Goal: Transaction & Acquisition: Purchase product/service

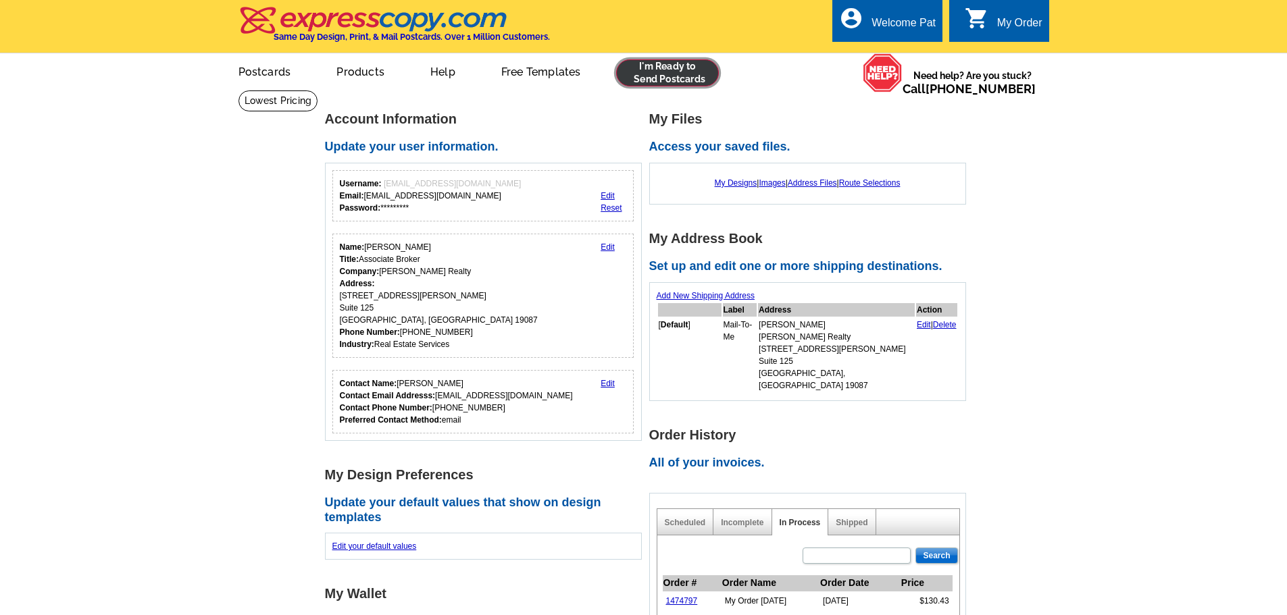
click at [669, 73] on link at bounding box center [667, 72] width 103 height 27
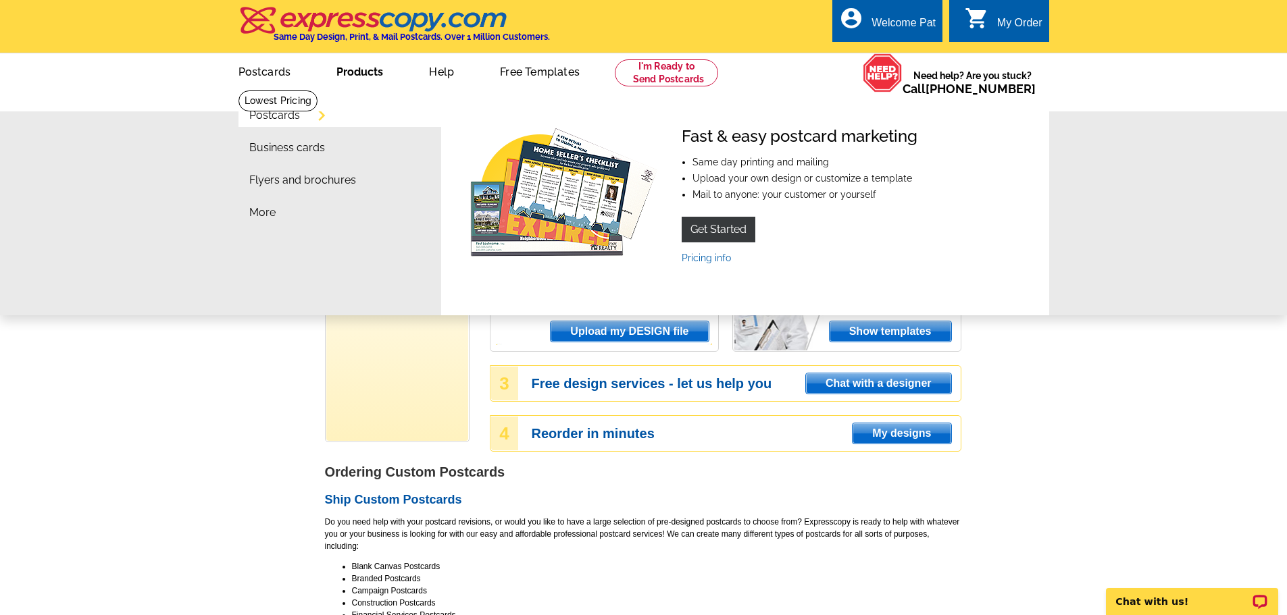
click at [272, 115] on link "Postcards" at bounding box center [274, 115] width 51 height 11
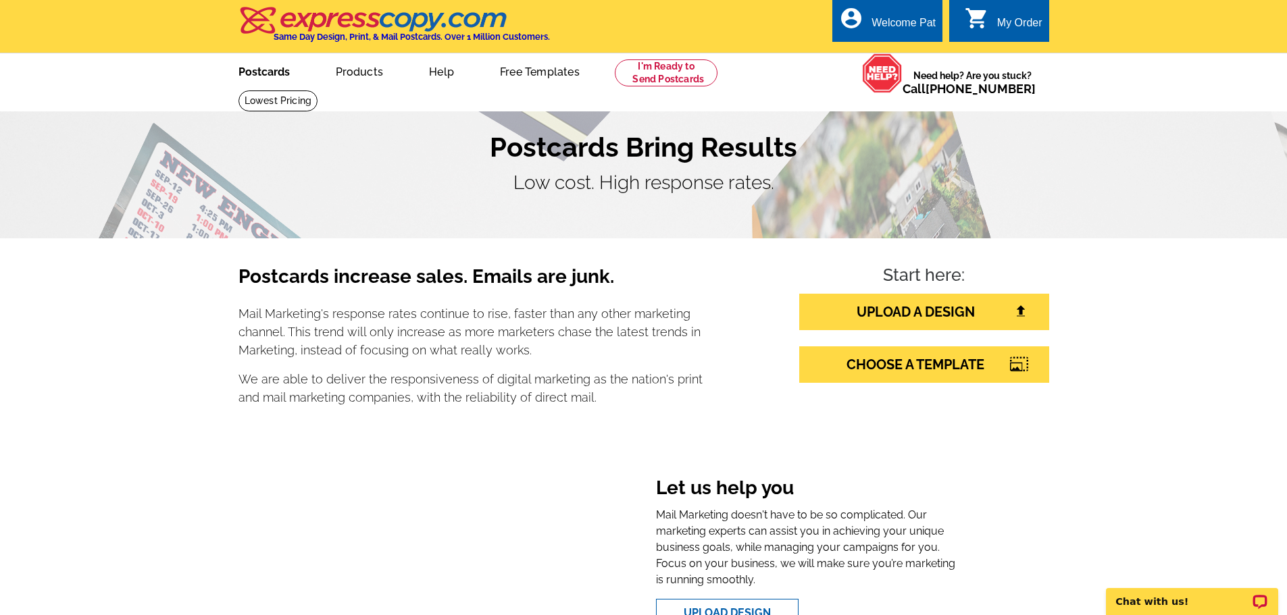
click at [274, 76] on link "Postcards" at bounding box center [264, 71] width 95 height 32
click at [263, 72] on link "Postcards" at bounding box center [264, 71] width 95 height 32
click at [661, 72] on link at bounding box center [667, 72] width 103 height 27
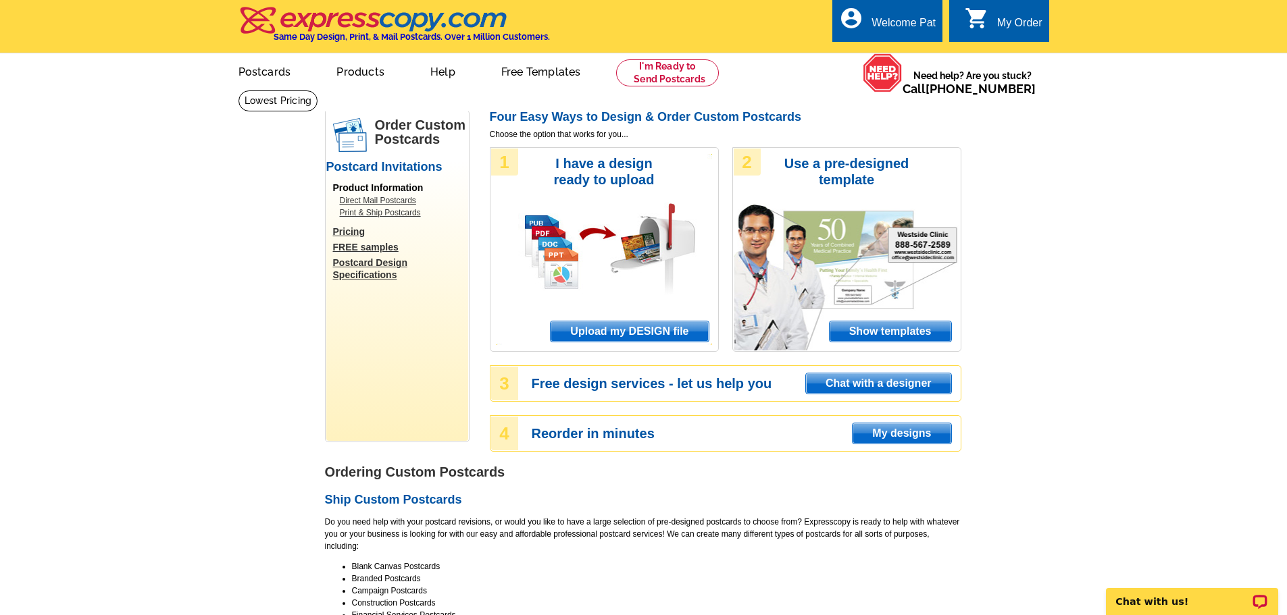
click at [370, 265] on link "Postcard Design Specifications" at bounding box center [400, 269] width 135 height 24
click at [270, 74] on link "Postcards" at bounding box center [264, 71] width 95 height 32
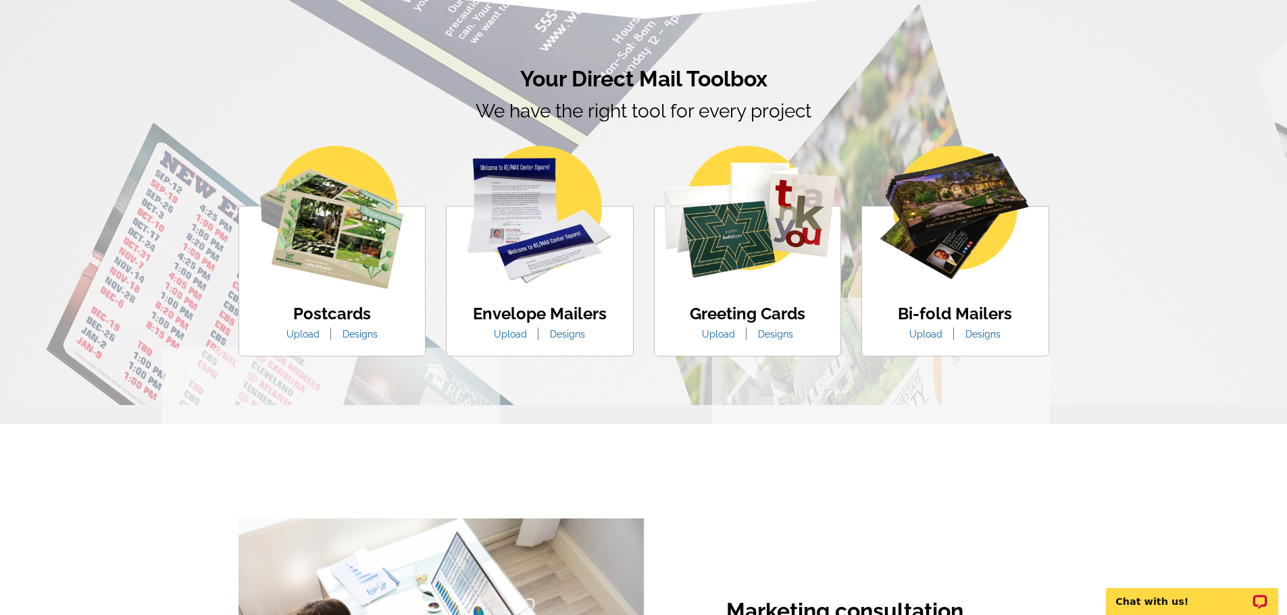
scroll to position [743, 0]
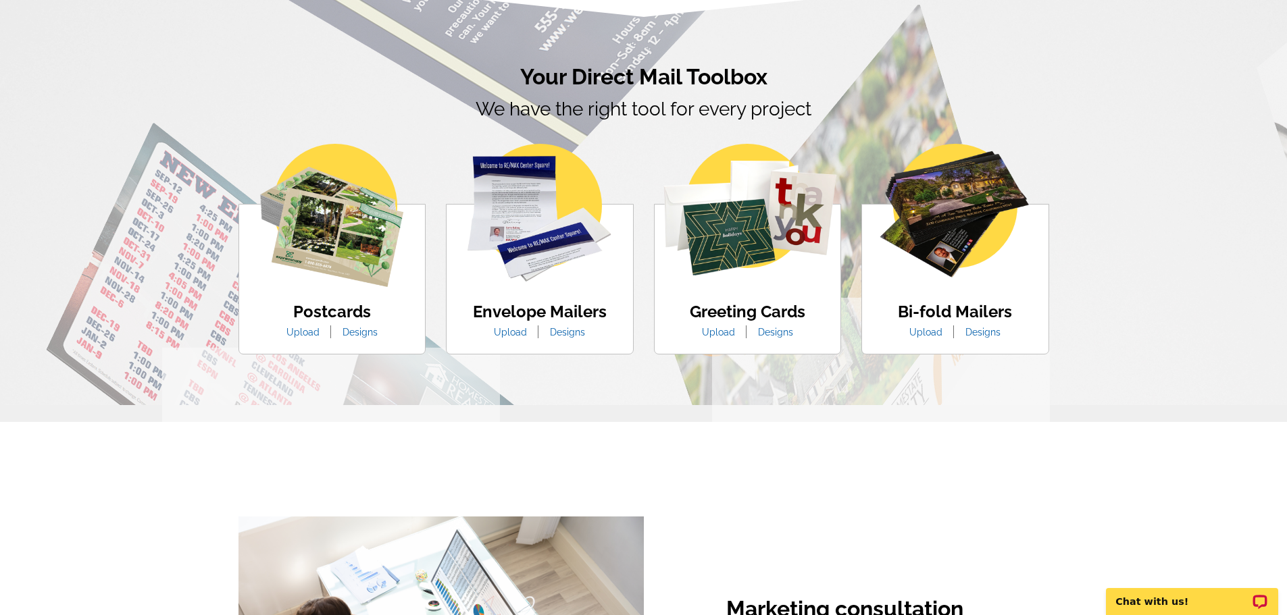
click at [321, 310] on h4 "Postcards" at bounding box center [331, 313] width 111 height 20
click at [334, 257] on img at bounding box center [331, 215] width 143 height 143
click at [357, 333] on link "Designs" at bounding box center [359, 332] width 55 height 11
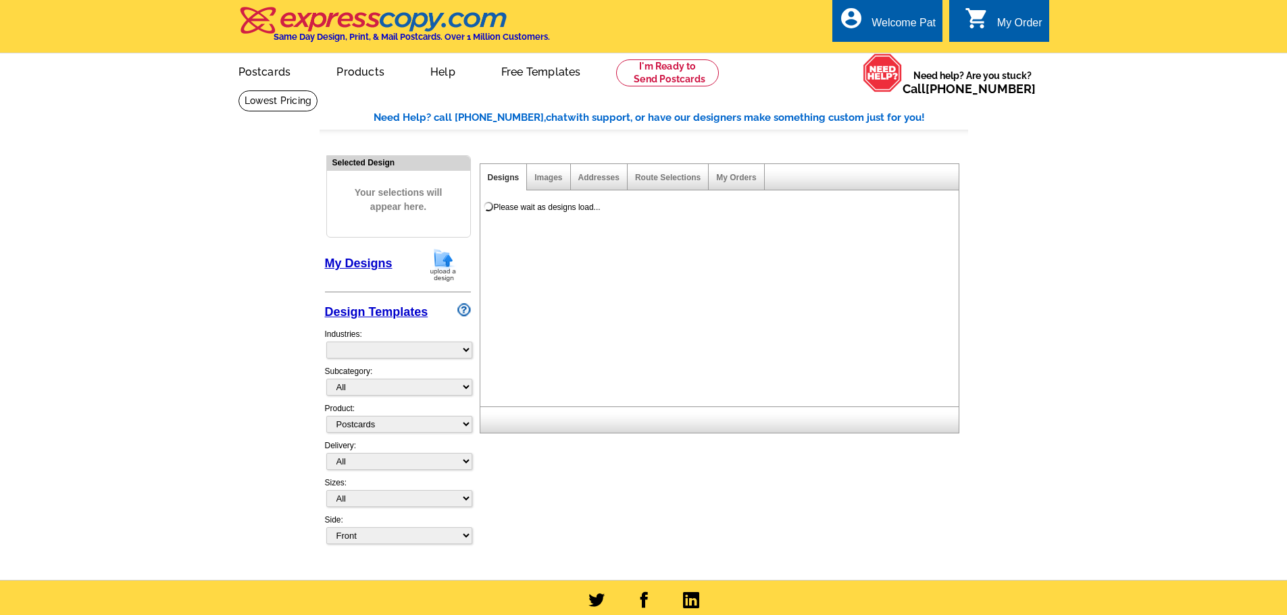
select select "1"
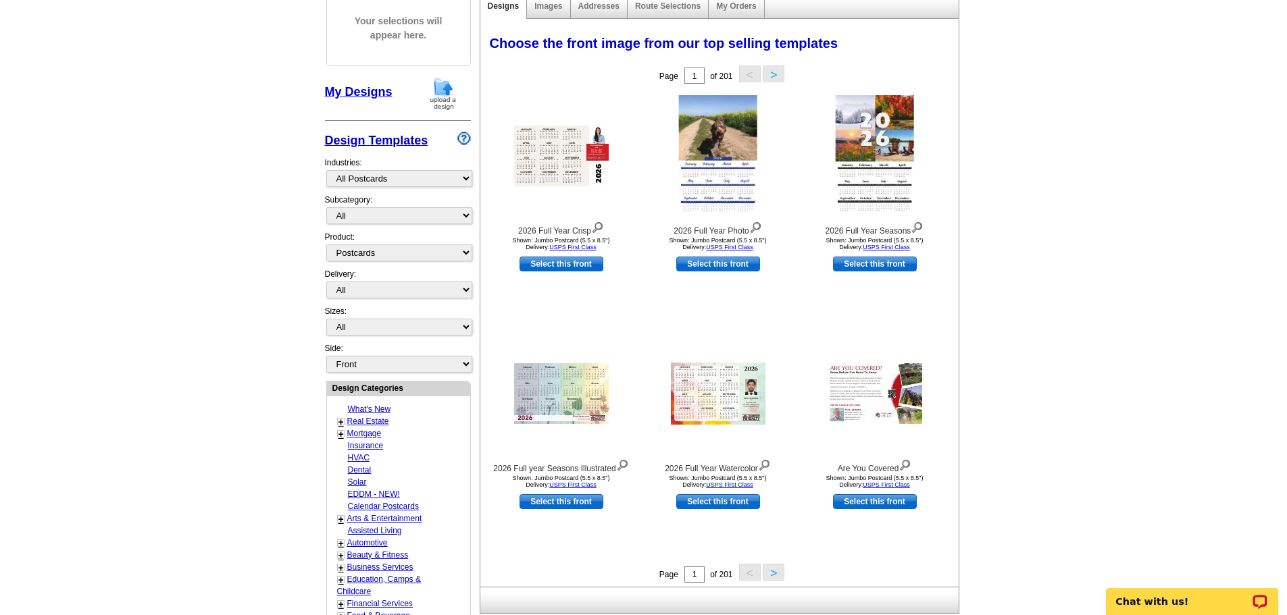
scroll to position [203, 0]
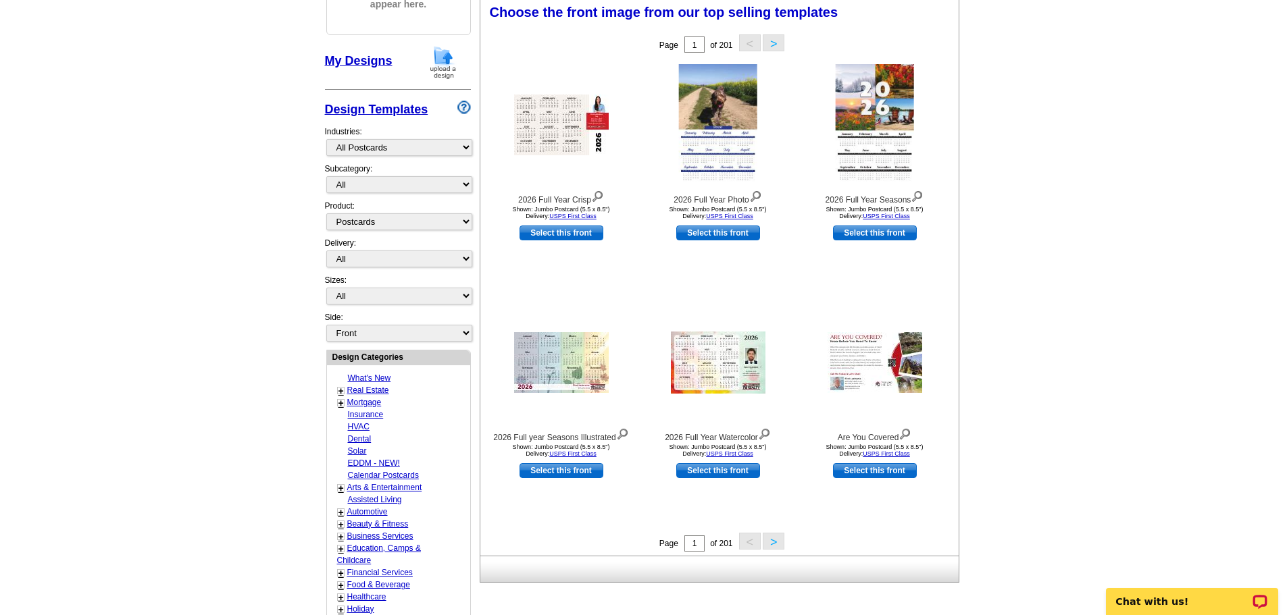
click at [338, 390] on link "+" at bounding box center [340, 391] width 5 height 11
click at [370, 488] on link "Keller Williams®" at bounding box center [393, 487] width 73 height 9
select select "785"
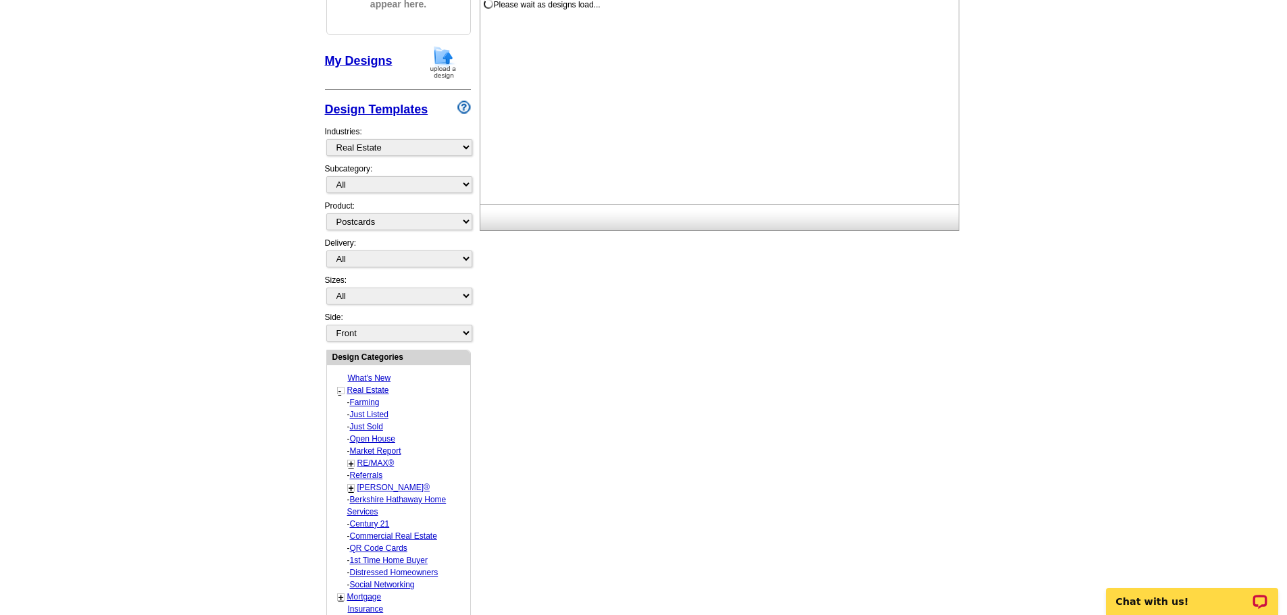
select select "793"
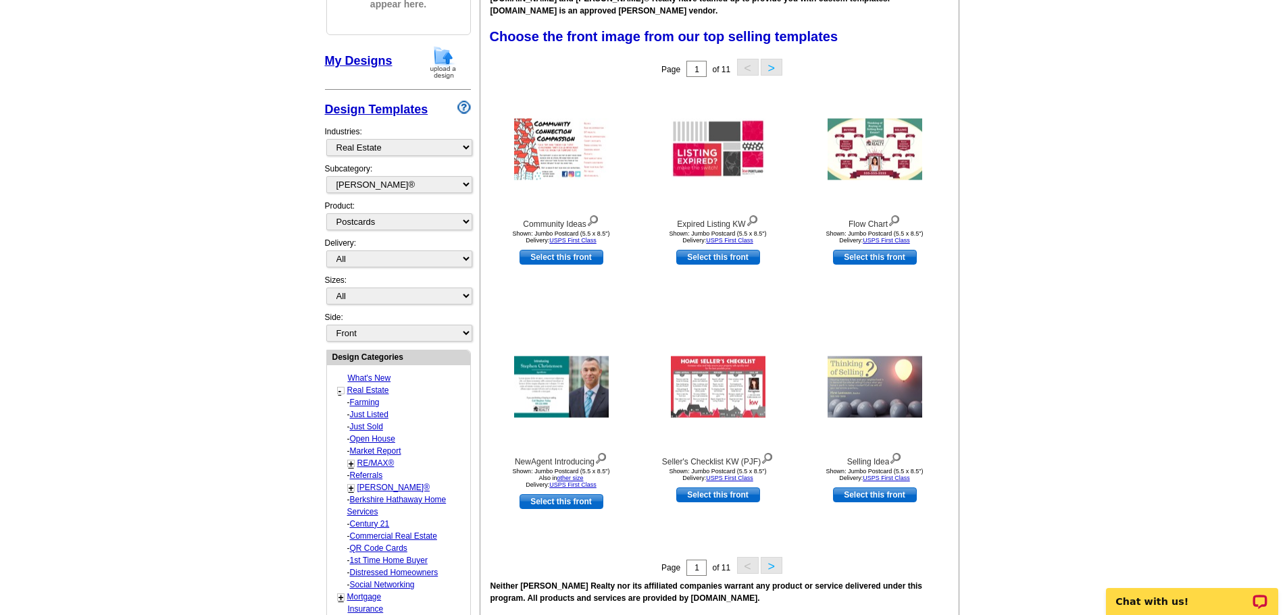
click at [769, 566] on button ">" at bounding box center [772, 565] width 22 height 17
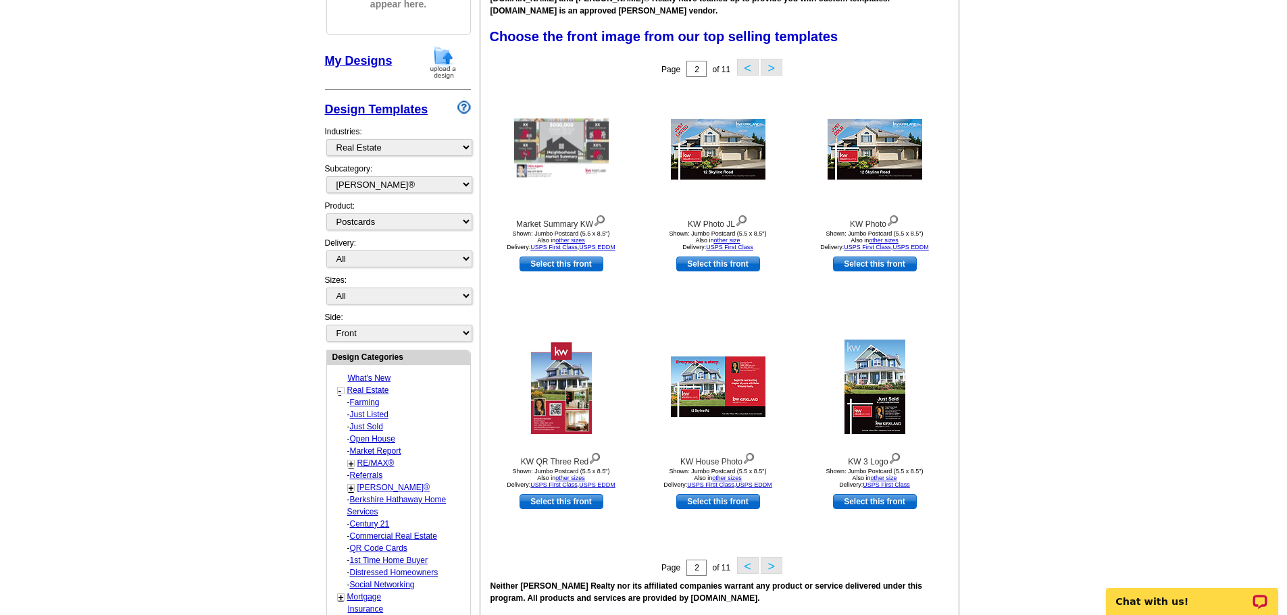
click at [764, 562] on button ">" at bounding box center [772, 565] width 22 height 17
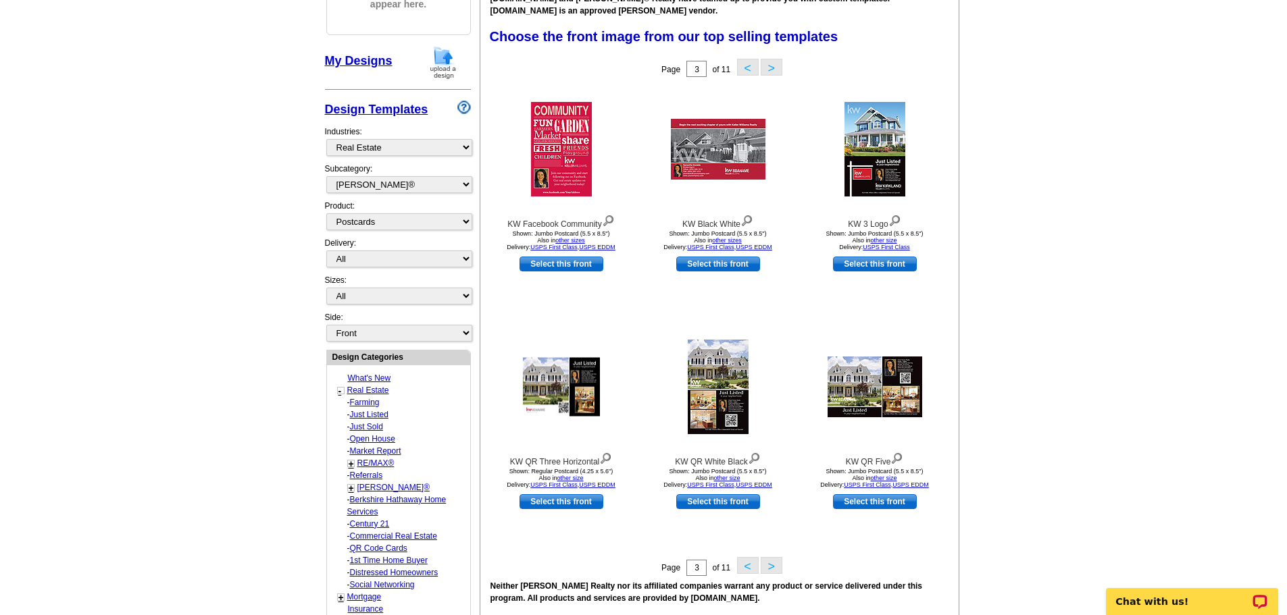
click at [771, 562] on button ">" at bounding box center [772, 565] width 22 height 17
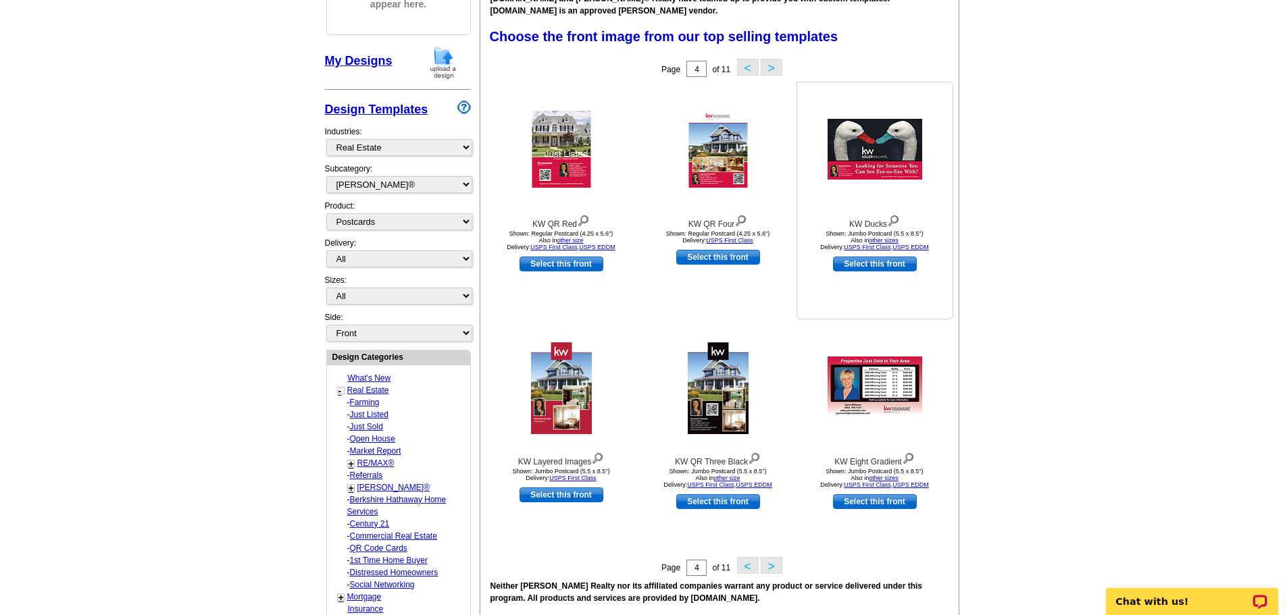
click at [861, 261] on link "Select this front" at bounding box center [875, 264] width 84 height 15
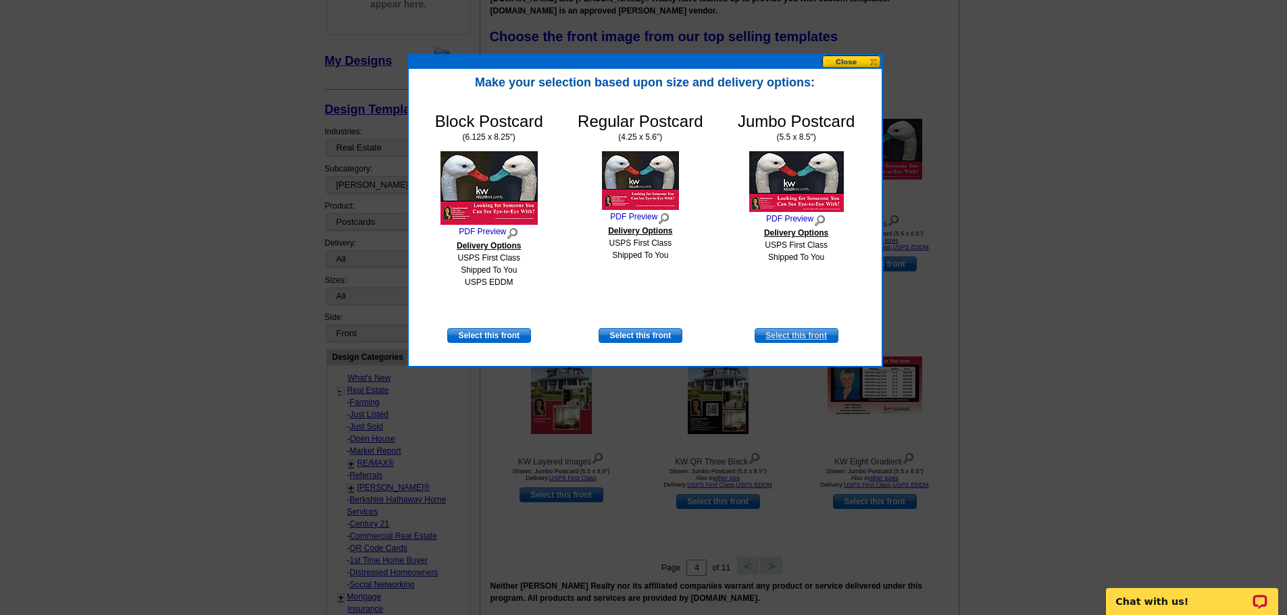
click at [780, 334] on link "Select this front" at bounding box center [797, 335] width 84 height 15
select select "2"
select select "back"
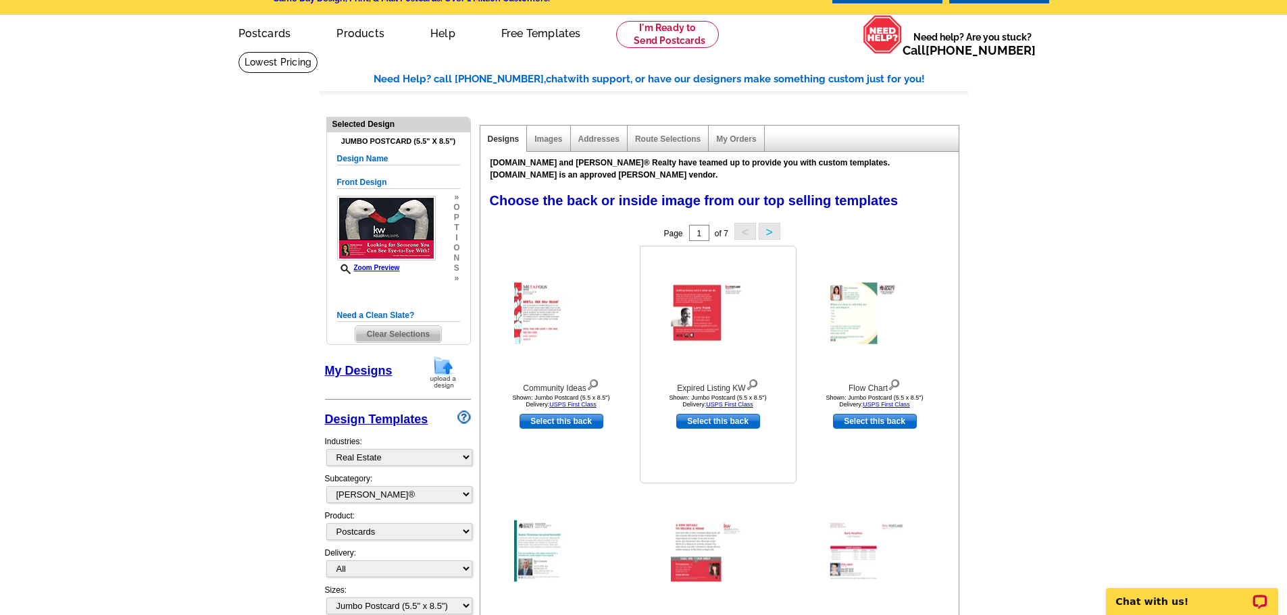
scroll to position [0, 0]
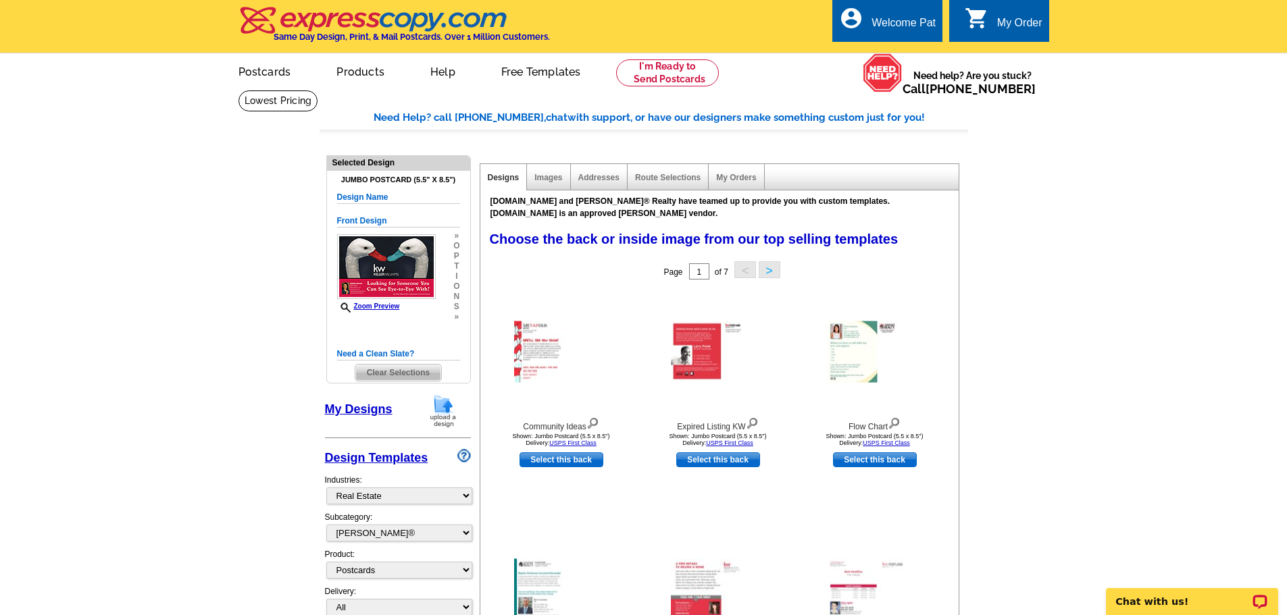
click at [768, 271] on button ">" at bounding box center [770, 269] width 22 height 17
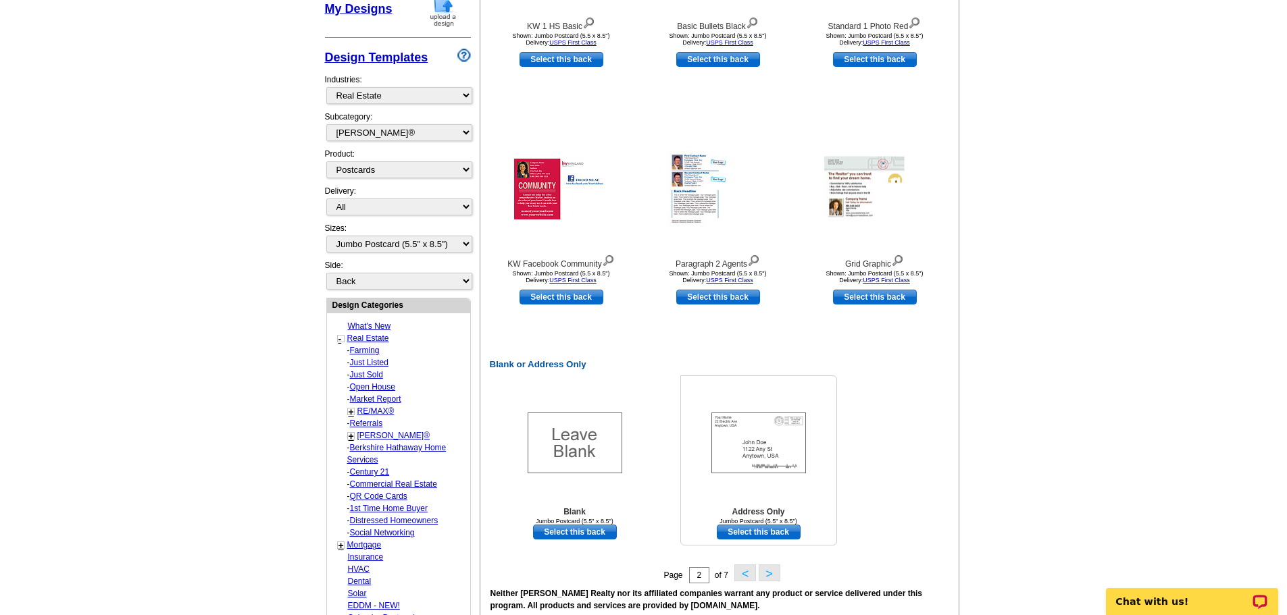
scroll to position [68, 0]
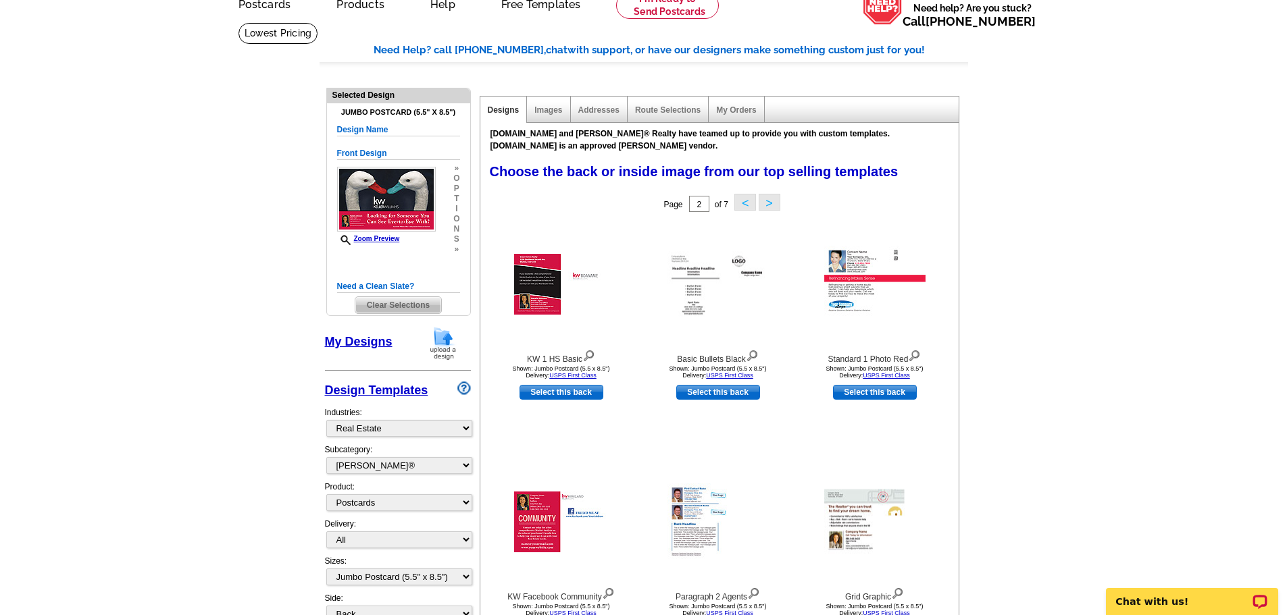
click at [767, 203] on button ">" at bounding box center [770, 202] width 22 height 17
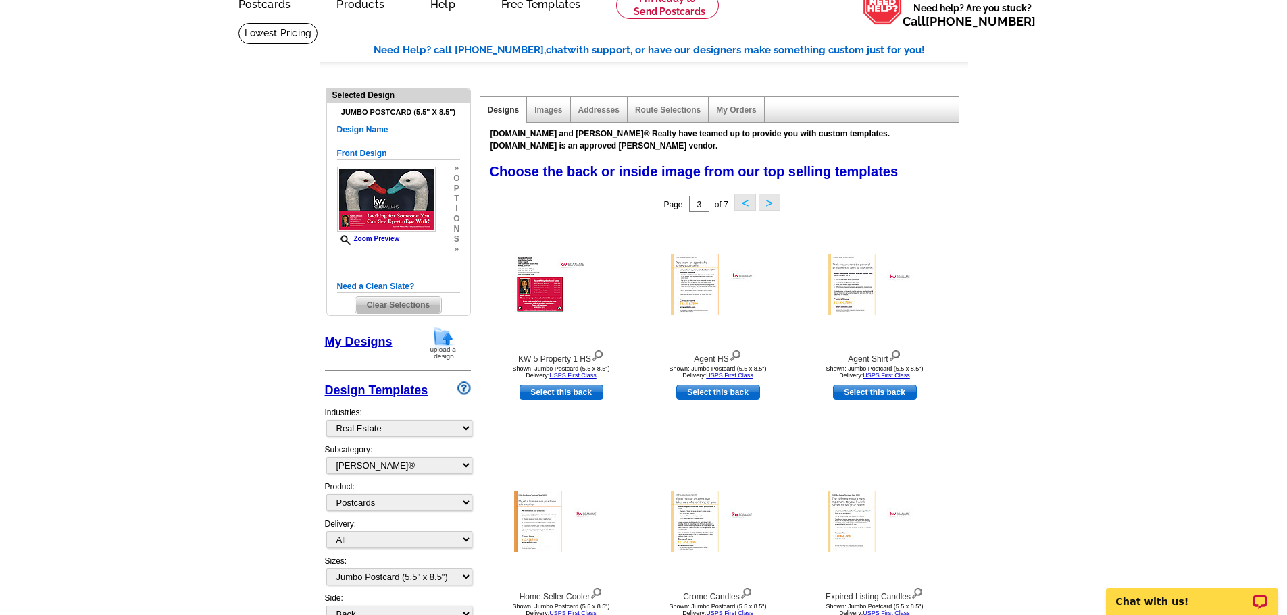
click at [767, 203] on button ">" at bounding box center [770, 202] width 22 height 17
click at [768, 203] on button ">" at bounding box center [770, 202] width 22 height 17
click at [773, 205] on button ">" at bounding box center [770, 202] width 22 height 17
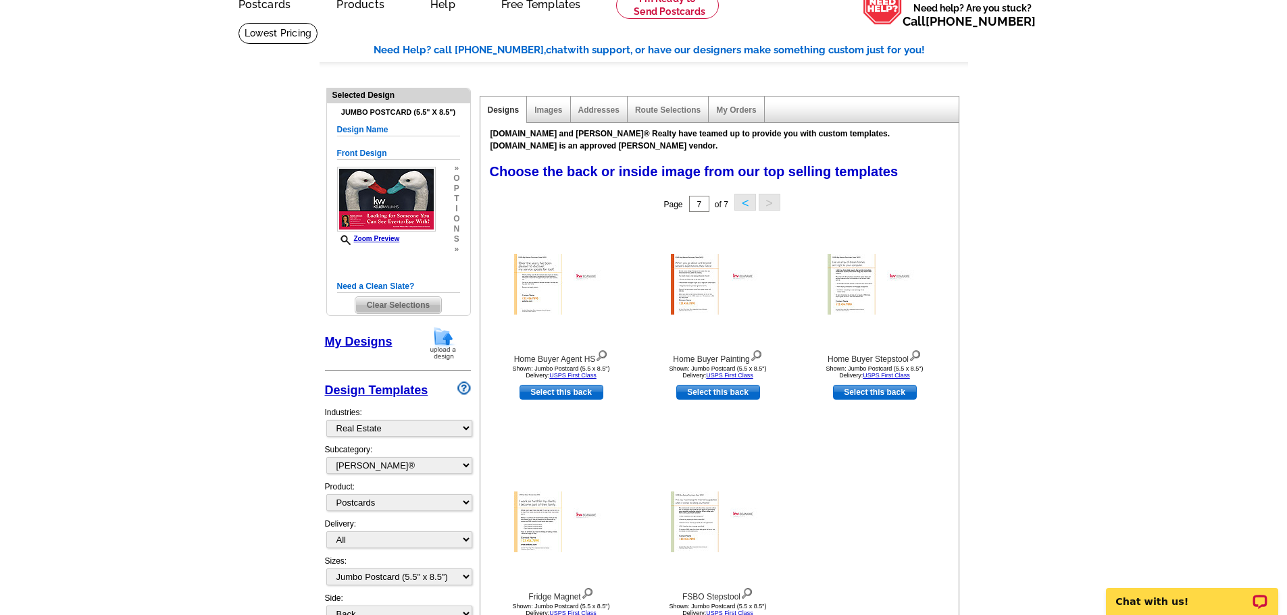
click at [672, 208] on span "Page" at bounding box center [672, 204] width 19 height 9
click at [742, 202] on button "<" at bounding box center [745, 202] width 22 height 17
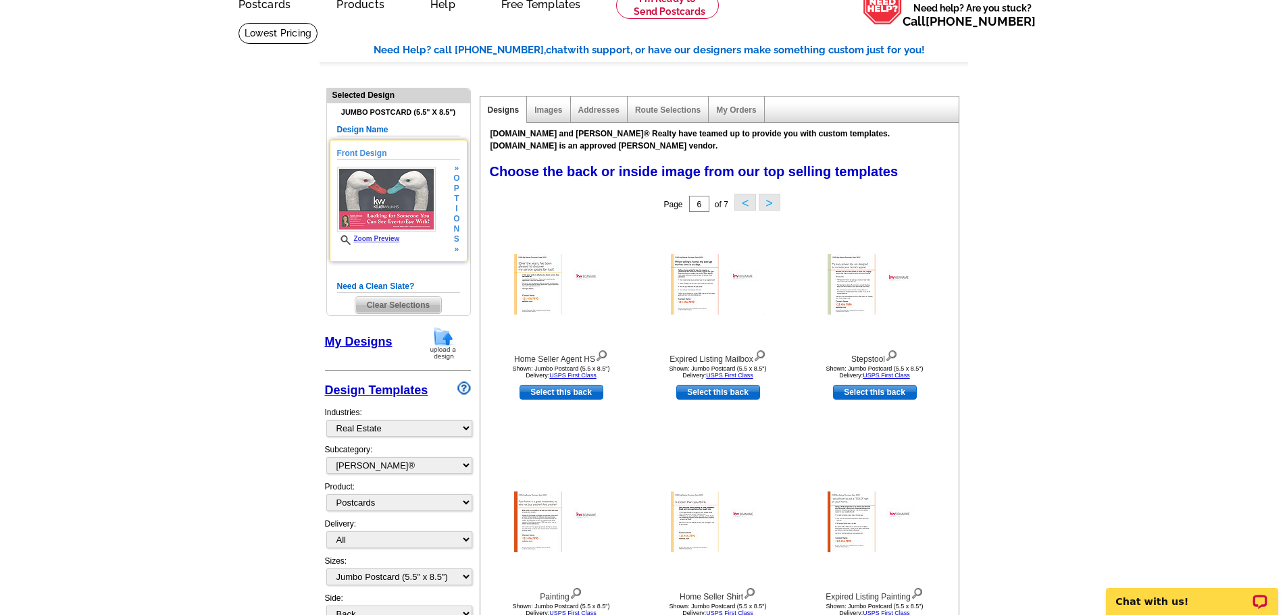
click at [392, 197] on img at bounding box center [386, 199] width 99 height 65
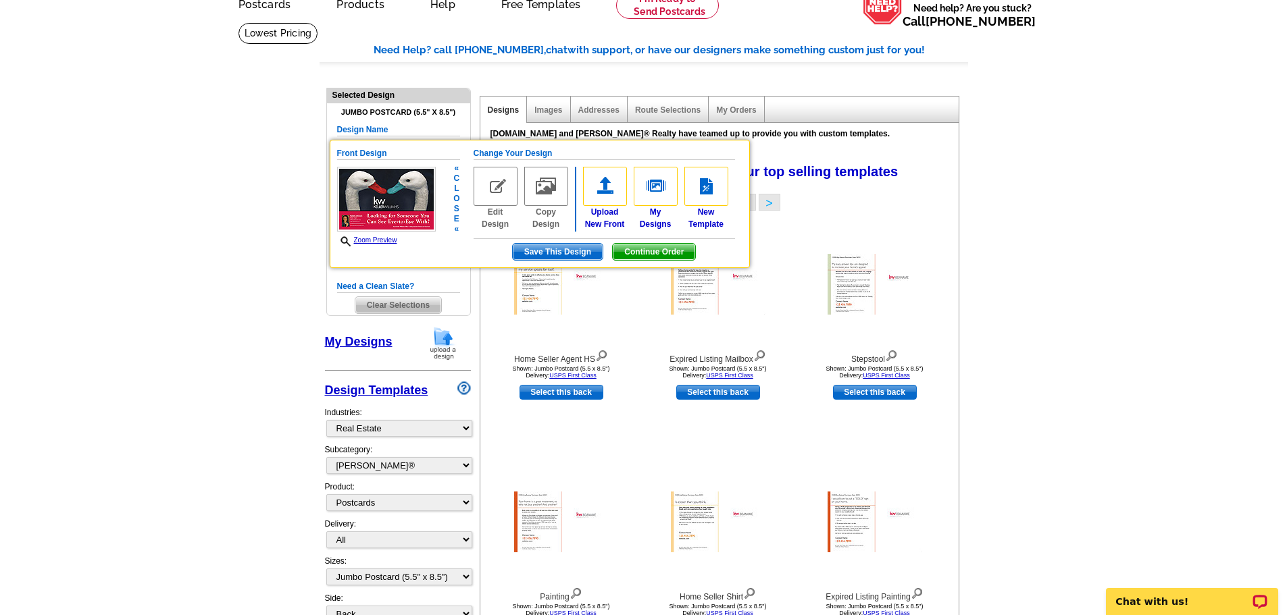
click at [648, 254] on span "Continue Order" at bounding box center [654, 252] width 82 height 16
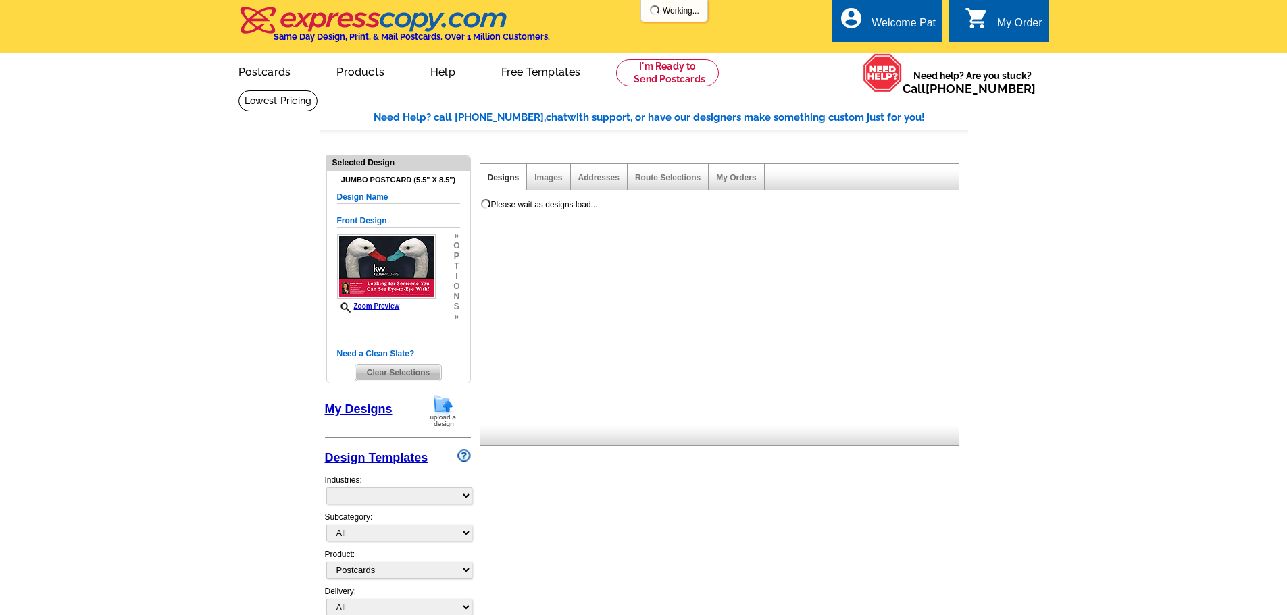
select select "1"
select select "2"
select select "back"
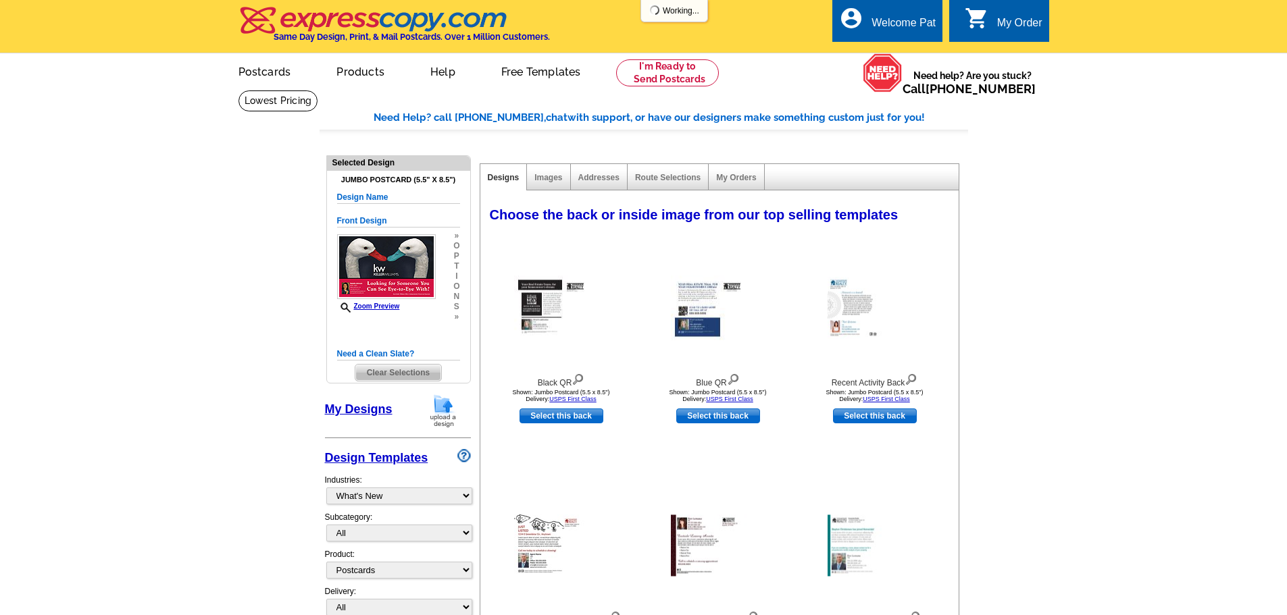
select select "785"
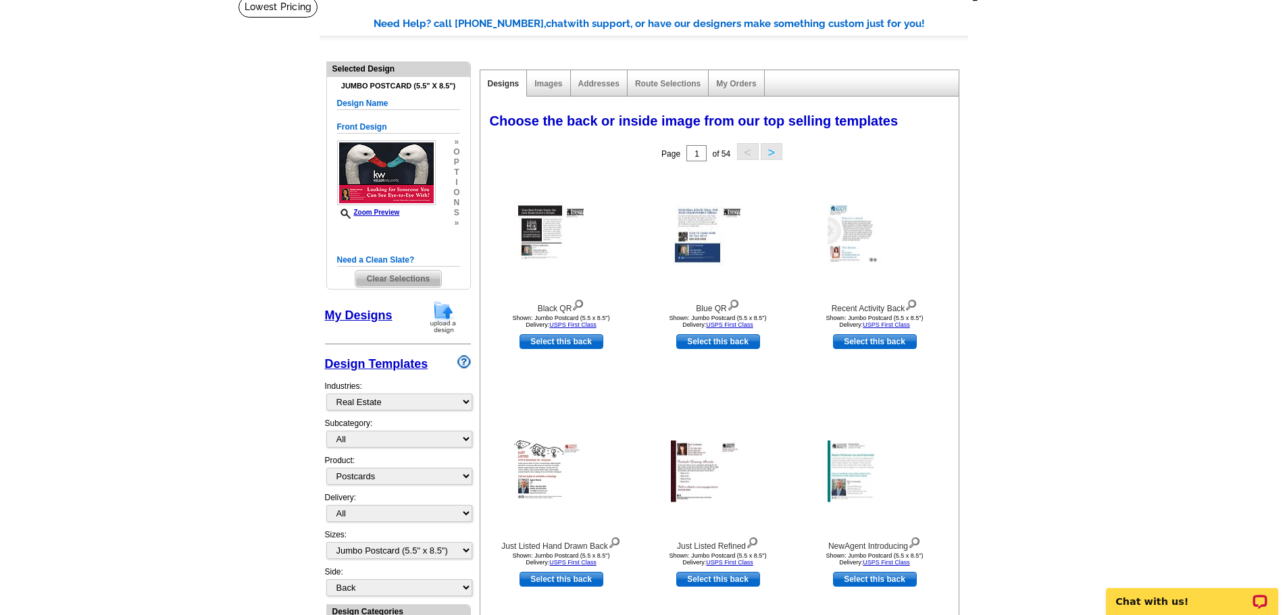
scroll to position [68, 0]
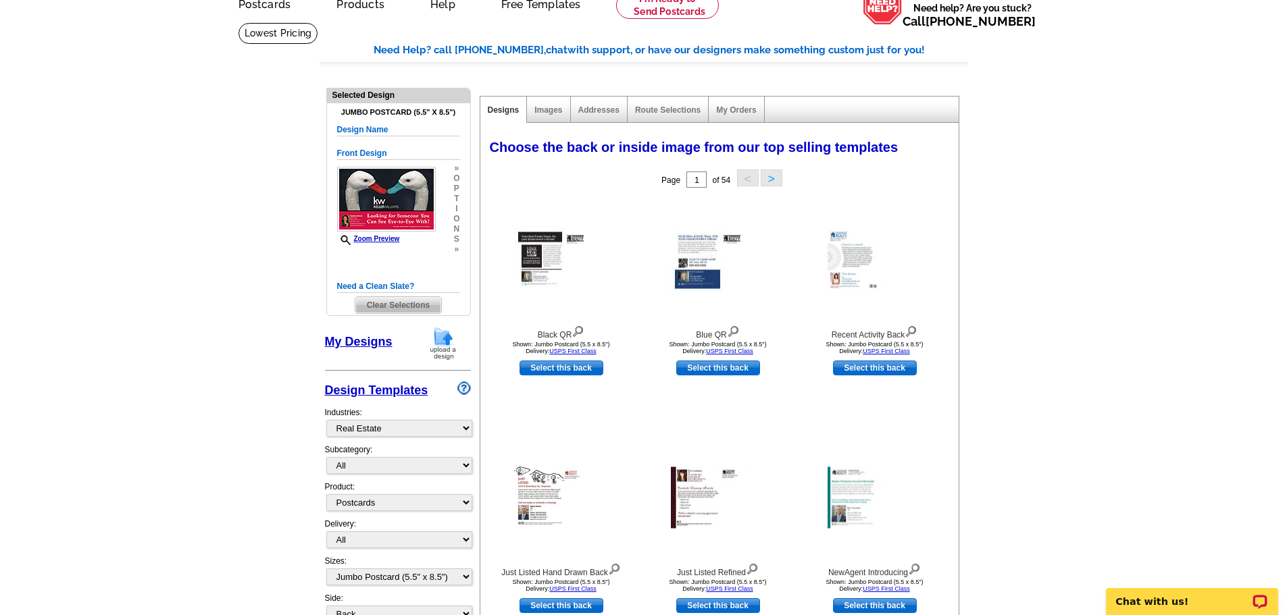
click at [771, 178] on button ">" at bounding box center [772, 178] width 22 height 17
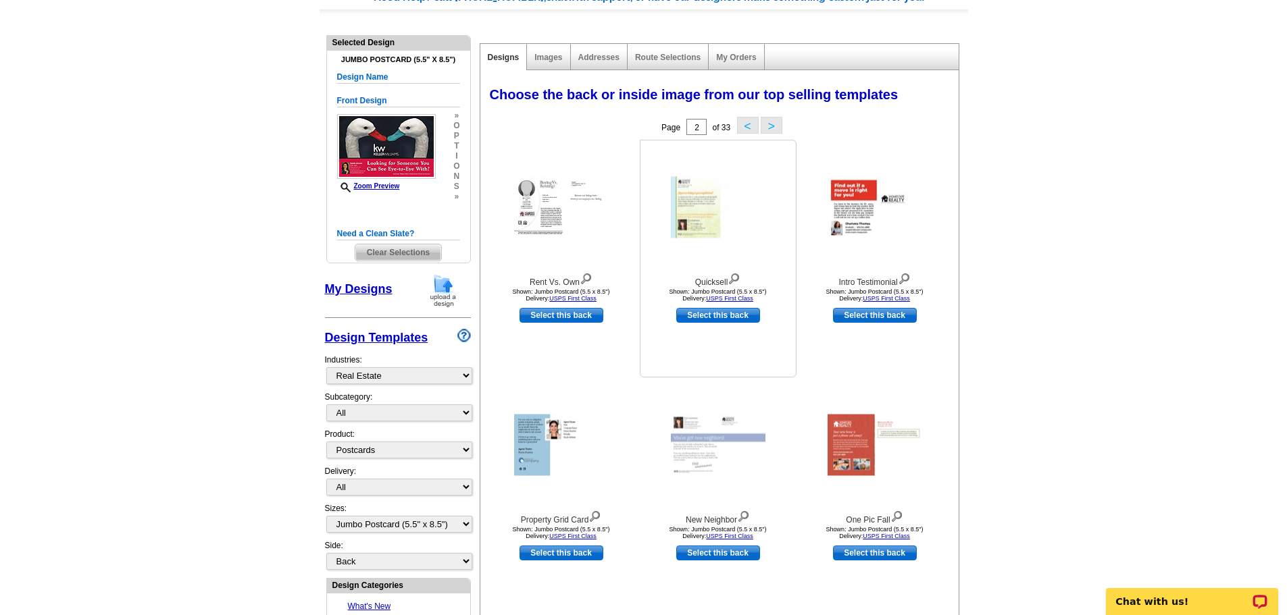
scroll to position [135, 0]
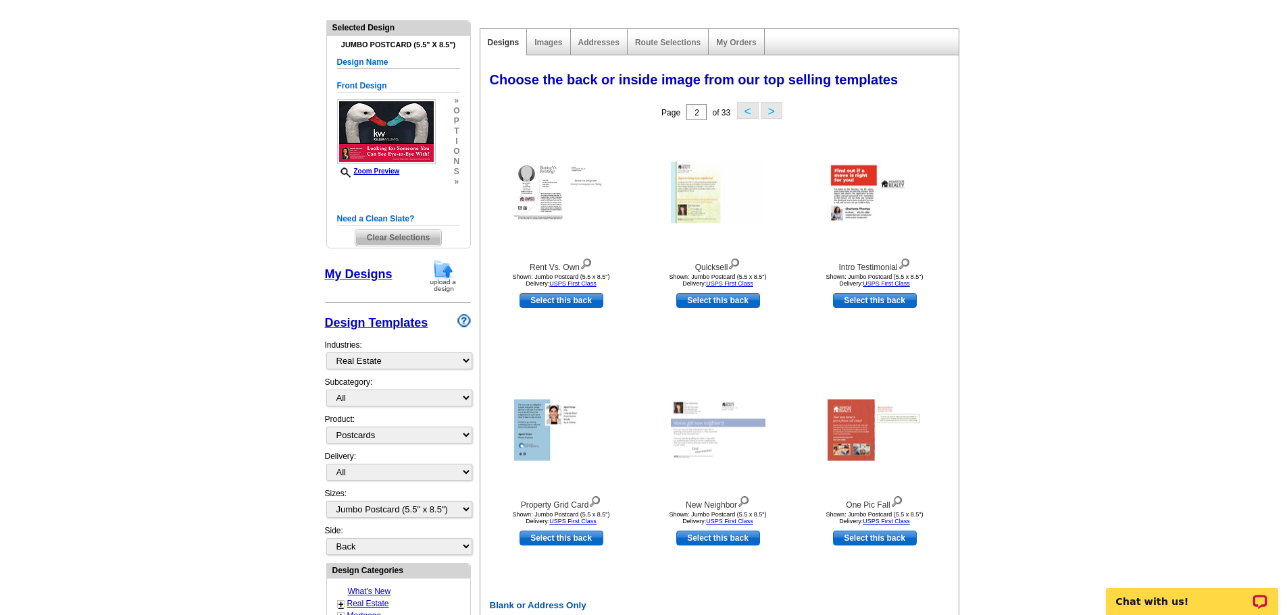
click at [769, 110] on button ">" at bounding box center [772, 110] width 22 height 17
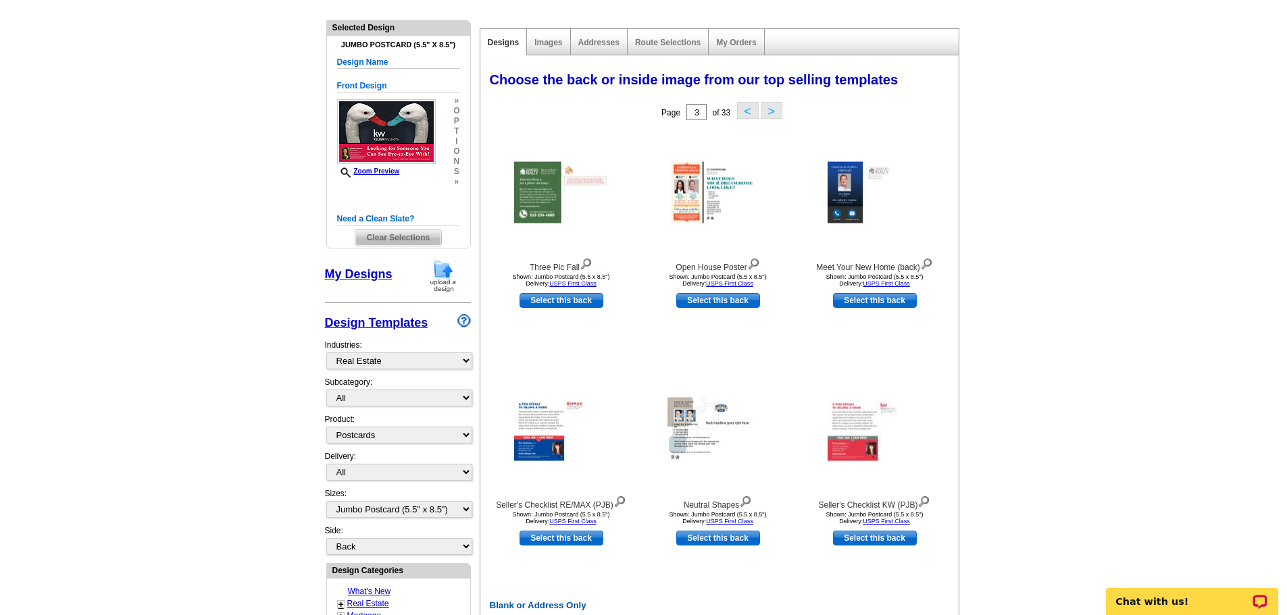
click at [771, 111] on button ">" at bounding box center [772, 110] width 22 height 17
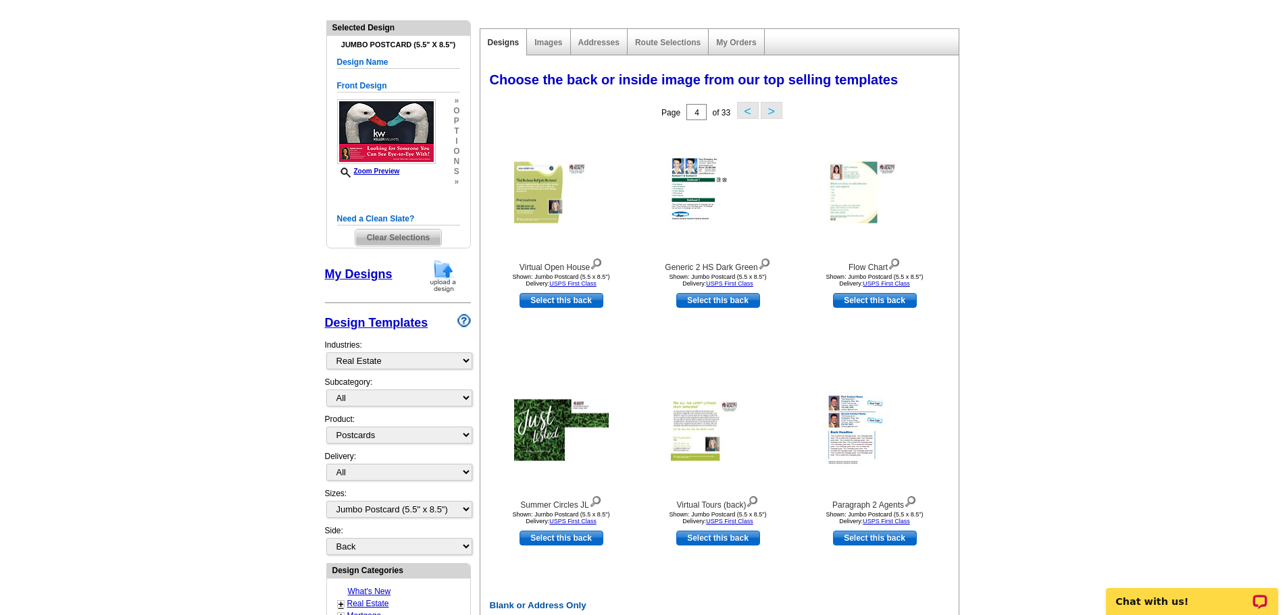
click at [770, 109] on button ">" at bounding box center [772, 110] width 22 height 17
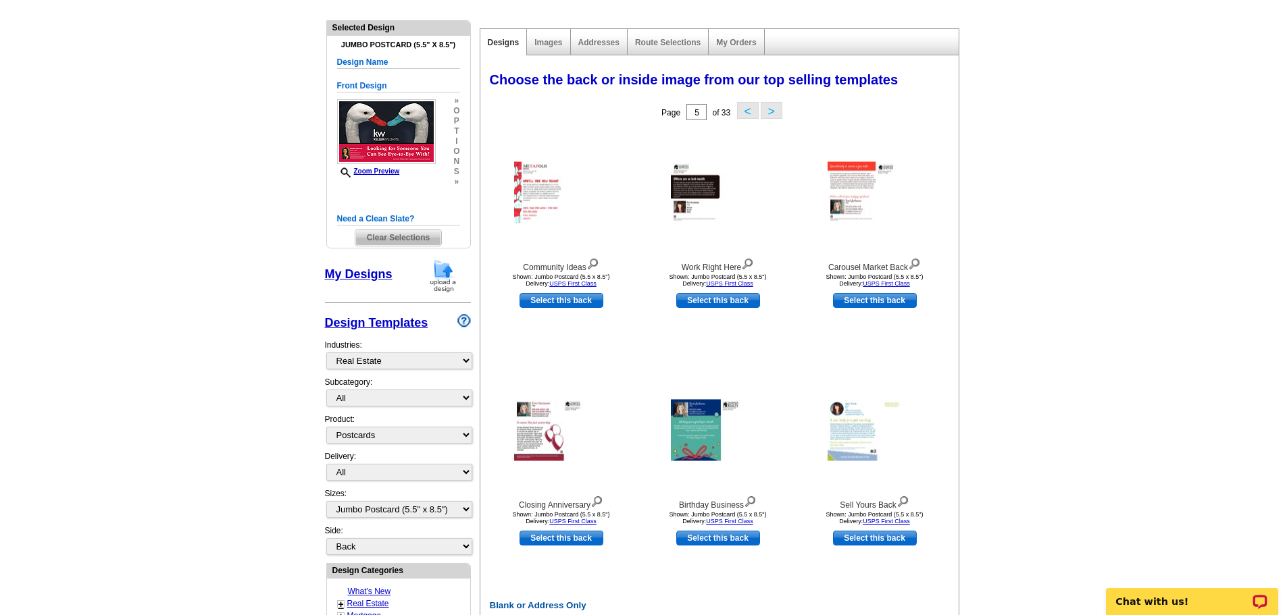
click at [767, 111] on button ">" at bounding box center [772, 110] width 22 height 17
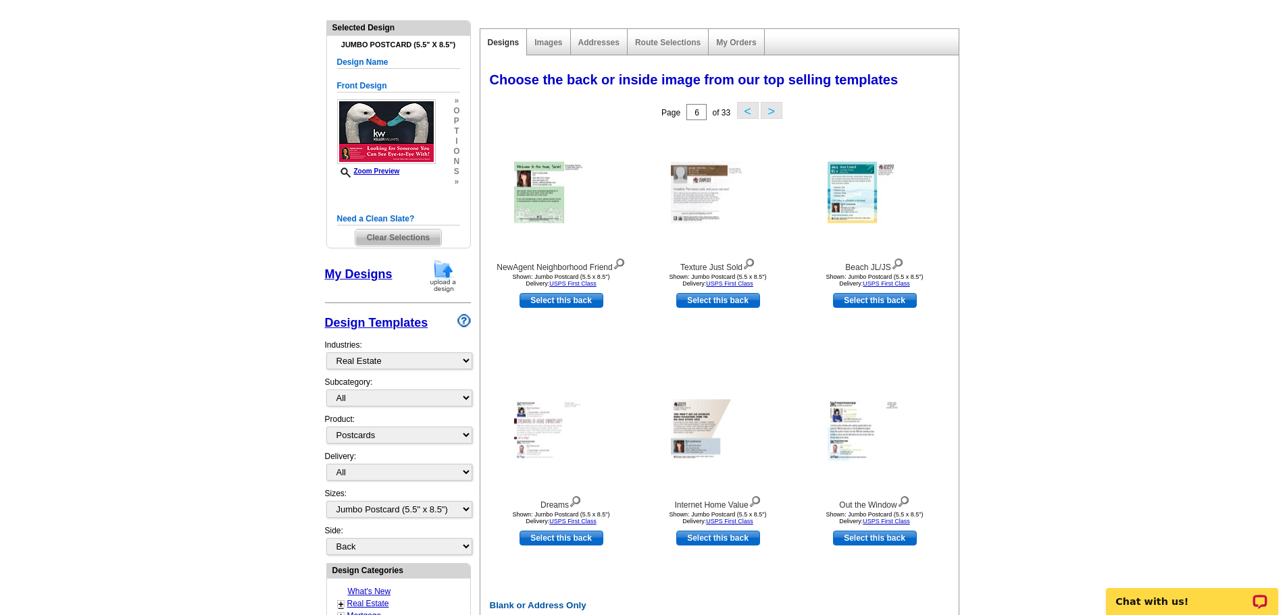
click at [767, 111] on button ">" at bounding box center [772, 110] width 22 height 17
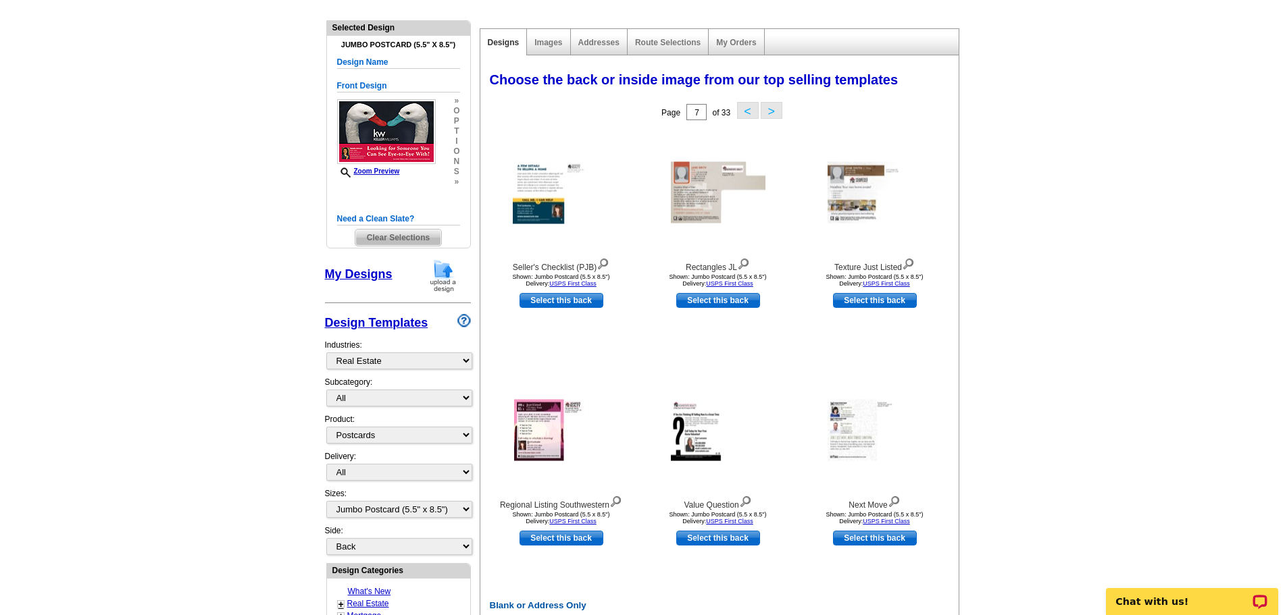
click at [741, 112] on button "<" at bounding box center [748, 110] width 22 height 17
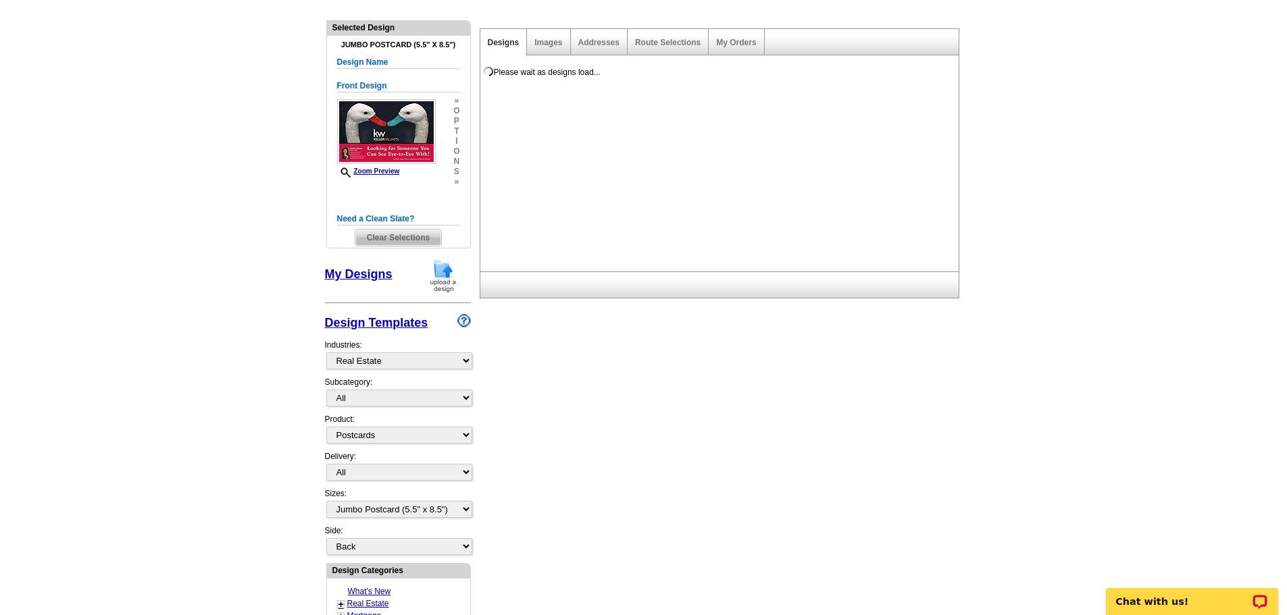
click at [741, 112] on div "Please wait as designs load..." at bounding box center [722, 167] width 484 height 208
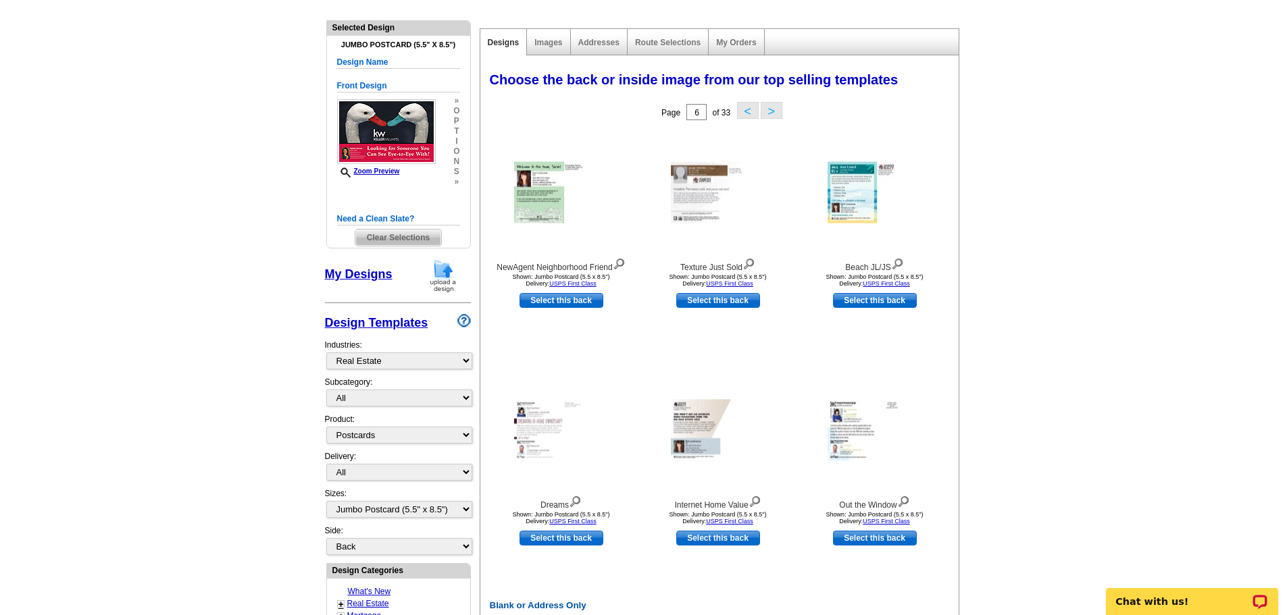
click at [744, 113] on button "<" at bounding box center [748, 110] width 22 height 17
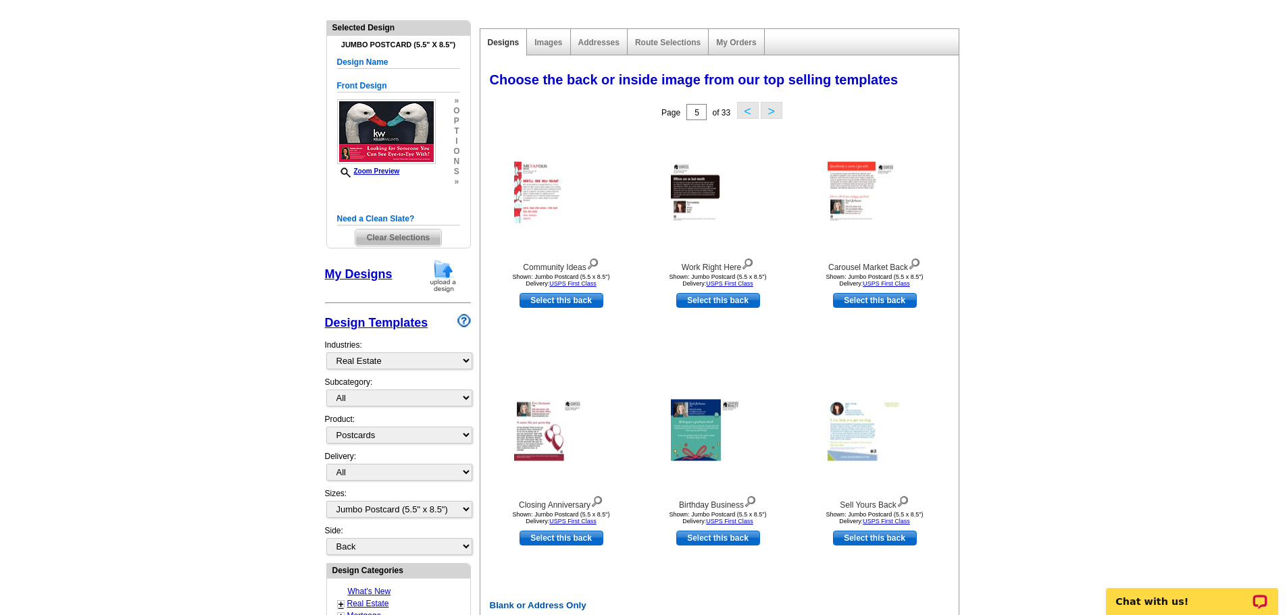
click at [747, 116] on button "<" at bounding box center [748, 110] width 22 height 17
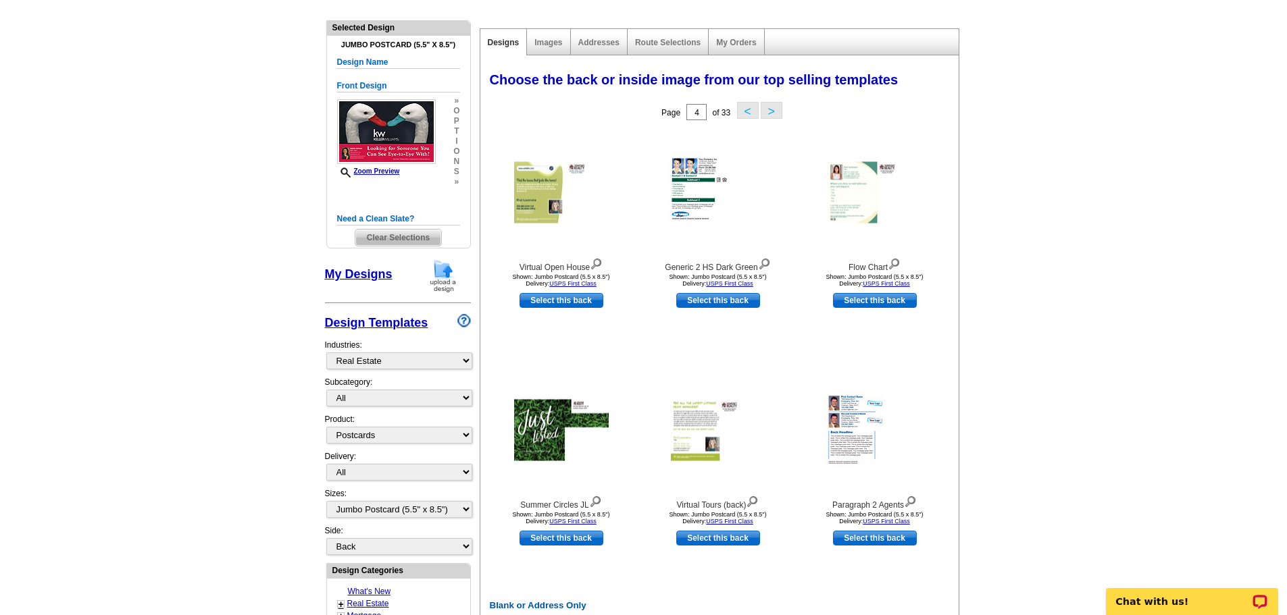
click at [747, 116] on button "<" at bounding box center [748, 110] width 22 height 17
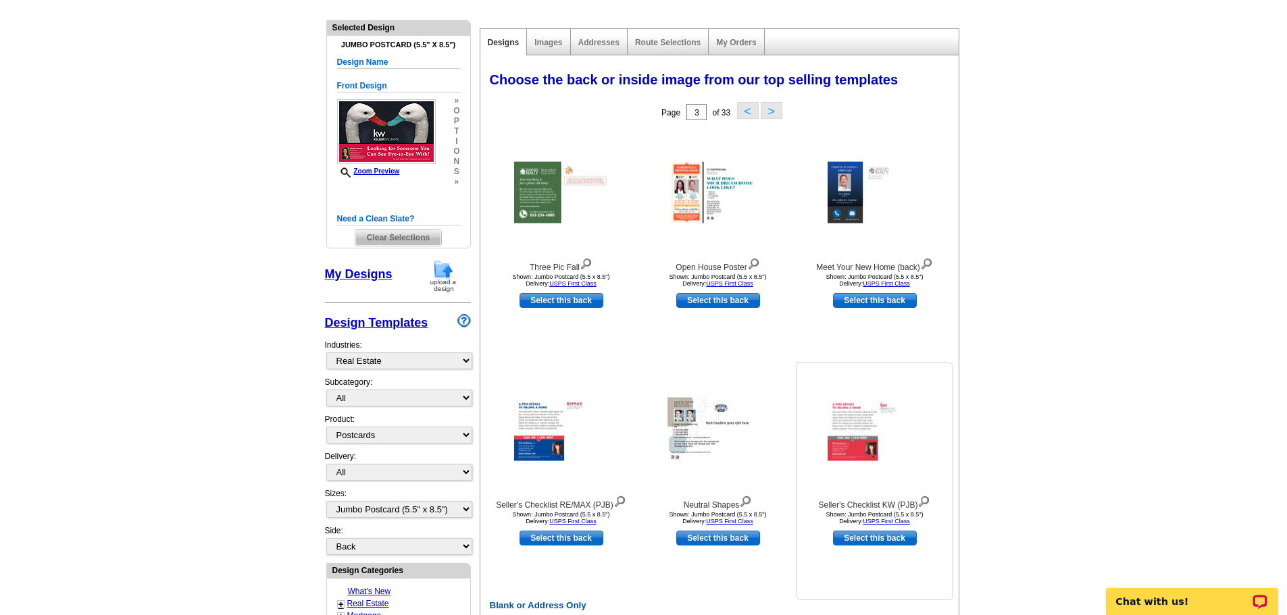
click at [859, 434] on img at bounding box center [875, 430] width 95 height 61
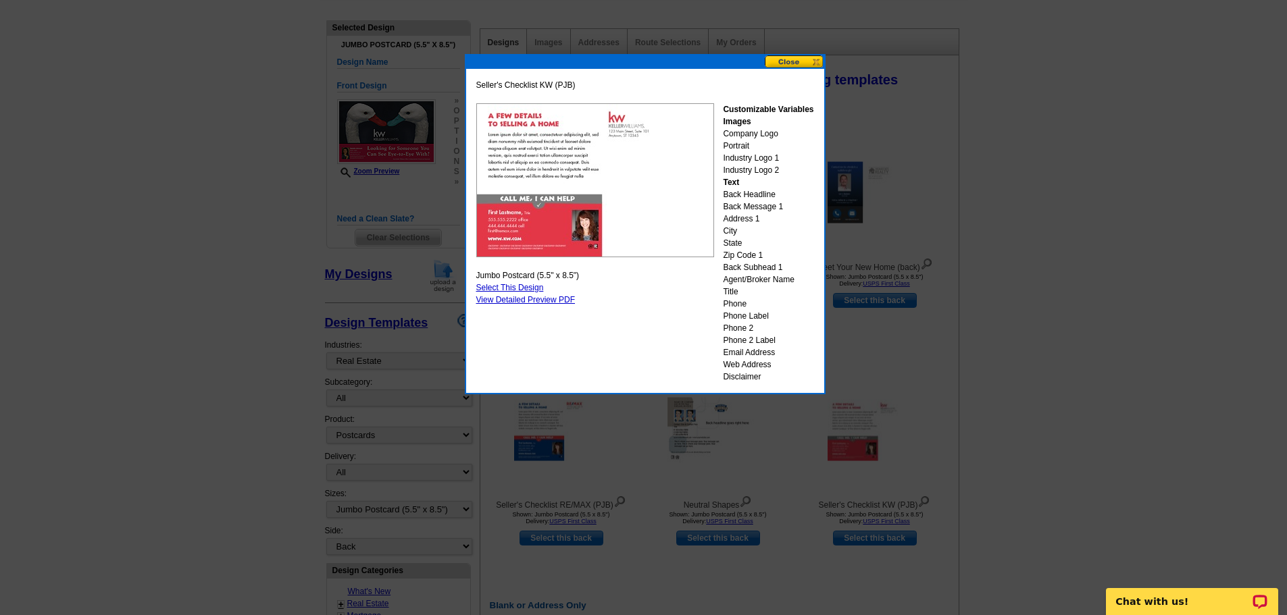
click at [511, 288] on link "Select This Design" at bounding box center [510, 287] width 68 height 9
select select "front"
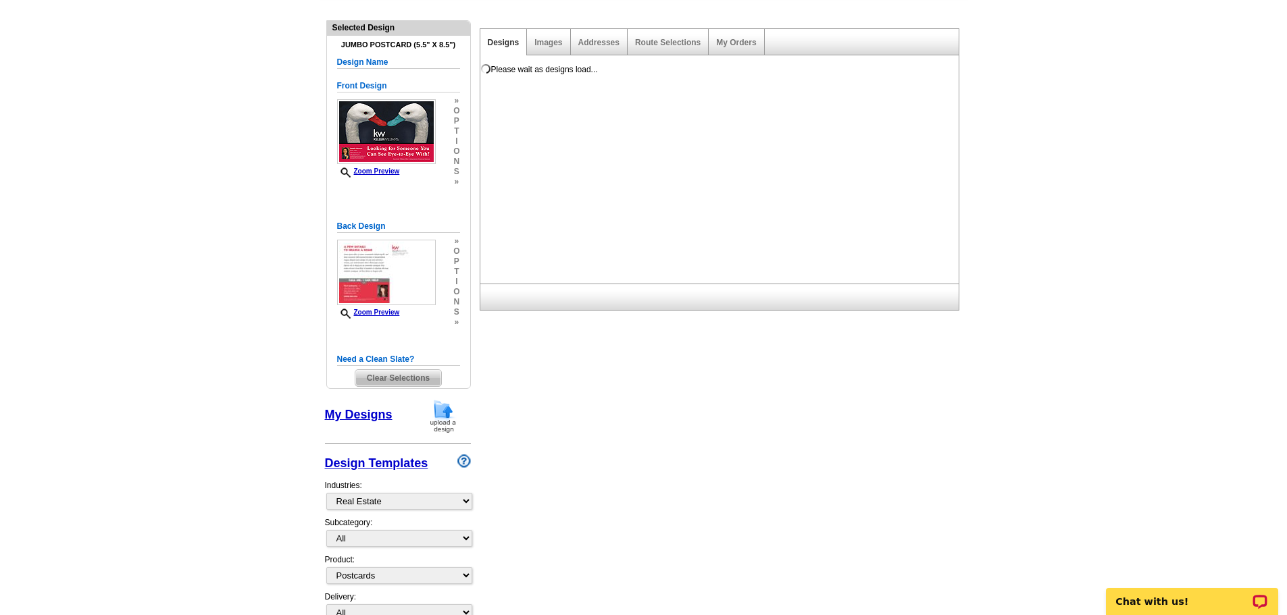
scroll to position [0, 0]
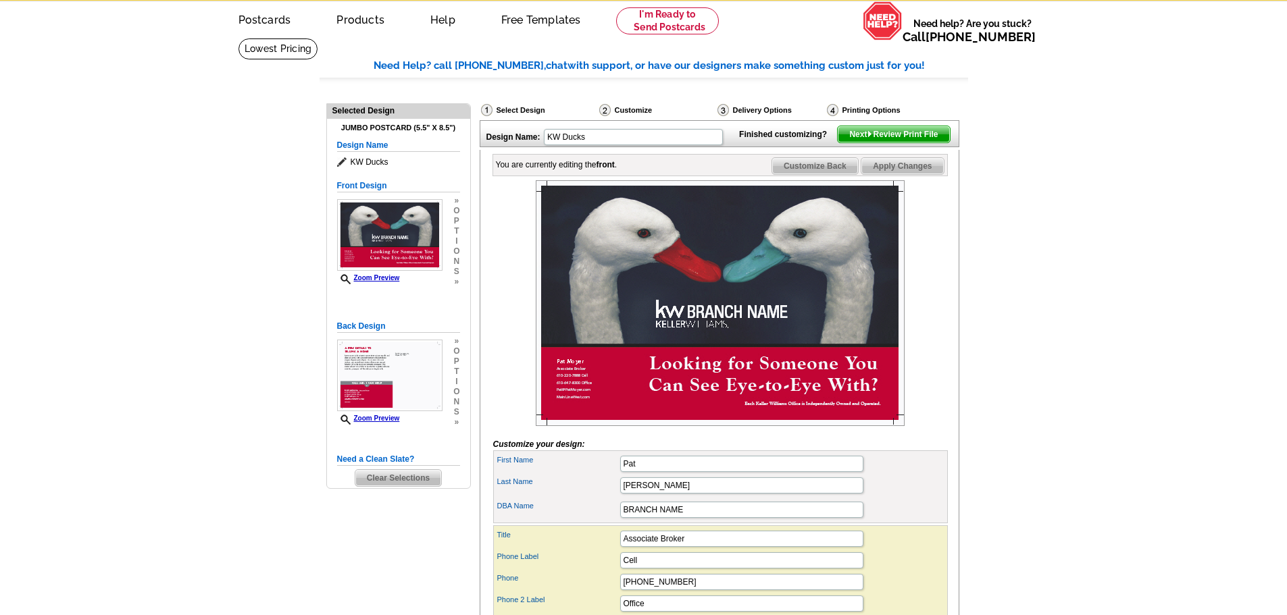
scroll to position [68, 0]
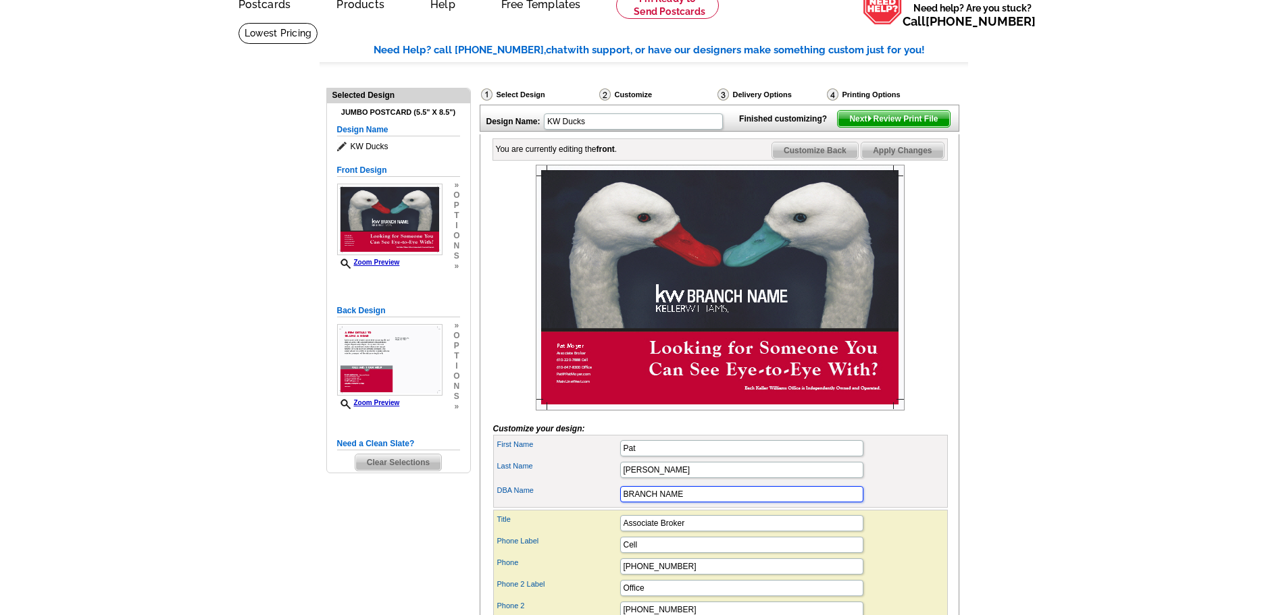
click at [689, 503] on input "BRANCH NAME" at bounding box center [741, 494] width 243 height 16
type input "B"
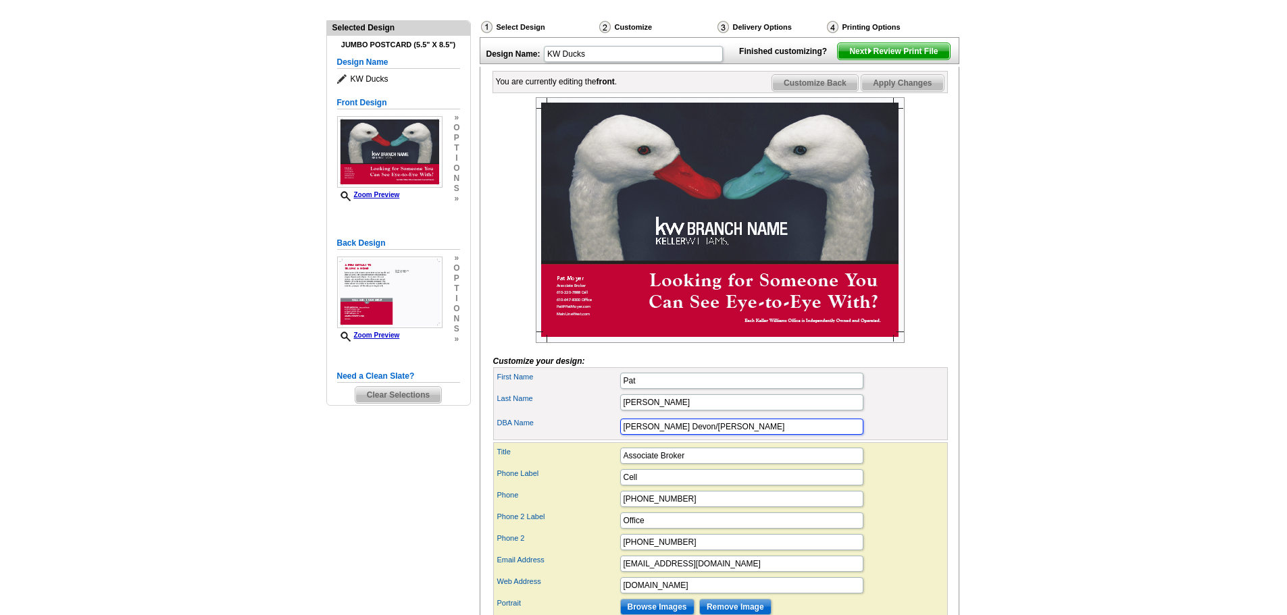
scroll to position [203, 0]
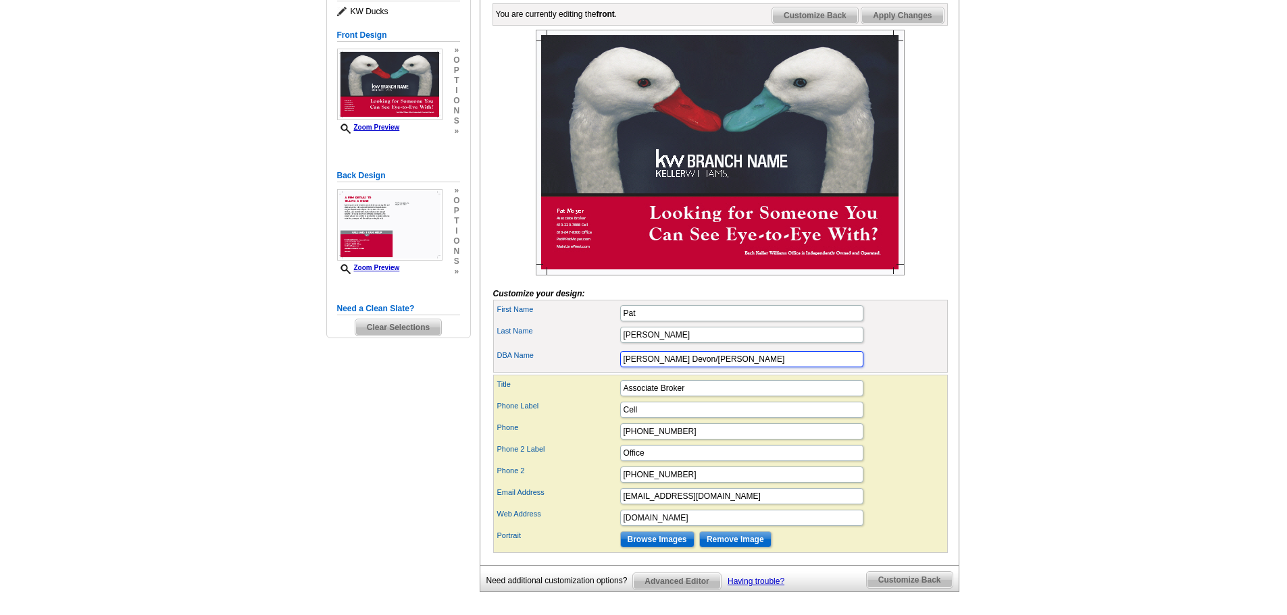
type input "Keller Williams Devon/Wayne"
click at [659, 548] on input "Browse Images" at bounding box center [657, 540] width 74 height 16
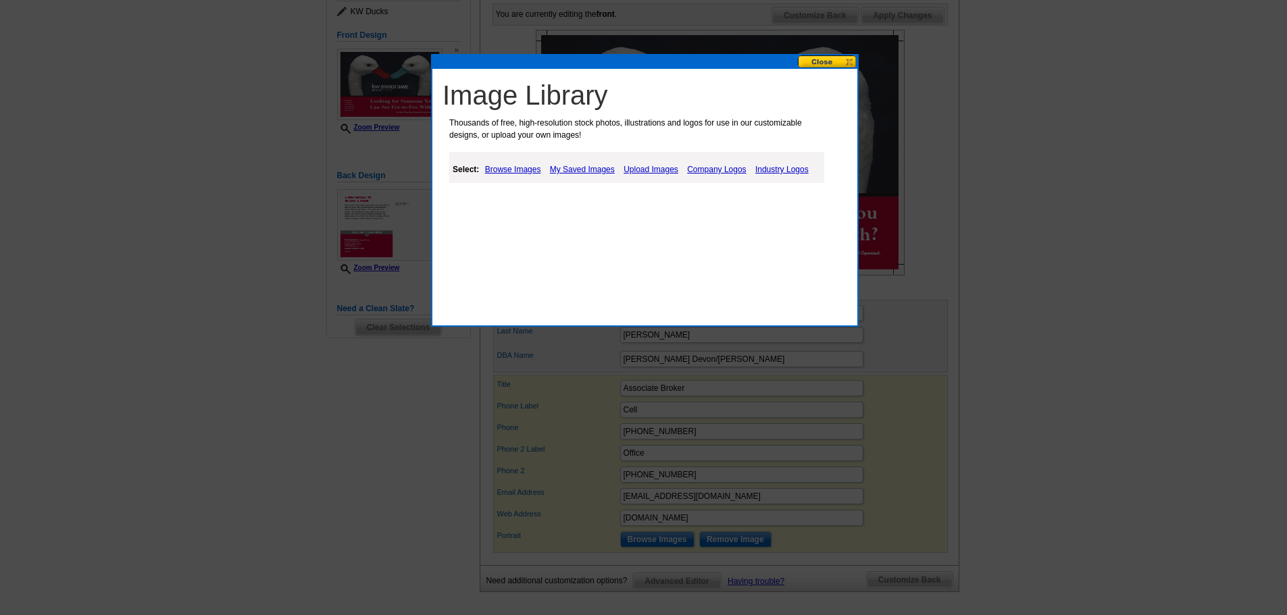
click at [581, 171] on link "My Saved Images" at bounding box center [583, 169] width 72 height 16
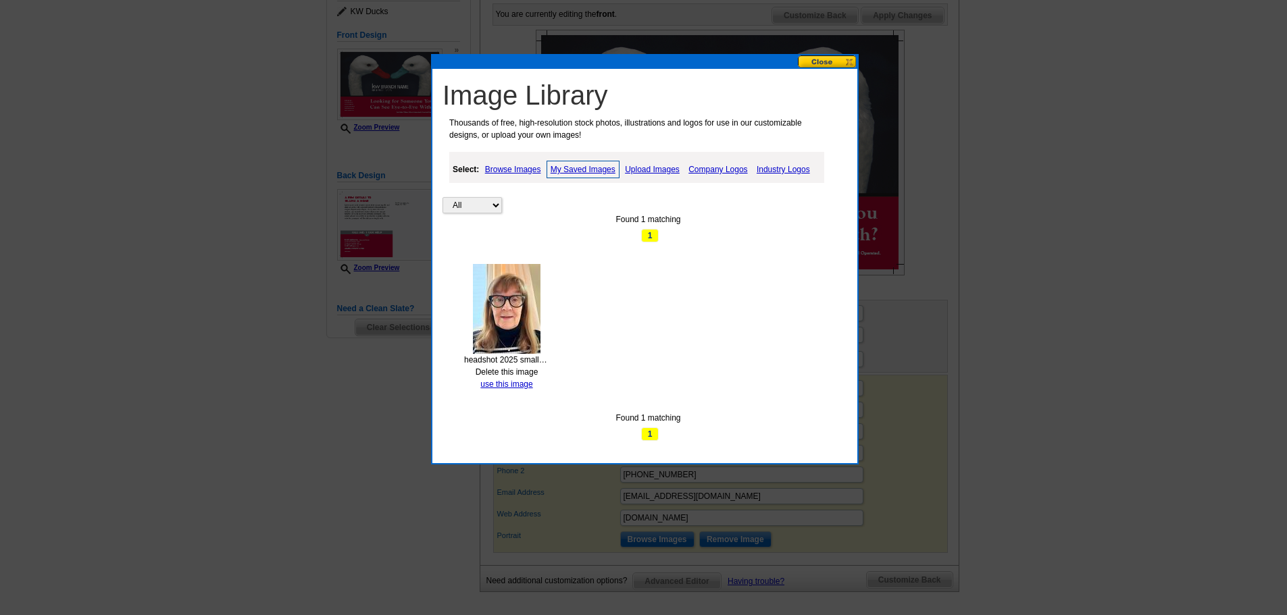
click at [502, 385] on link "use this image" at bounding box center [506, 384] width 52 height 9
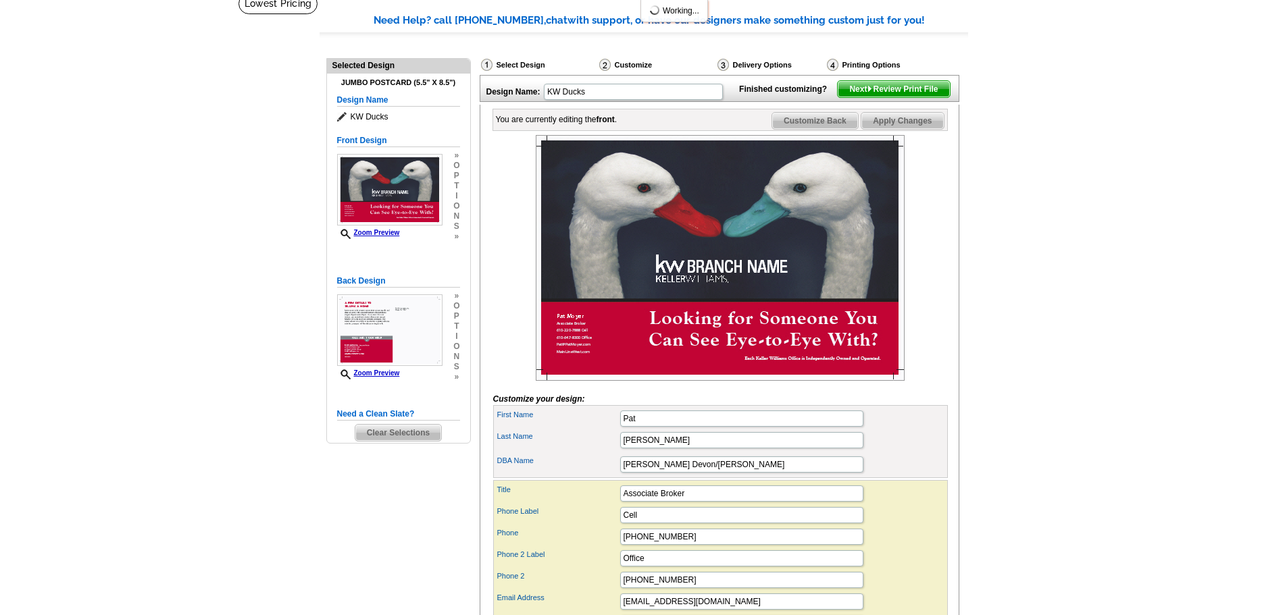
scroll to position [68, 0]
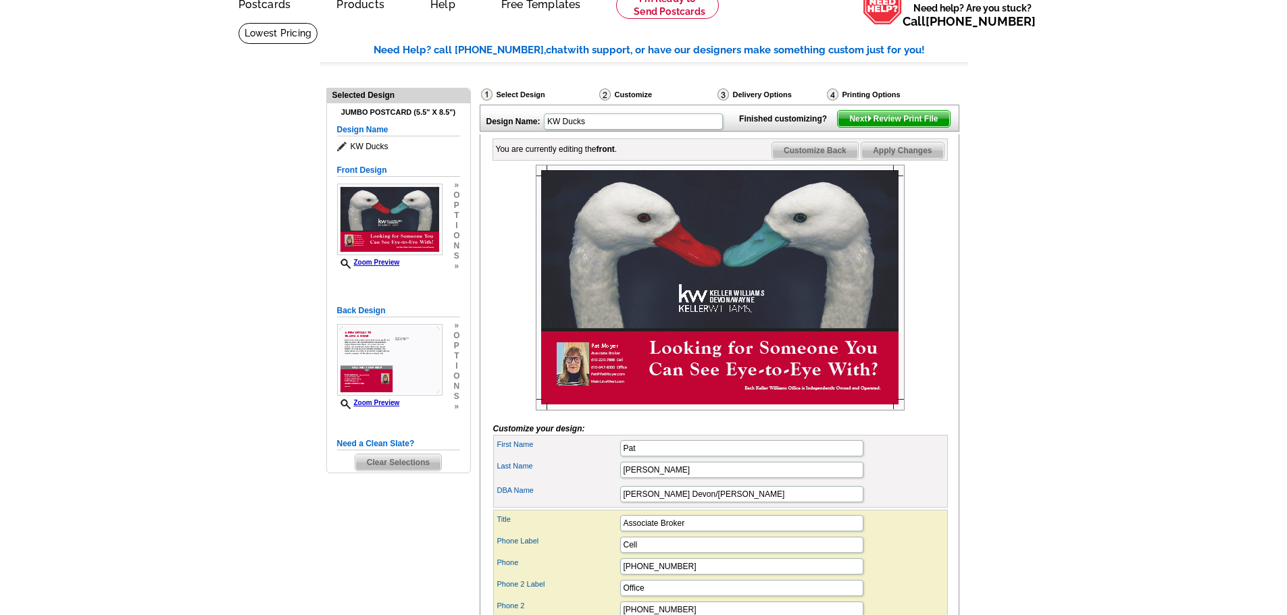
click at [880, 159] on span "Apply Changes" at bounding box center [902, 151] width 82 height 16
click at [907, 159] on span "Apply Changes" at bounding box center [902, 151] width 82 height 16
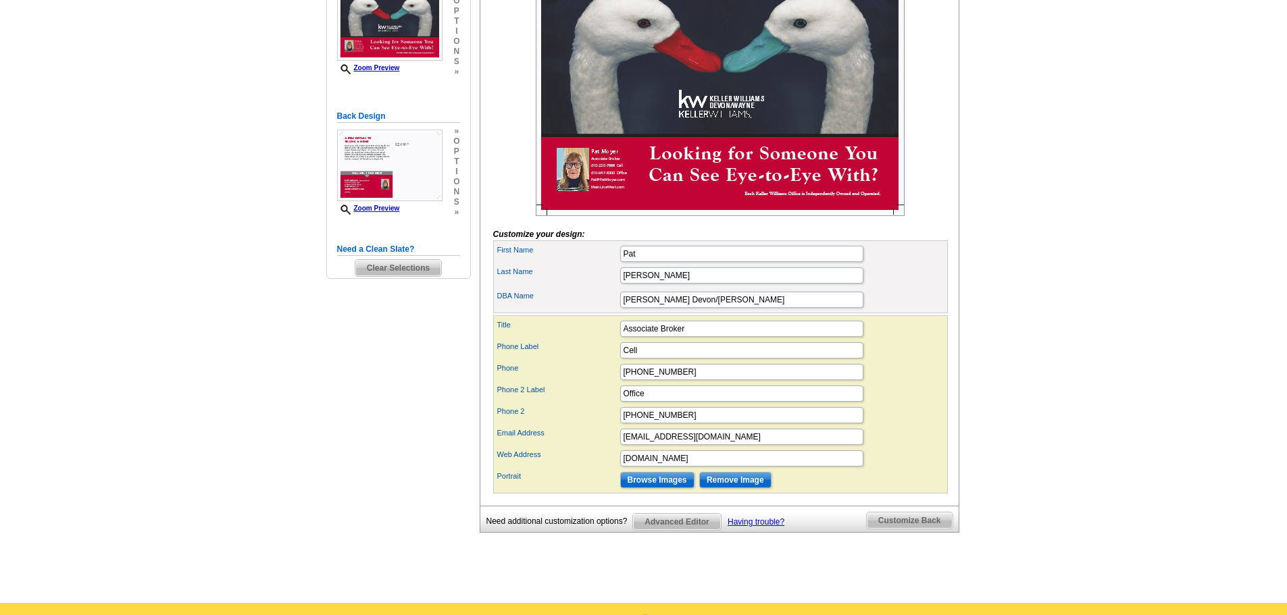
scroll to position [270, 0]
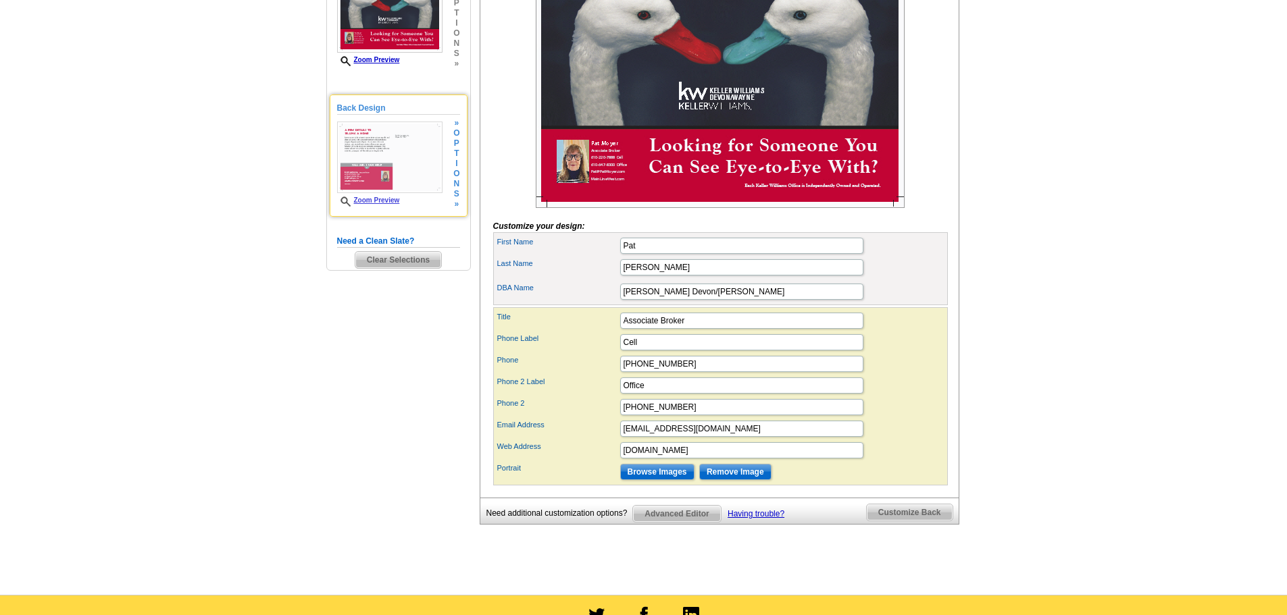
click at [390, 169] on img at bounding box center [389, 158] width 105 height 72
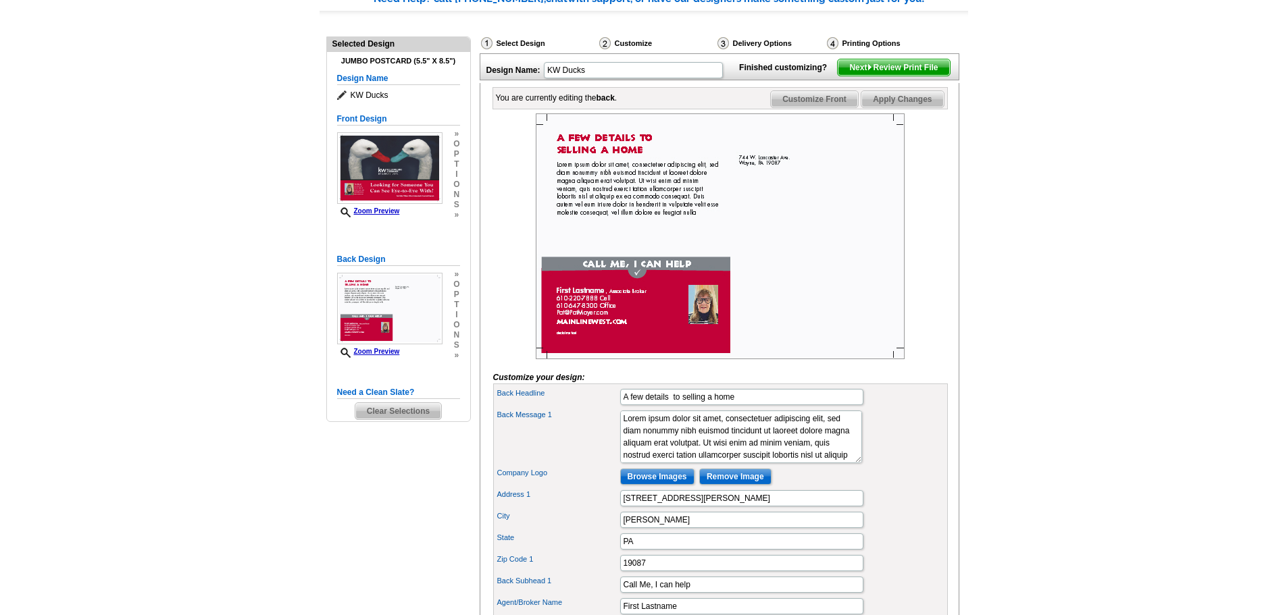
scroll to position [135, 0]
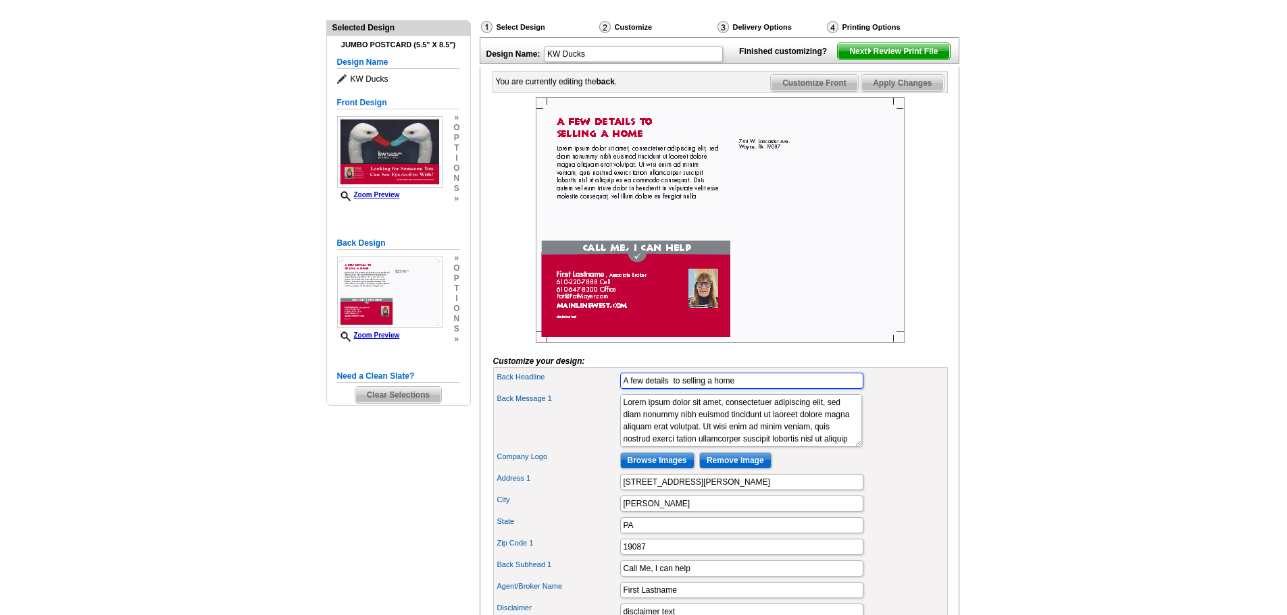
drag, startPoint x: 753, startPoint y: 403, endPoint x: 542, endPoint y: 400, distance: 211.5
click at [542, 392] on div "Back Headline A few details to selling a home" at bounding box center [720, 381] width 449 height 22
click at [739, 389] on input "A few details to selling a home" at bounding box center [741, 381] width 243 height 16
type input "A"
paste input "Yardley Village 2025 Market Information through 9/11/2025"
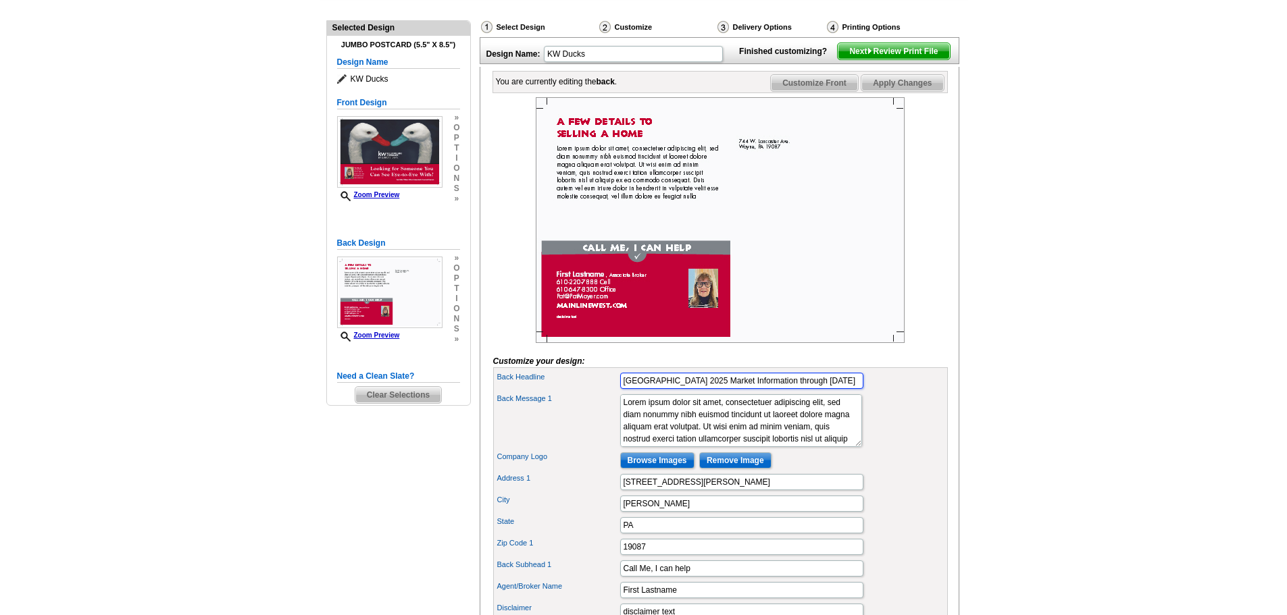
type input "Yardley Village 2025 Market Information through 9/11/2025"
drag, startPoint x: 805, startPoint y: 455, endPoint x: 615, endPoint y: 444, distance: 190.8
click at [615, 444] on div "Back Message 1 Lorem ipsum dolor sit amet, consectetuer adipiscing elit, sed di…" at bounding box center [720, 421] width 449 height 58
drag, startPoint x: 802, startPoint y: 462, endPoint x: 603, endPoint y: 421, distance: 202.8
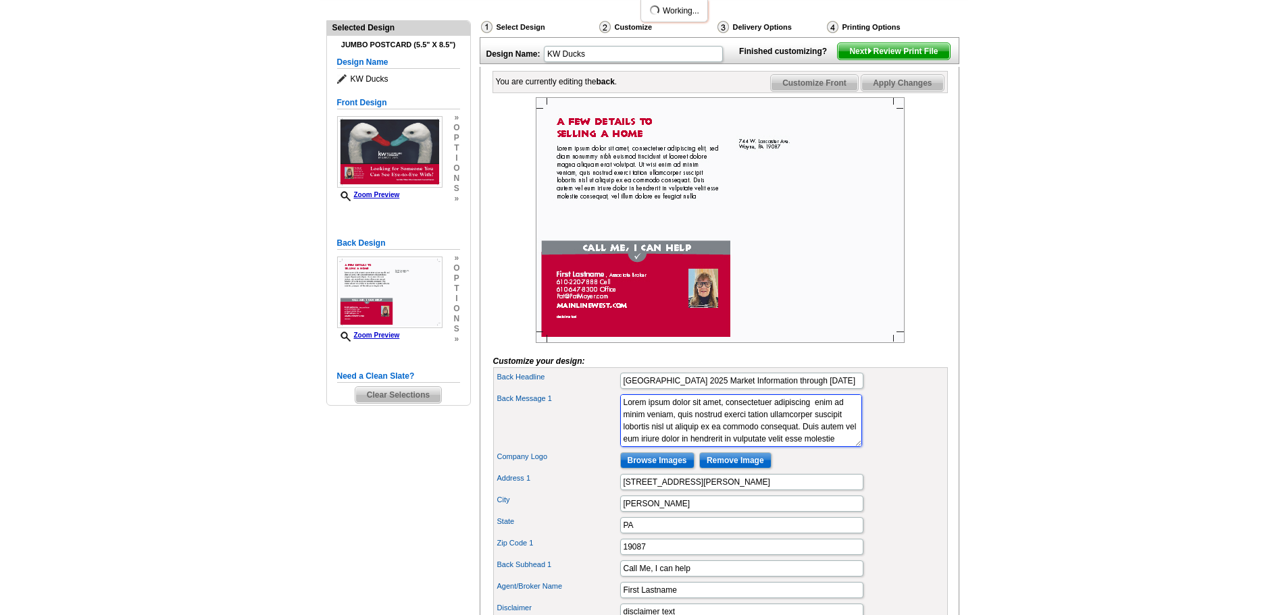
click at [603, 421] on div "Back Message 1 Lorem ipsum dolor sit amet, consectetuer adipiscing elit, sed di…" at bounding box center [720, 421] width 449 height 58
type textarea "dolor in hendrerit in vulputate velit esse molestie consequat, vel illum dolore…"
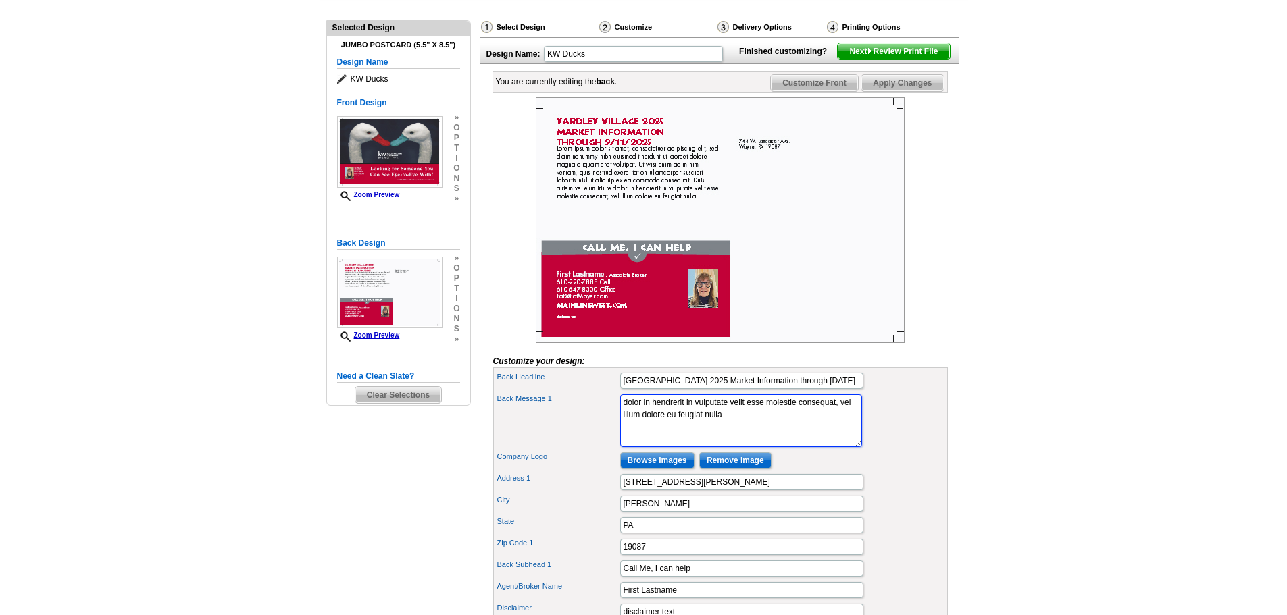
drag, startPoint x: 801, startPoint y: 424, endPoint x: 744, endPoint y: 434, distance: 57.5
click at [731, 436] on textarea "Lorem ipsum dolor sit amet, consectetuer adipiscing elit, sed diam nonummy nibh…" at bounding box center [741, 421] width 242 height 53
drag, startPoint x: 786, startPoint y: 436, endPoint x: 616, endPoint y: 426, distance: 170.6
click at [616, 426] on div "Back Message 1 Lorem ipsum dolor sit amet, consectetuer adipiscing elit, sed di…" at bounding box center [720, 421] width 449 height 58
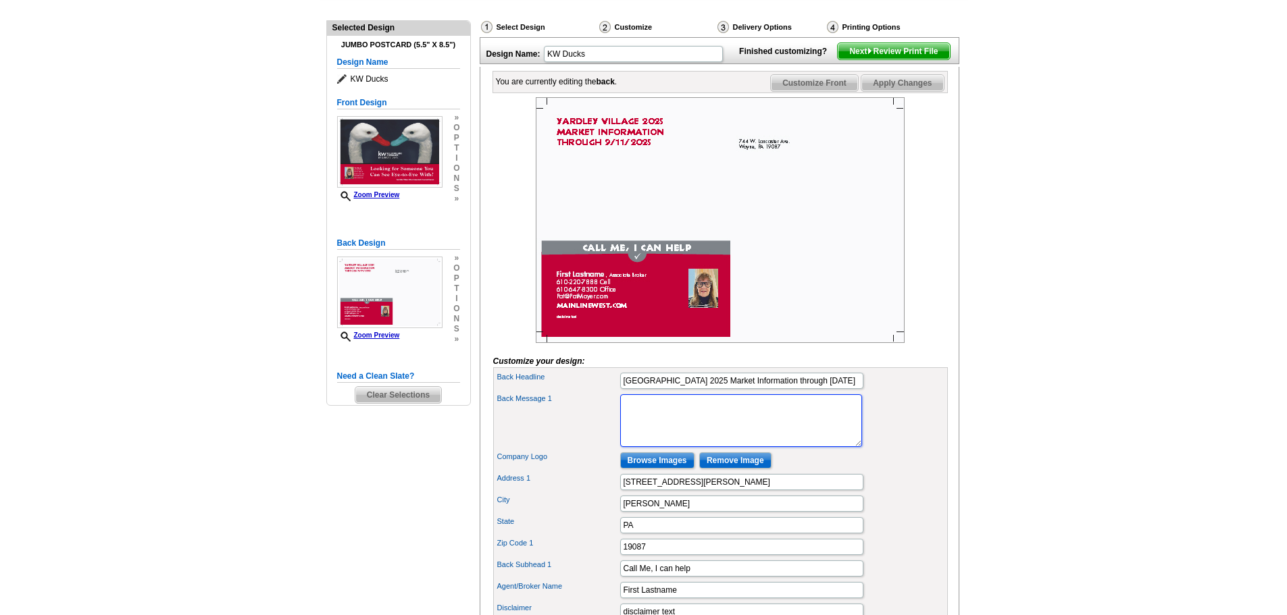
click at [646, 434] on textarea "Lorem ipsum dolor sit amet, consectetuer adipiscing elit, sed diam nonummy nibh…" at bounding box center [741, 421] width 242 height 53
paste textarea "n Active Listings 1741 Yardley Dr – Current List Price: $835,000 1713 Yardley D…"
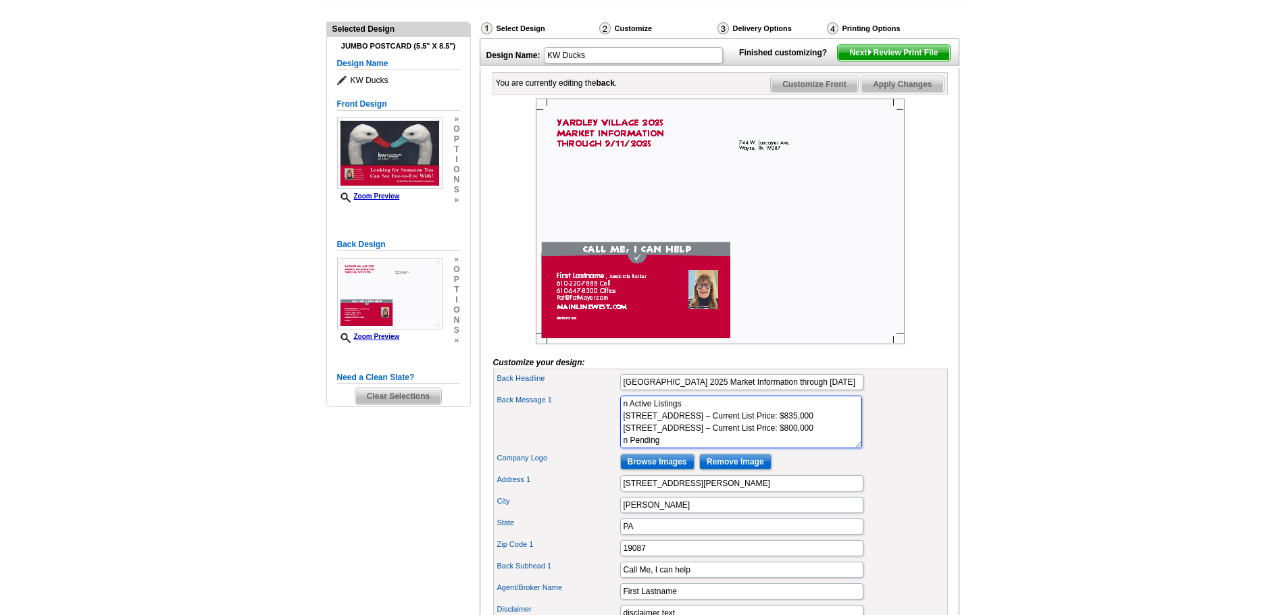
scroll to position [135, 0]
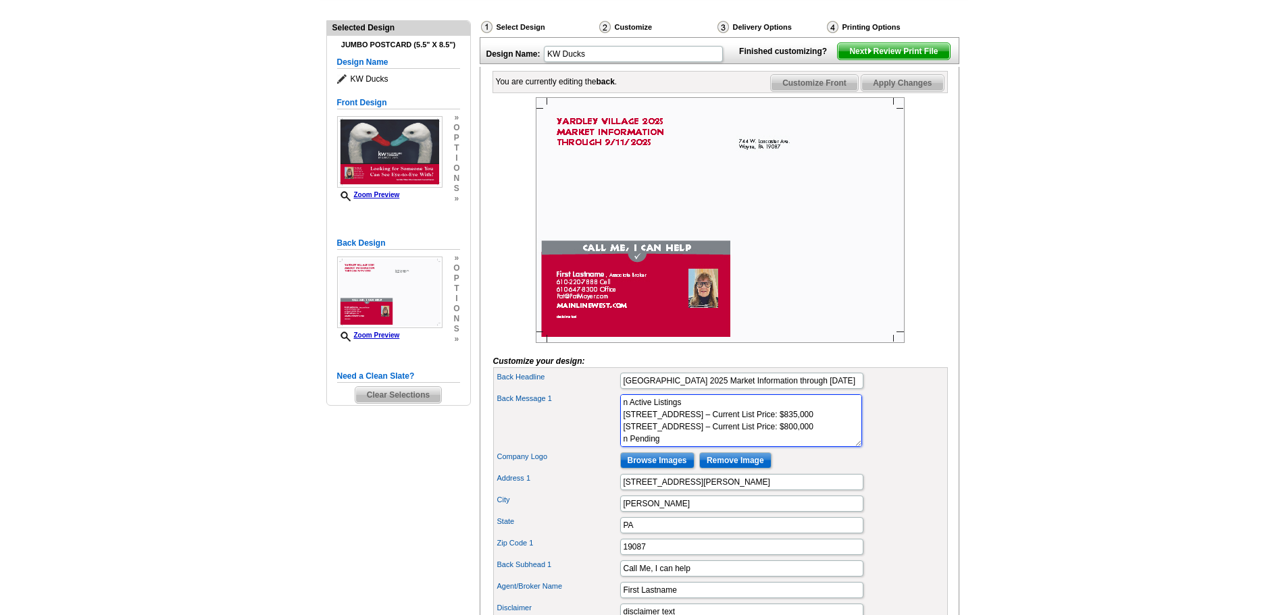
click at [624, 426] on textarea "Lorem ipsum dolor sit amet, consectetuer adipiscing elit, sed diam nonummy nibh…" at bounding box center [741, 421] width 242 height 53
drag, startPoint x: 798, startPoint y: 461, endPoint x: 575, endPoint y: 382, distance: 236.5
click at [575, 382] on form "Customize your design: First Name Pat Last Name Moyer DBA Name Keller Williams …" at bounding box center [720, 473] width 455 height 752
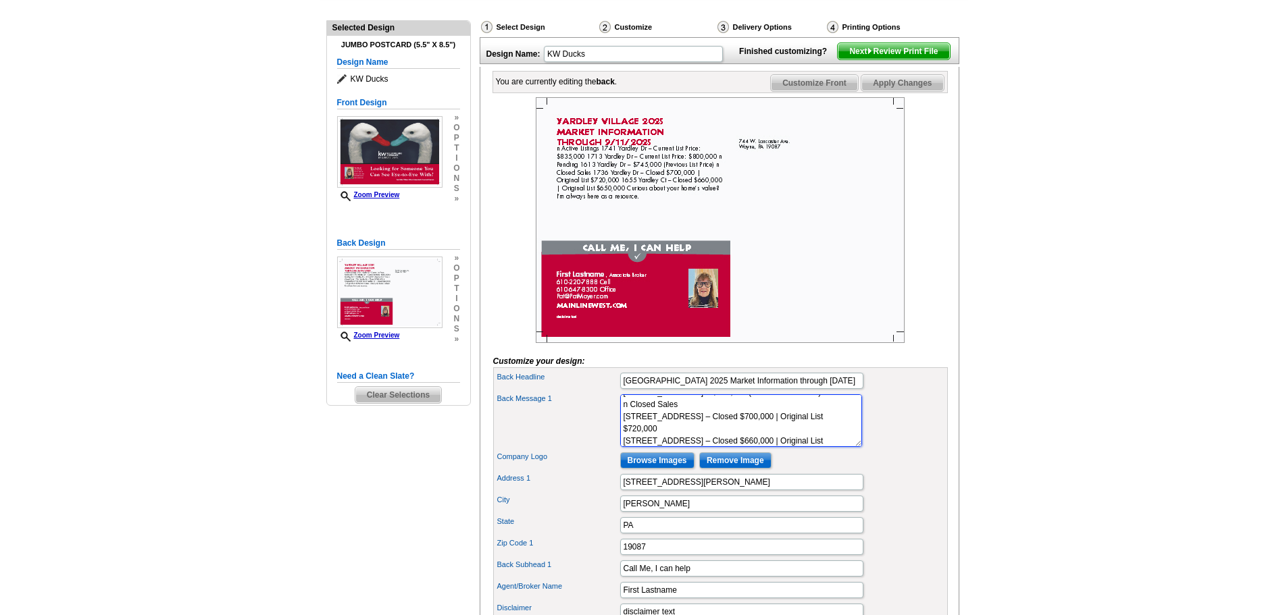
scroll to position [0, 0]
drag, startPoint x: 806, startPoint y: 460, endPoint x: 571, endPoint y: 420, distance: 237.9
click at [571, 420] on div "Back Message 1 Lorem ipsum dolor sit amet, consectetuer adipiscing elit, sed di…" at bounding box center [720, 421] width 449 height 58
drag, startPoint x: 813, startPoint y: 463, endPoint x: 590, endPoint y: 431, distance: 225.2
click at [581, 429] on div "Back Message 1 Lorem ipsum dolor sit amet, consectetuer adipiscing elit, sed di…" at bounding box center [720, 421] width 449 height 58
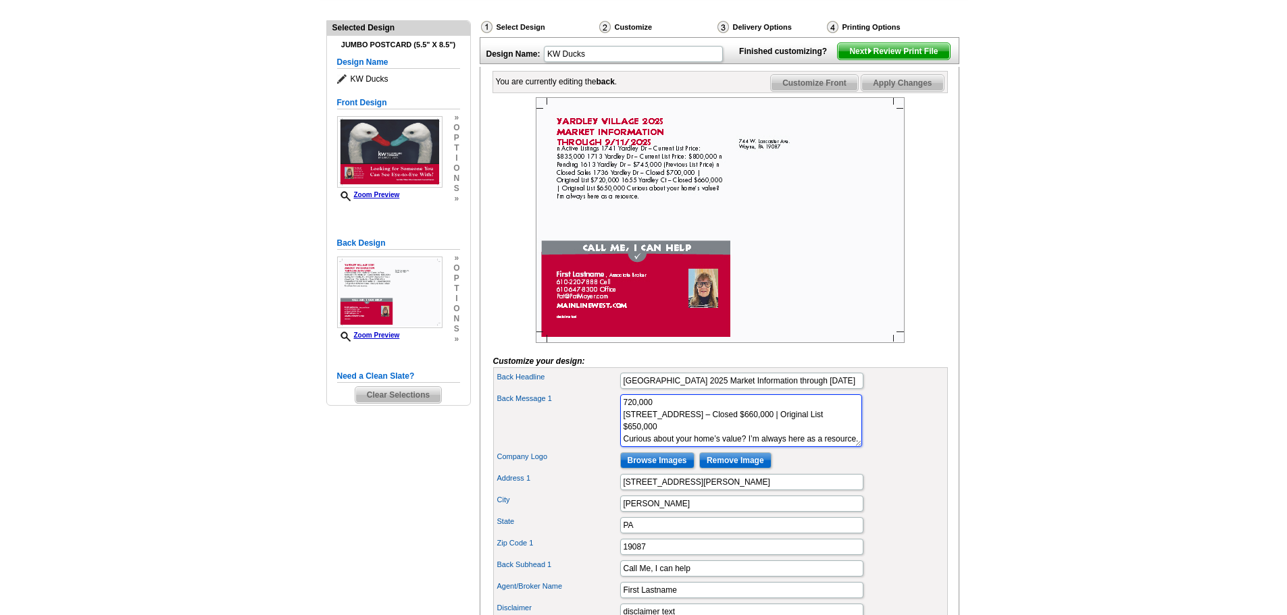
type textarea "as a resource."
drag, startPoint x: 680, startPoint y: 424, endPoint x: 564, endPoint y: 430, distance: 116.3
click at [553, 425] on div "Back Message 1 Lorem ipsum dolor sit amet, consectetuer adipiscing elit, sed di…" at bounding box center [720, 421] width 449 height 58
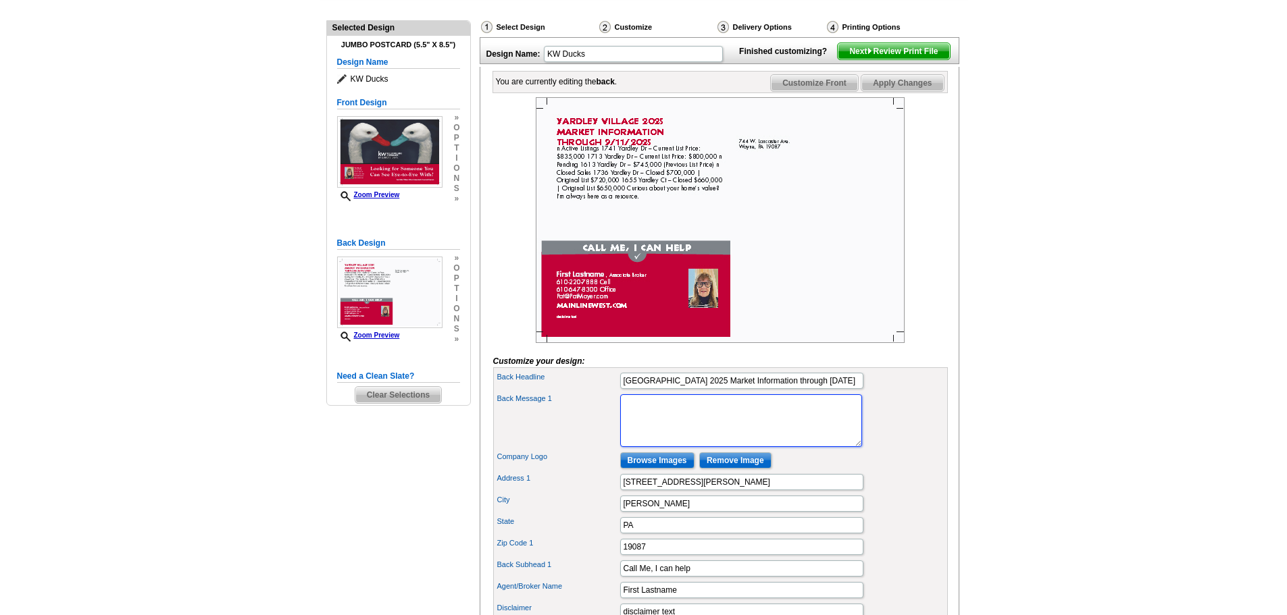
paste textarea "n Active Listings 1741 Yardley Dr – Current List Price: $835,000 1713 Yardley D…"
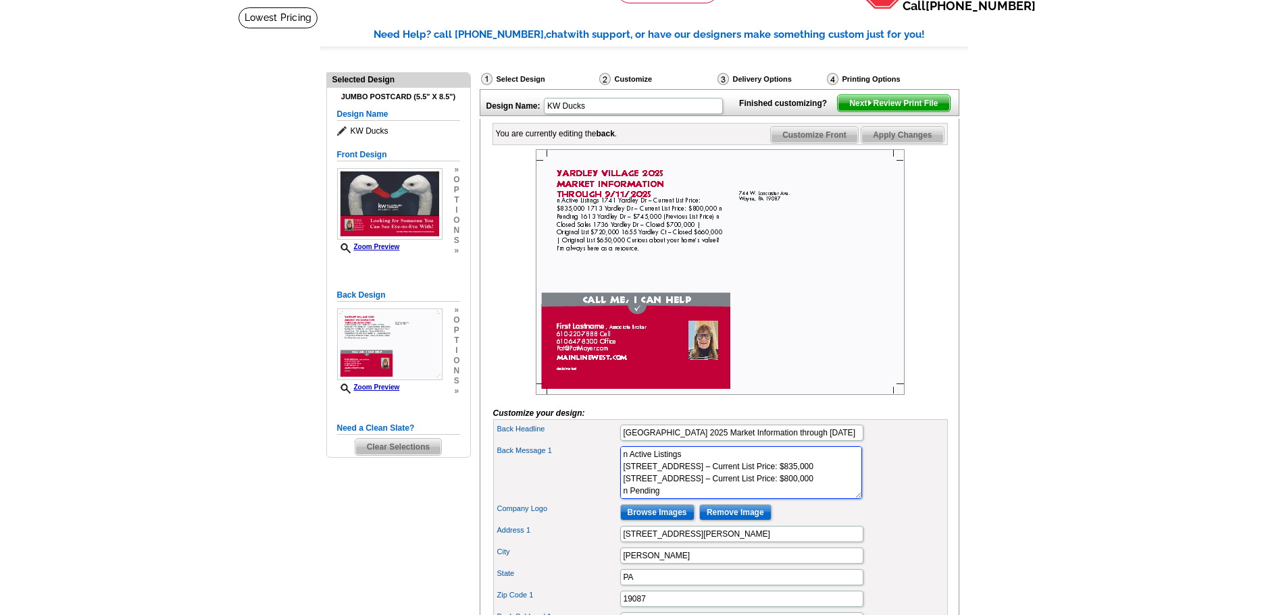
scroll to position [68, 0]
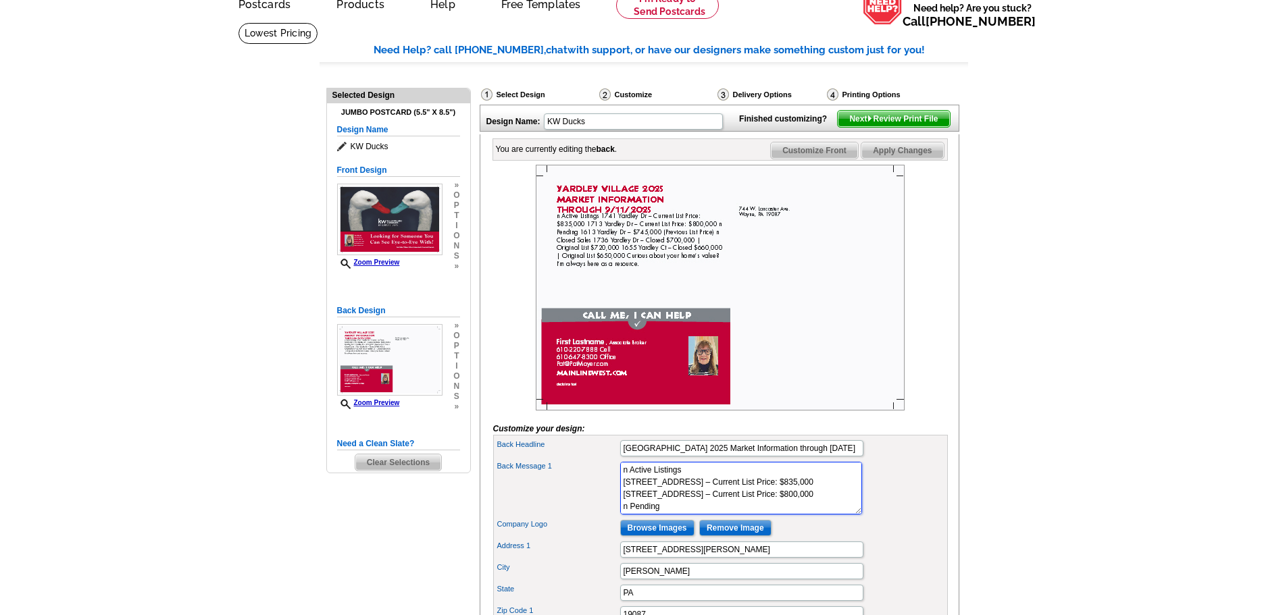
click at [627, 494] on textarea "Lorem ipsum dolor sit amet, consectetuer adipiscing elit, sed diam nonummy nibh…" at bounding box center [741, 488] width 242 height 53
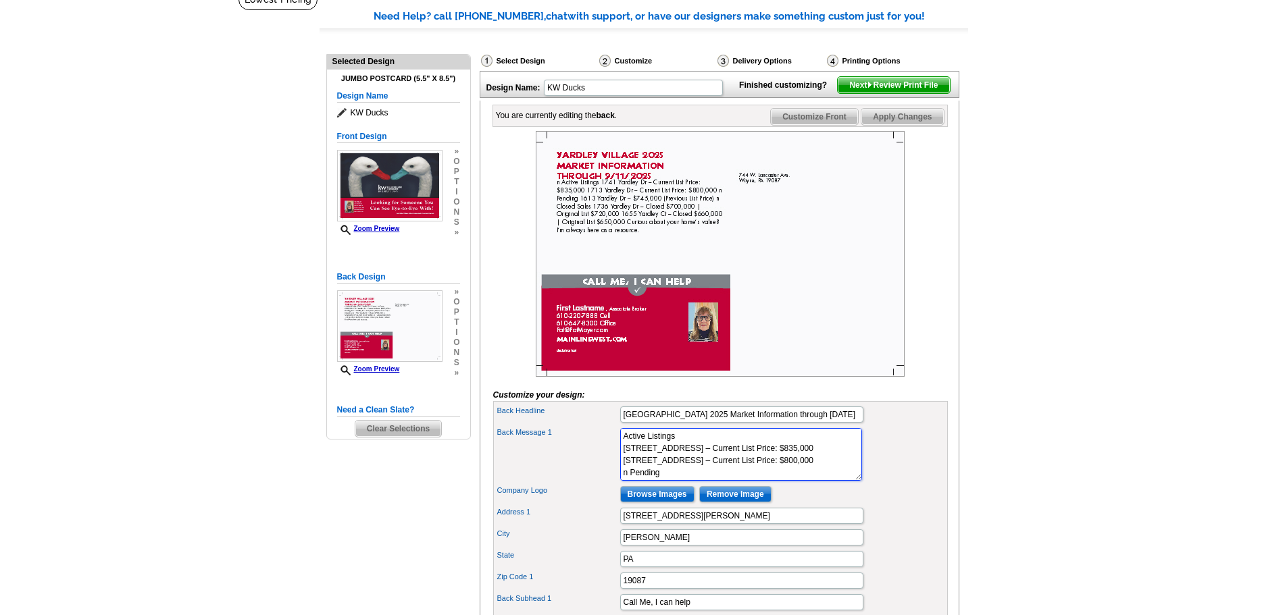
scroll to position [135, 0]
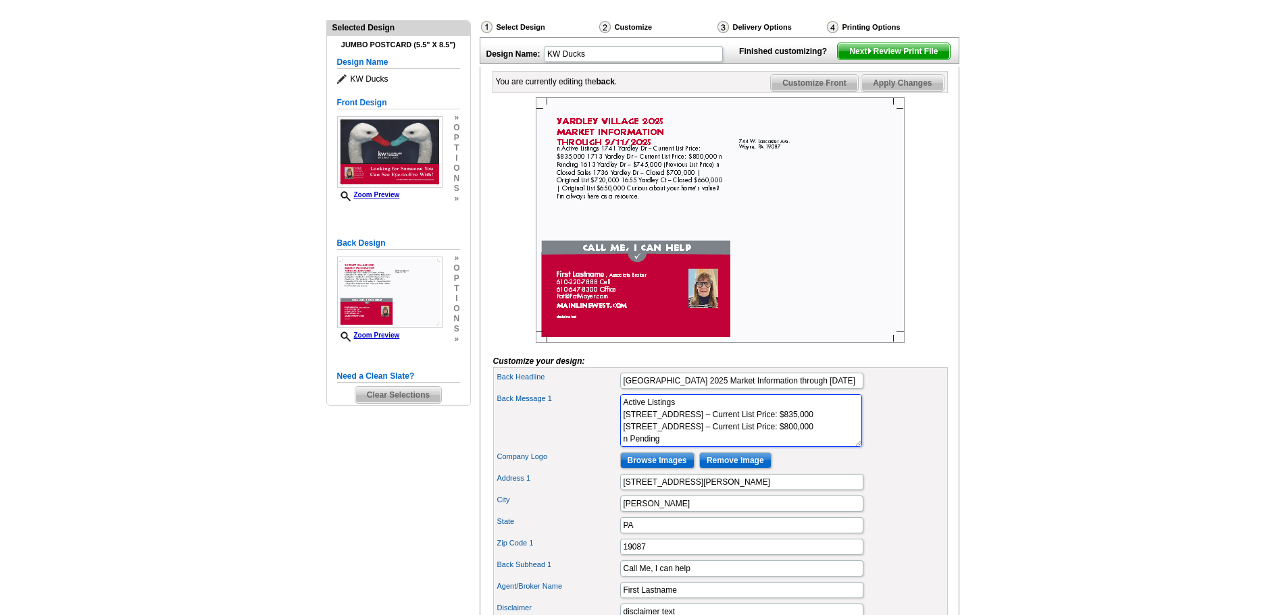
click at [628, 447] on textarea "Lorem ipsum dolor sit amet, consectetuer adipiscing elit, sed diam nonummy nibh…" at bounding box center [741, 421] width 242 height 53
click at [672, 447] on textarea "Lorem ipsum dolor sit amet, consectetuer adipiscing elit, sed diam nonummy nibh…" at bounding box center [741, 421] width 242 height 53
drag, startPoint x: 629, startPoint y: 435, endPoint x: 604, endPoint y: 437, distance: 25.1
click at [604, 437] on div "Back Message 1 Lorem ipsum dolor sit amet, consectetuer adipiscing elit, sed di…" at bounding box center [720, 421] width 449 height 58
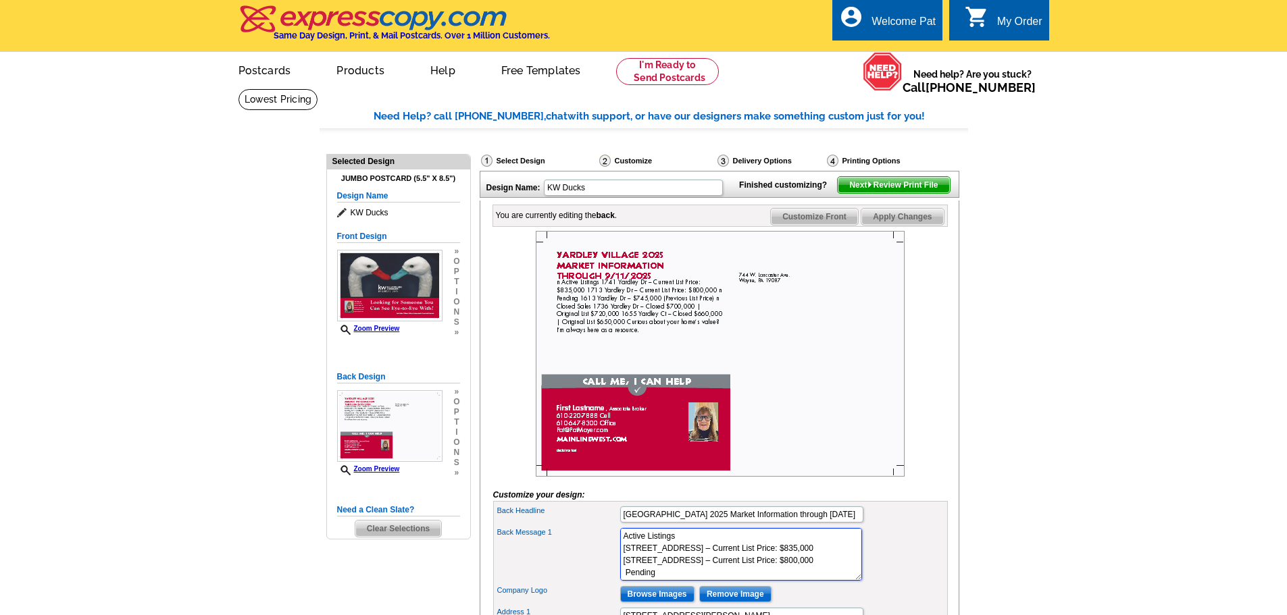
scroll to position [0, 0]
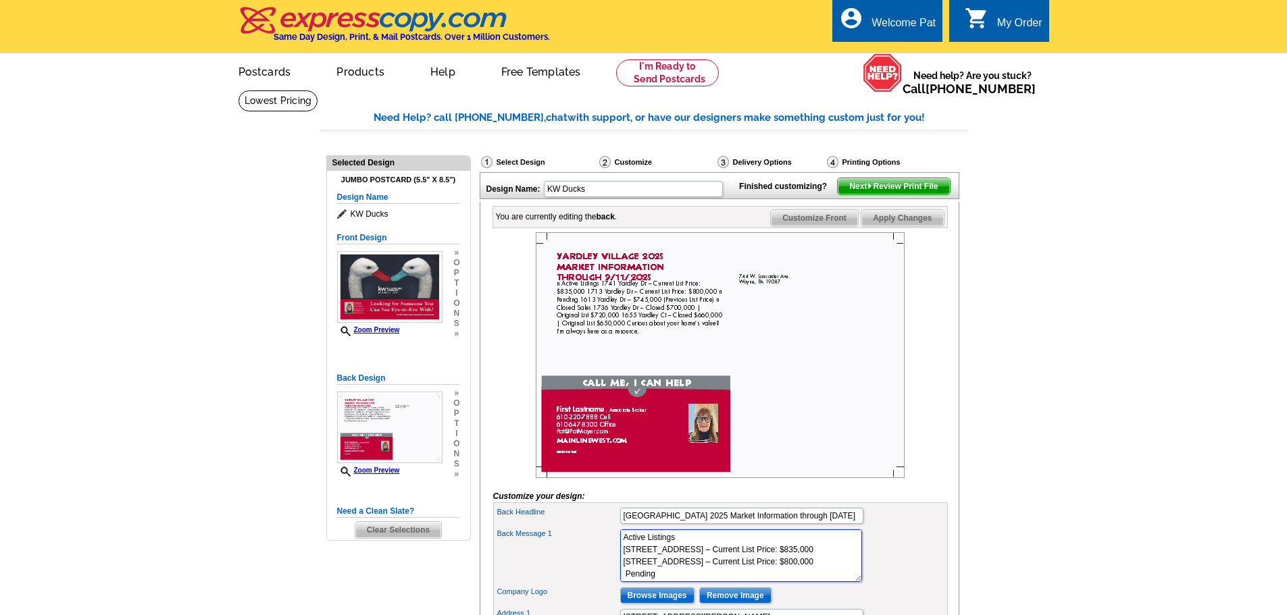
click at [624, 561] on textarea "Lorem ipsum dolor sit amet, consectetuer adipiscing elit, sed diam nonummy nibh…" at bounding box center [741, 556] width 242 height 53
click at [896, 226] on span "Apply Changes" at bounding box center [902, 218] width 82 height 16
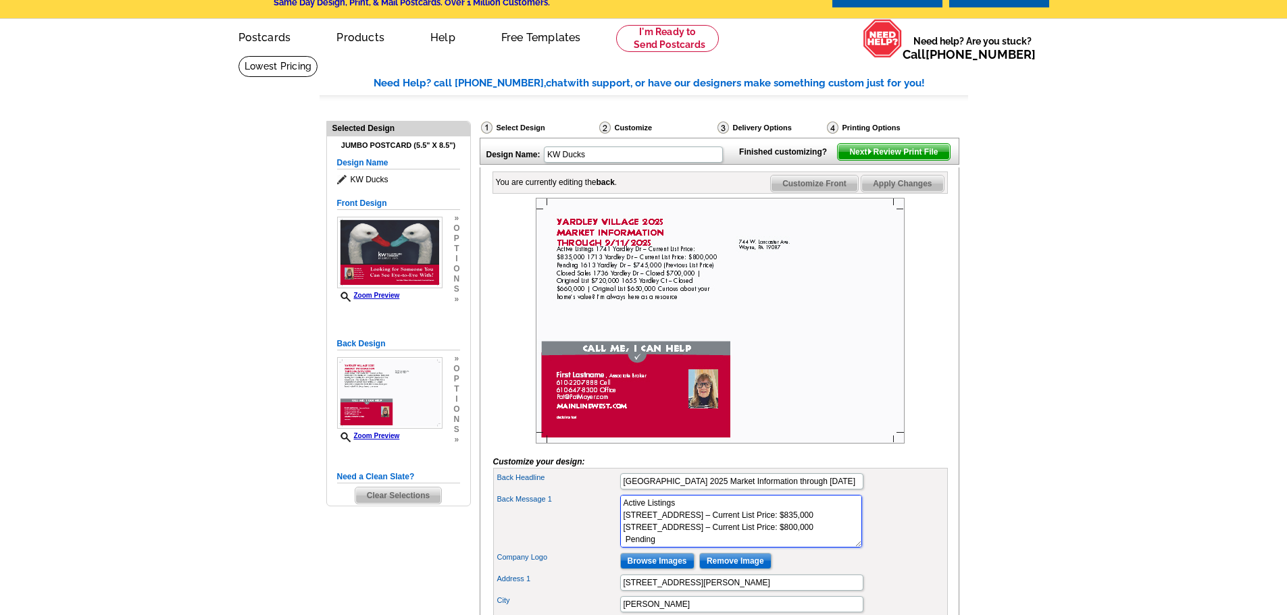
scroll to position [68, 0]
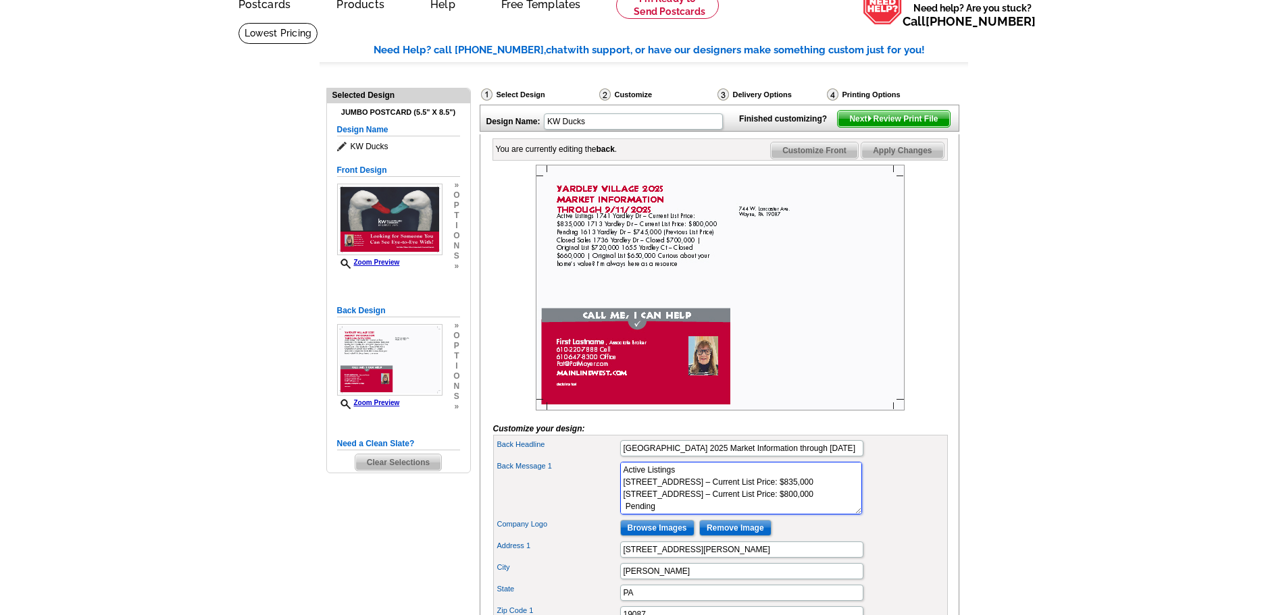
click at [798, 515] on textarea "Lorem ipsum dolor sit amet, consectetuer adipiscing elit, sed diam nonummy nibh…" at bounding box center [741, 488] width 242 height 53
click at [790, 515] on textarea "Lorem ipsum dolor sit amet, consectetuer adipiscing elit, sed diam nonummy nibh…" at bounding box center [741, 488] width 242 height 53
click at [798, 511] on textarea "Lorem ipsum dolor sit amet, consectetuer adipiscing elit, sed diam nonummy nibh…" at bounding box center [741, 488] width 242 height 53
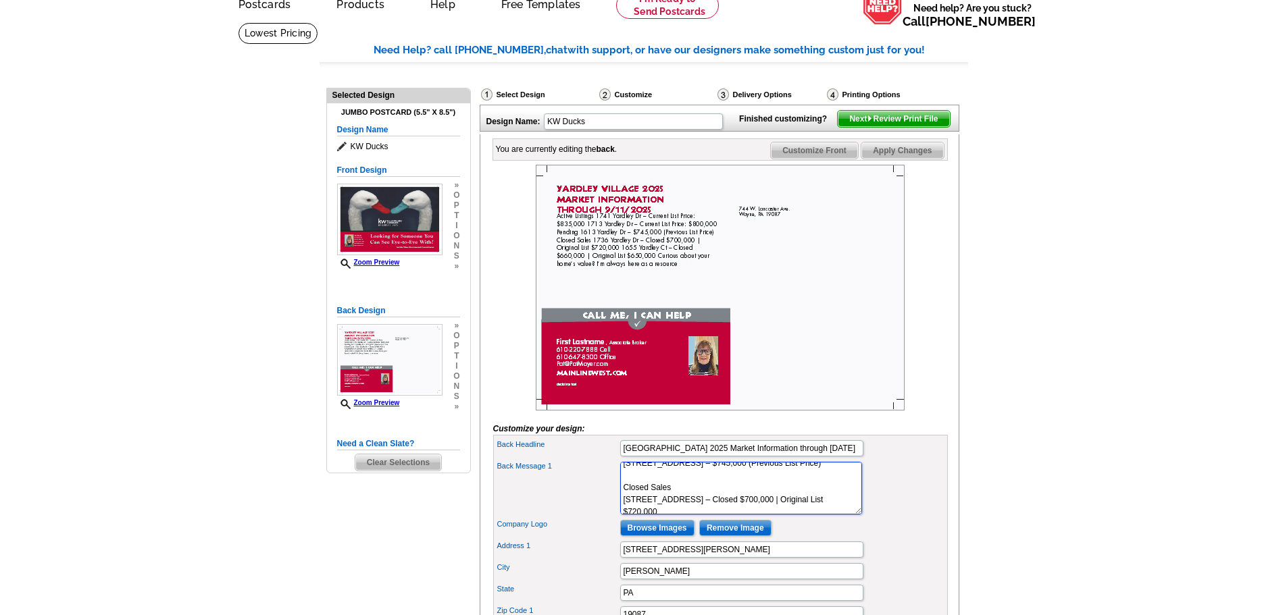
scroll to position [135, 0]
drag, startPoint x: 740, startPoint y: 508, endPoint x: 717, endPoint y: 512, distance: 23.3
click at [718, 512] on textarea "Lorem ipsum dolor sit amet, consectetuer adipiscing elit, sed diam nonummy nibh…" at bounding box center [741, 488] width 242 height 53
click at [801, 512] on textarea "Lorem ipsum dolor sit amet, consectetuer adipiscing elit, sed diam nonummy nibh…" at bounding box center [741, 488] width 242 height 53
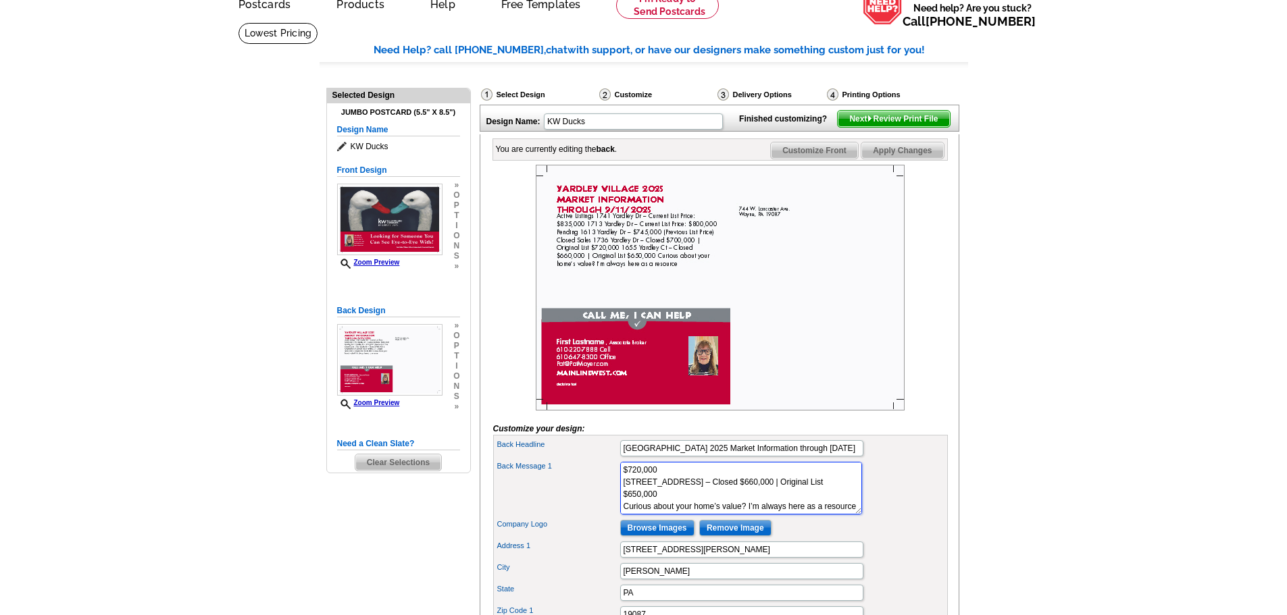
scroll to position [158, 0]
click at [660, 504] on textarea "Lorem ipsum dolor sit amet, consectetuer adipiscing elit, sed diam nonummy nibh…" at bounding box center [741, 488] width 242 height 53
type textarea "Active Listings 1741 Yardley Dr – Current List Price: $835,000 1713 Yardley Dr …"
click at [884, 159] on span "Apply Changes" at bounding box center [902, 151] width 82 height 16
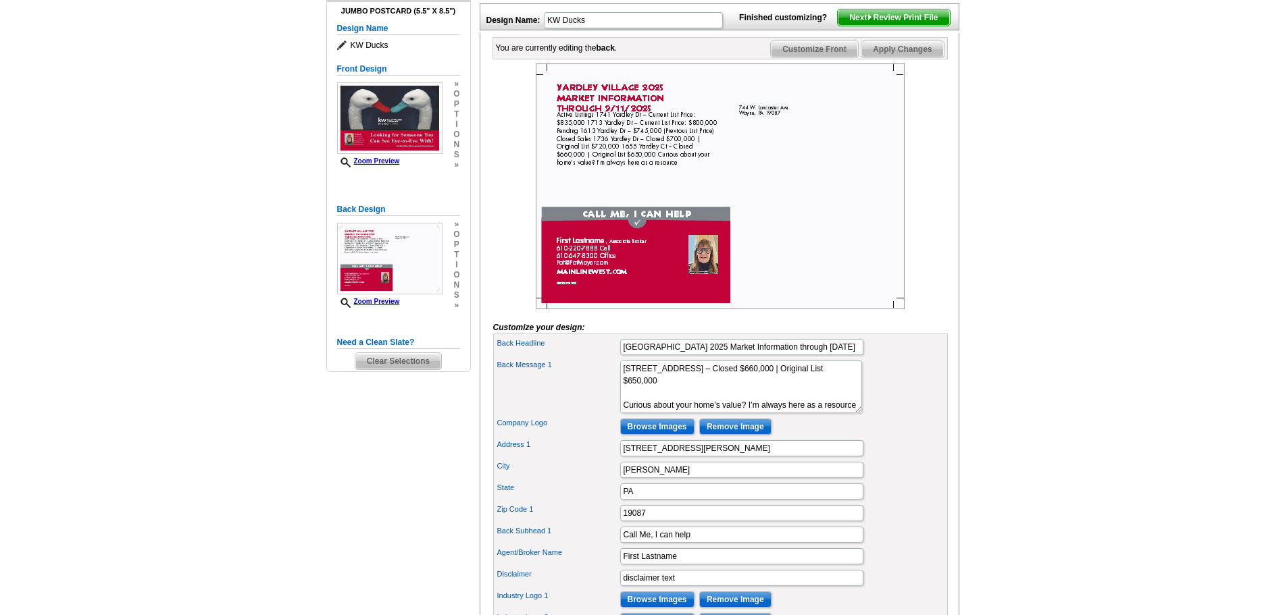
scroll to position [203, 0]
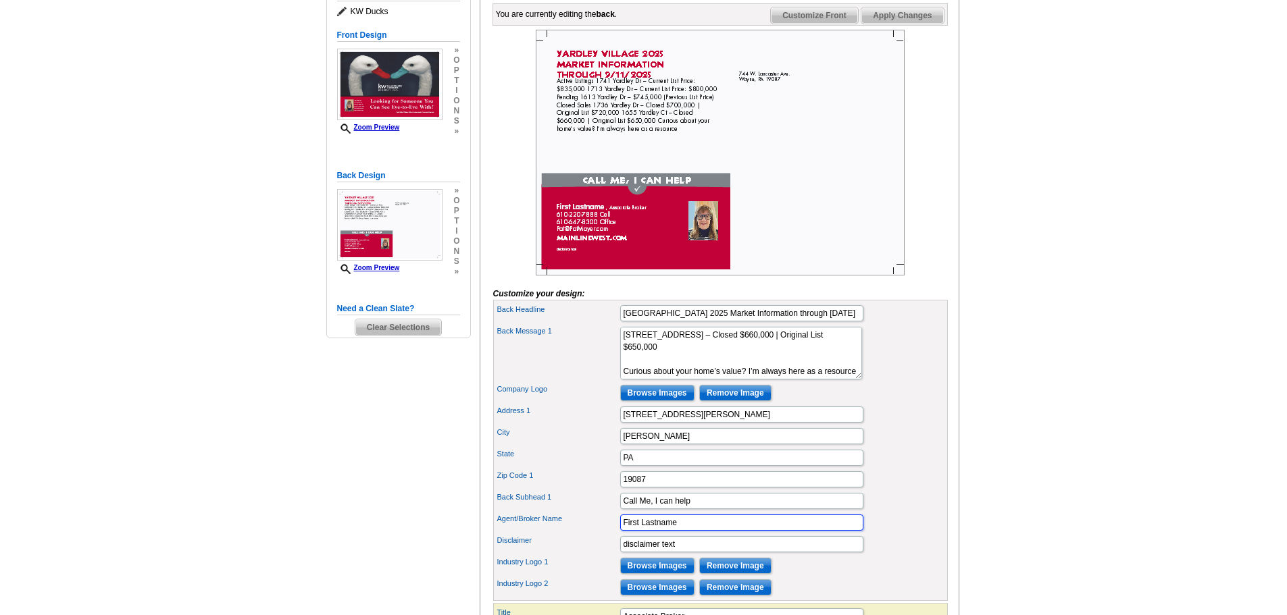
drag, startPoint x: 690, startPoint y: 547, endPoint x: 527, endPoint y: 538, distance: 163.8
click at [527, 534] on div "Agent/Broker Name First Lastname" at bounding box center [720, 523] width 449 height 22
type input "[PERSON_NAME]"
drag, startPoint x: 674, startPoint y: 570, endPoint x: 578, endPoint y: 558, distance: 97.4
click at [578, 555] on div "Disclaimer disclaimer text" at bounding box center [720, 545] width 449 height 22
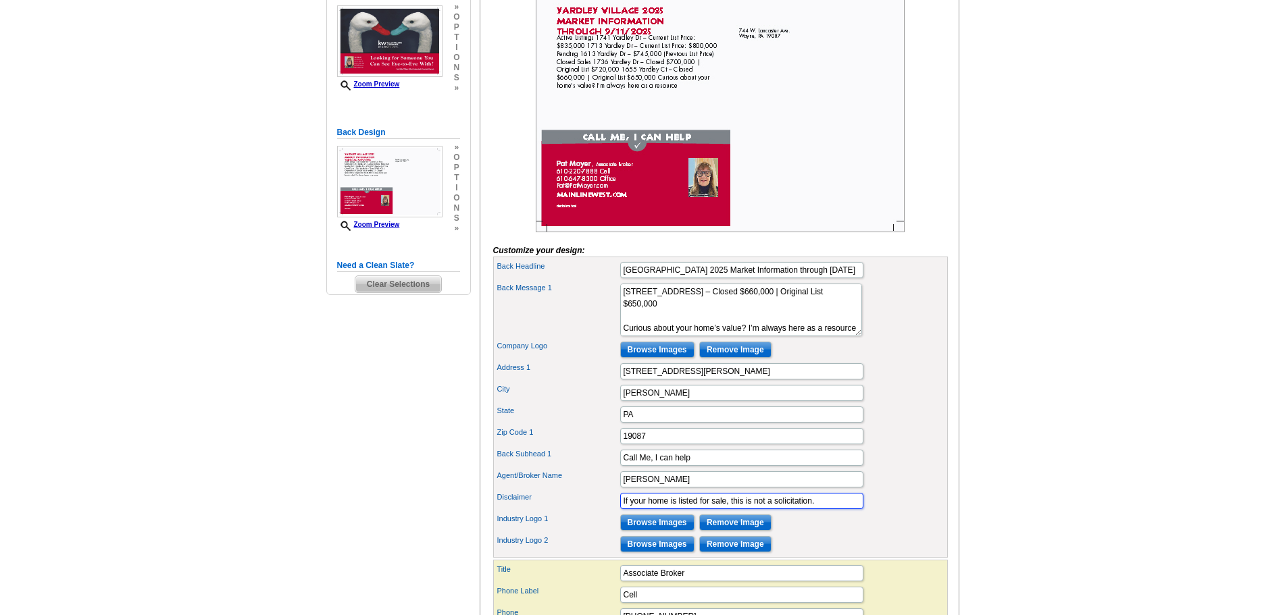
scroll to position [68, 0]
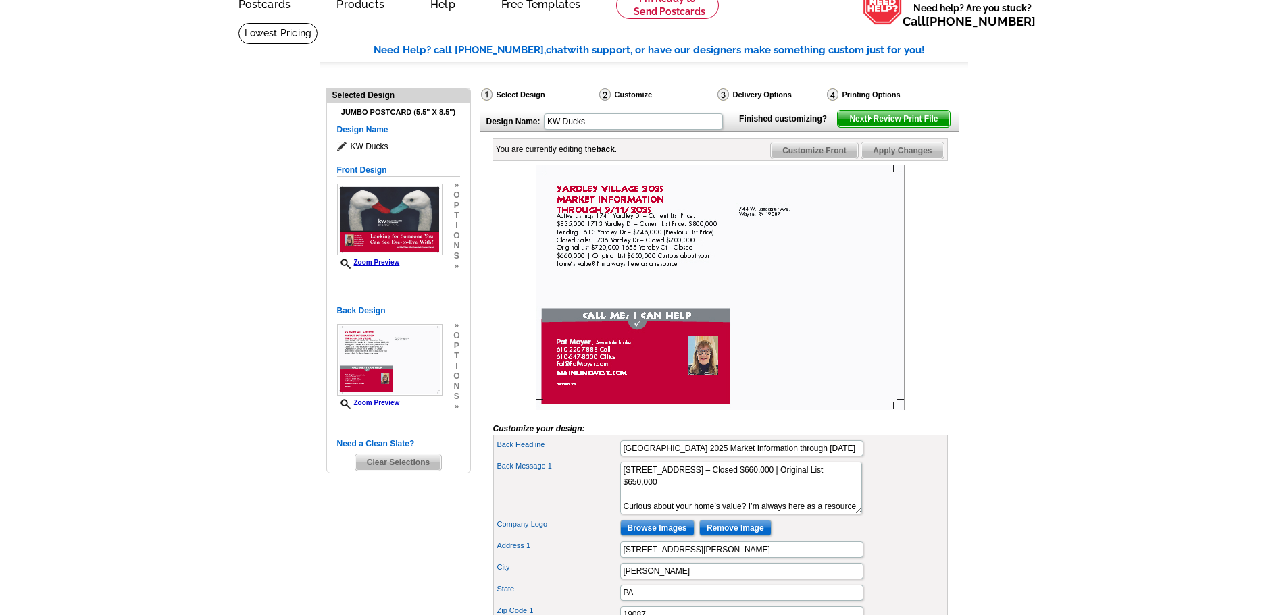
type input "If your home is listed for sale, this is not a solicitation."
click at [890, 159] on span "Apply Changes" at bounding box center [902, 151] width 82 height 16
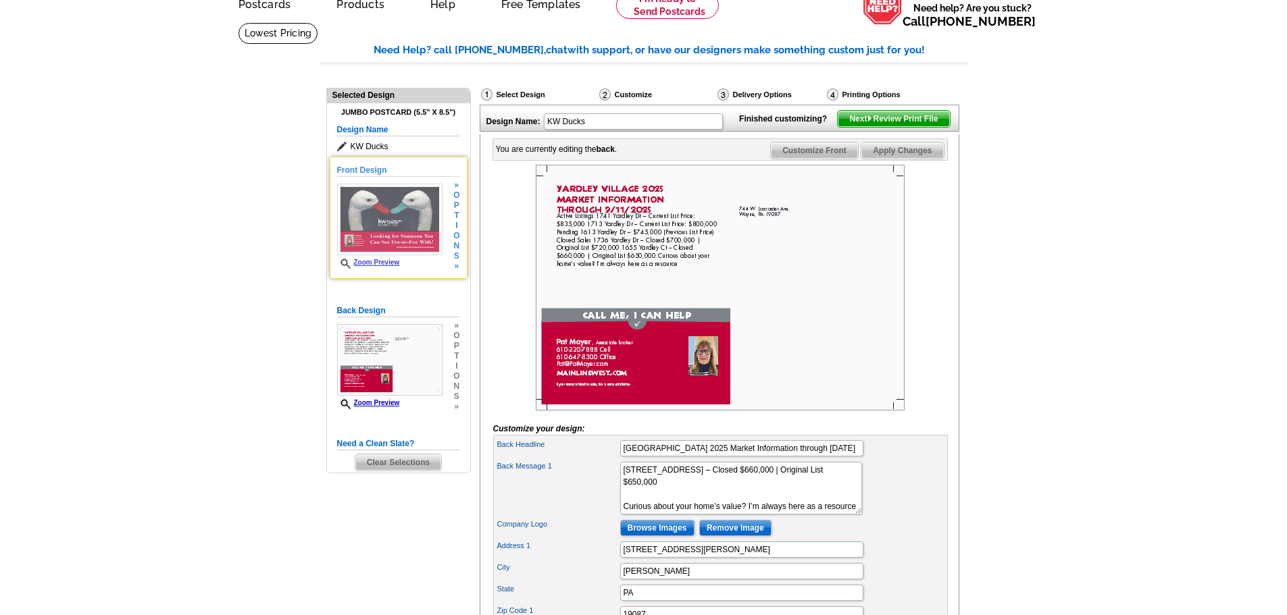
click at [389, 227] on img at bounding box center [389, 220] width 105 height 72
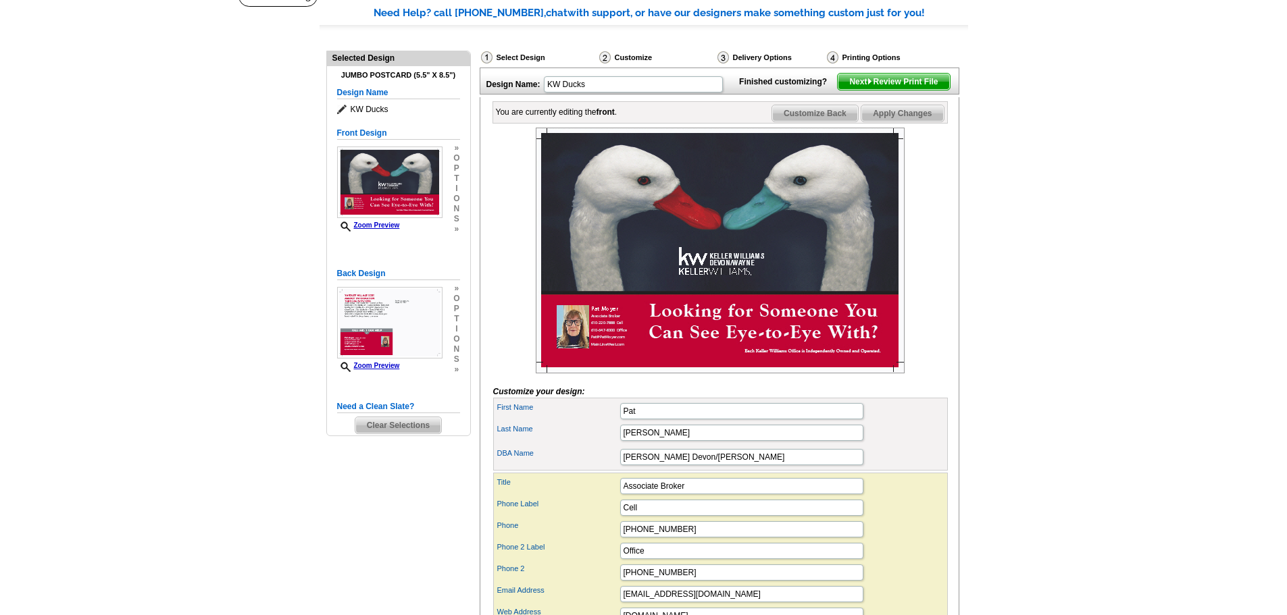
scroll to position [135, 0]
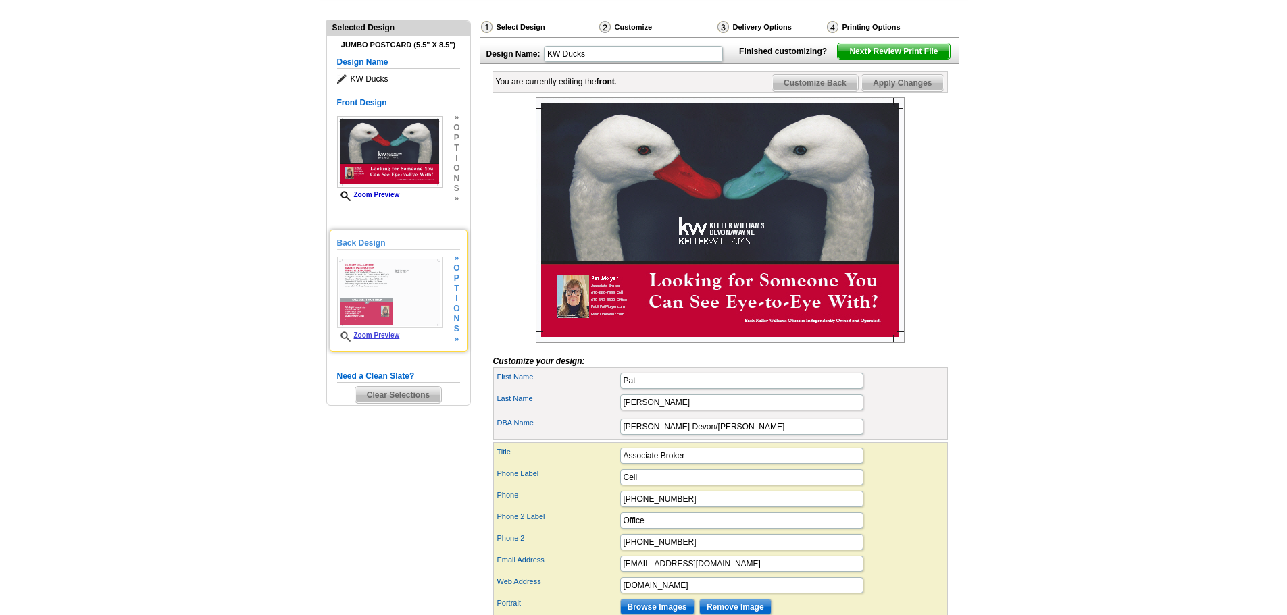
click at [365, 283] on img at bounding box center [389, 293] width 105 height 72
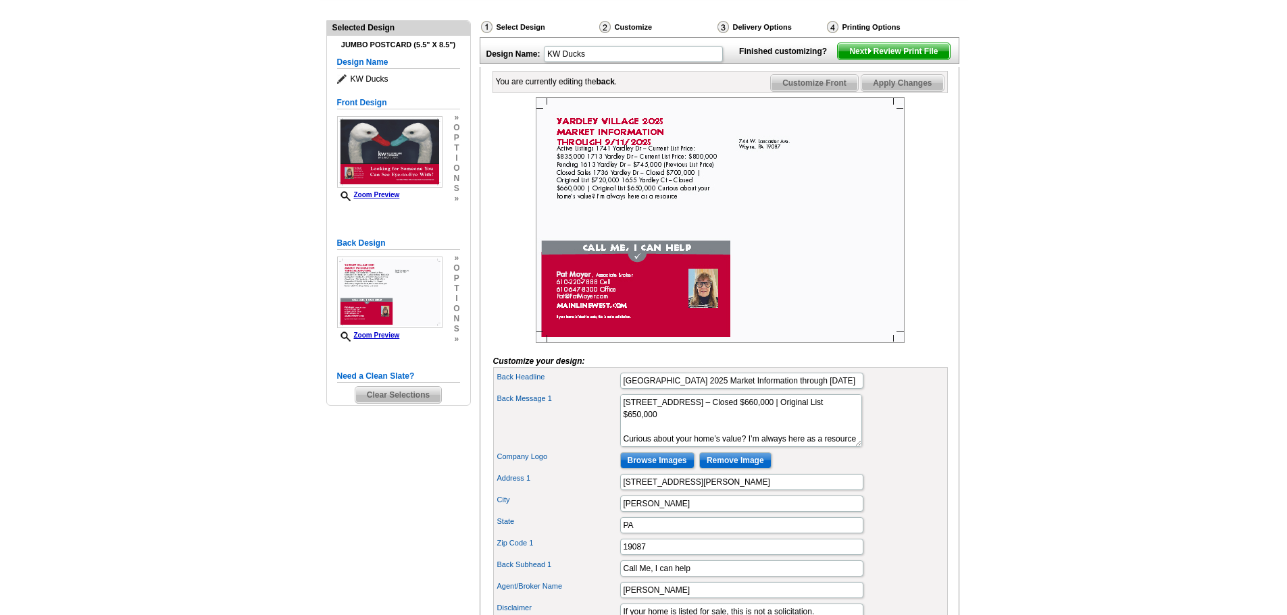
click at [654, 161] on img at bounding box center [720, 220] width 369 height 246
click at [678, 435] on textarea "Lorem ipsum dolor sit amet, consectetuer adipiscing elit, sed diam nonummy nibh…" at bounding box center [741, 421] width 242 height 53
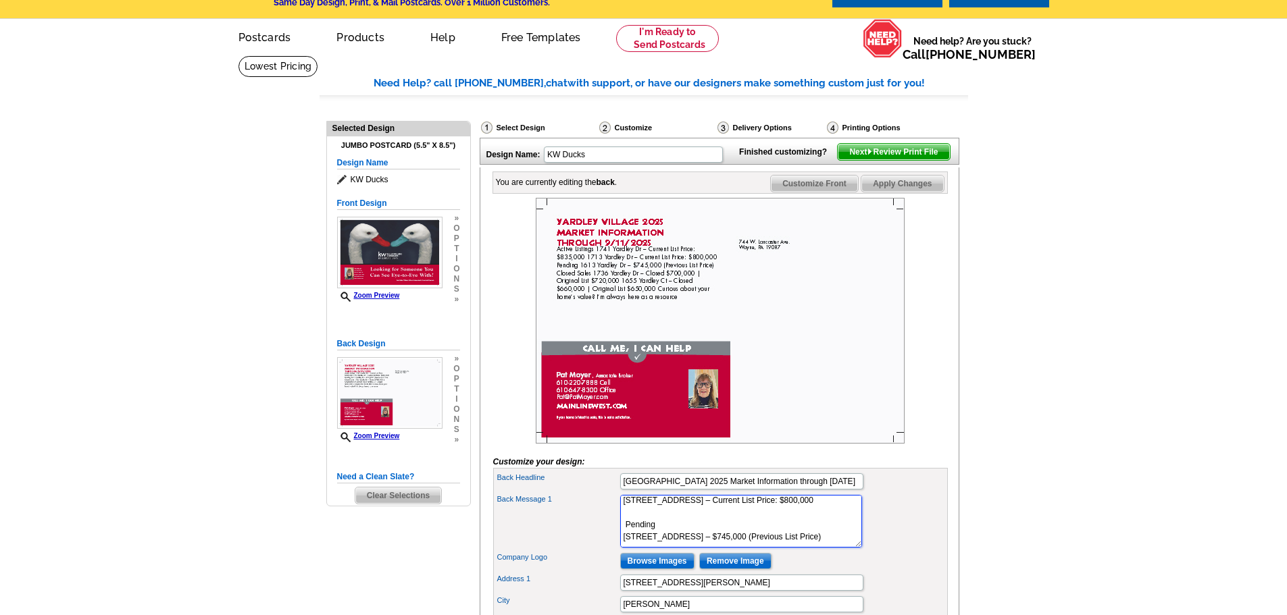
scroll to position [68, 0]
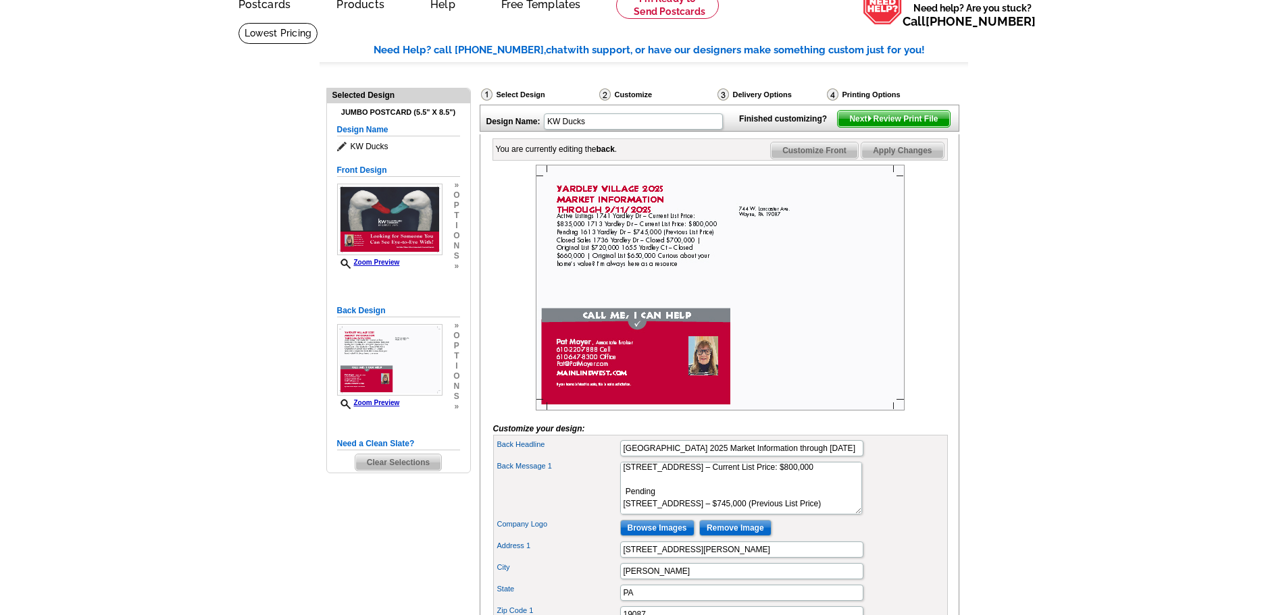
click at [391, 463] on span "Clear Selections" at bounding box center [398, 463] width 86 height 16
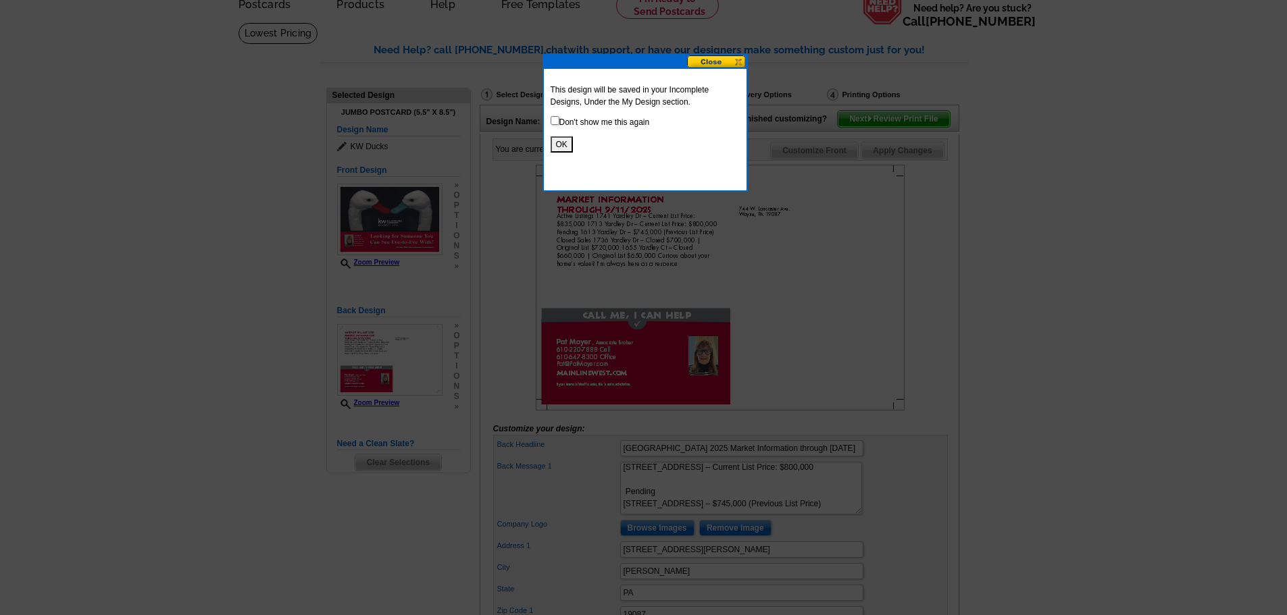
click at [560, 143] on button "OK" at bounding box center [562, 144] width 22 height 16
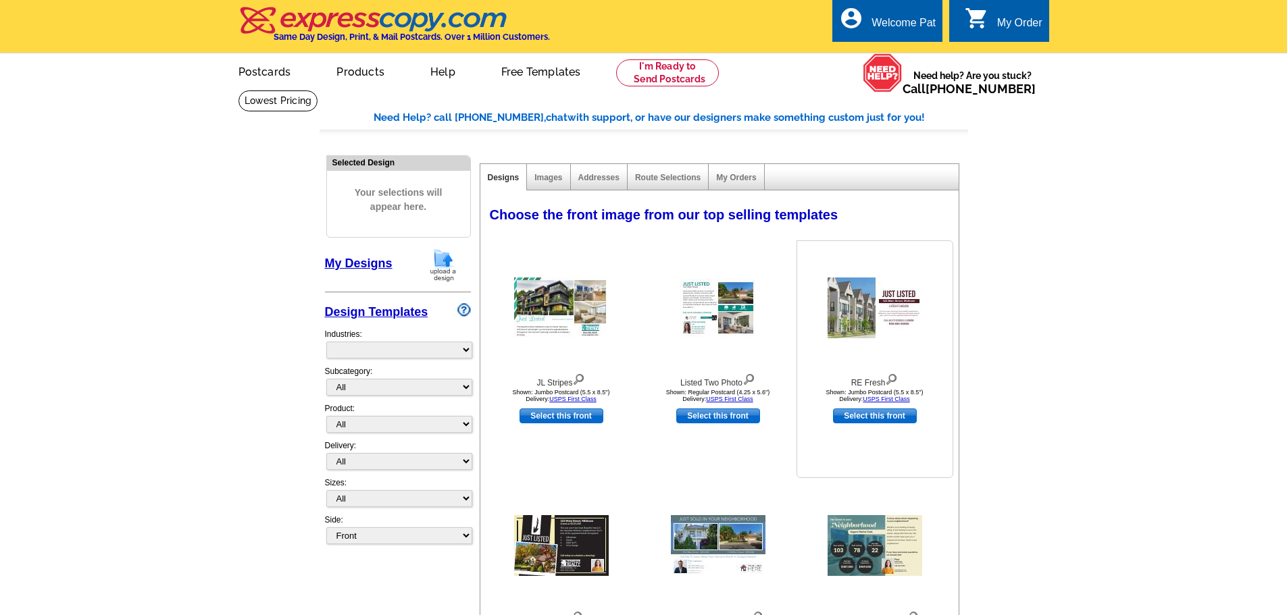
select select "785"
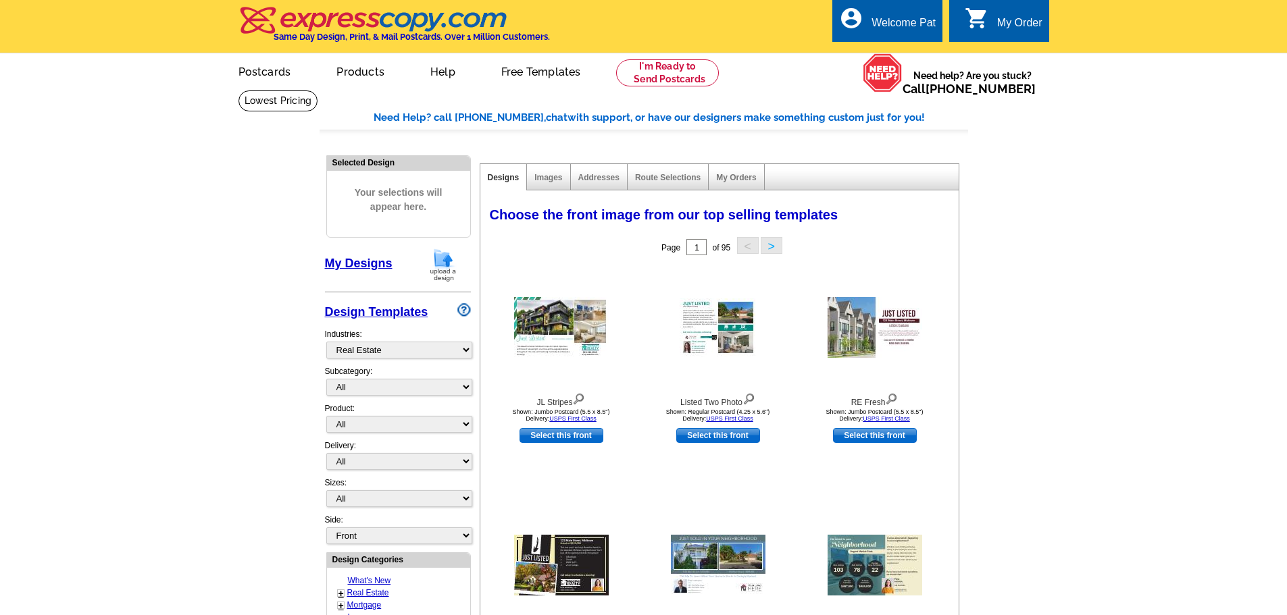
click at [366, 265] on link "My Designs" at bounding box center [359, 264] width 68 height 14
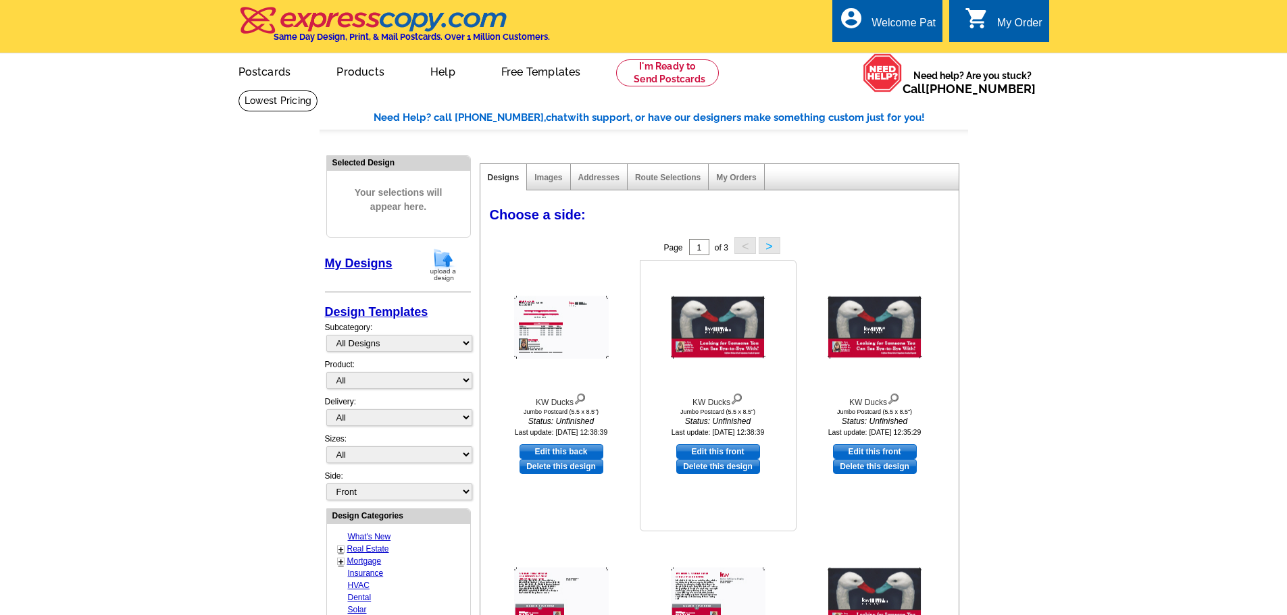
click at [711, 451] on link "Edit this front" at bounding box center [718, 451] width 84 height 15
select select "2"
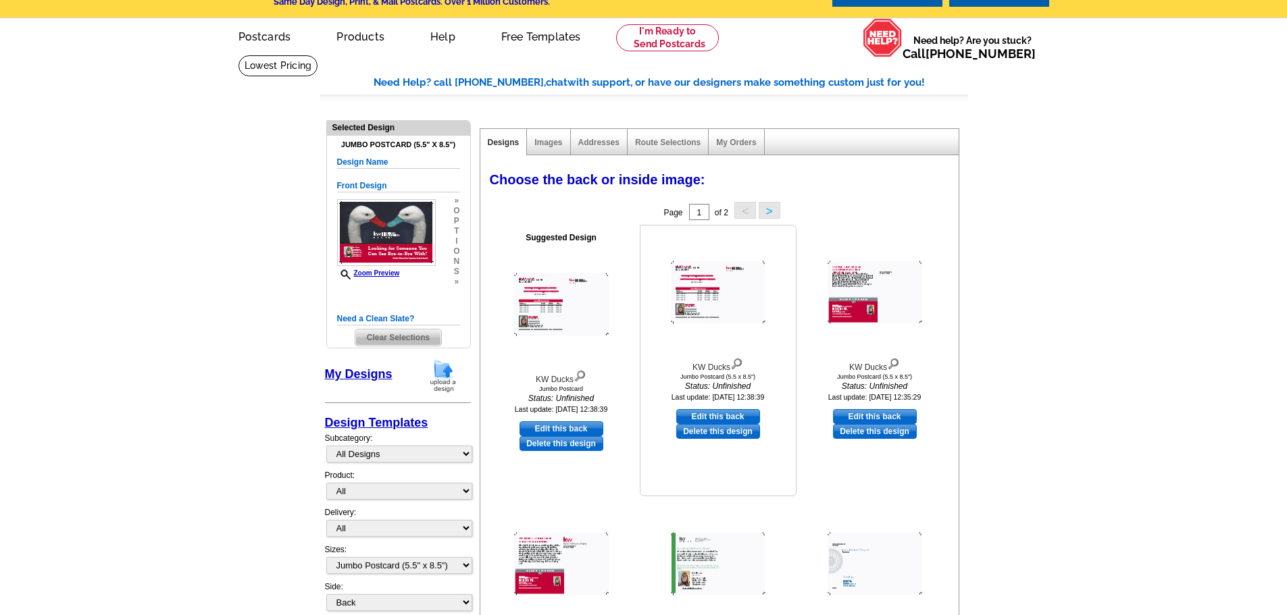
scroll to position [68, 0]
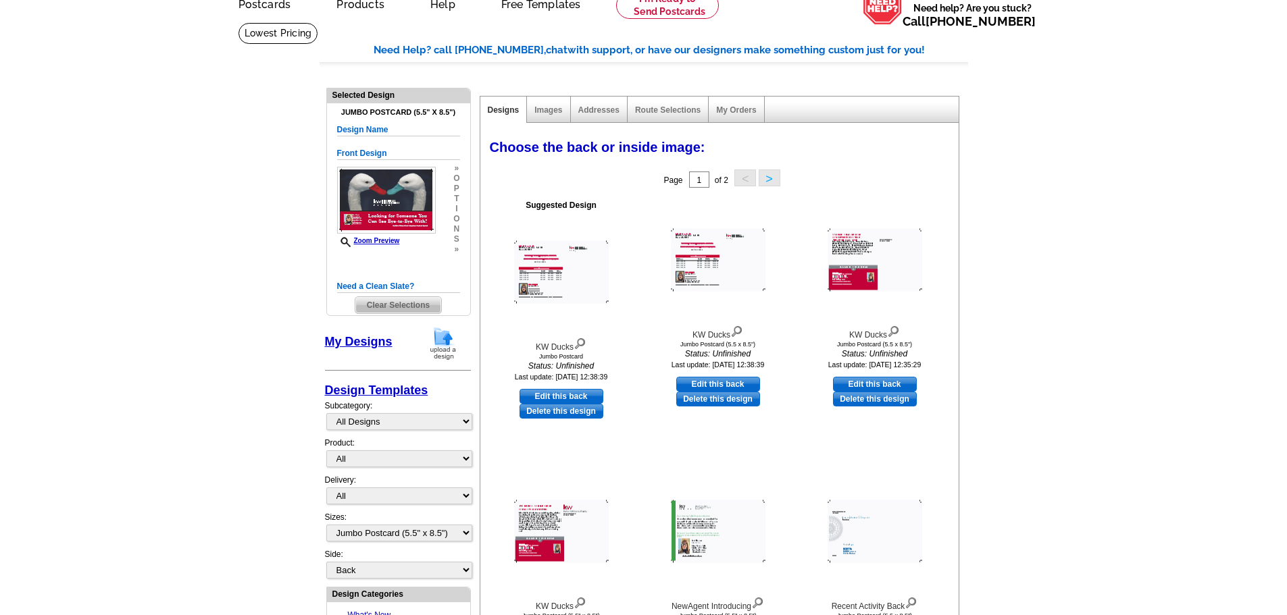
click at [543, 396] on link "Edit this back" at bounding box center [561, 396] width 84 height 15
select select "front"
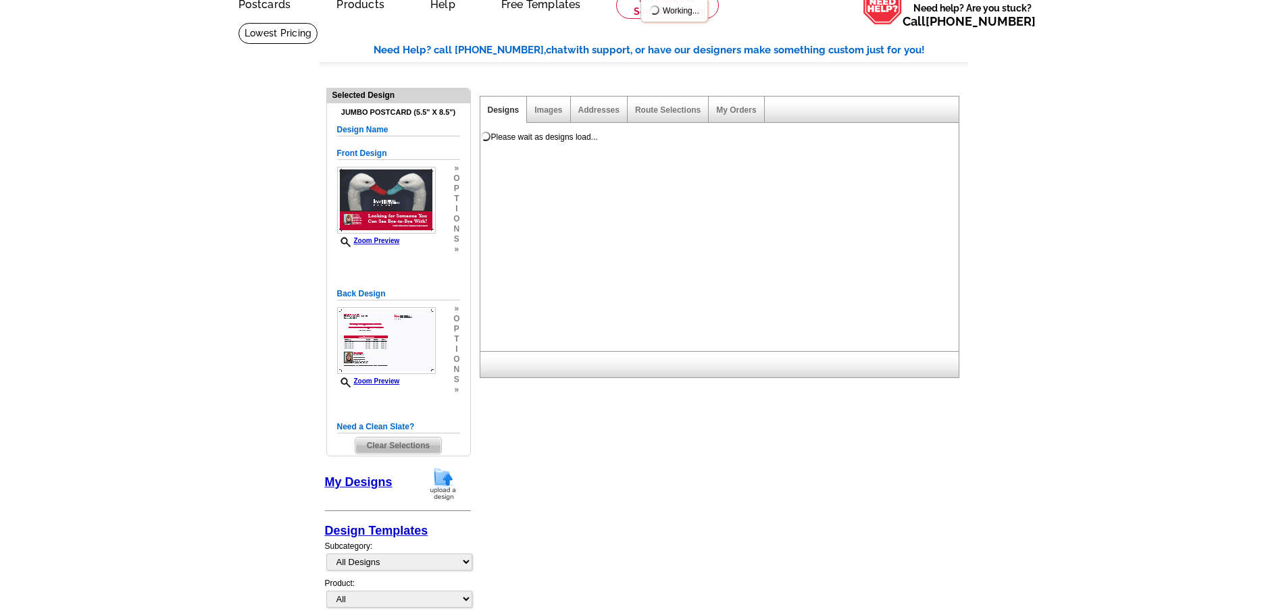
scroll to position [0, 0]
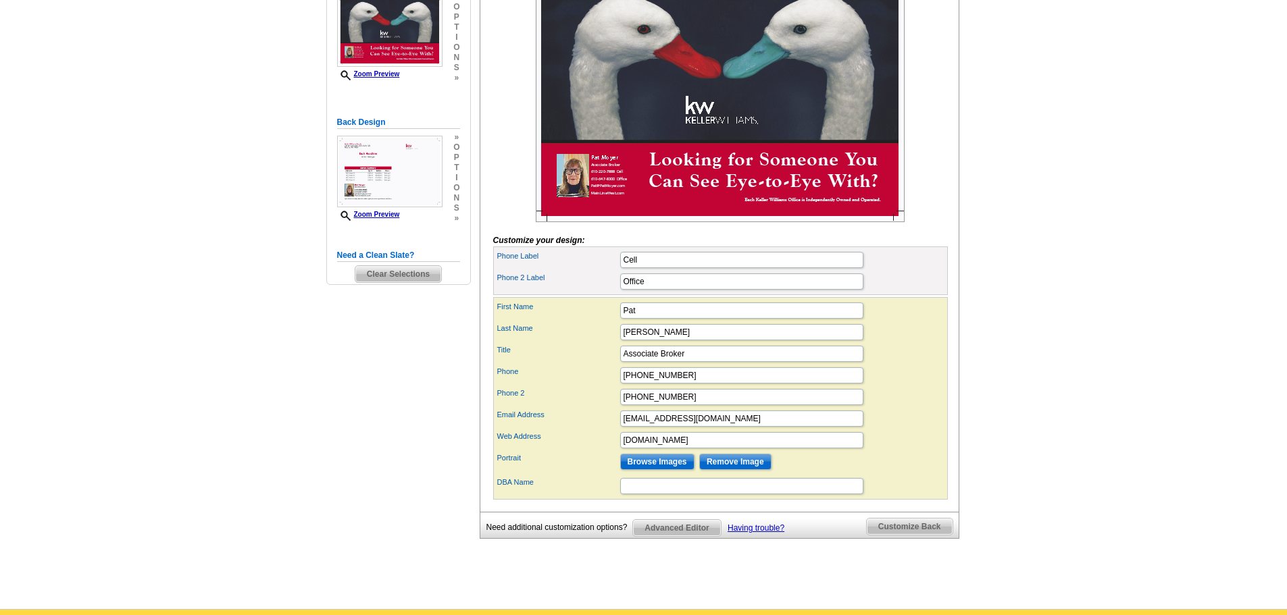
scroll to position [270, 0]
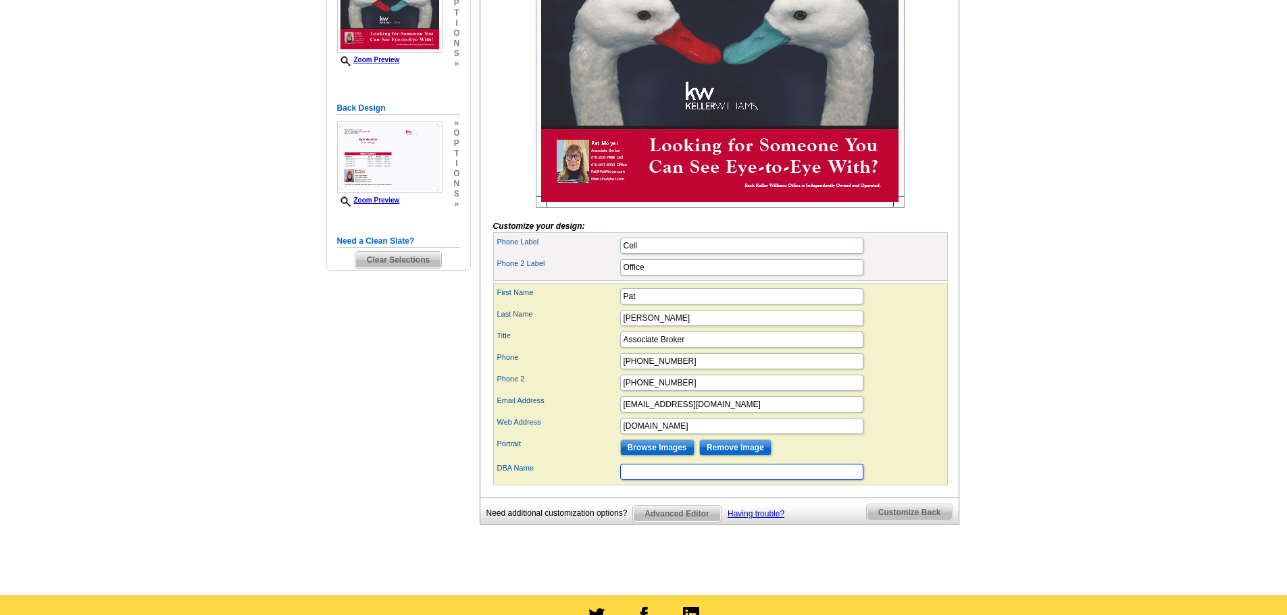
click at [646, 480] on input "DBA Name" at bounding box center [741, 472] width 243 height 16
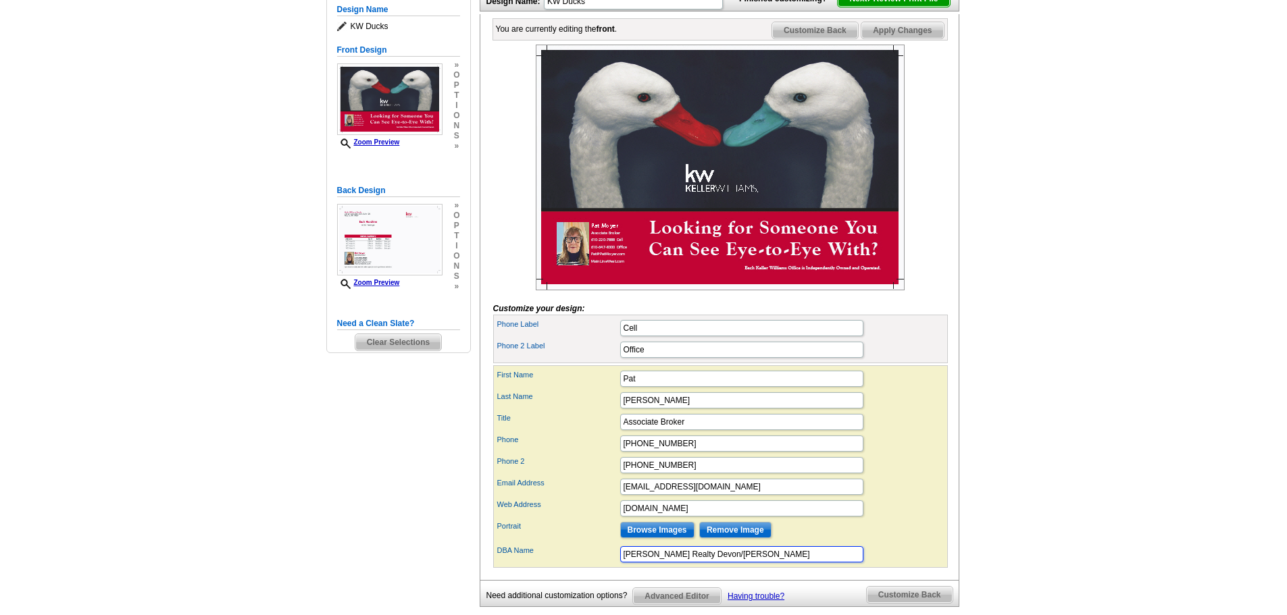
scroll to position [0, 0]
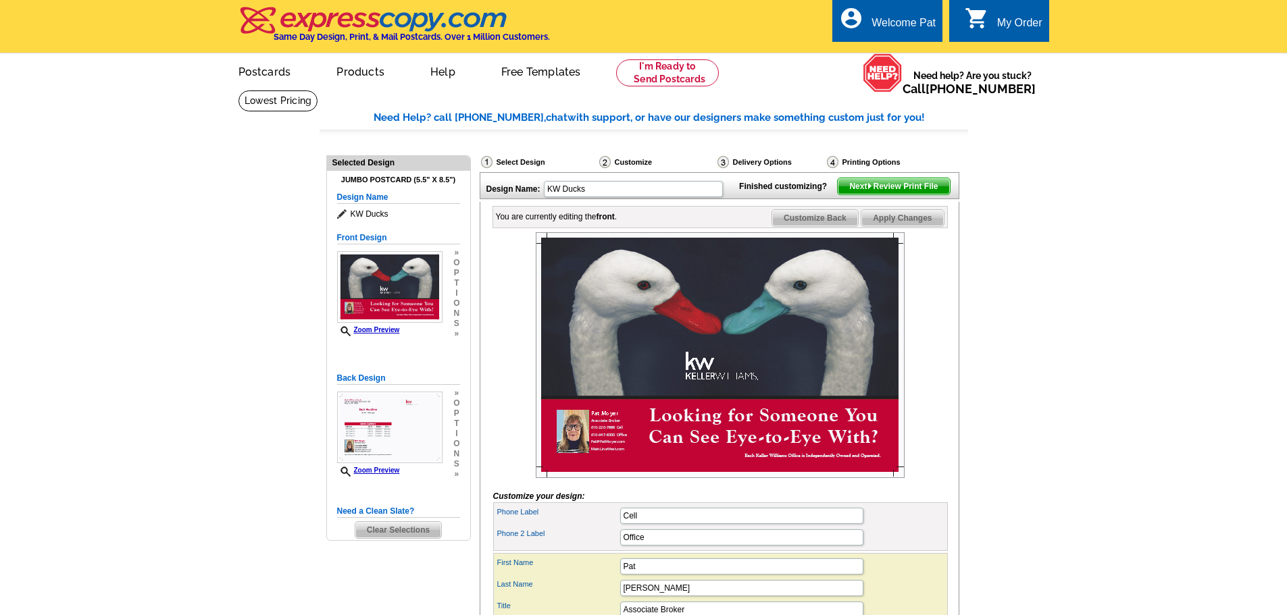
type input "[PERSON_NAME] Realty Devon/[PERSON_NAME]"
click at [882, 226] on span "Apply Changes" at bounding box center [902, 218] width 82 height 16
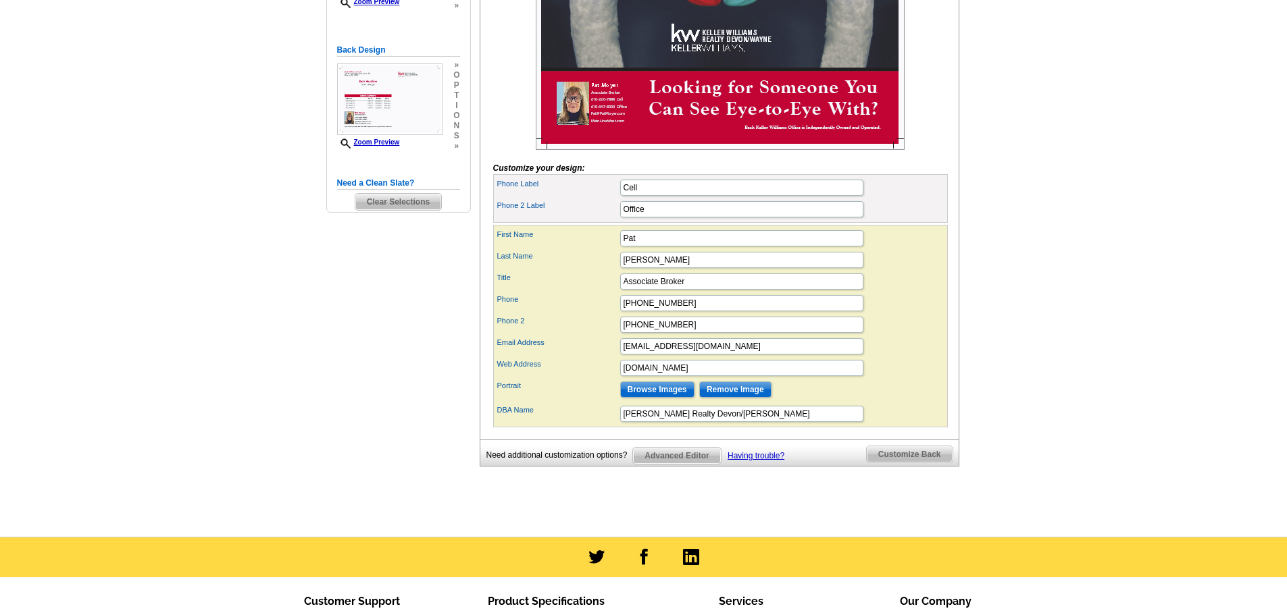
scroll to position [338, 0]
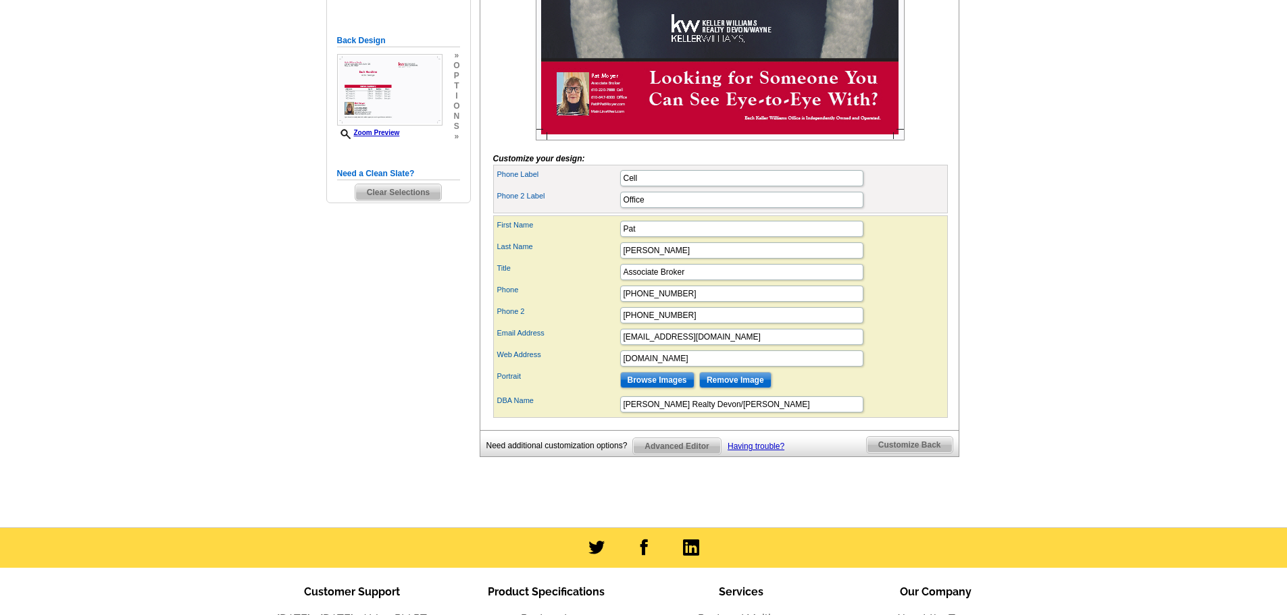
click at [904, 453] on span "Customize Back" at bounding box center [910, 445] width 86 height 16
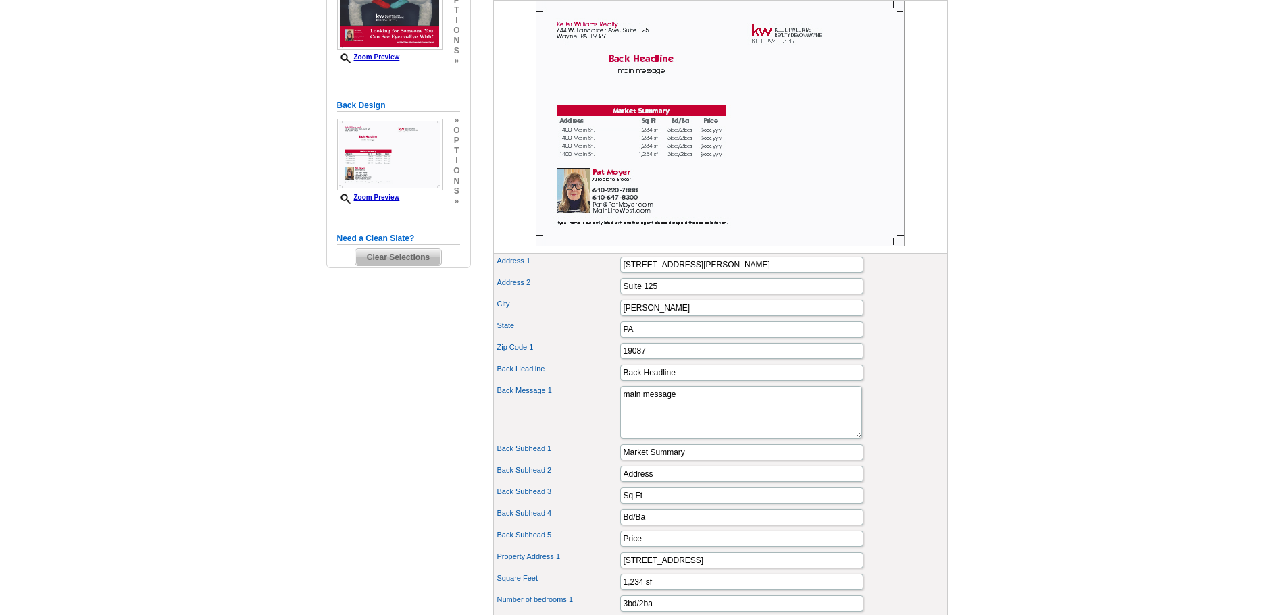
scroll to position [270, 0]
click at [678, 384] on input "Back Headline" at bounding box center [741, 375] width 243 height 16
type input "B"
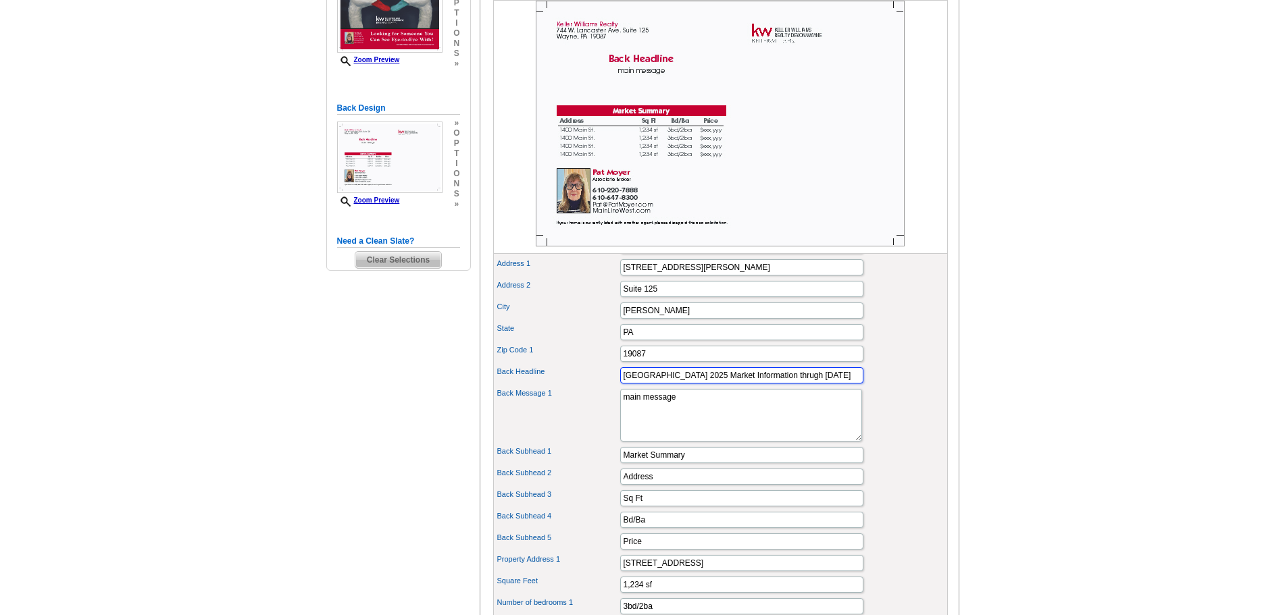
type input "[GEOGRAPHIC_DATA] 2025 Market Information thrugh [DATE]"
click at [678, 440] on textarea "main message" at bounding box center [741, 415] width 242 height 53
click at [628, 429] on textarea "main message" at bounding box center [741, 415] width 242 height 53
drag, startPoint x: 682, startPoint y: 423, endPoint x: 613, endPoint y: 426, distance: 69.7
click at [613, 426] on div "Back Message 1 main message" at bounding box center [720, 415] width 449 height 58
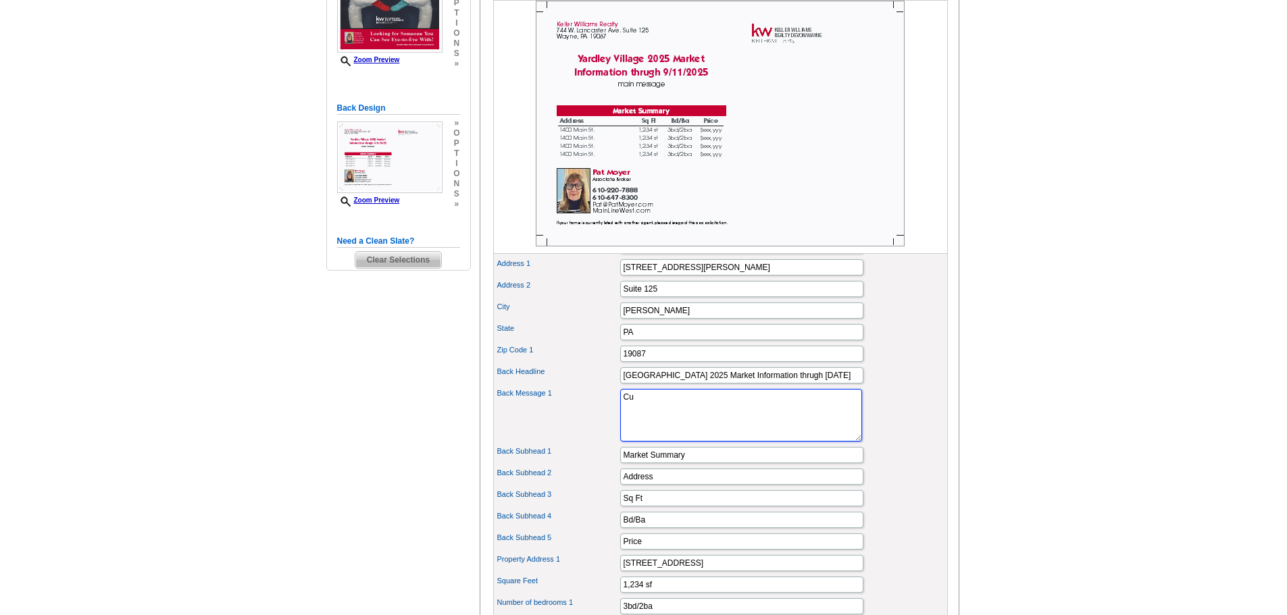
type textarea "C"
type textarea "Have questions? I'm always here as a resource with no obligation on your part."
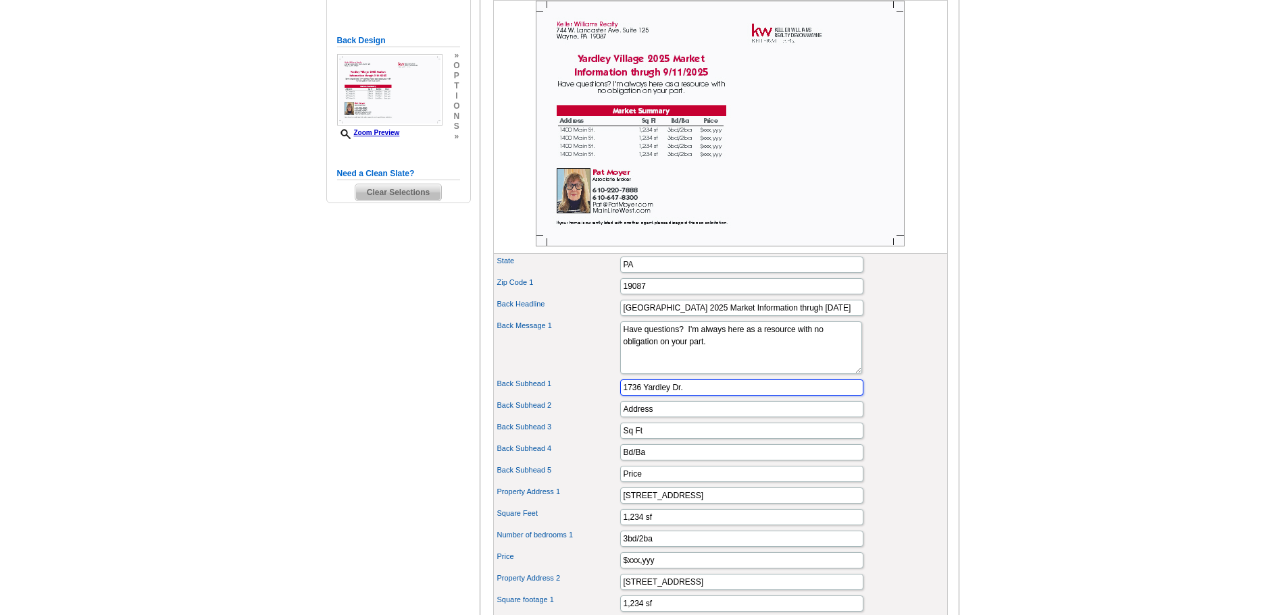
type input "1736 Yardley Dr."
click at [636, 417] on input "Address" at bounding box center [741, 409] width 243 height 16
type input "s"
type input "Orig. Price"
click at [660, 439] on input "Sq Ft" at bounding box center [741, 431] width 243 height 16
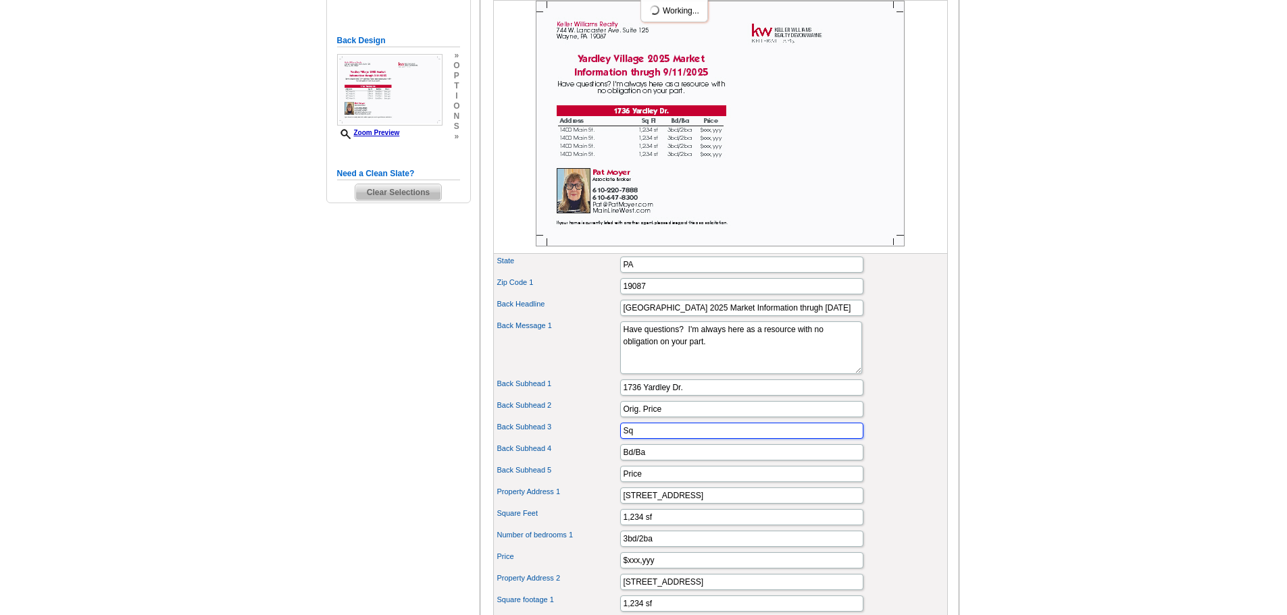
type input "S"
type input "$700,000"
click at [649, 461] on input "Bd/Ba" at bounding box center [741, 452] width 243 height 16
type input "B"
type input "Sold Price"
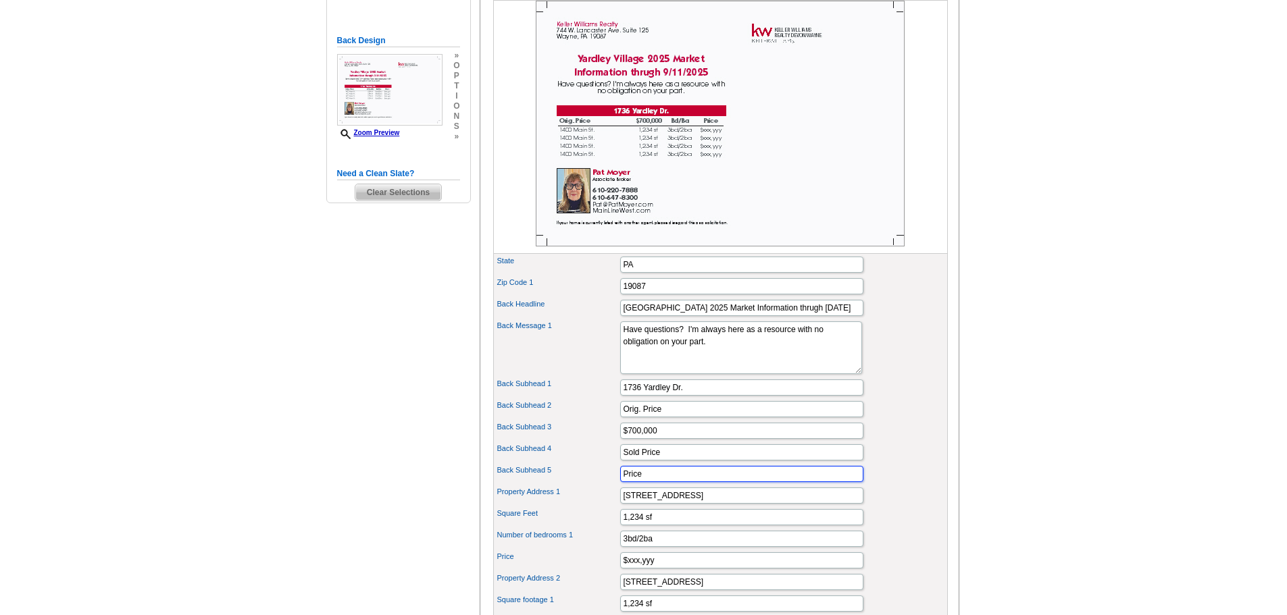
click at [645, 482] on input "Price" at bounding box center [741, 474] width 243 height 16
type input "P"
type input "$620,000"
drag, startPoint x: 676, startPoint y: 519, endPoint x: 543, endPoint y: 536, distance: 133.5
click at [544, 536] on div "Company Name Keller Williams Realty Address 1 744 W. Lancaster Ave. Address 2 S…" at bounding box center [720, 532] width 455 height 734
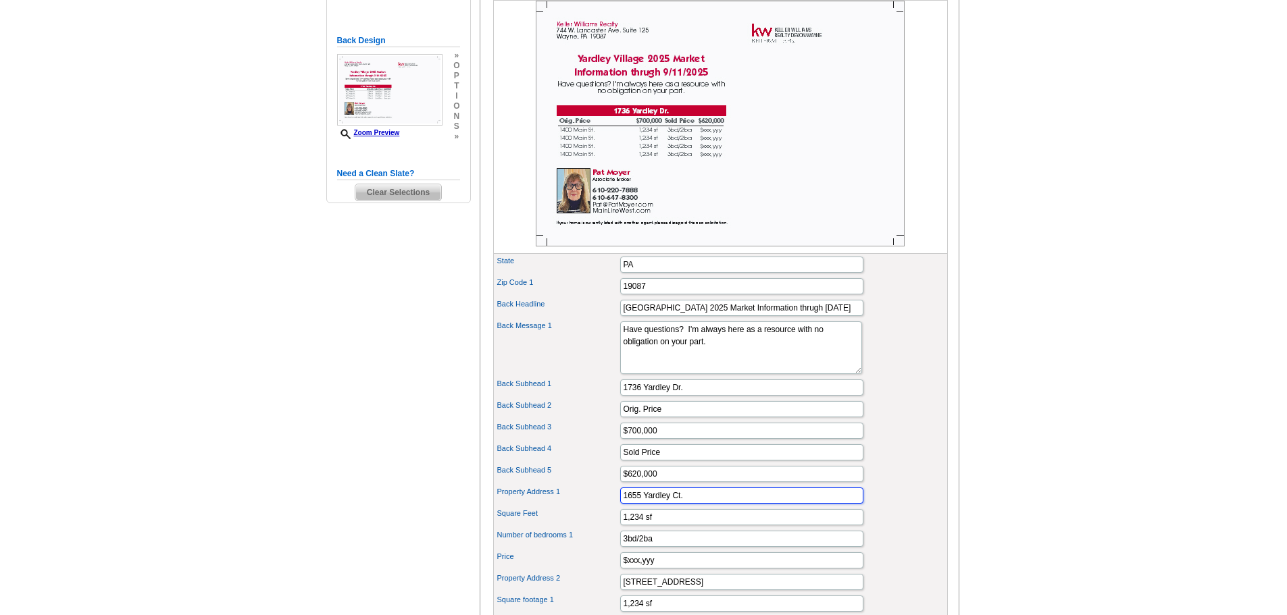
type input "1655 Yardley Ct."
drag, startPoint x: 659, startPoint y: 542, endPoint x: 592, endPoint y: 550, distance: 68.0
click at [592, 528] on div "Square Feet 1,234 sf" at bounding box center [720, 518] width 449 height 22
drag, startPoint x: 668, startPoint y: 450, endPoint x: 583, endPoint y: 454, distance: 85.2
click at [583, 442] on div "Back Subhead 3 $700,000" at bounding box center [720, 431] width 449 height 22
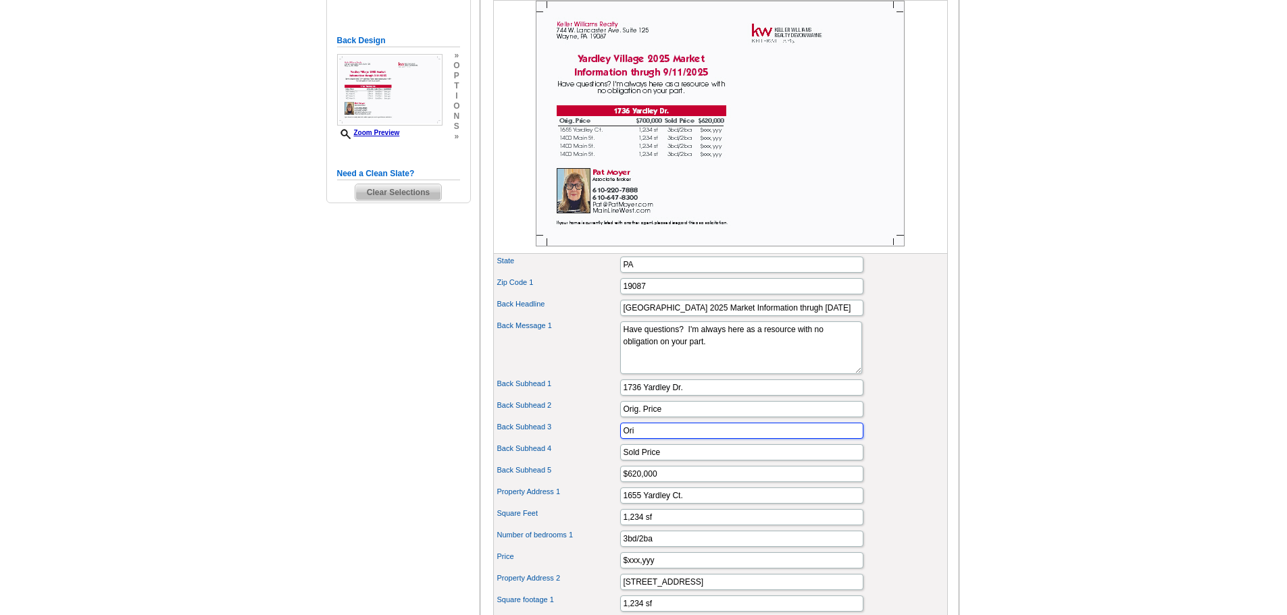
drag, startPoint x: 649, startPoint y: 451, endPoint x: 610, endPoint y: 453, distance: 38.6
click at [610, 442] on div "Back Subhead 3 Ori" at bounding box center [720, 431] width 449 height 22
type input "Ori"
drag, startPoint x: 680, startPoint y: 428, endPoint x: 551, endPoint y: 433, distance: 128.5
click at [559, 420] on div "Back Subhead 2 Orig. Price" at bounding box center [720, 410] width 449 height 22
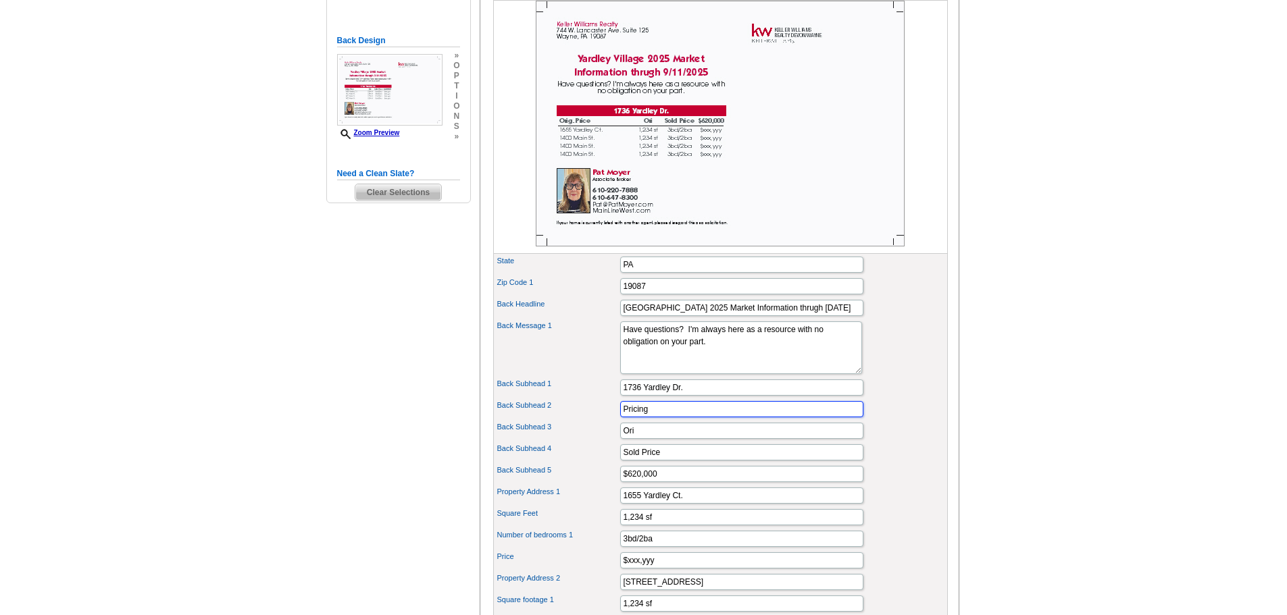
type input "Pricing"
click at [647, 439] on input "Ori" at bounding box center [741, 431] width 243 height 16
type input "O"
type input "Original"
drag, startPoint x: 662, startPoint y: 494, endPoint x: 553, endPoint y: 509, distance: 110.4
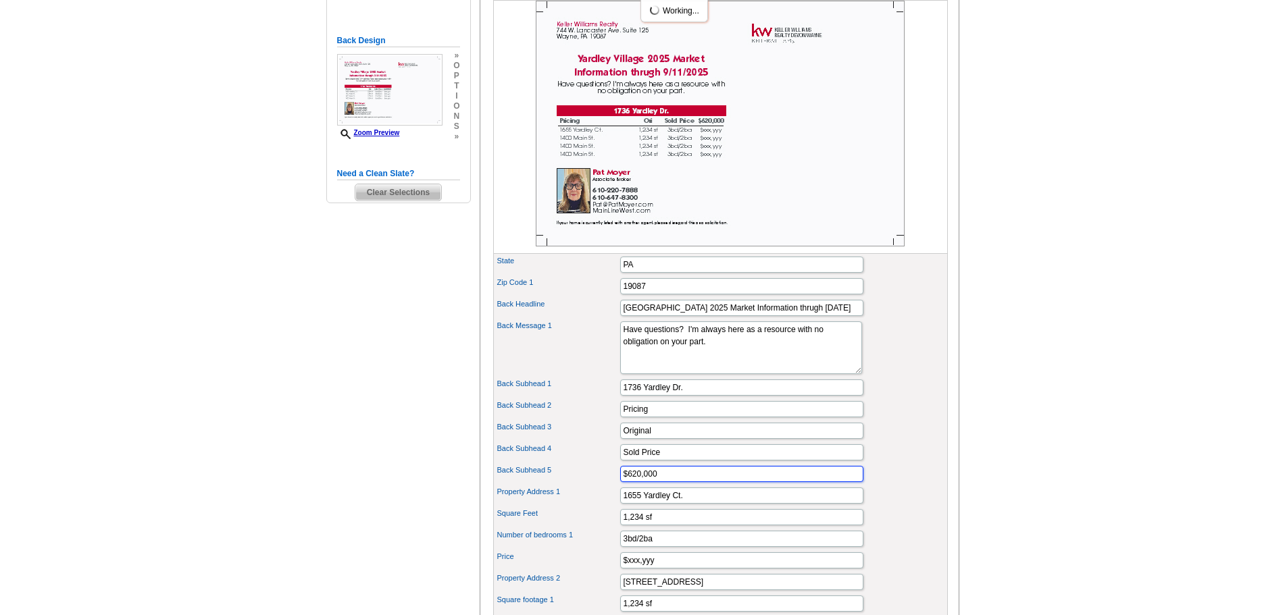
click at [553, 509] on div "Company Name Keller Williams Realty Address 1 744 W. Lancaster Ave. Address 2 S…" at bounding box center [720, 532] width 455 height 734
type input "Days on Mkt"
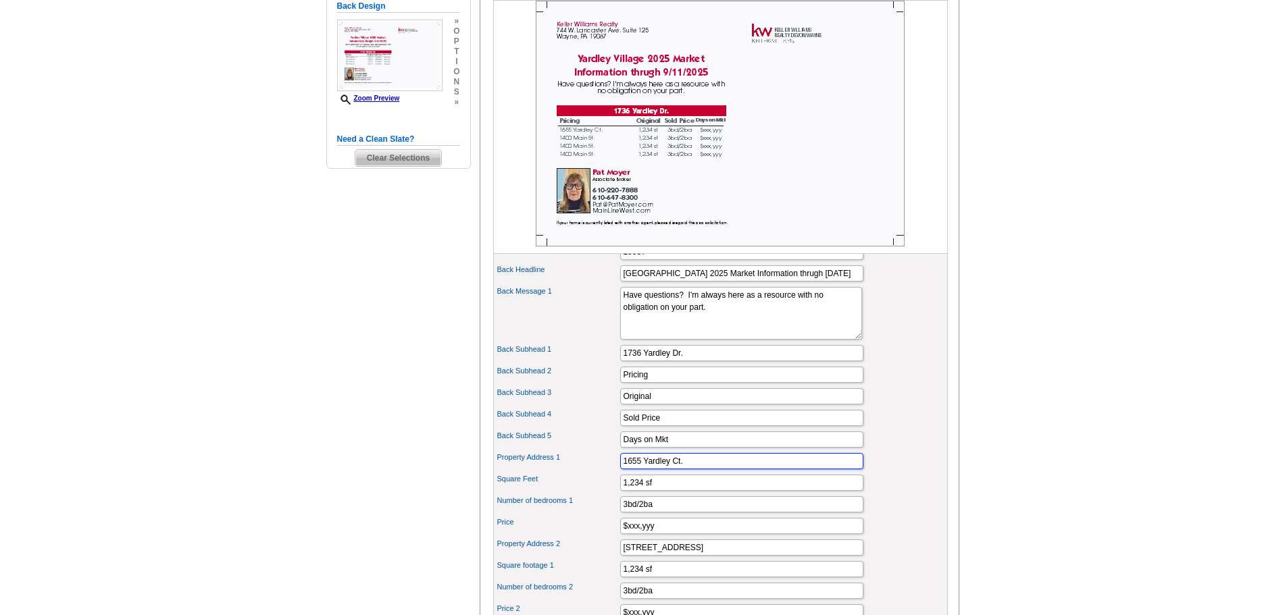
scroll to position [405, 0]
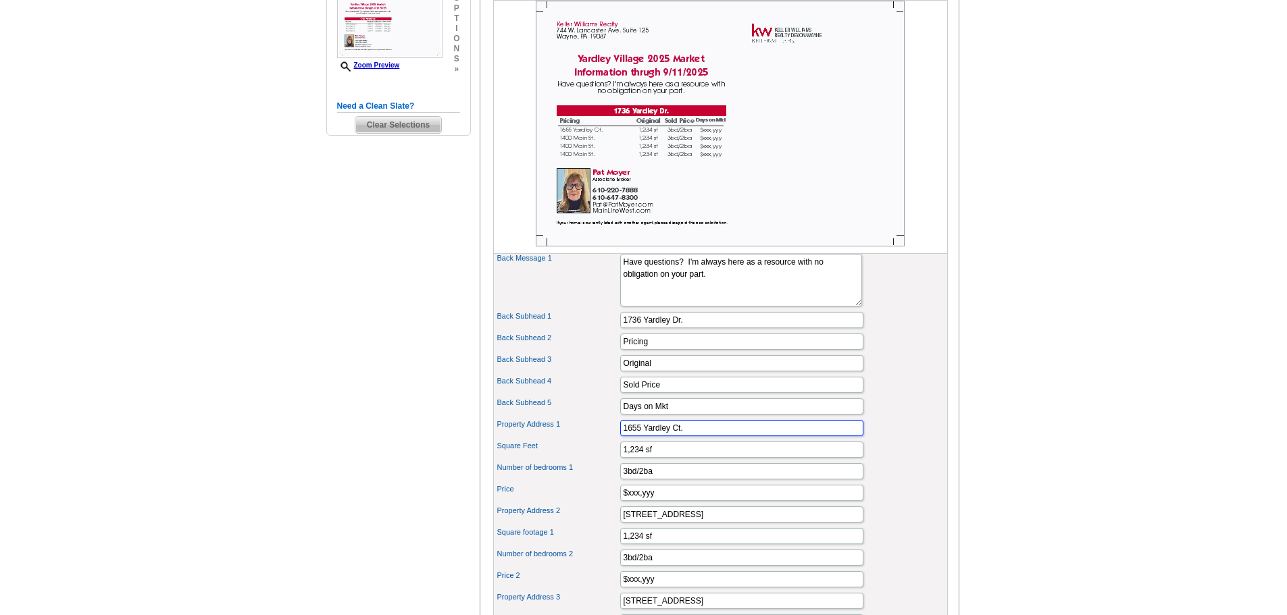
click at [686, 436] on input "1655 Yardley Ct." at bounding box center [741, 428] width 243 height 16
type input "1"
click at [686, 436] on input "1736 Yardlet" at bounding box center [741, 428] width 243 height 16
type input "1736 Yardley Drive"
drag, startPoint x: 659, startPoint y: 477, endPoint x: 575, endPoint y: 480, distance: 84.5
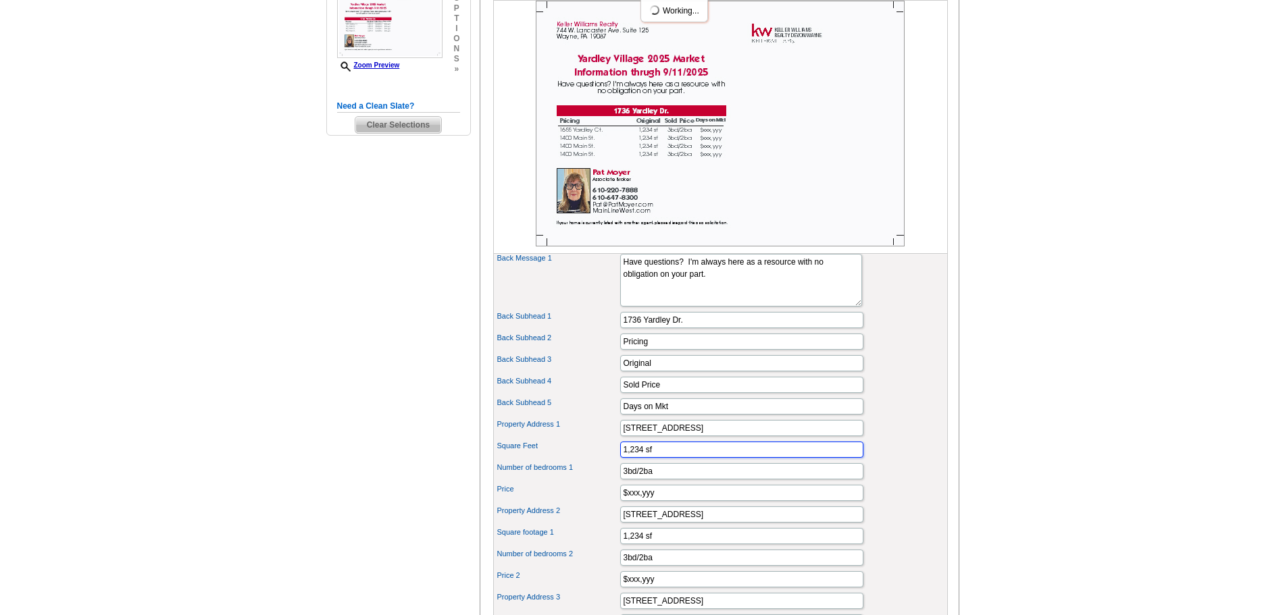
click at [578, 461] on div "Square Feet 1,234 sf" at bounding box center [720, 450] width 449 height 22
type input "$700,000"
click at [657, 480] on input "3bd/2ba" at bounding box center [741, 471] width 243 height 16
drag, startPoint x: 657, startPoint y: 490, endPoint x: 553, endPoint y: 499, distance: 105.1
click at [553, 482] on div "Number of bedrooms 1 3bd/2ba" at bounding box center [720, 472] width 449 height 22
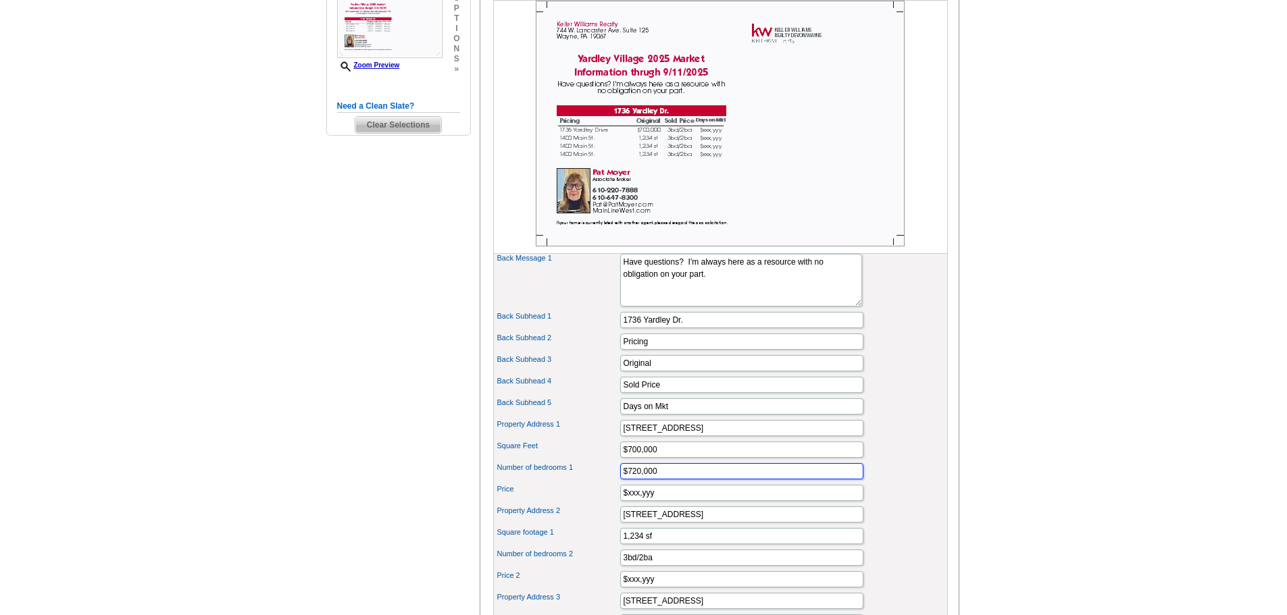
type input "$720,000"
drag, startPoint x: 659, startPoint y: 517, endPoint x: 574, endPoint y: 522, distance: 86.0
click at [577, 504] on div "Price $xxx,yyy" at bounding box center [720, 493] width 449 height 22
type input "6"
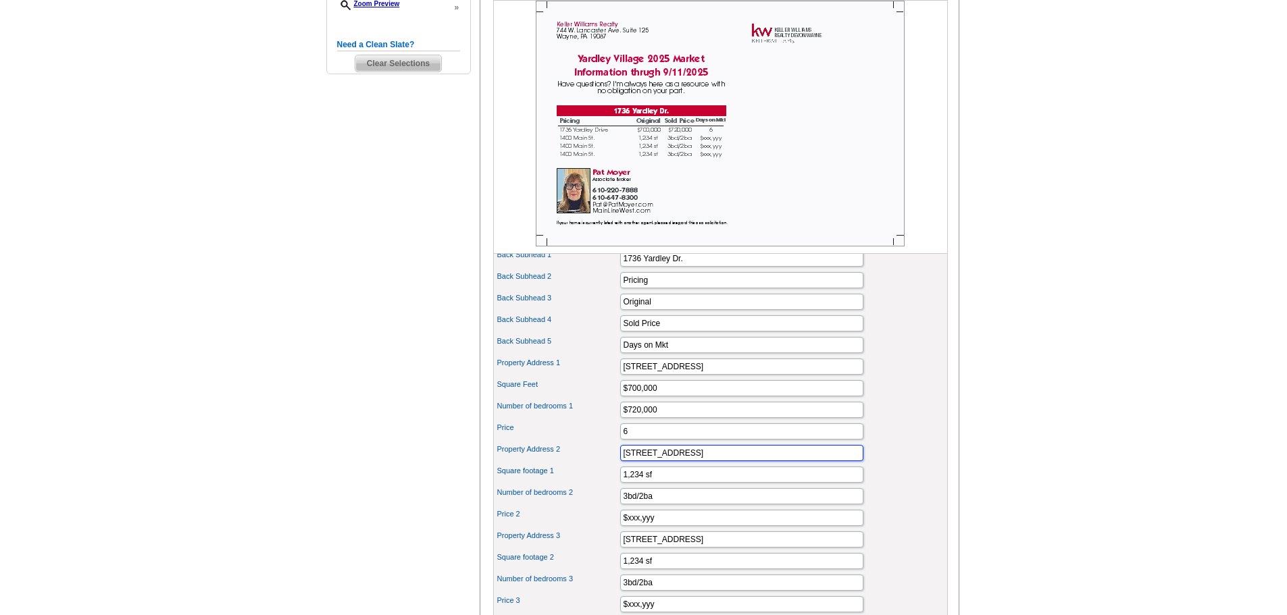
scroll to position [473, 0]
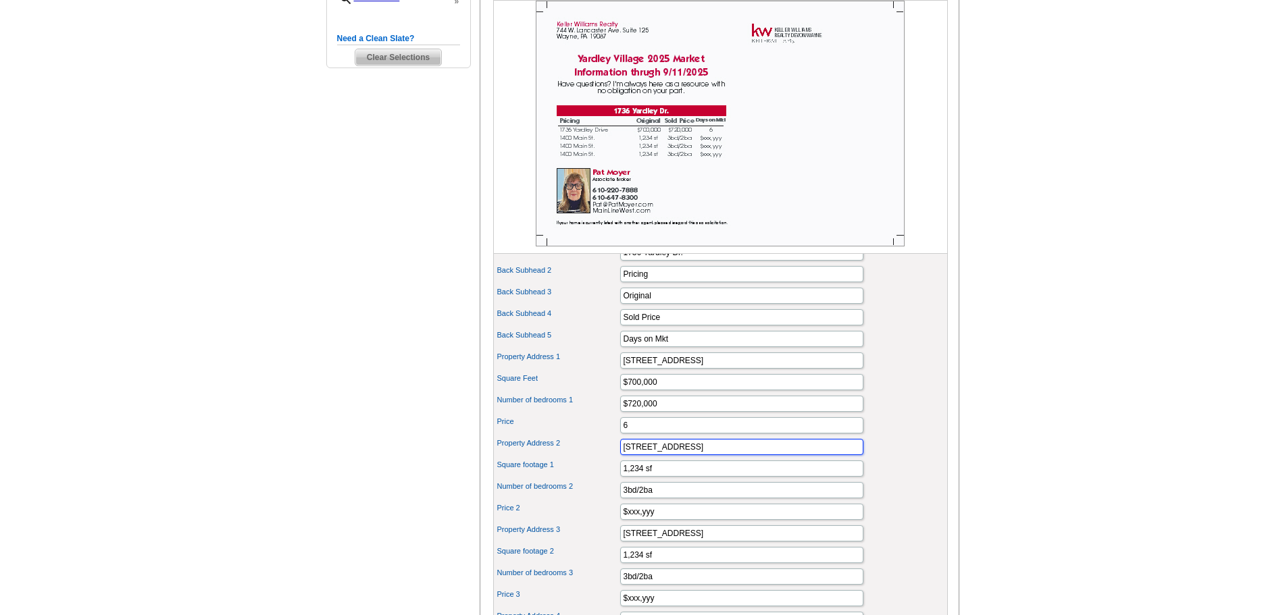
click at [685, 455] on input "1400 Main St." at bounding box center [741, 447] width 243 height 16
type input "1"
type input "1655 Yardley Ct."
drag, startPoint x: 668, startPoint y: 488, endPoint x: 588, endPoint y: 501, distance: 81.3
click at [588, 480] on div "Square footage 1 1,234 sf" at bounding box center [720, 469] width 449 height 22
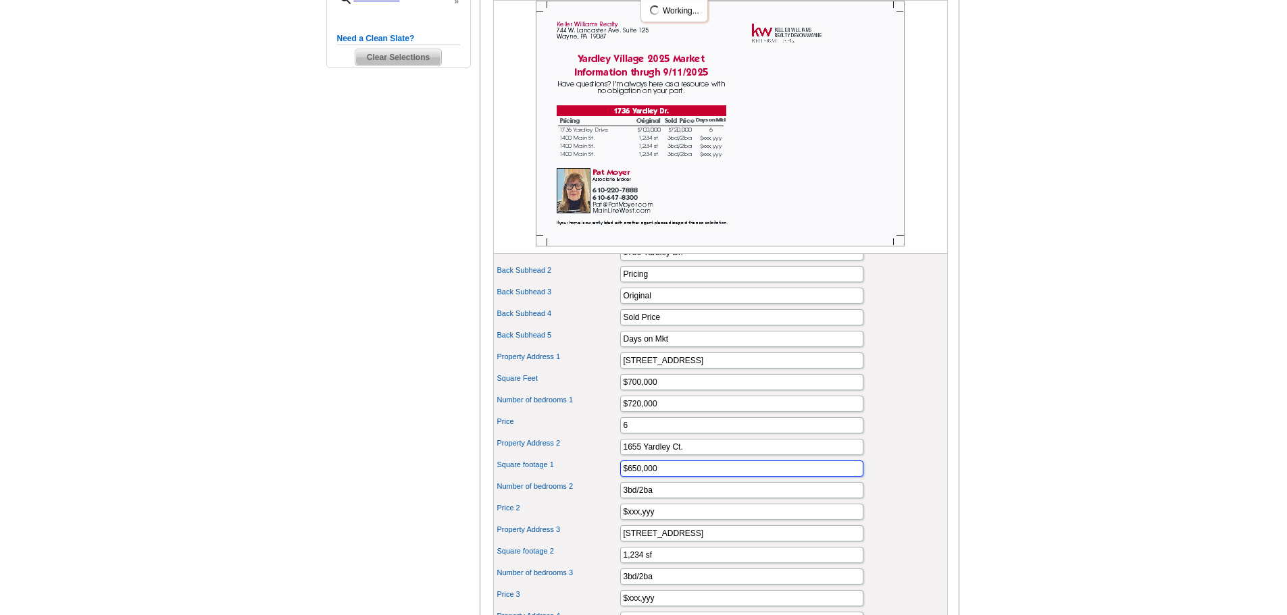
type input "$650,000"
click at [655, 499] on input "3bd/2ba" at bounding box center [741, 490] width 243 height 16
click at [651, 499] on input "3bd/2ba$660,000" at bounding box center [741, 490] width 243 height 16
type input "$660,000"
click at [661, 520] on input "$xxx,yyy" at bounding box center [741, 512] width 243 height 16
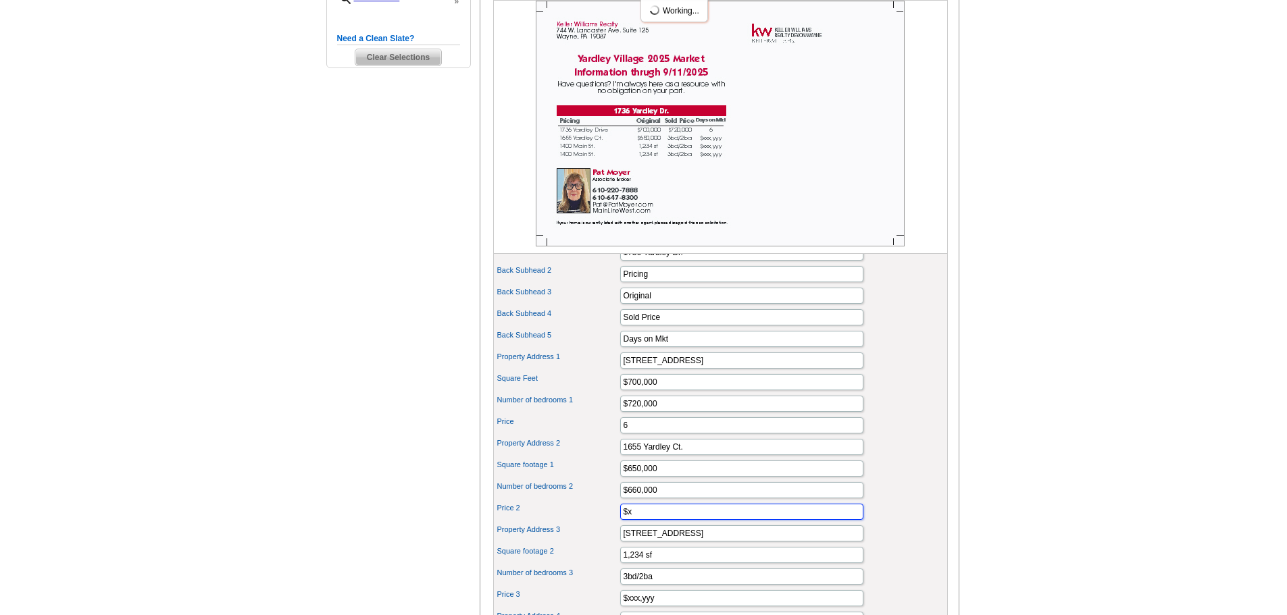
type input "$"
type input "5"
drag, startPoint x: 685, startPoint y: 276, endPoint x: 609, endPoint y: 268, distance: 76.2
click at [609, 263] on div "Back Subhead 1 1736 Yardley Dr." at bounding box center [720, 253] width 449 height 22
type input "P"
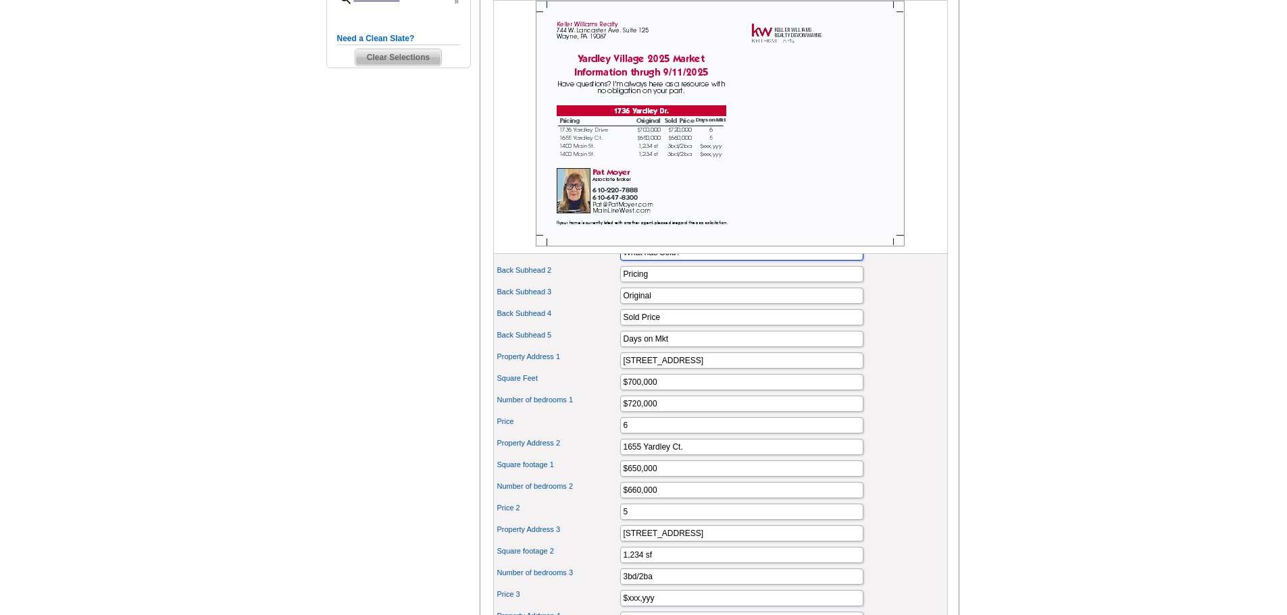
type input "What has Sold?"
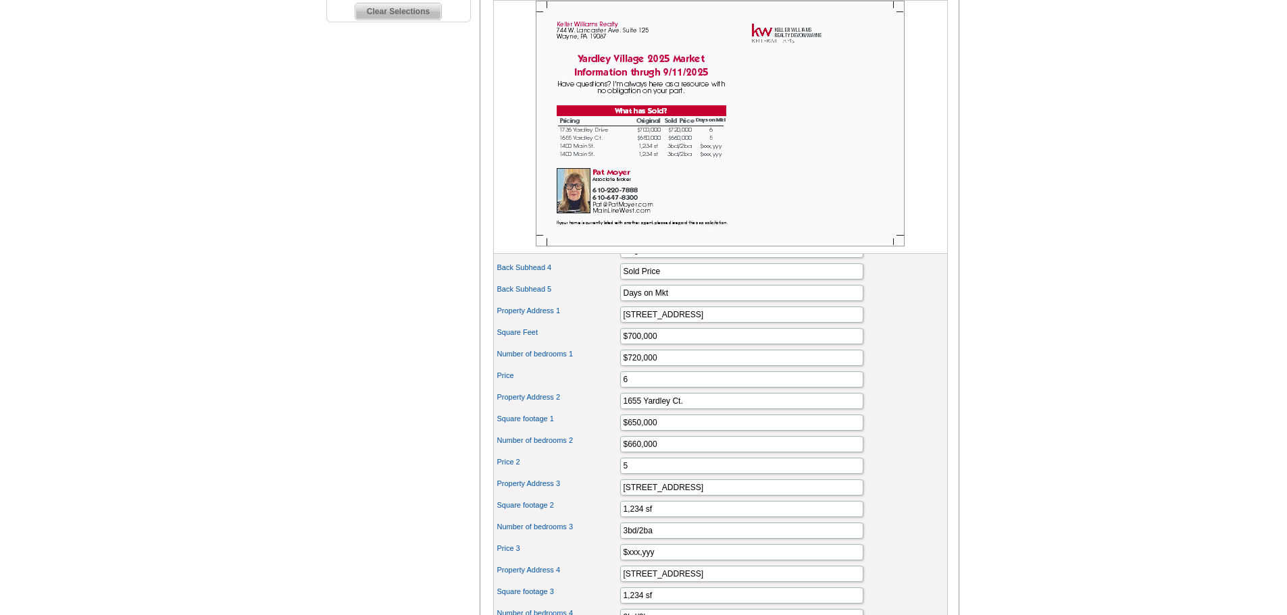
scroll to position [540, 0]
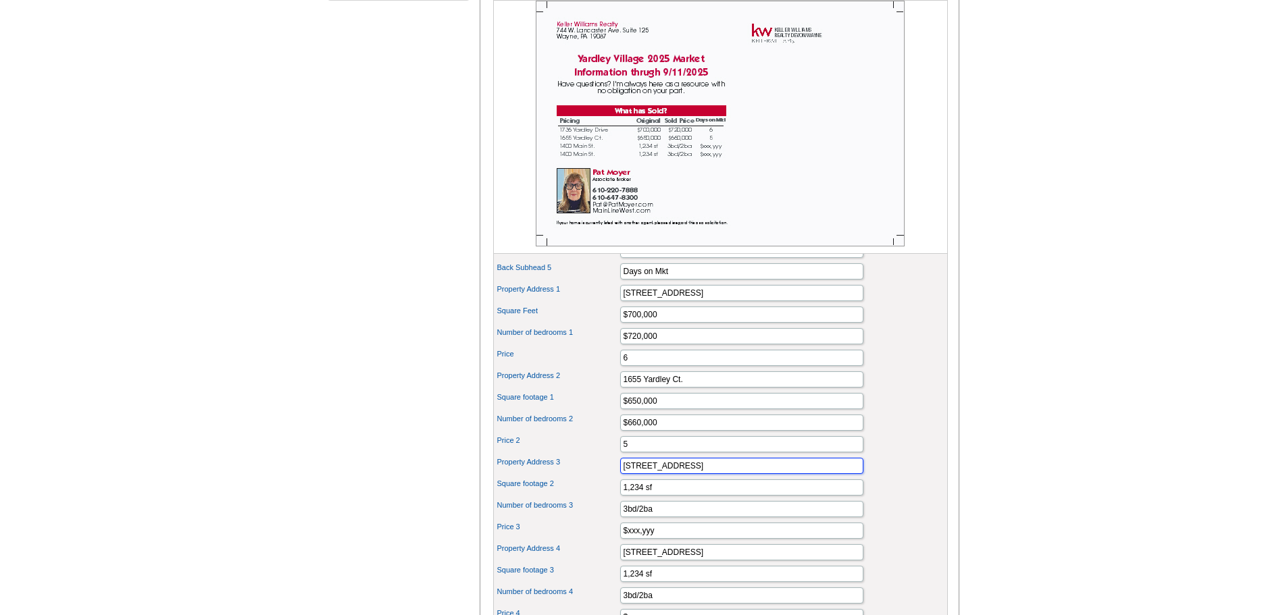
drag, startPoint x: 681, startPoint y: 492, endPoint x: 555, endPoint y: 492, distance: 126.3
click at [555, 477] on div "Property Address 3 1400 Main St." at bounding box center [720, 466] width 449 height 22
type input "1613 Yardley Drive"
drag, startPoint x: 663, startPoint y: 513, endPoint x: 545, endPoint y: 511, distance: 117.6
click at [545, 499] on div "Square footage 2 1,234 sf" at bounding box center [720, 488] width 449 height 22
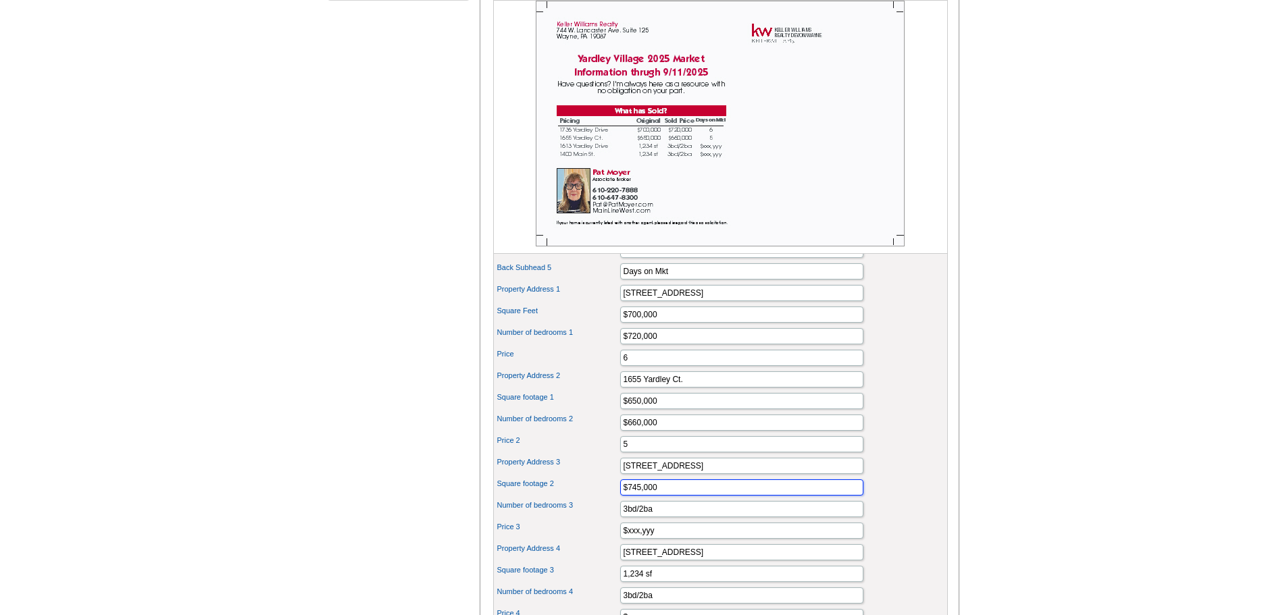
type input "$745,000"
click at [663, 517] on input "3bd/2ba" at bounding box center [741, 509] width 243 height 16
drag, startPoint x: 663, startPoint y: 532, endPoint x: 589, endPoint y: 533, distance: 74.3
click at [589, 520] on div "Number of bedrooms 3 3bd/2ba" at bounding box center [720, 510] width 449 height 22
click at [667, 539] on input "$xxx,yyy" at bounding box center [741, 531] width 243 height 16
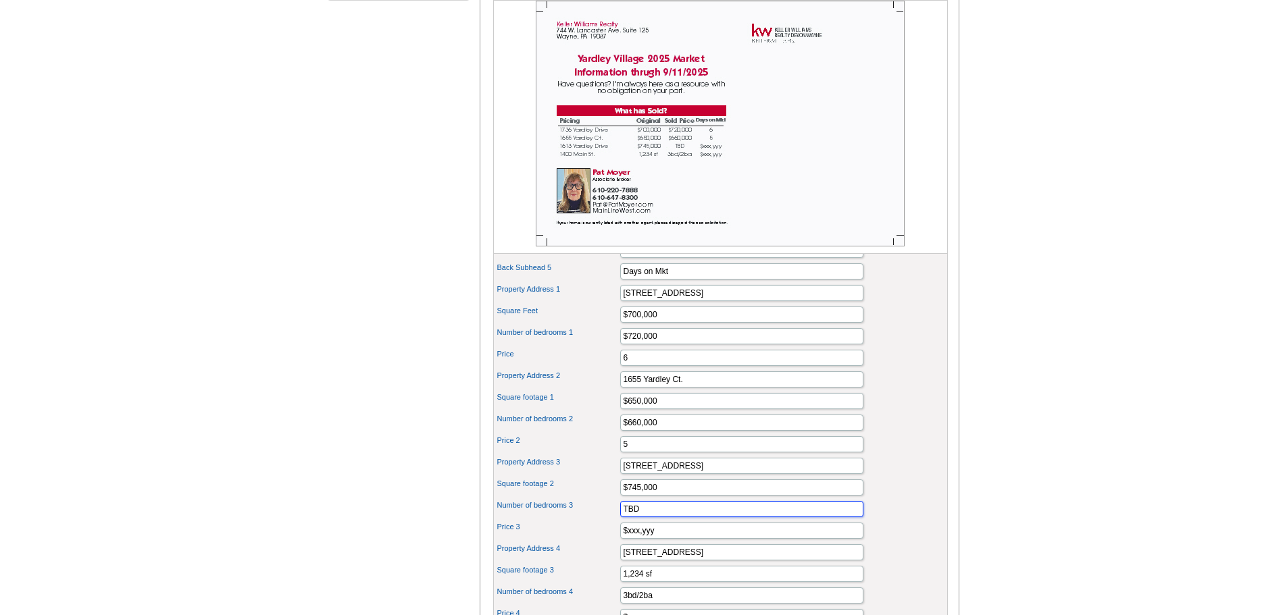
click at [652, 517] on input "TBD" at bounding box center [741, 509] width 243 height 16
type input "TBD16"
drag, startPoint x: 649, startPoint y: 534, endPoint x: 595, endPoint y: 531, distance: 54.1
click at [595, 520] on div "Number of bedrooms 3 TBD16" at bounding box center [720, 510] width 449 height 22
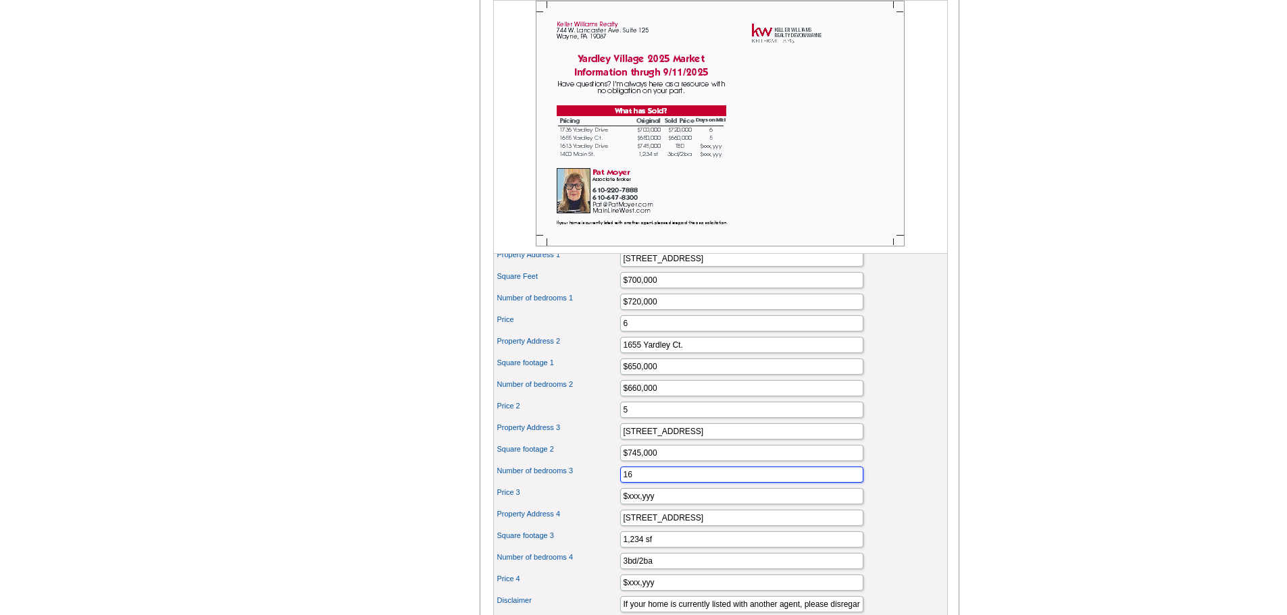
scroll to position [608, 0]
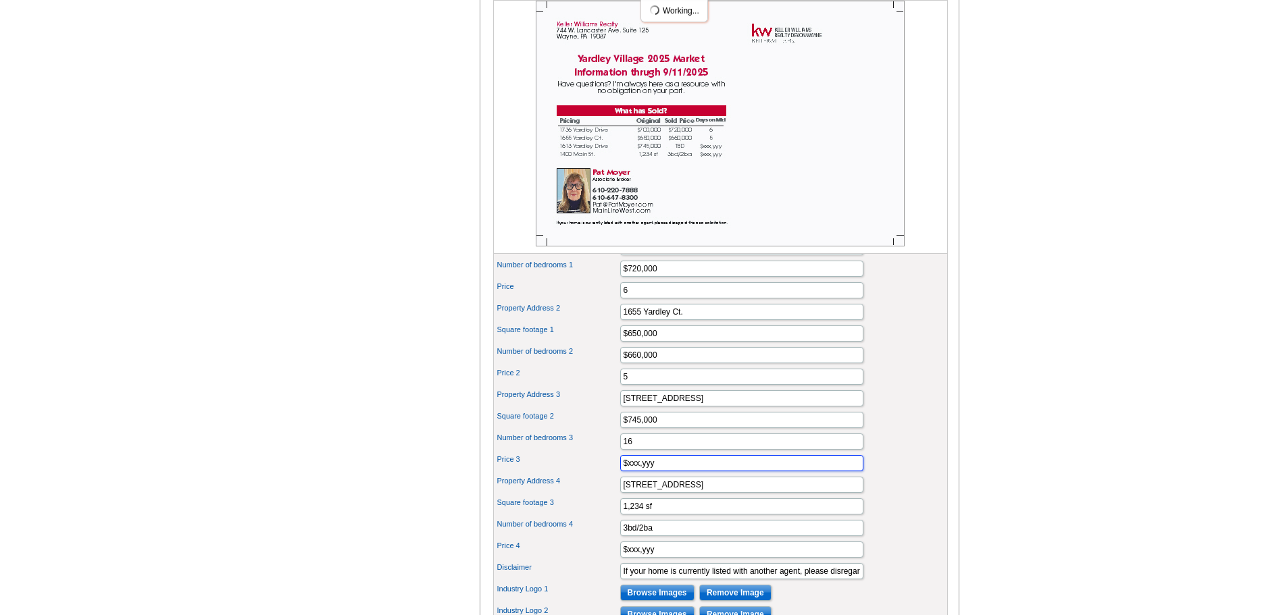
click at [661, 472] on input "$xxx,yyy" at bounding box center [741, 463] width 243 height 16
drag, startPoint x: 634, startPoint y: 465, endPoint x: 582, endPoint y: 465, distance: 52.0
click at [582, 453] on div "Number of bedrooms 3 16" at bounding box center [720, 442] width 449 height 22
type input "?"
drag, startPoint x: 673, startPoint y: 507, endPoint x: 603, endPoint y: 503, distance: 70.4
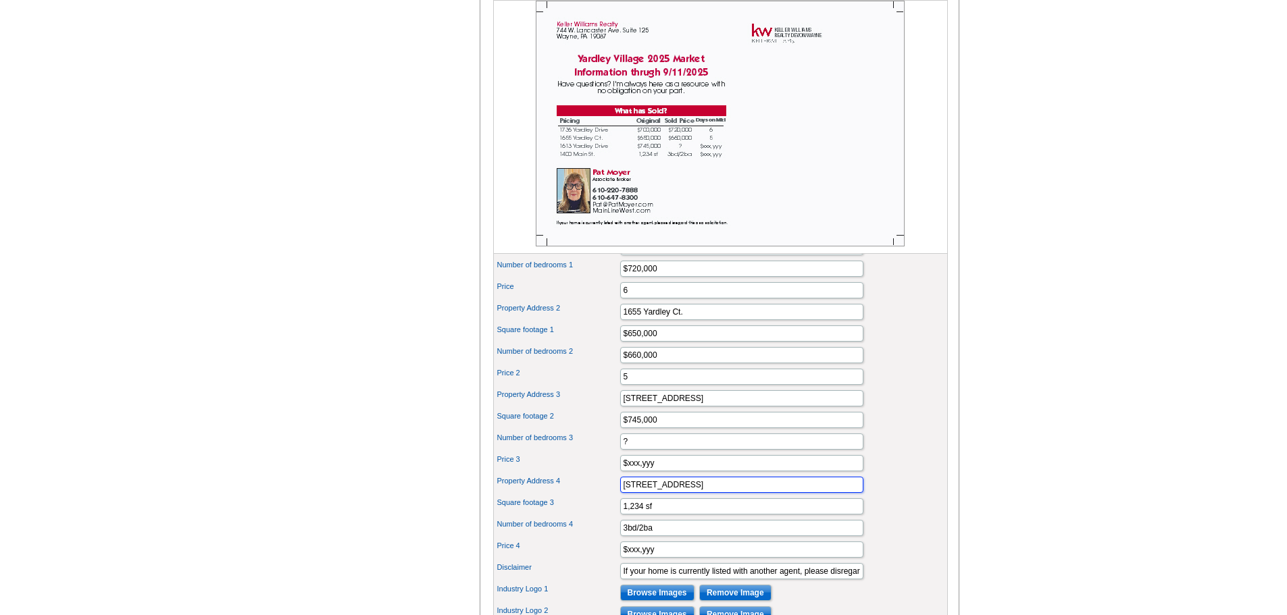
click at [603, 496] on div "Property Address 4 1400 Main St." at bounding box center [720, 485] width 449 height 22
type input "16"
drag, startPoint x: 657, startPoint y: 530, endPoint x: 574, endPoint y: 541, distance: 84.5
click at [574, 541] on div "Company Name Keller Williams Realty Address 1 744 W. Lancaster Ave. Address 2 S…" at bounding box center [720, 262] width 455 height 734
click at [671, 515] on input "1,234 sf" at bounding box center [741, 507] width 243 height 16
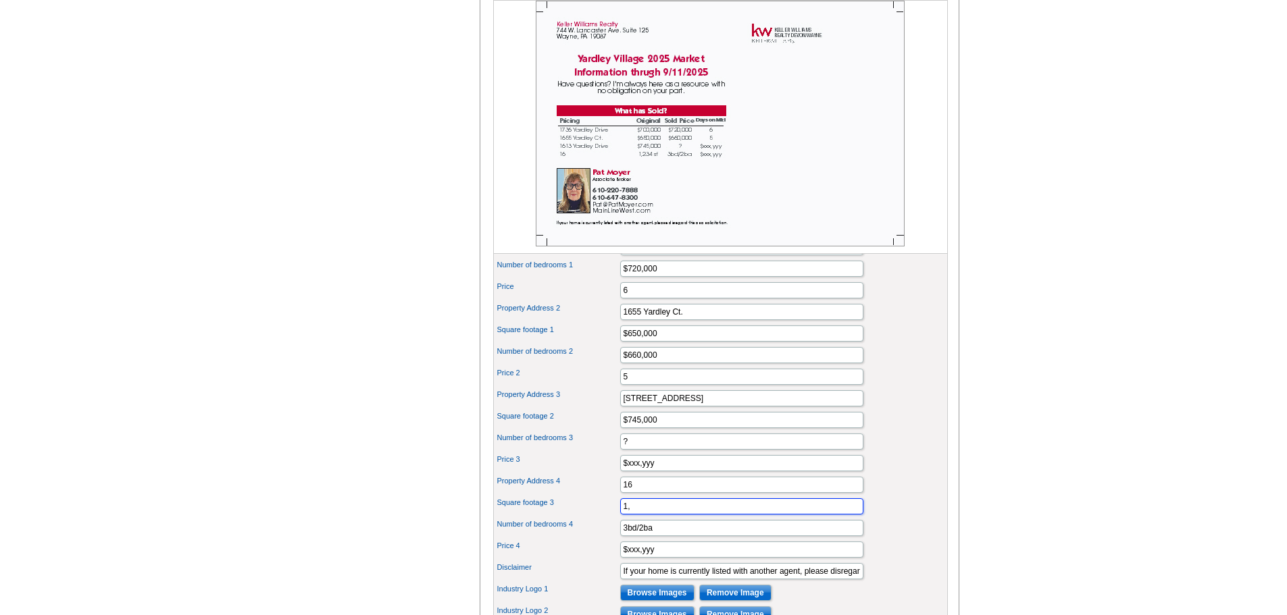
type input "1"
type input "1713"
click at [659, 536] on input "3bd/2ba" at bounding box center [741, 528] width 243 height 16
type input "$750,000"
click at [655, 558] on input "$xxx,yyy" at bounding box center [741, 550] width 243 height 16
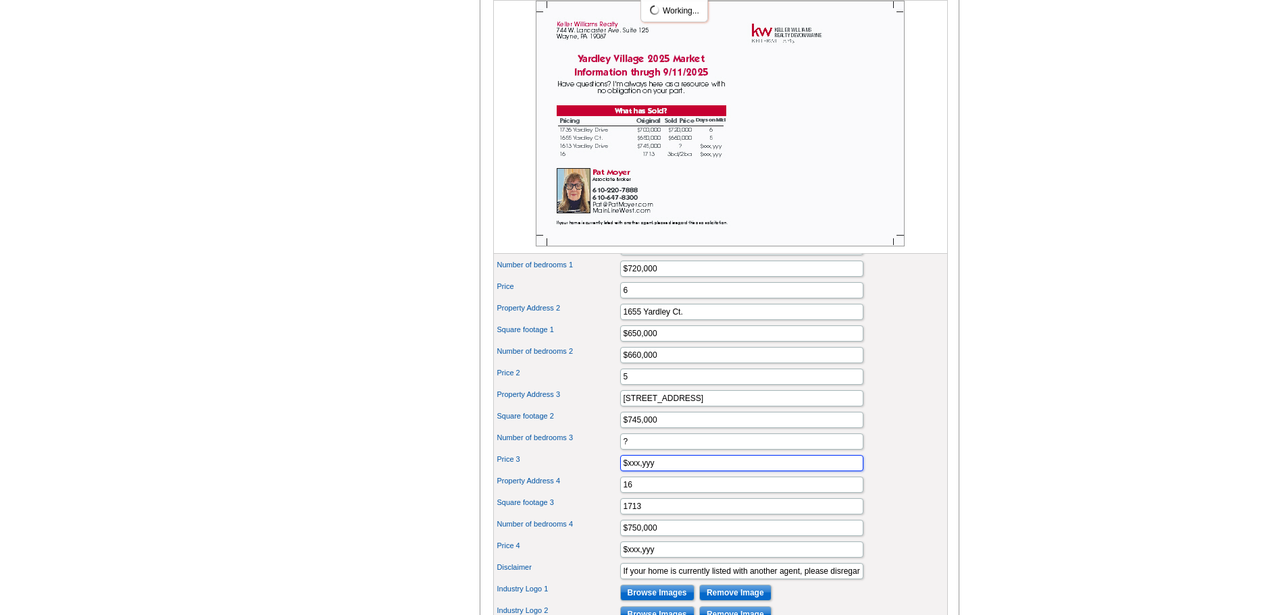
click at [662, 472] on input "$xxx,yyy" at bounding box center [741, 463] width 243 height 16
drag, startPoint x: 663, startPoint y: 488, endPoint x: 600, endPoint y: 497, distance: 63.4
click at [600, 497] on div "Company Name Keller Williams Realty Address 1 744 W. Lancaster Ave. Address 2 S…" at bounding box center [720, 262] width 455 height 734
type input "16"
type input "1713 Yardley Drive"
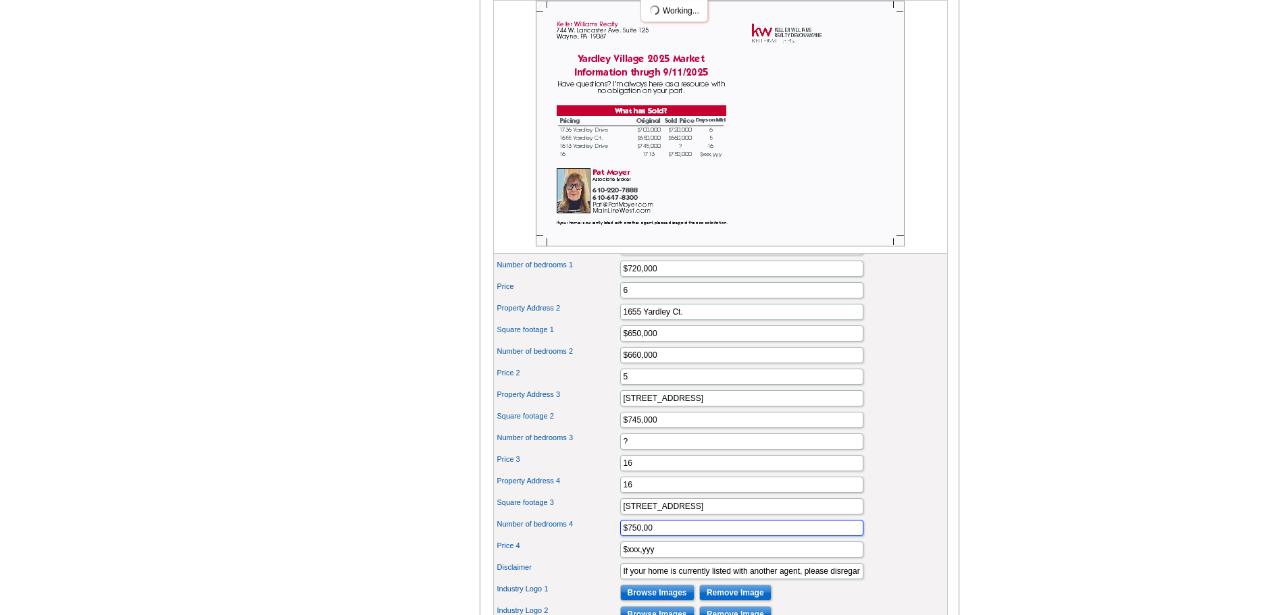
type input "$750,000"
click at [633, 493] on input "16" at bounding box center [741, 485] width 243 height 16
type input "1"
type input "1723 Yardley Drive"
type input "$750,000"
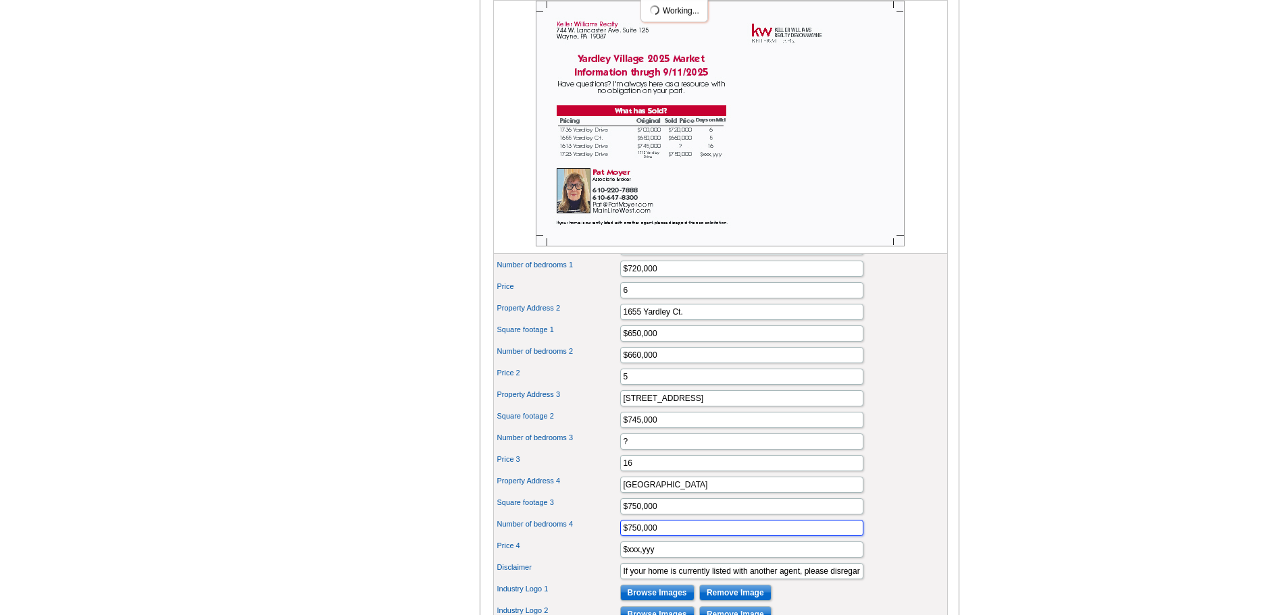
drag, startPoint x: 664, startPoint y: 550, endPoint x: 532, endPoint y: 549, distance: 131.7
click at [532, 539] on div "Number of bedrooms 4 $750,000" at bounding box center [720, 528] width 449 height 22
click at [640, 536] on input "for sale" at bounding box center [741, 528] width 243 height 16
drag, startPoint x: 650, startPoint y: 551, endPoint x: 542, endPoint y: 545, distance: 107.5
click at [547, 539] on div "Number of bedrooms 4 for sale" at bounding box center [720, 528] width 449 height 22
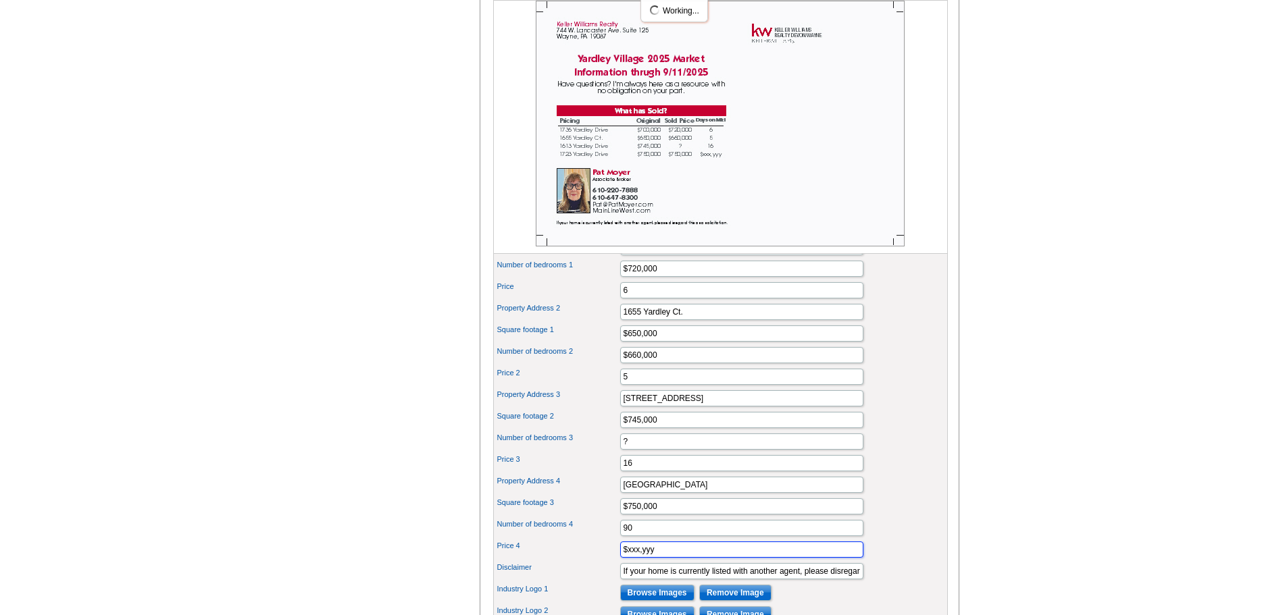
drag, startPoint x: 660, startPoint y: 573, endPoint x: 532, endPoint y: 588, distance: 129.3
click at [532, 588] on div "Company Name Keller Williams Realty Address 1 744 W. Lancaster Ave. Address 2 S…" at bounding box center [720, 262] width 455 height 734
drag, startPoint x: 636, startPoint y: 549, endPoint x: 582, endPoint y: 551, distance: 54.1
click at [582, 539] on div "Number of bedrooms 4 90" at bounding box center [720, 528] width 449 height 22
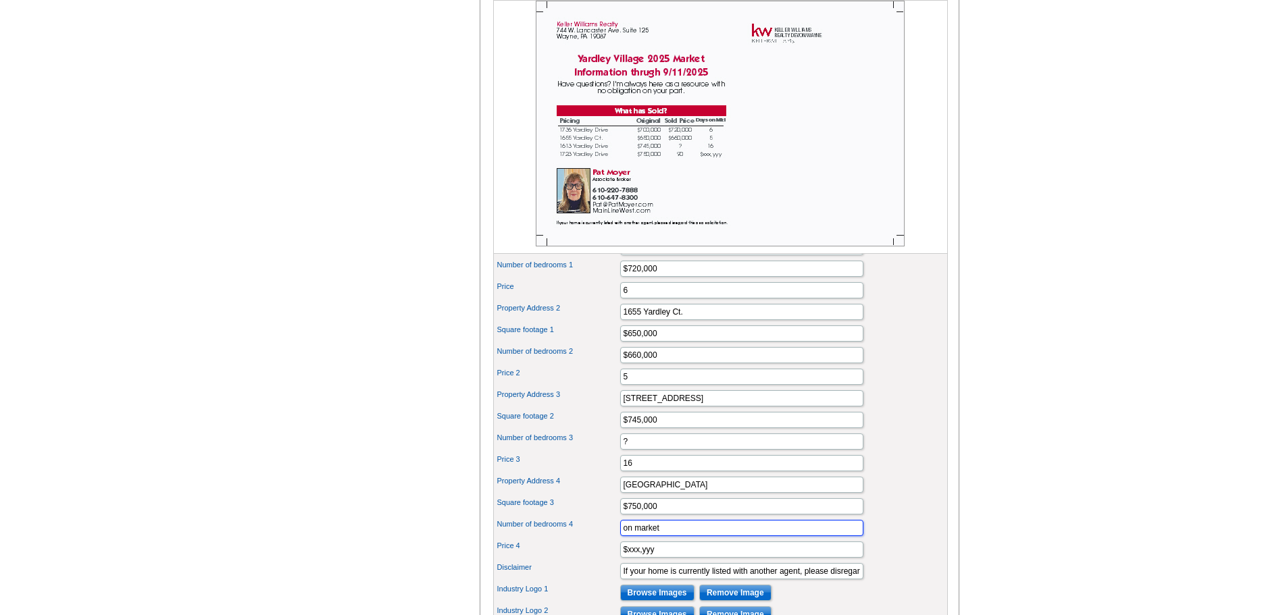
type input "on market"
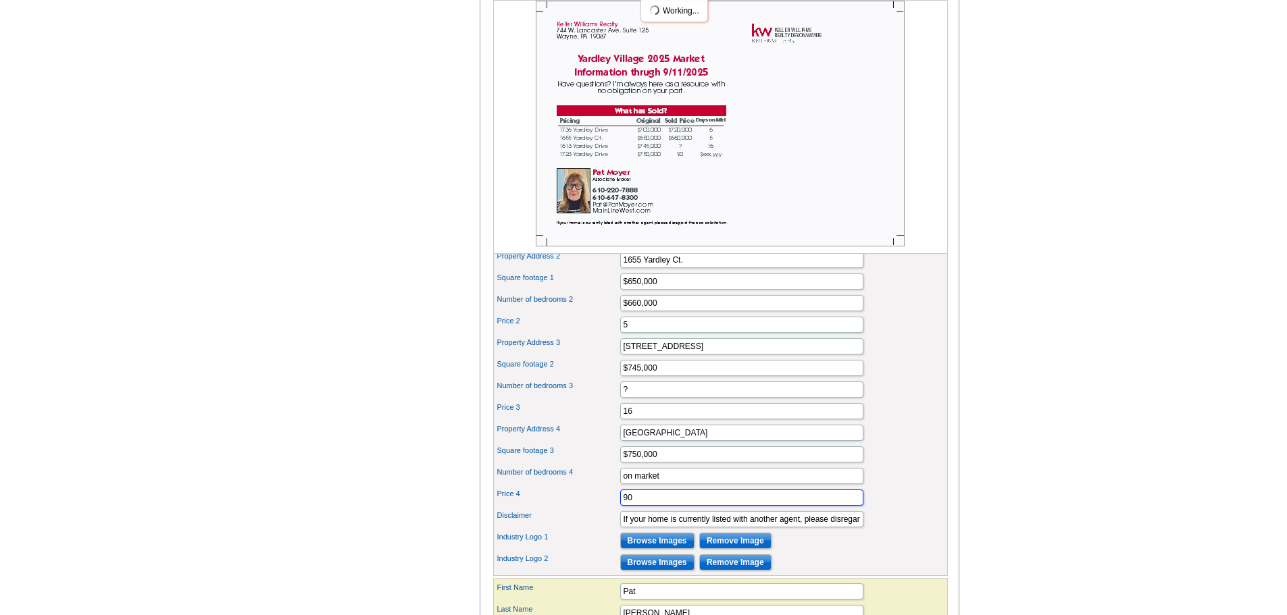
scroll to position [676, 0]
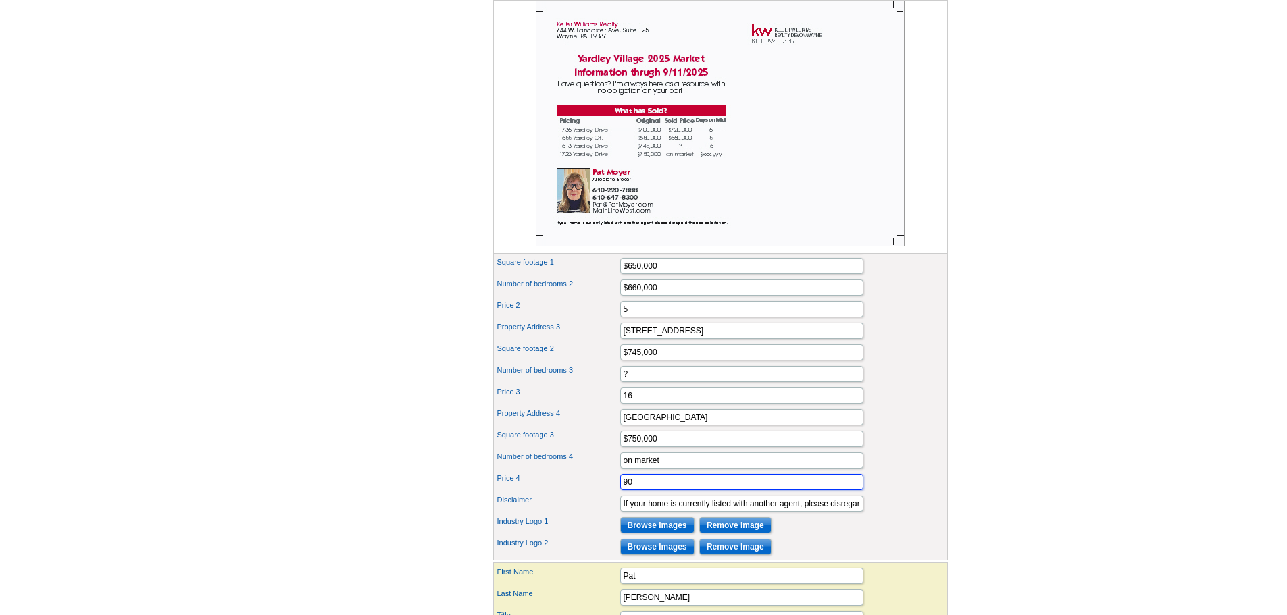
click at [642, 490] on input "90" at bounding box center [741, 482] width 243 height 16
type input "90"
click at [644, 382] on input "?" at bounding box center [741, 374] width 243 height 16
type input "under contract"
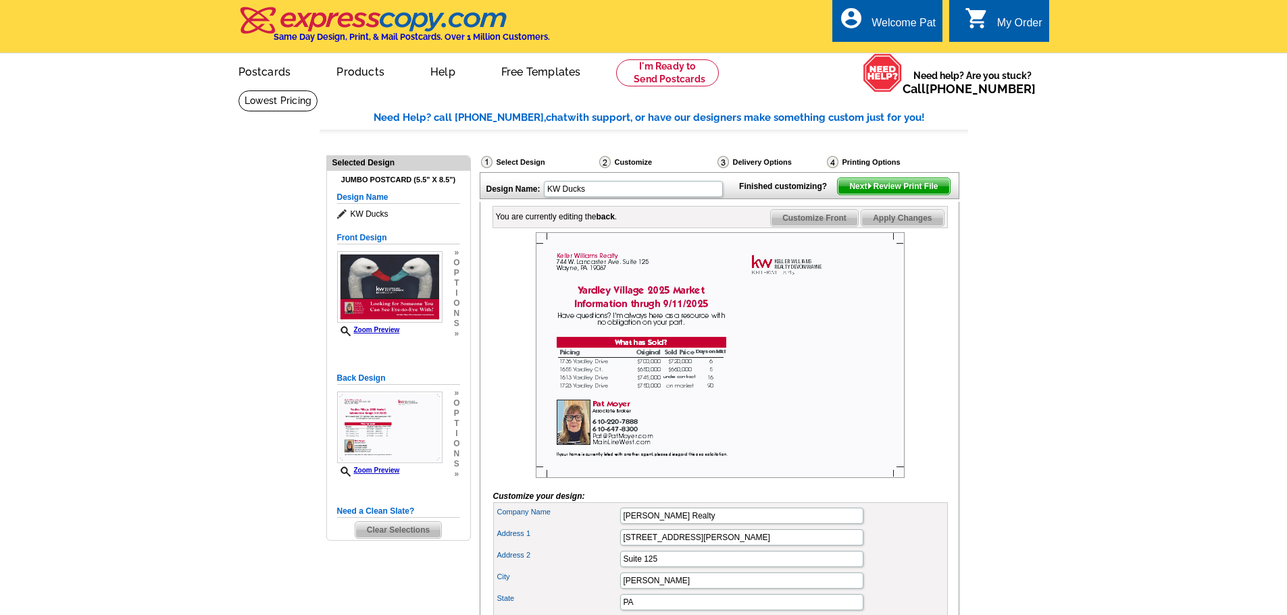
click at [880, 226] on span "Apply Changes" at bounding box center [902, 218] width 82 height 16
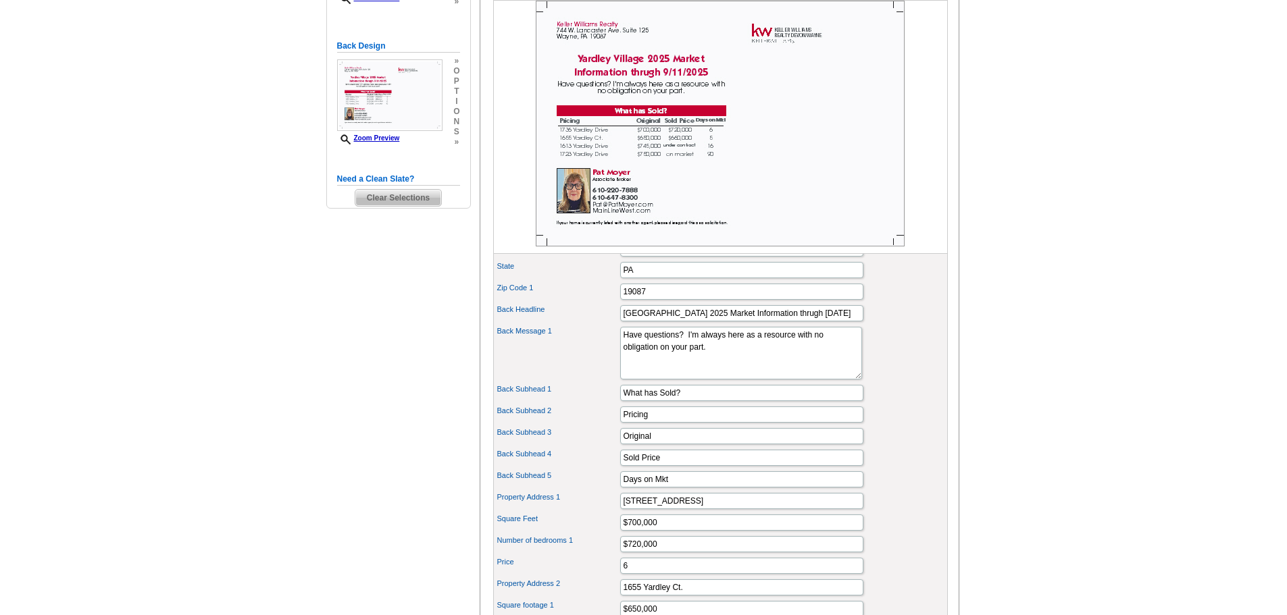
scroll to position [338, 0]
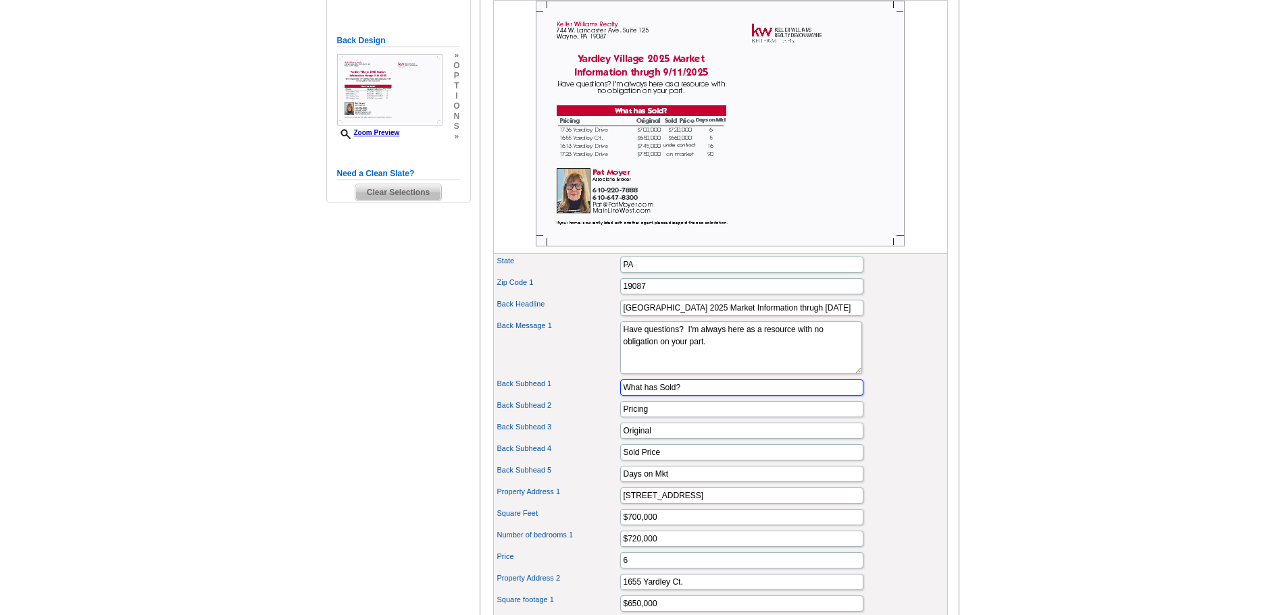
click at [686, 396] on input "What has Sold?" at bounding box center [741, 388] width 243 height 16
type input "What has is for sale/sold"
drag, startPoint x: 654, startPoint y: 434, endPoint x: 586, endPoint y: 431, distance: 67.6
click at [590, 420] on div "Back Subhead 2 Pricing" at bounding box center [720, 410] width 449 height 22
type input "Address"
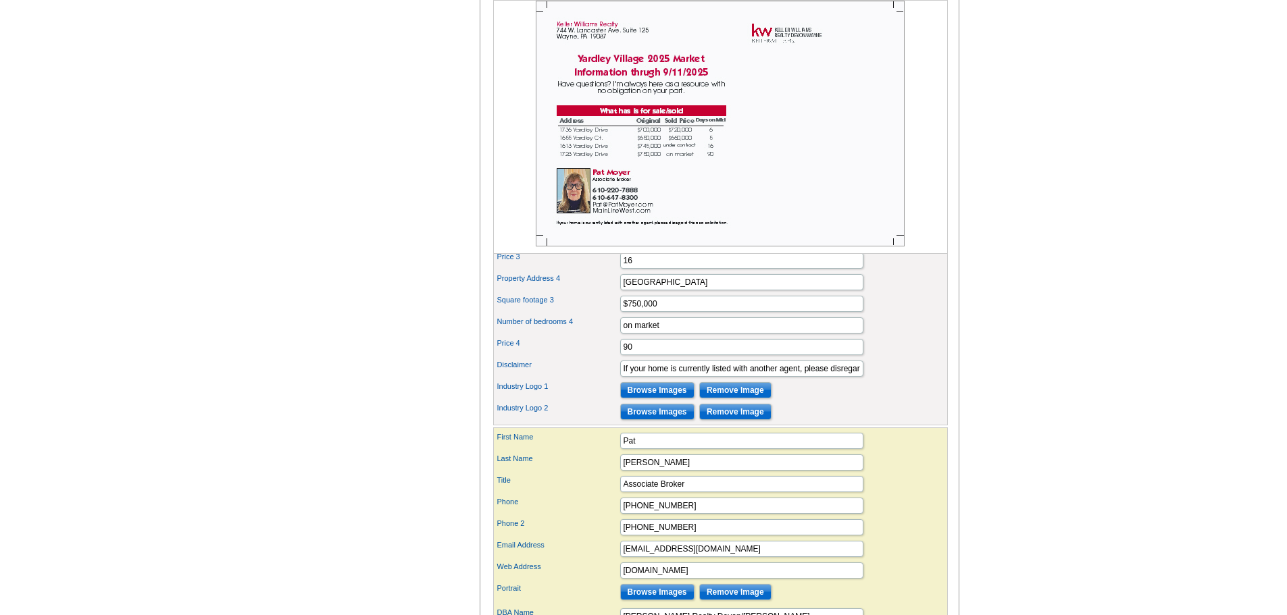
scroll to position [878, 0]
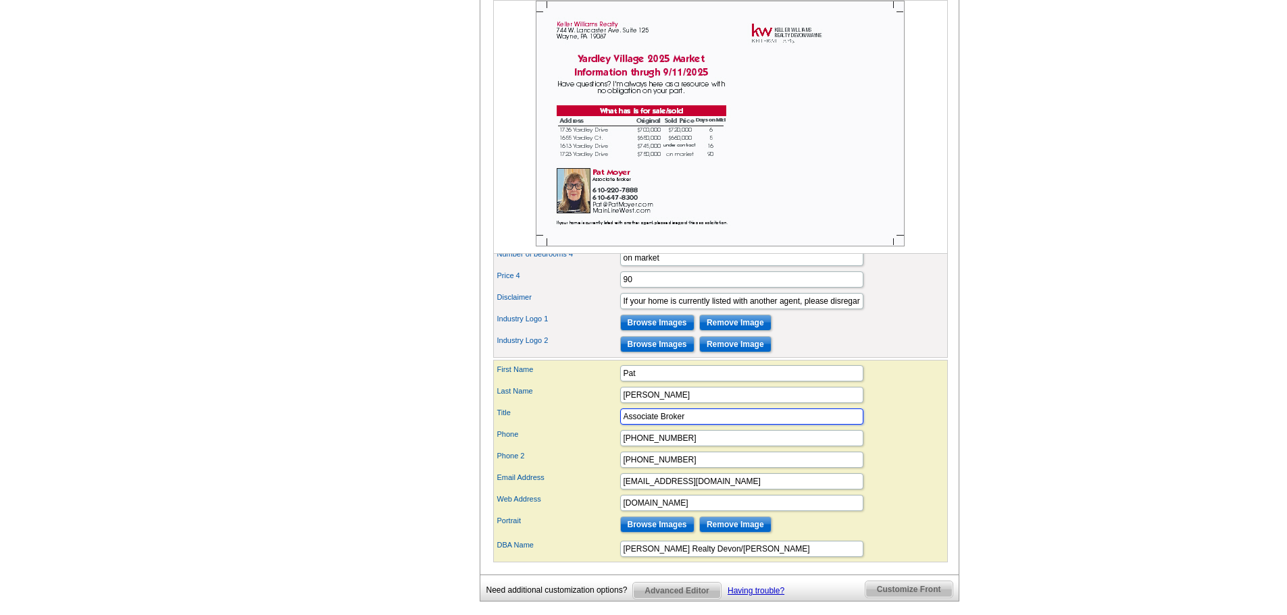
click at [684, 425] on input "Associate Broker" at bounding box center [741, 417] width 243 height 16
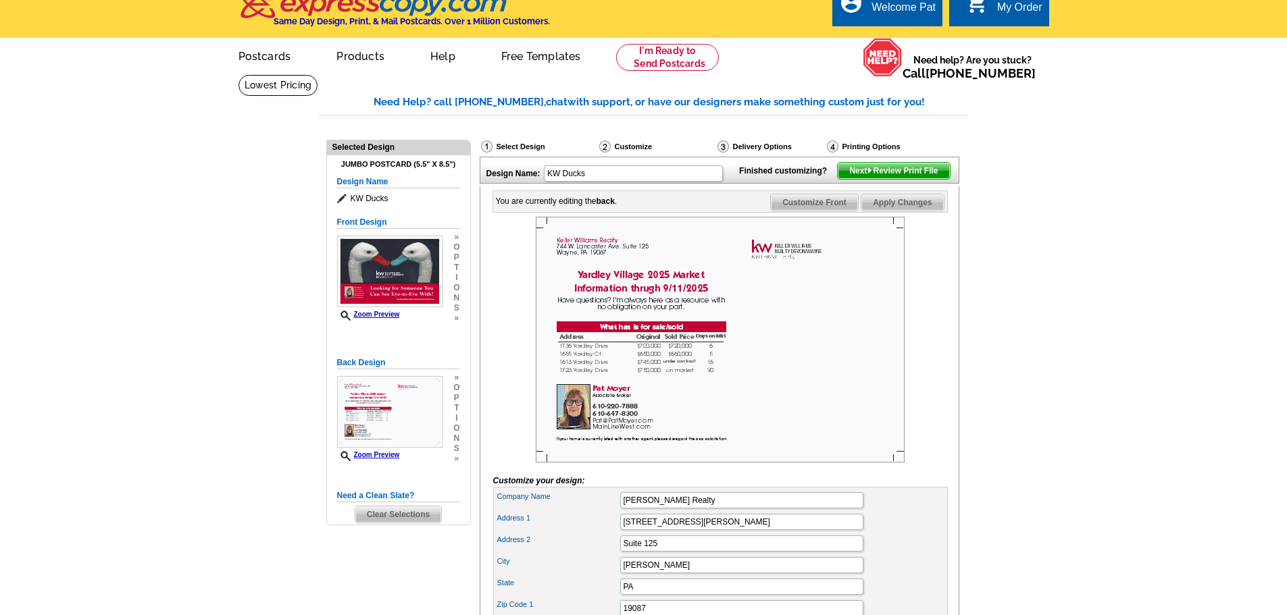
scroll to position [0, 0]
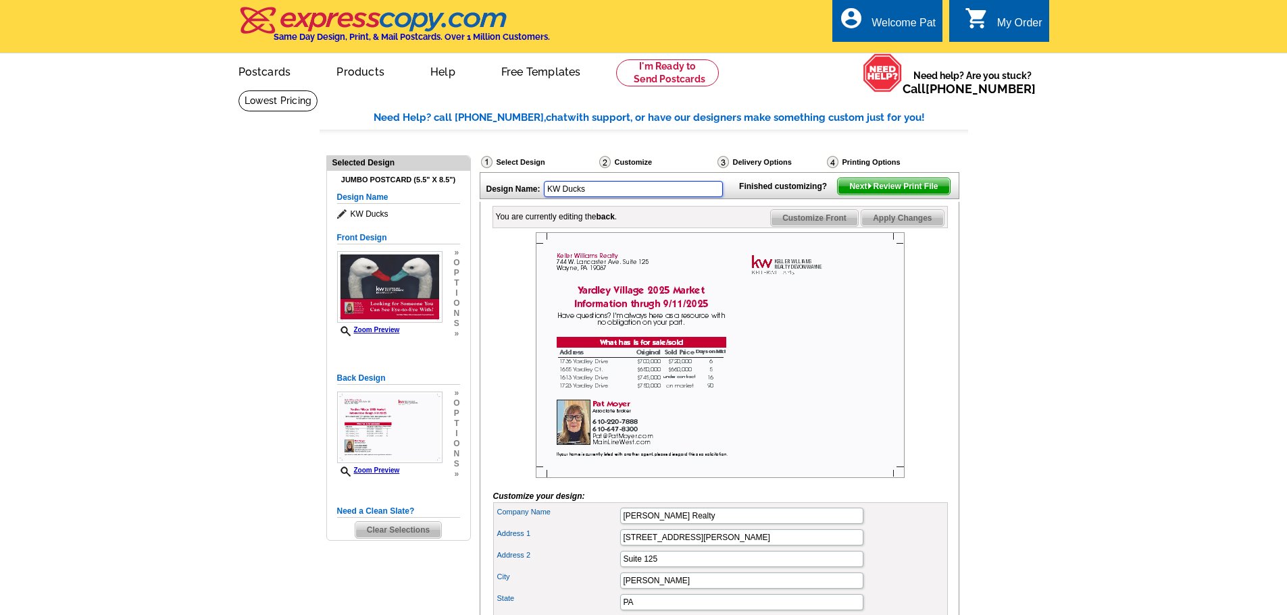
click at [591, 191] on input "KW Ducks" at bounding box center [633, 189] width 179 height 16
type input "K"
type input "Yardley 2025"
click at [889, 226] on span "Apply Changes" at bounding box center [902, 218] width 82 height 16
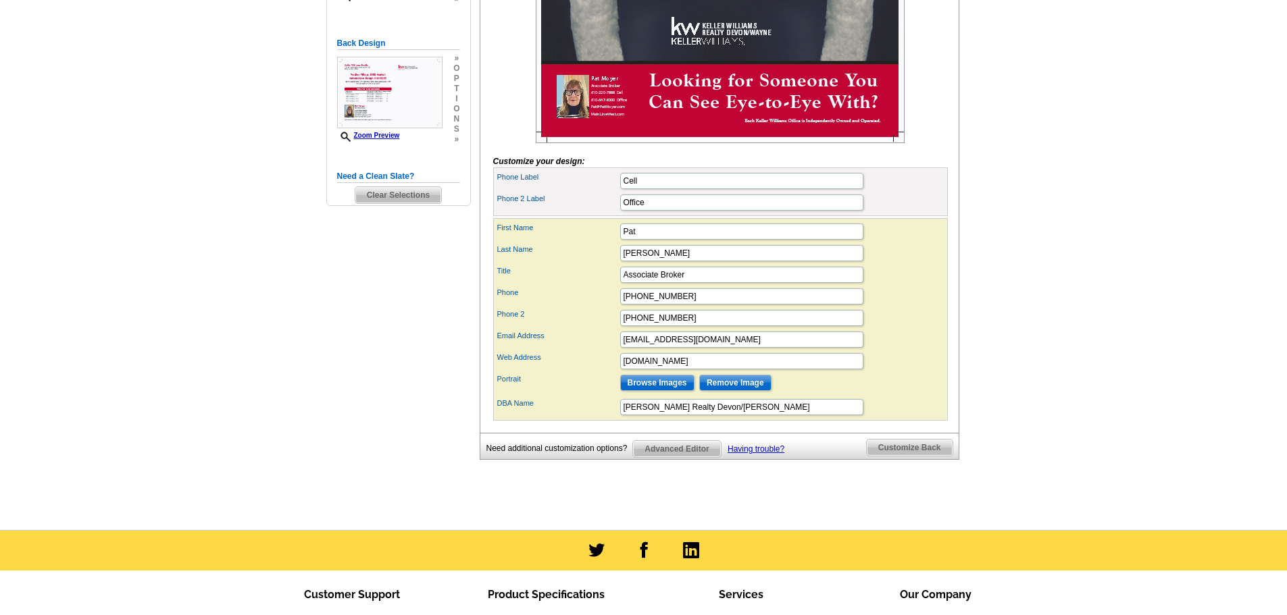
scroll to position [338, 0]
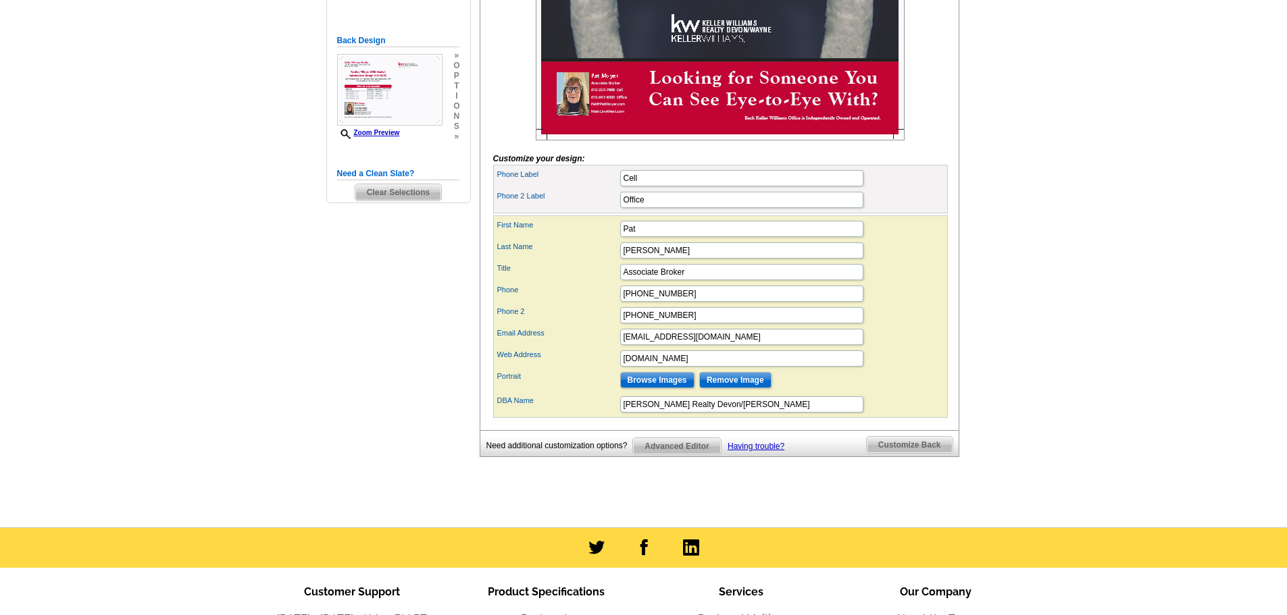
click at [888, 453] on span "Customize Back" at bounding box center [910, 445] width 86 height 16
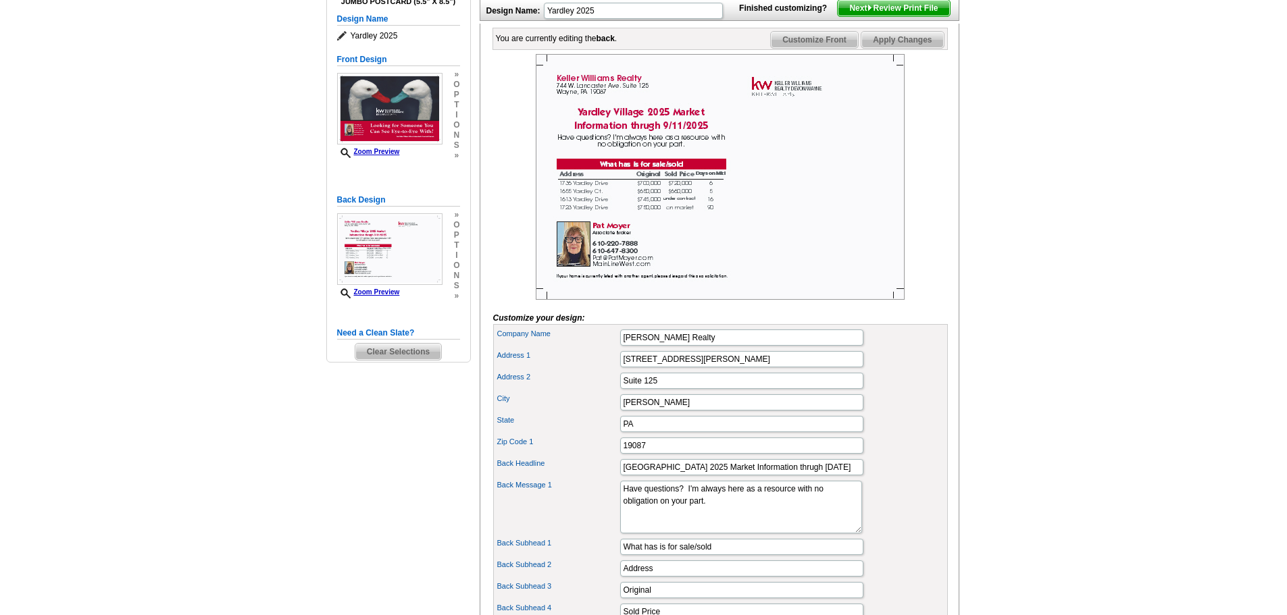
scroll to position [203, 0]
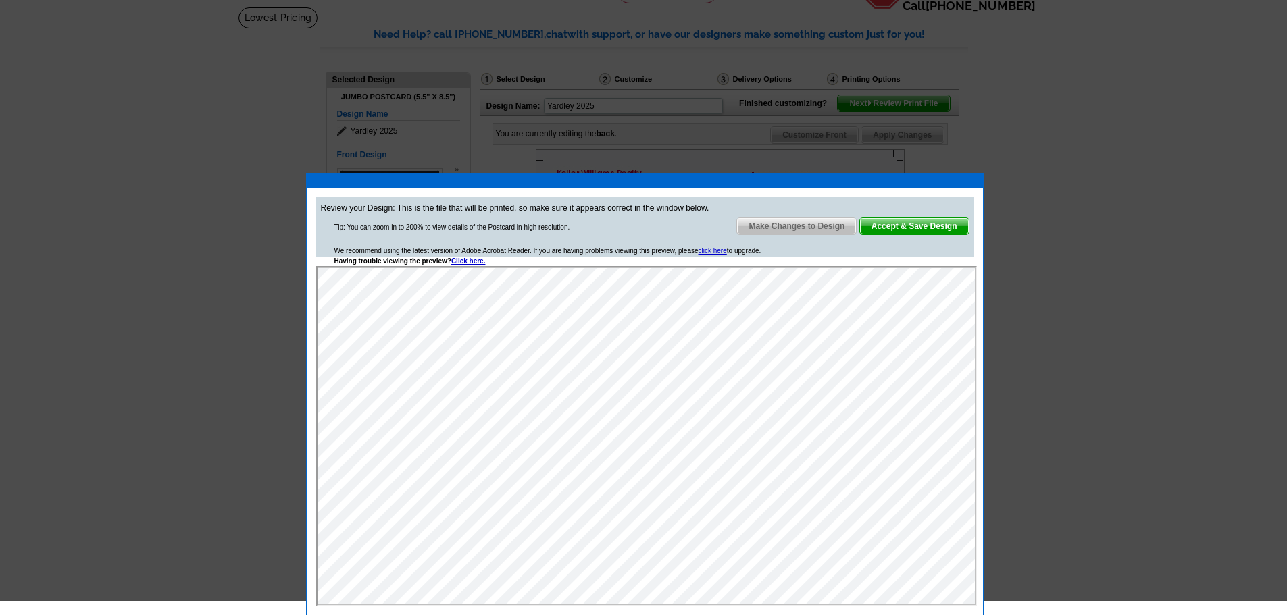
scroll to position [135, 0]
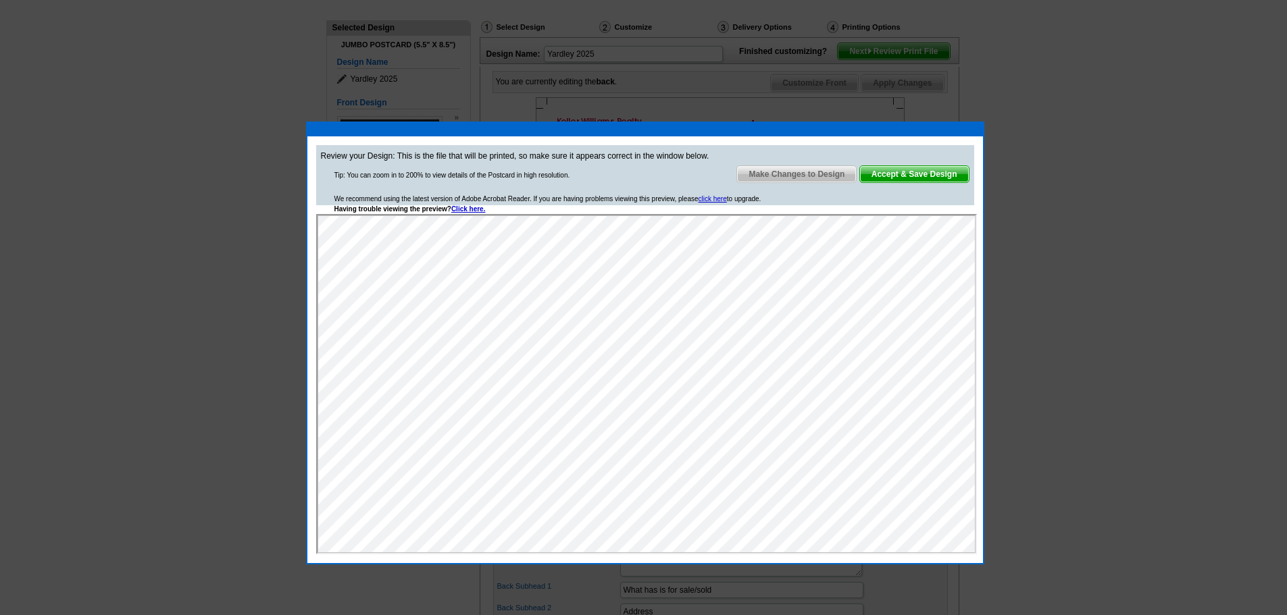
click at [776, 173] on span "Make Changes to Design" at bounding box center [796, 174] width 119 height 16
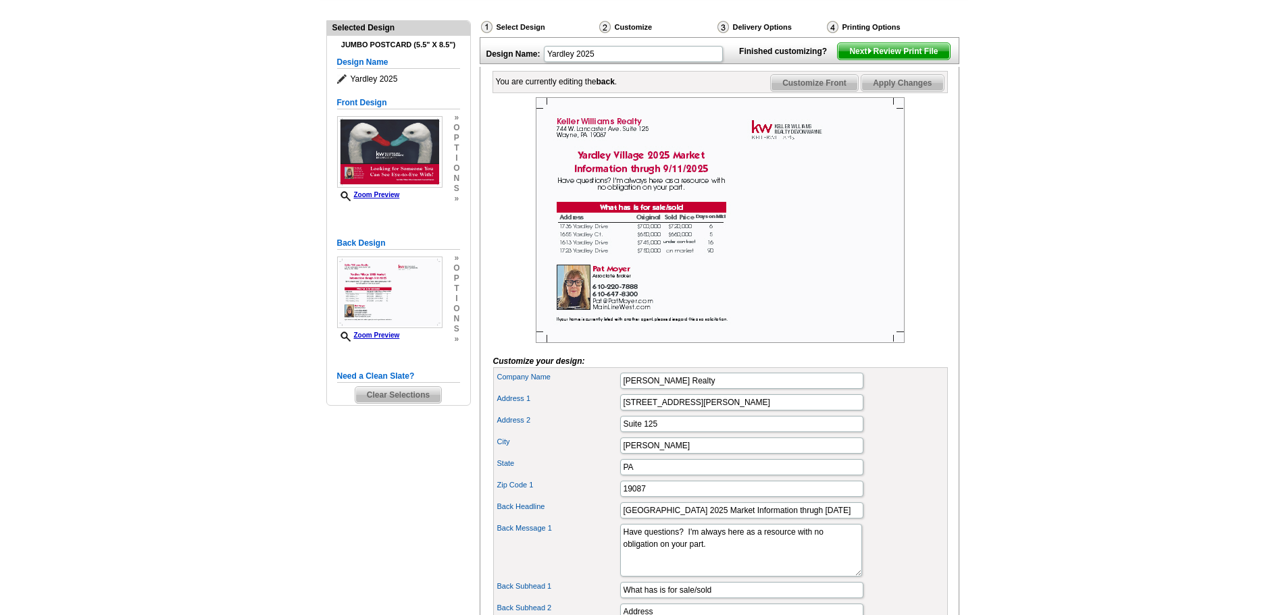
scroll to position [203, 0]
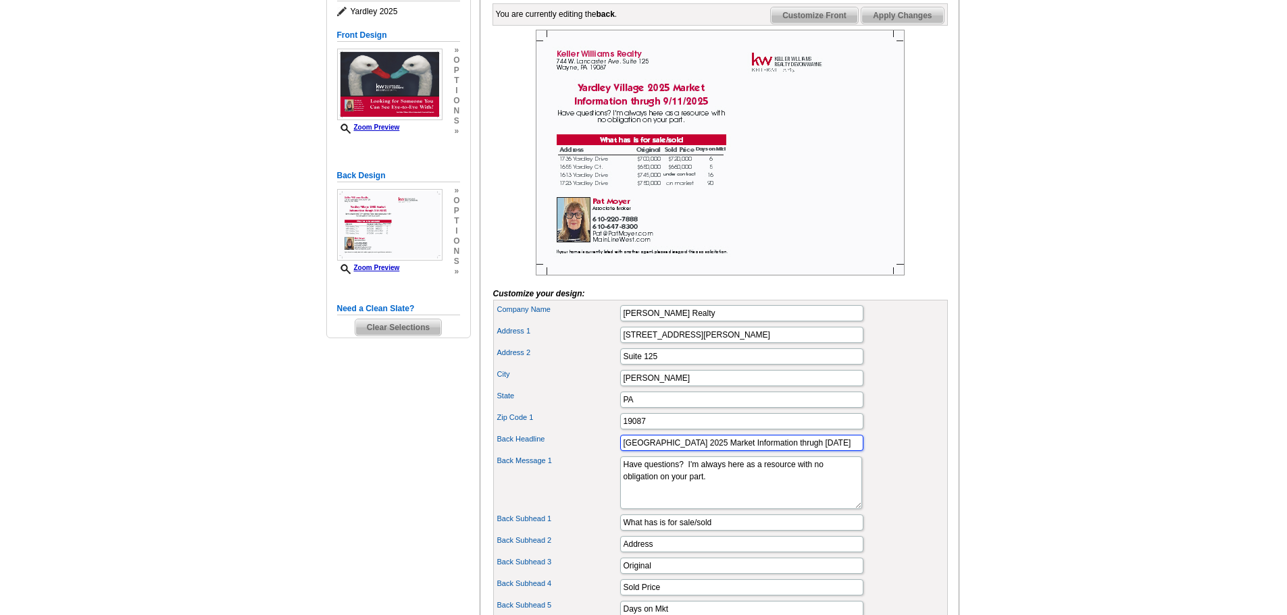
click at [810, 451] on input "[GEOGRAPHIC_DATA] 2025 Market Information thrugh [DATE]" at bounding box center [741, 443] width 243 height 16
type input "[GEOGRAPHIC_DATA] 2025 Market Information thrugh 9/2025"
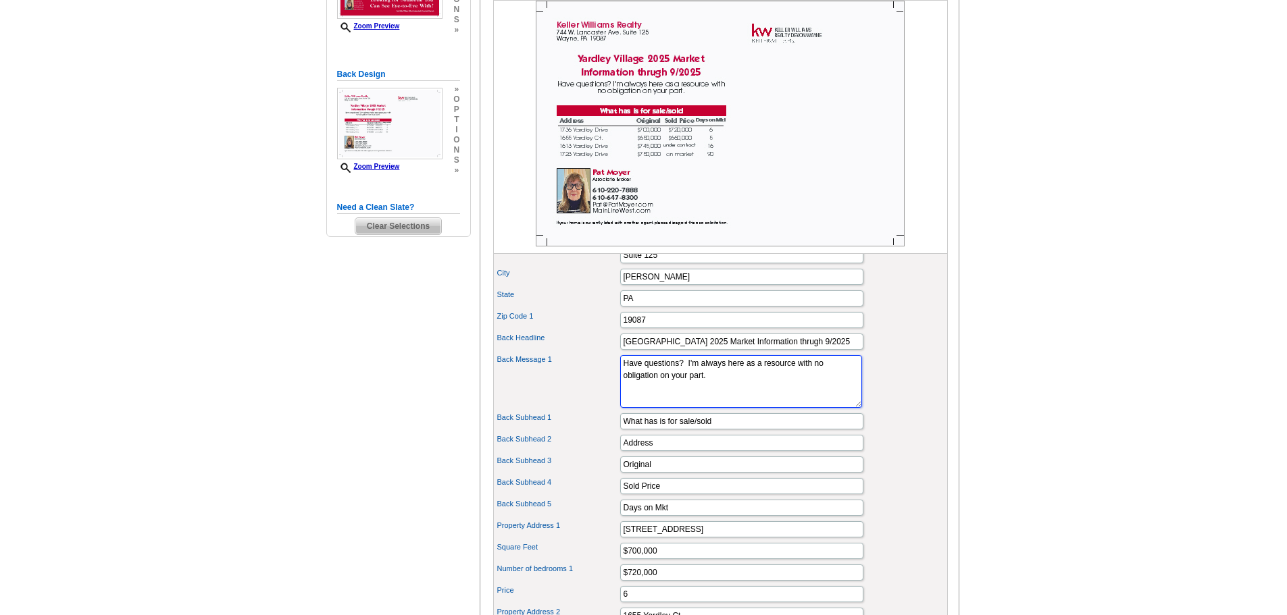
scroll to position [338, 0]
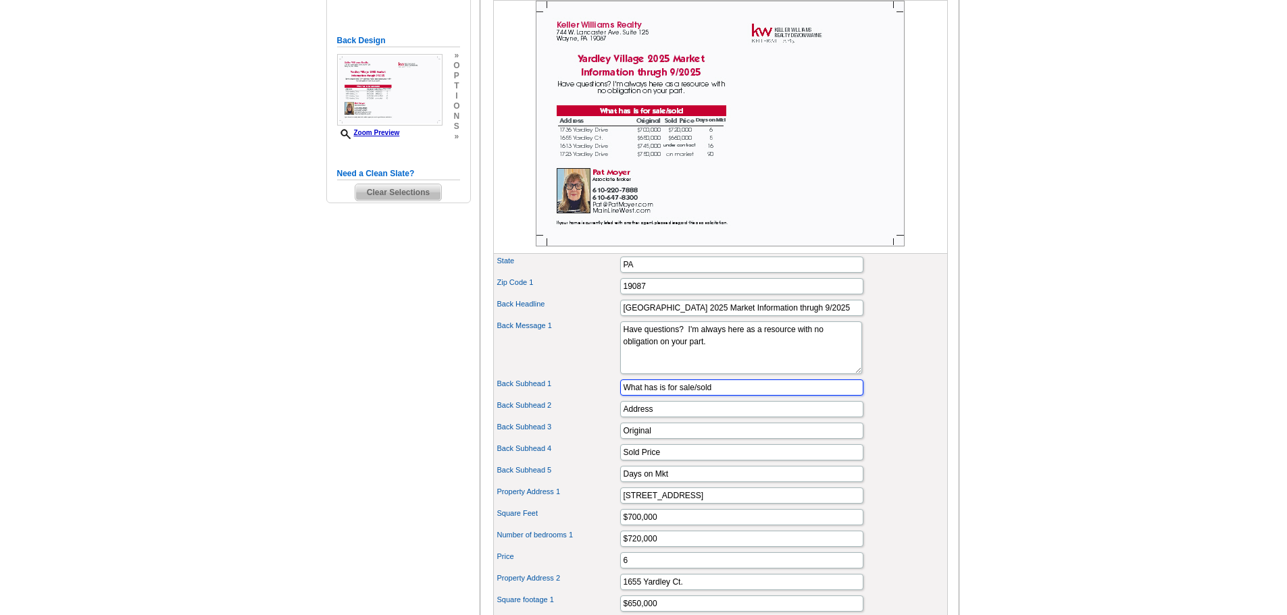
click at [697, 396] on input "What has is for sale/sold" at bounding box center [741, 388] width 243 height 16
click at [700, 396] on input "What has is has sold" at bounding box center [741, 388] width 243 height 16
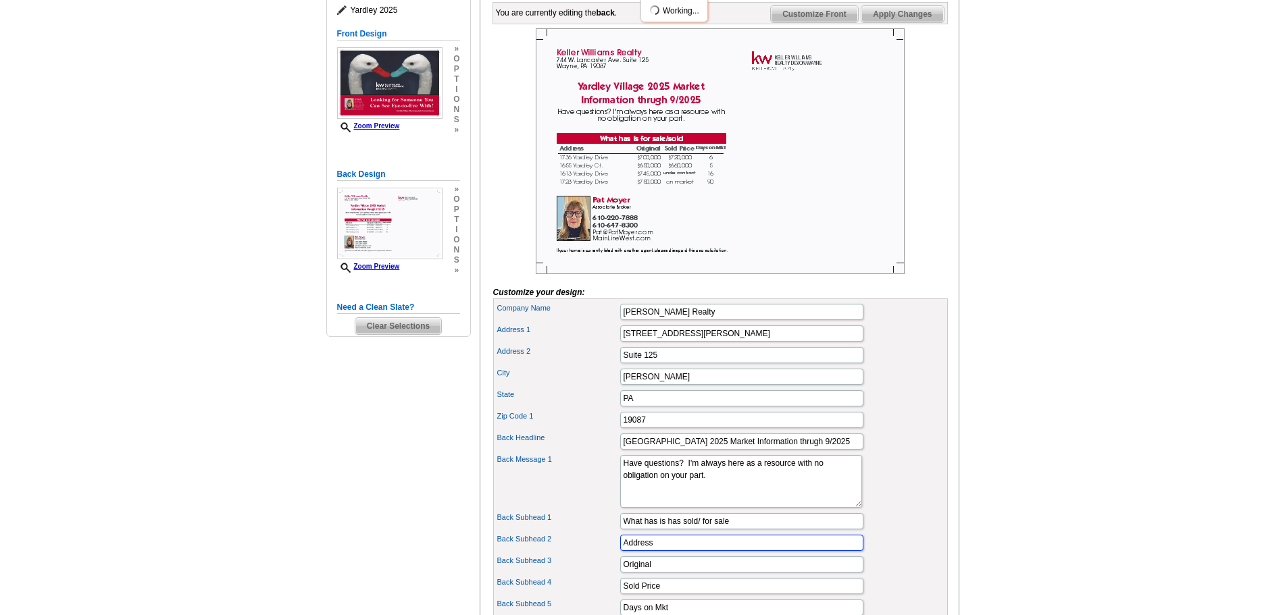
scroll to position [203, 0]
click at [893, 24] on span "Apply Changes" at bounding box center [902, 15] width 82 height 16
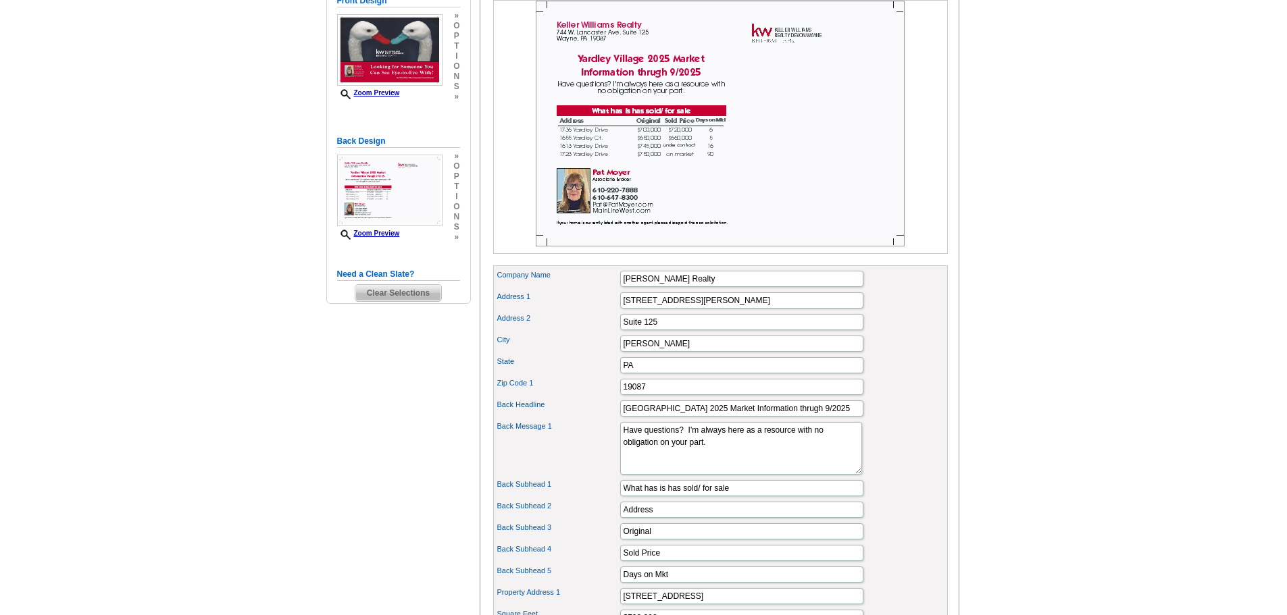
scroll to position [270, 0]
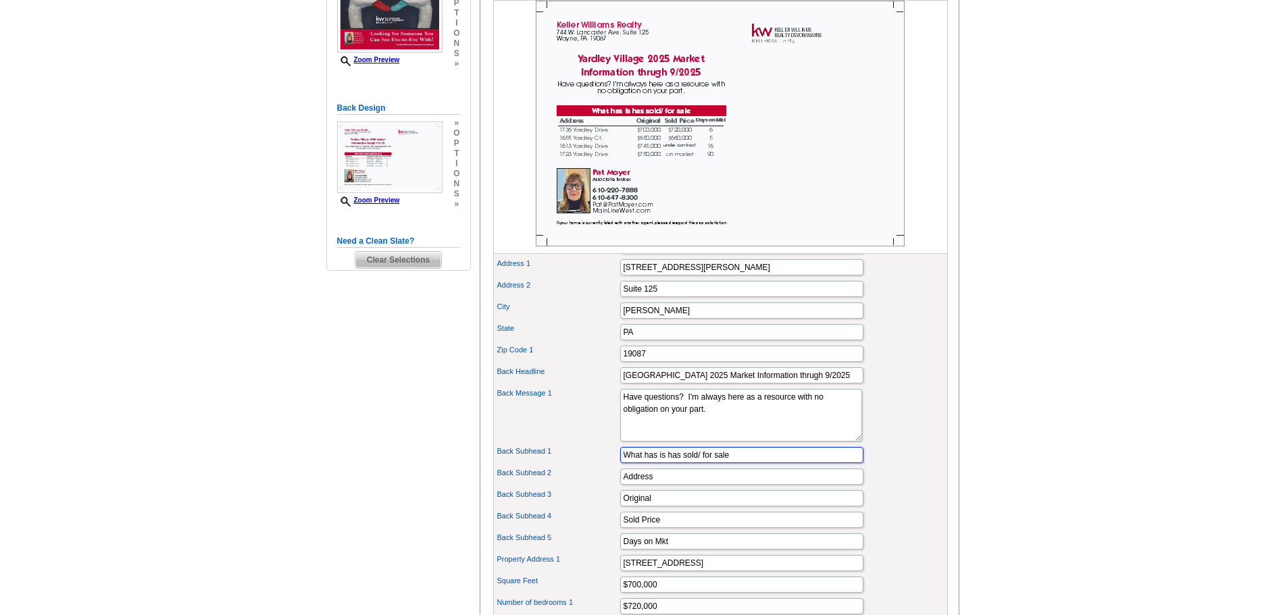
click at [664, 463] on input "What has is has sold/ for sale" at bounding box center [741, 455] width 243 height 16
click at [694, 463] on input "What has has sold/ for sale" at bounding box center [741, 455] width 243 height 16
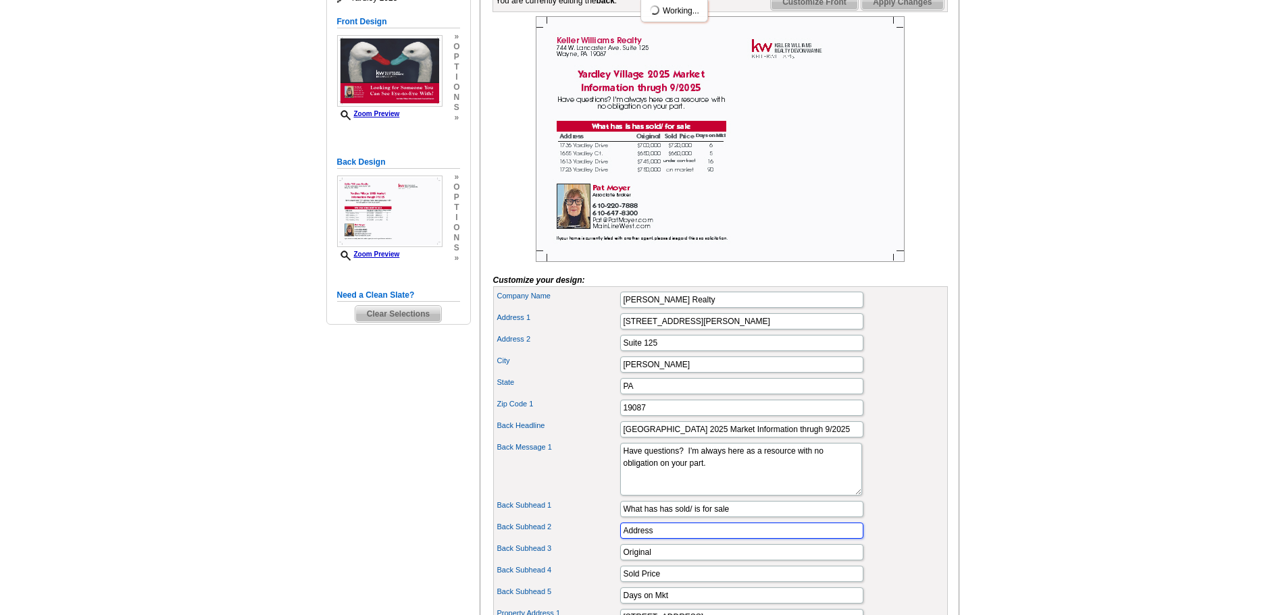
scroll to position [135, 0]
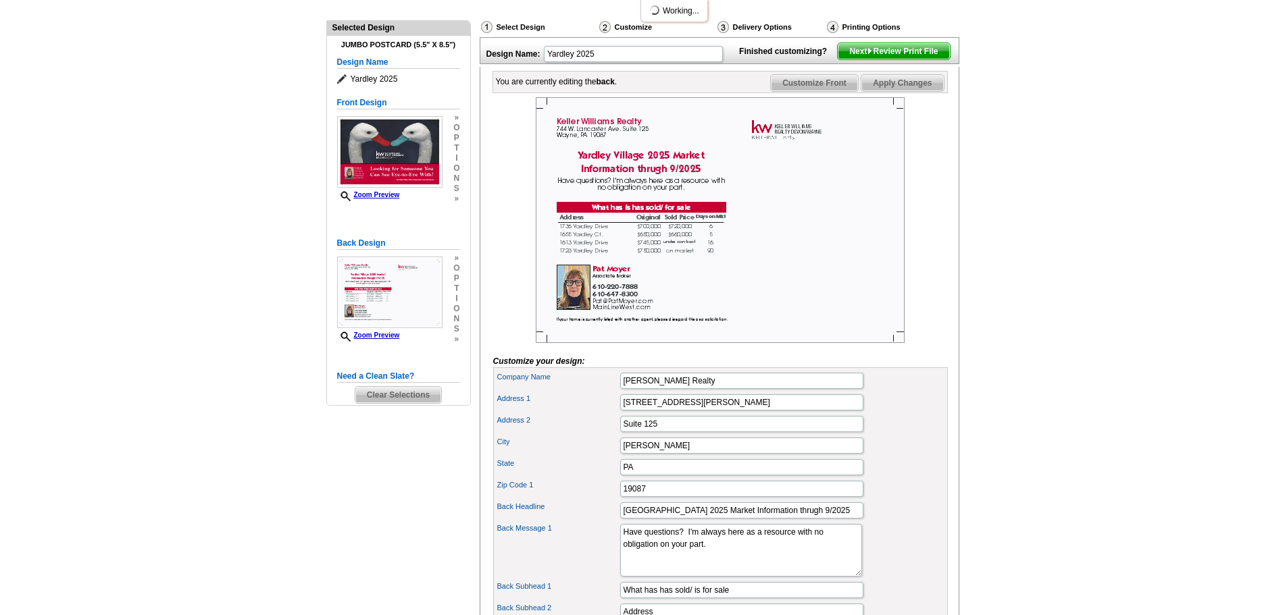
click at [896, 91] on span "Apply Changes" at bounding box center [902, 83] width 82 height 16
click at [892, 91] on span "Apply Changes" at bounding box center [902, 83] width 82 height 16
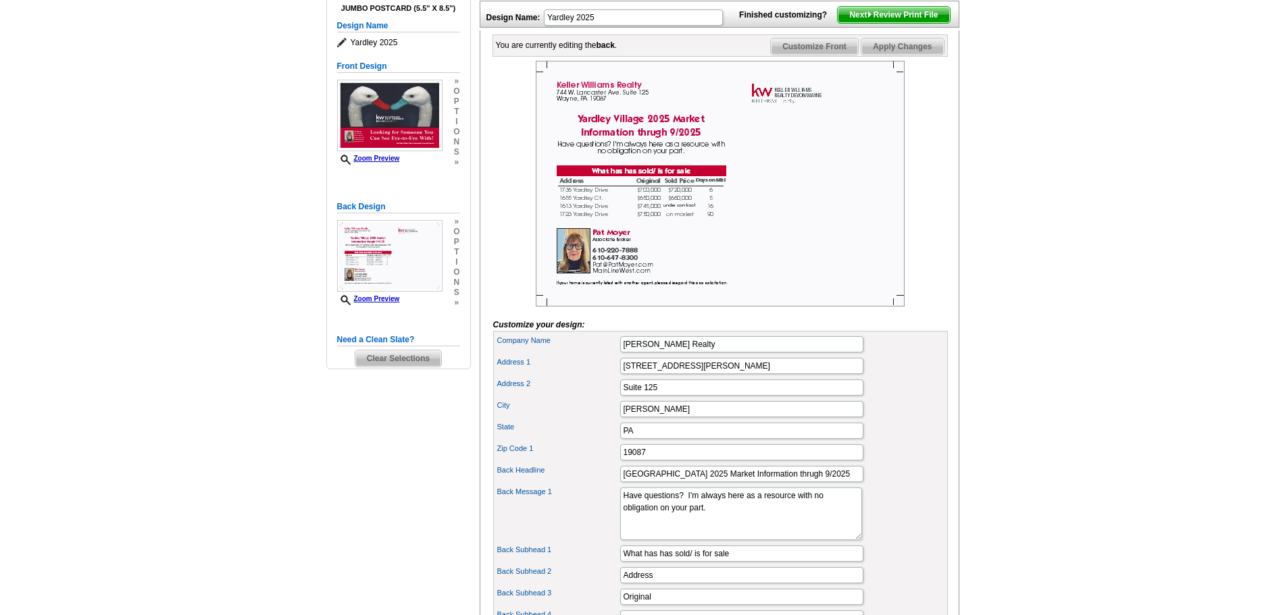
scroll to position [203, 0]
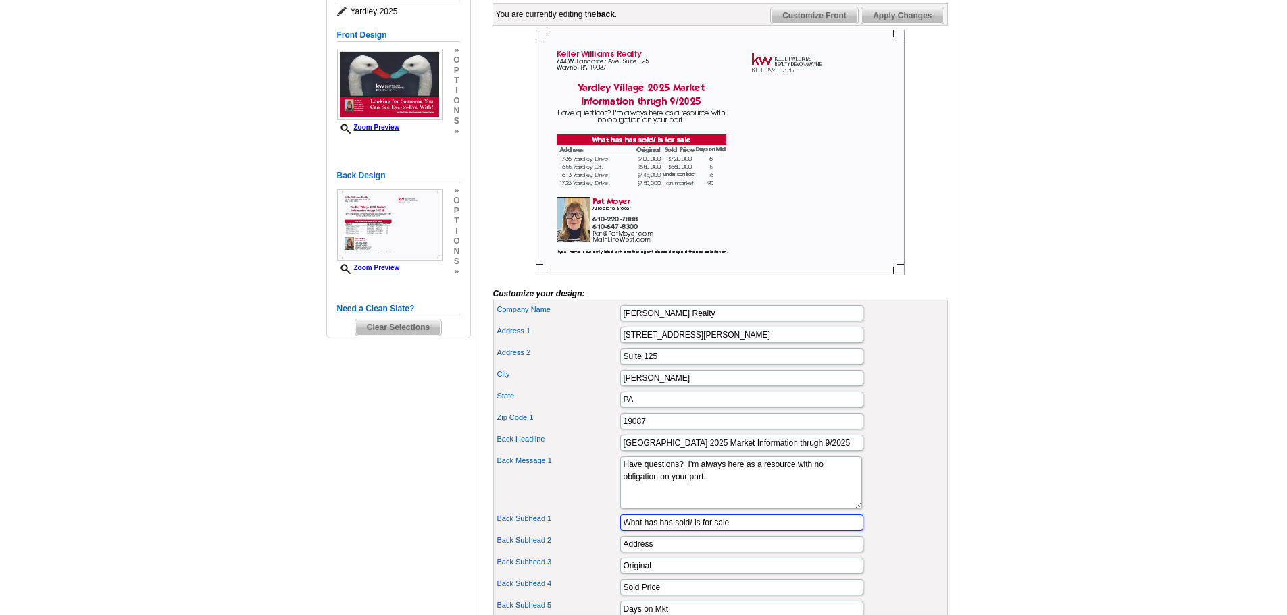
click at [658, 531] on input "What has has sold/ is for sale" at bounding box center [741, 523] width 243 height 16
type input "What has sold/ is for sale"
click at [884, 24] on span "Apply Changes" at bounding box center [902, 15] width 82 height 16
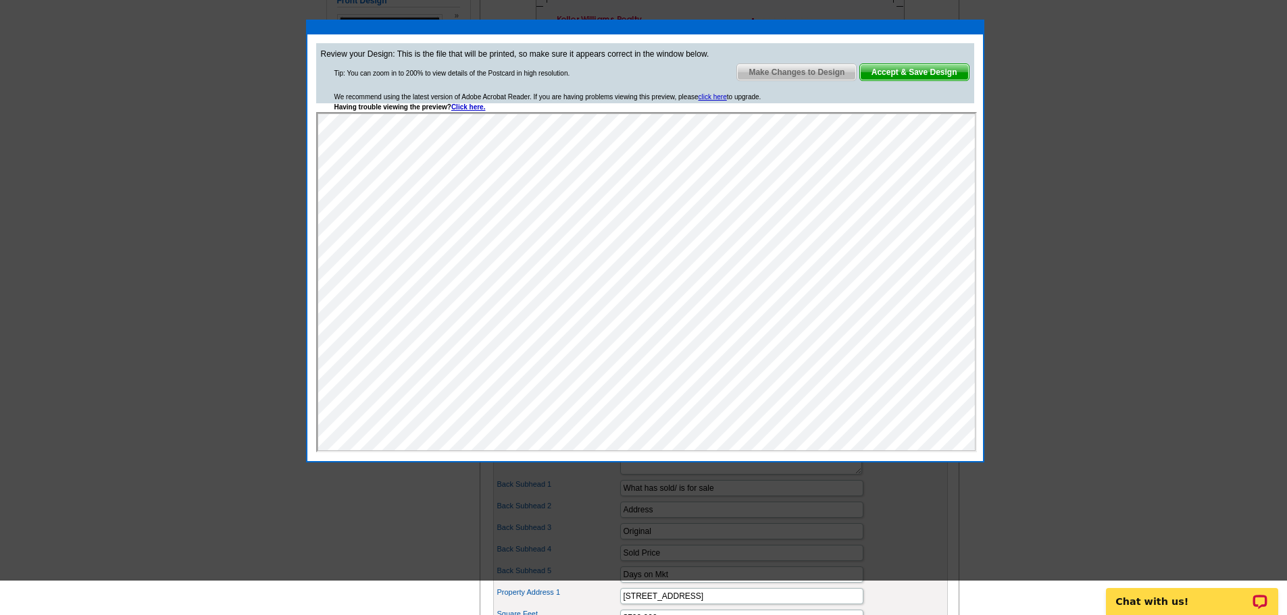
scroll to position [270, 0]
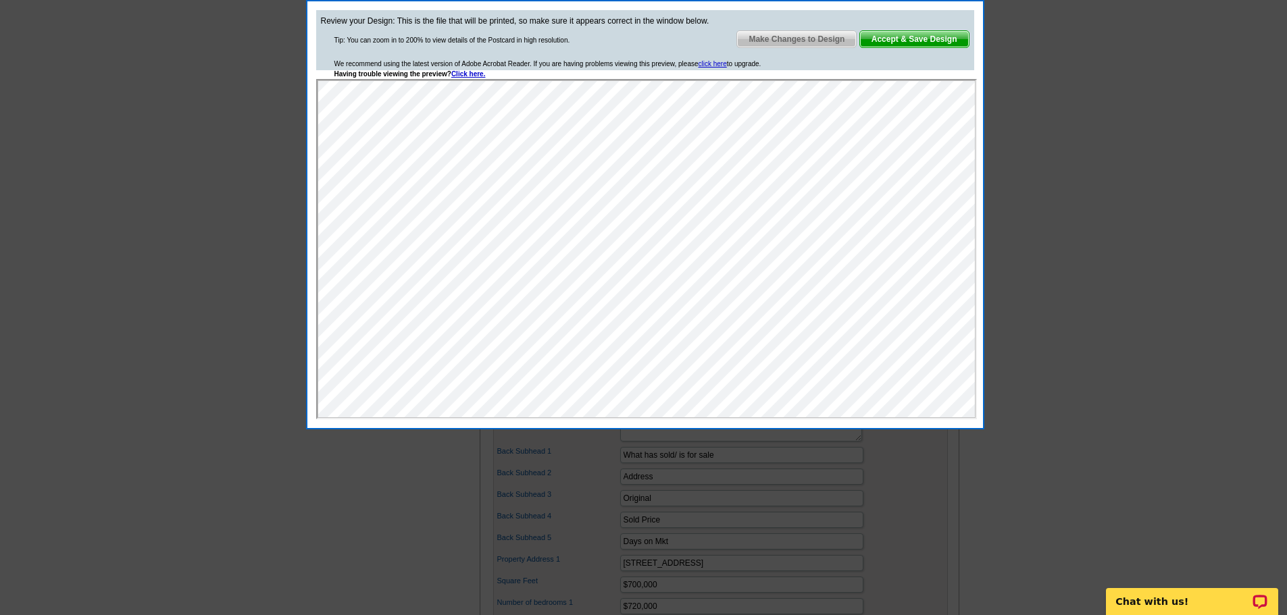
click at [905, 35] on span "Accept & Save Design" at bounding box center [914, 39] width 109 height 16
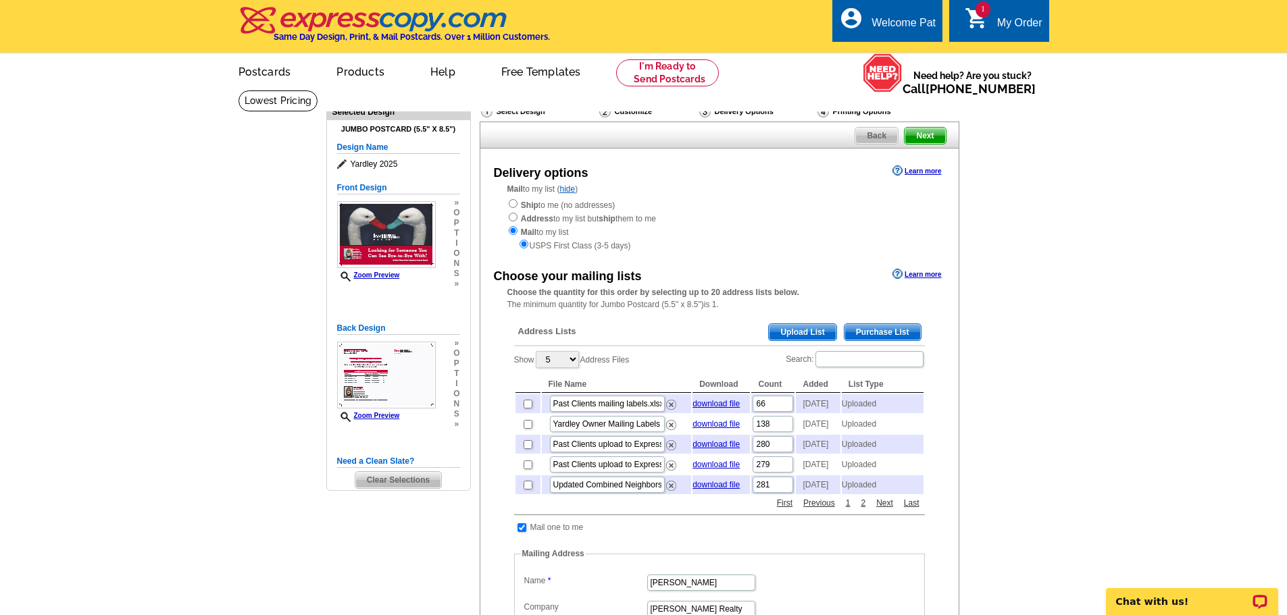
click at [801, 330] on span "Upload List" at bounding box center [802, 332] width 67 height 16
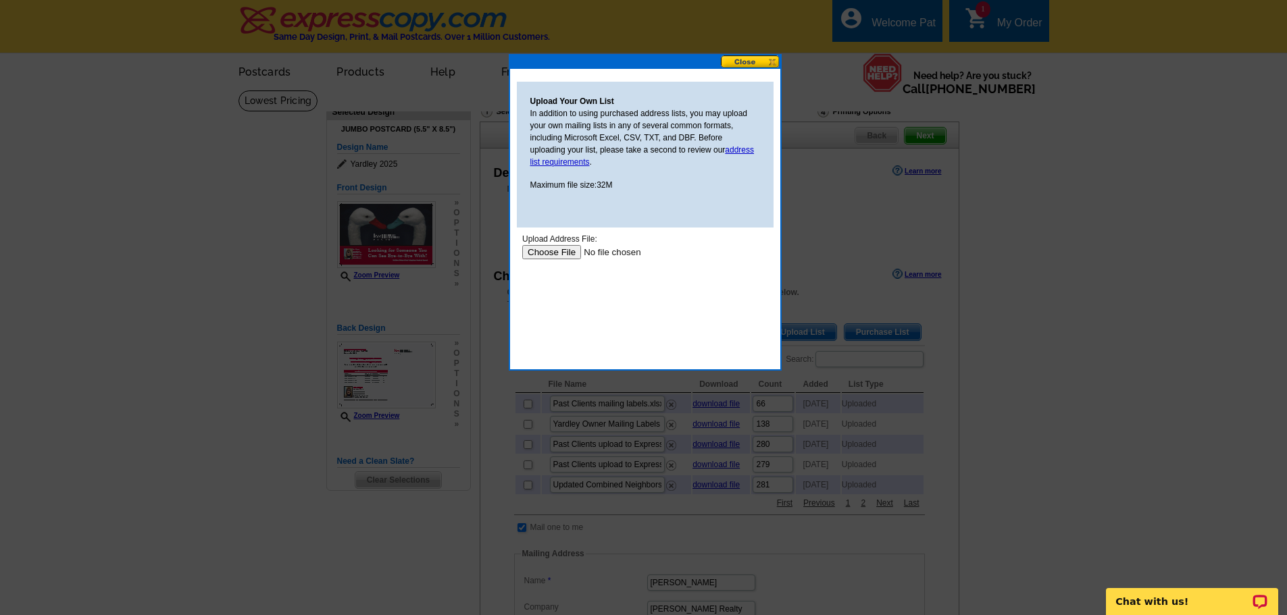
click at [552, 252] on input "file" at bounding box center [607, 252] width 171 height 14
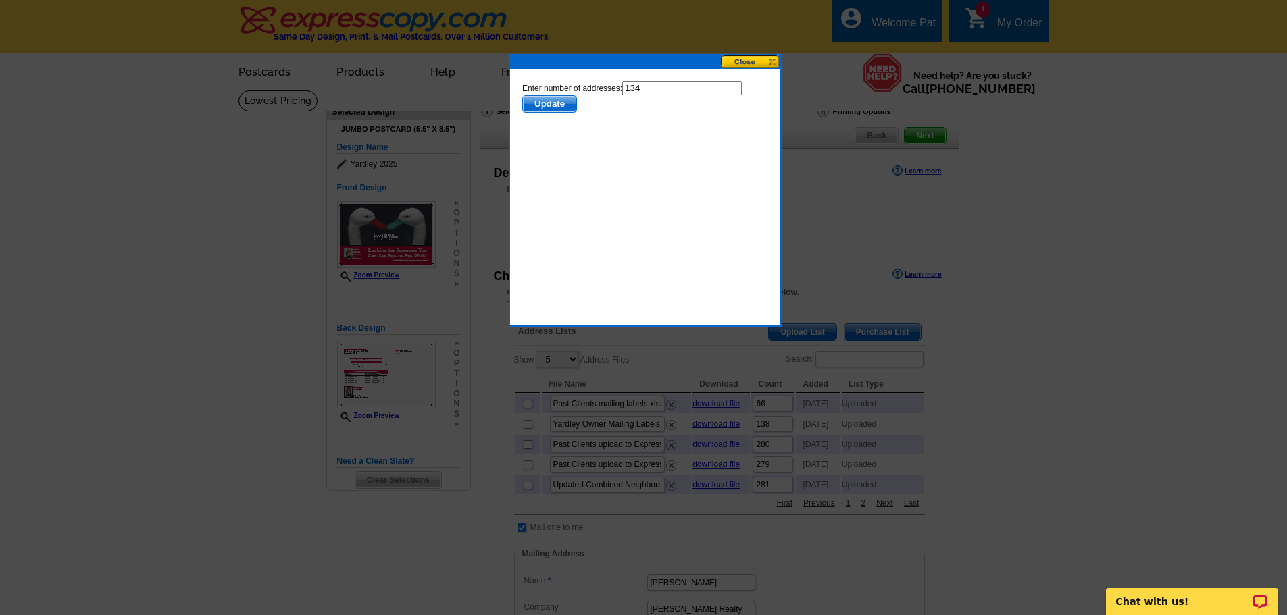
click at [548, 99] on span "Update" at bounding box center [548, 104] width 53 height 16
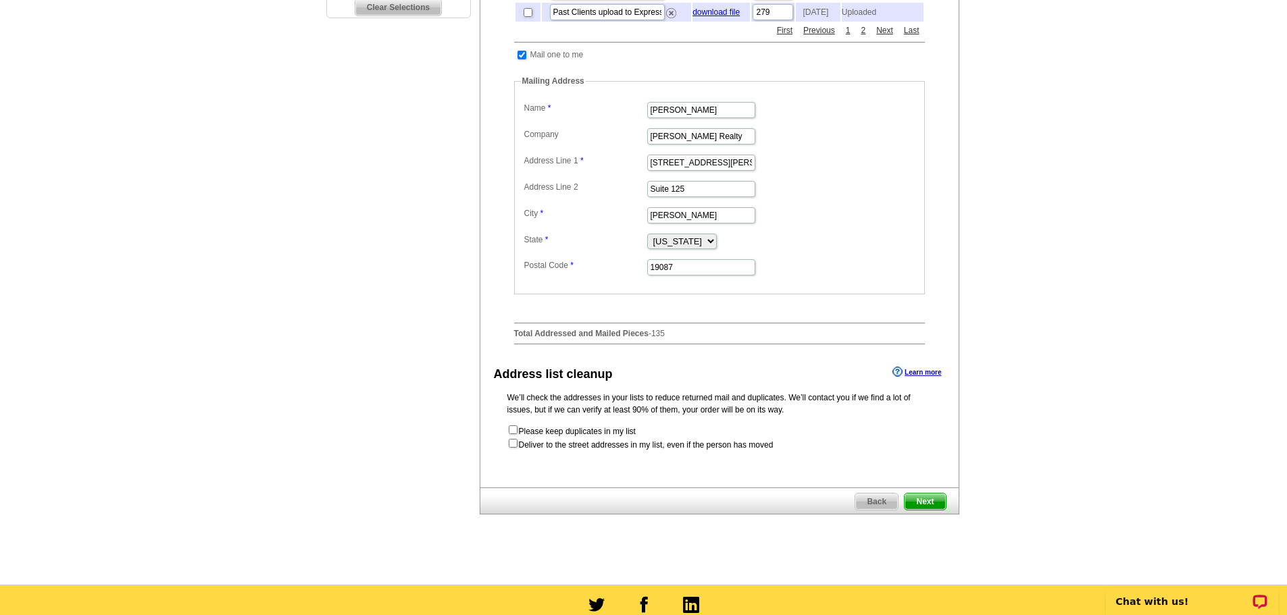
scroll to position [540, 0]
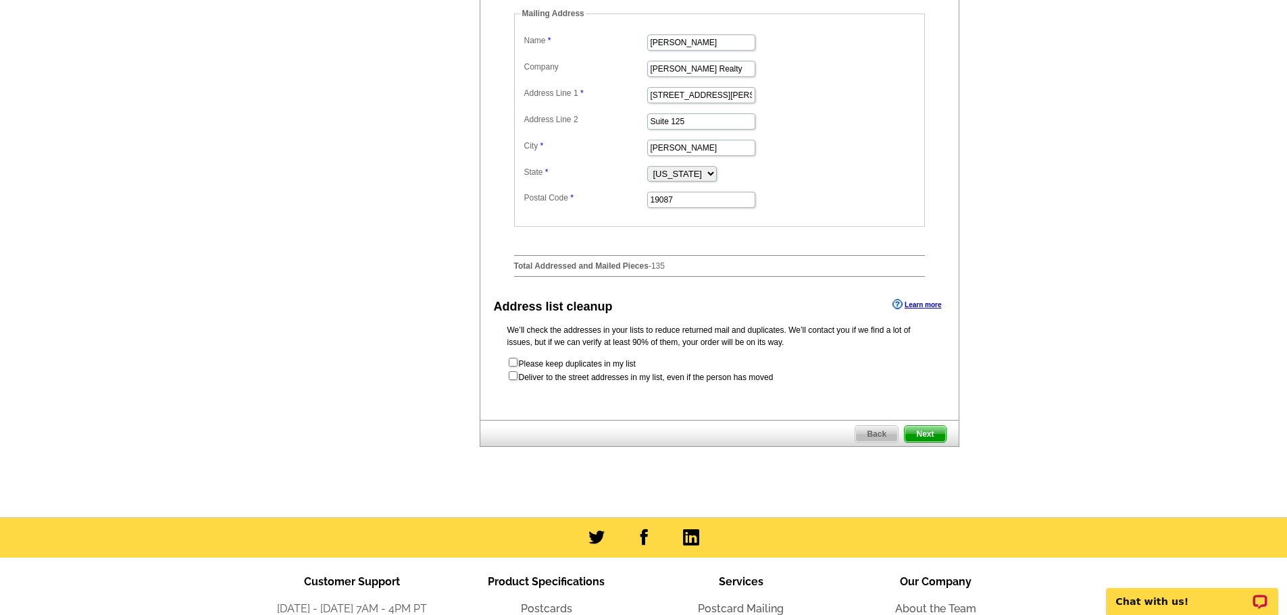
click at [927, 442] on span "Next" at bounding box center [925, 434] width 41 height 16
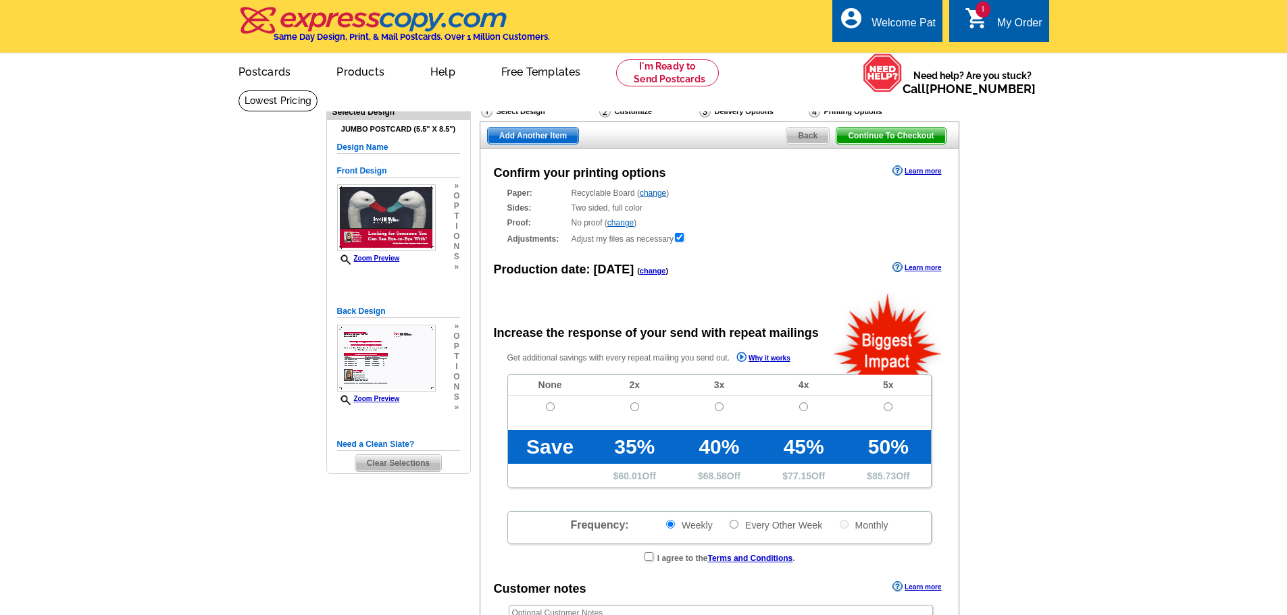
radio input "false"
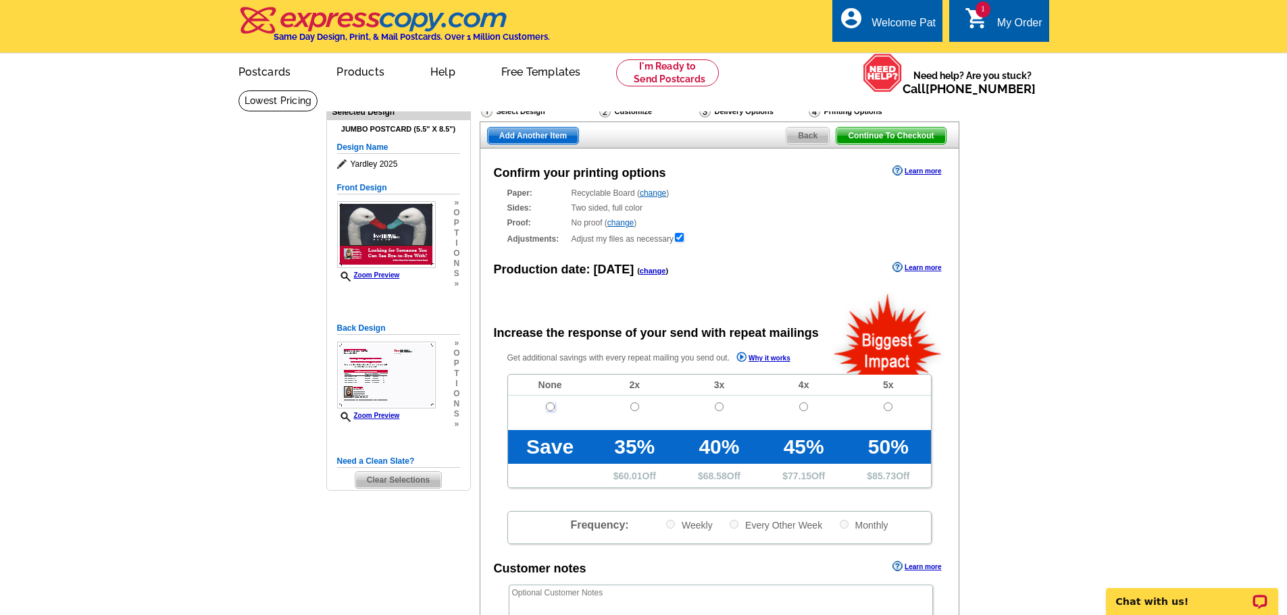
click at [547, 406] on input "radio" at bounding box center [550, 407] width 9 height 9
radio input "true"
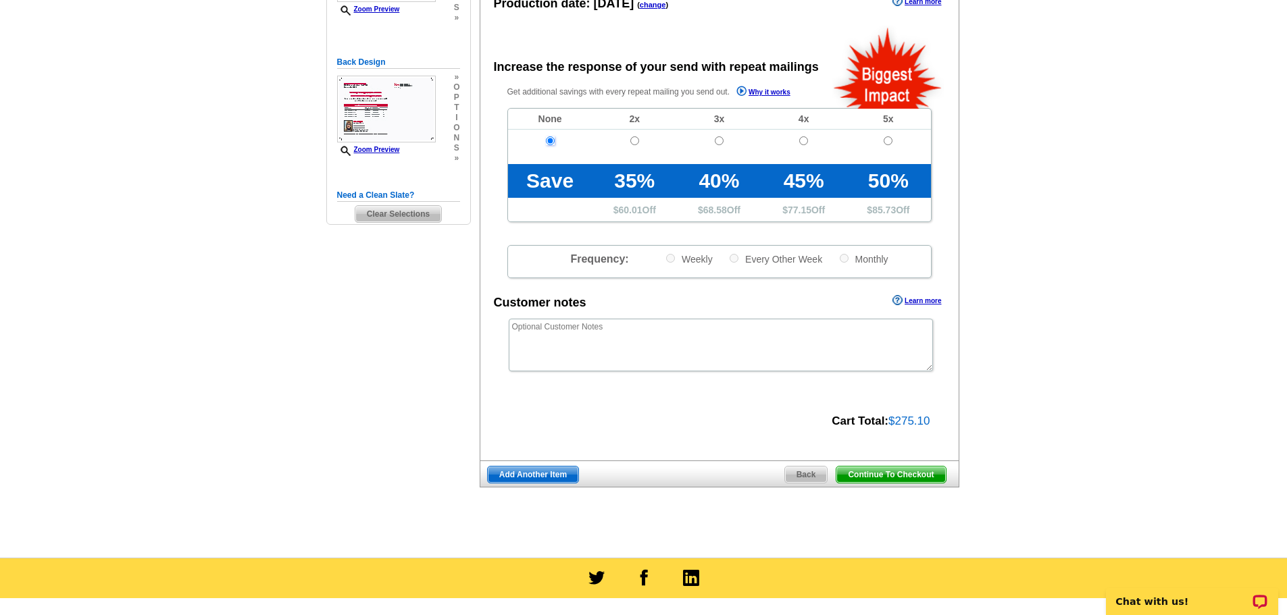
scroll to position [270, 0]
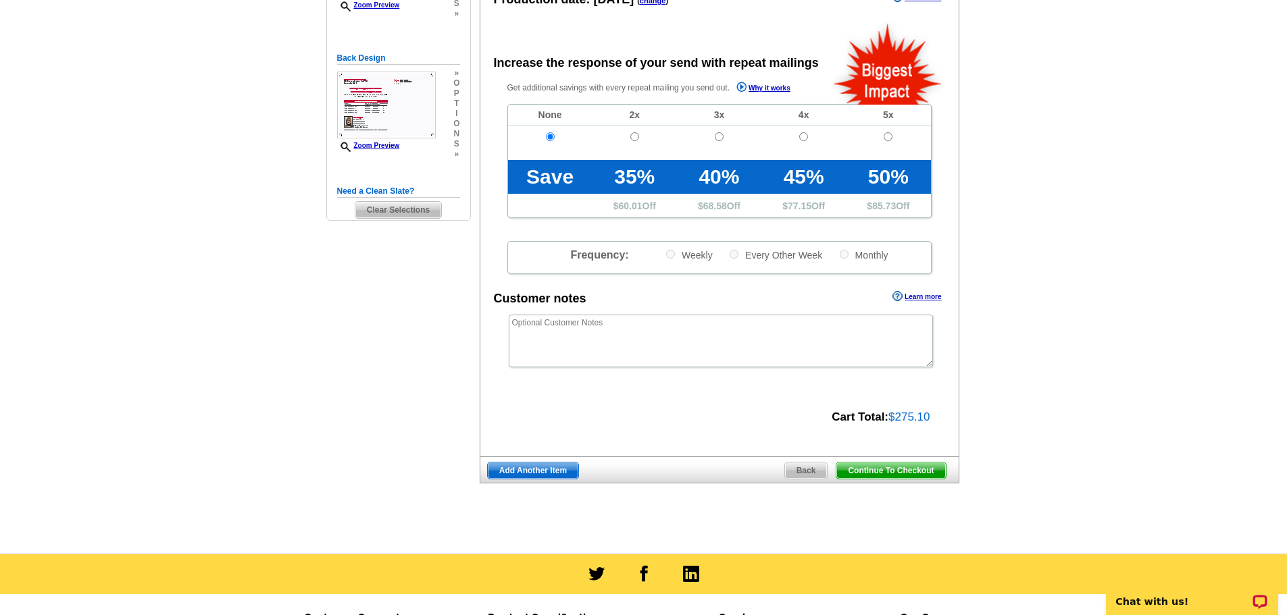
click at [875, 471] on span "Continue To Checkout" at bounding box center [890, 471] width 109 height 16
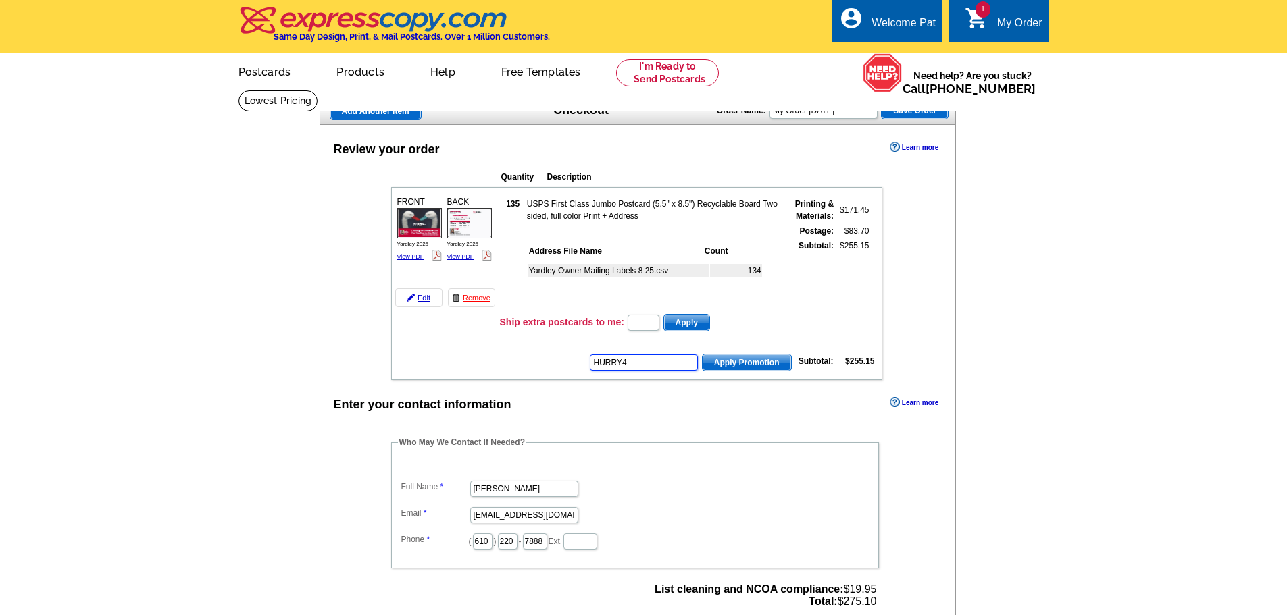
type input "HURRY40"
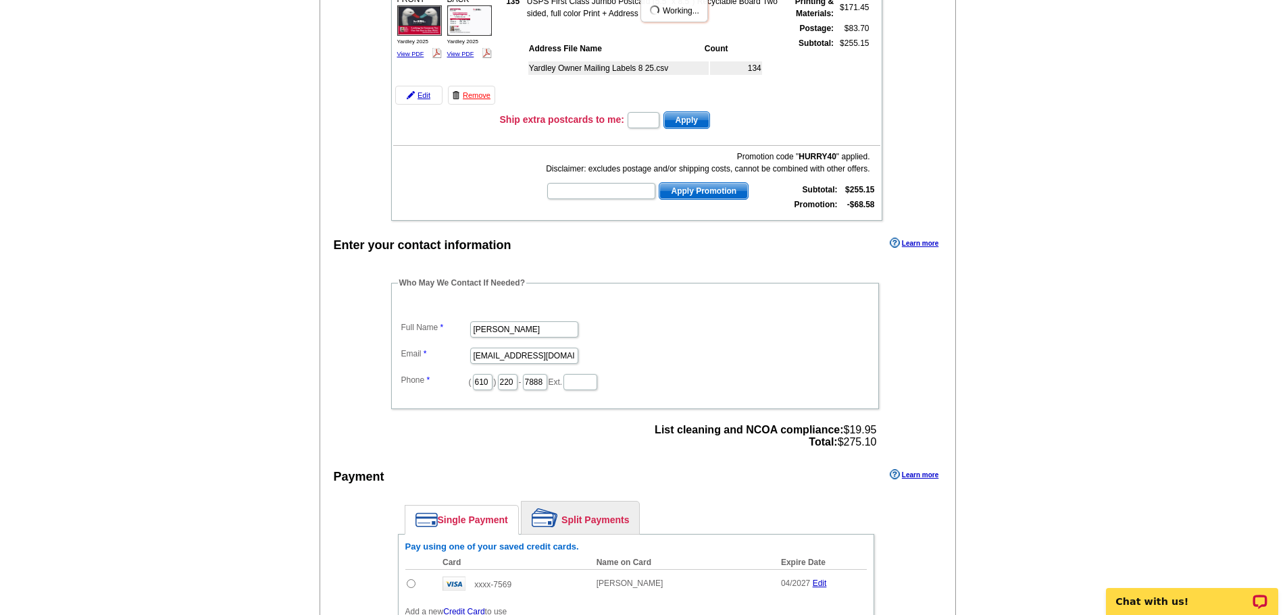
scroll to position [270, 0]
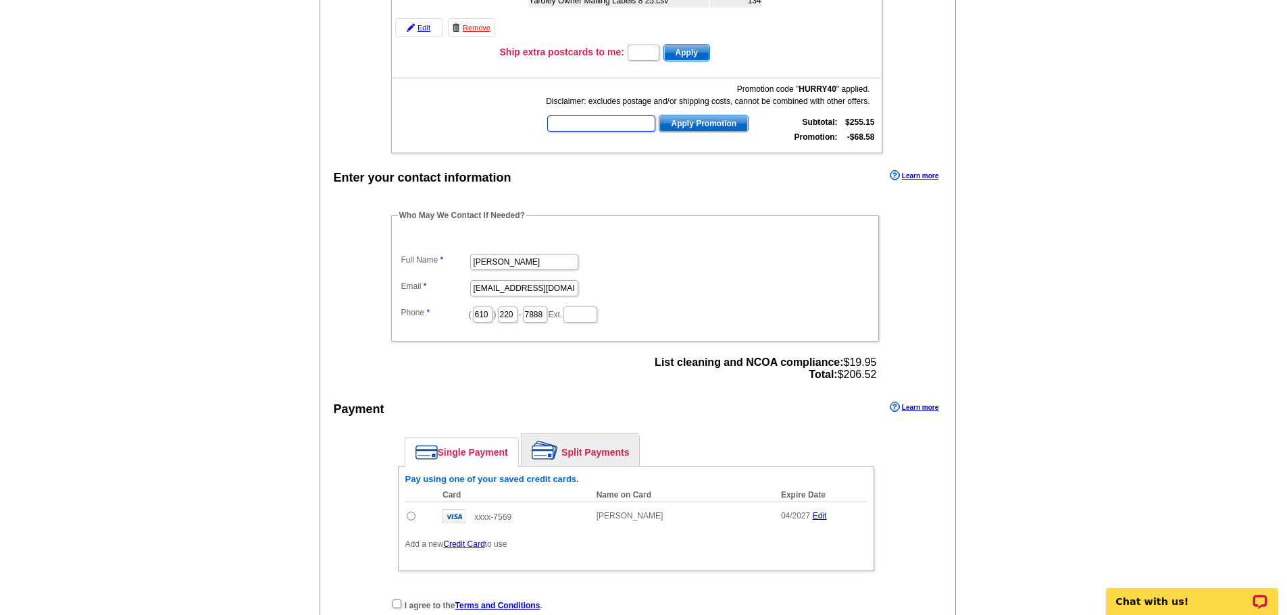
click at [588, 126] on input "text" at bounding box center [601, 124] width 108 height 16
type input "E3025"
click at [690, 123] on span "Apply Promotion" at bounding box center [703, 124] width 88 height 16
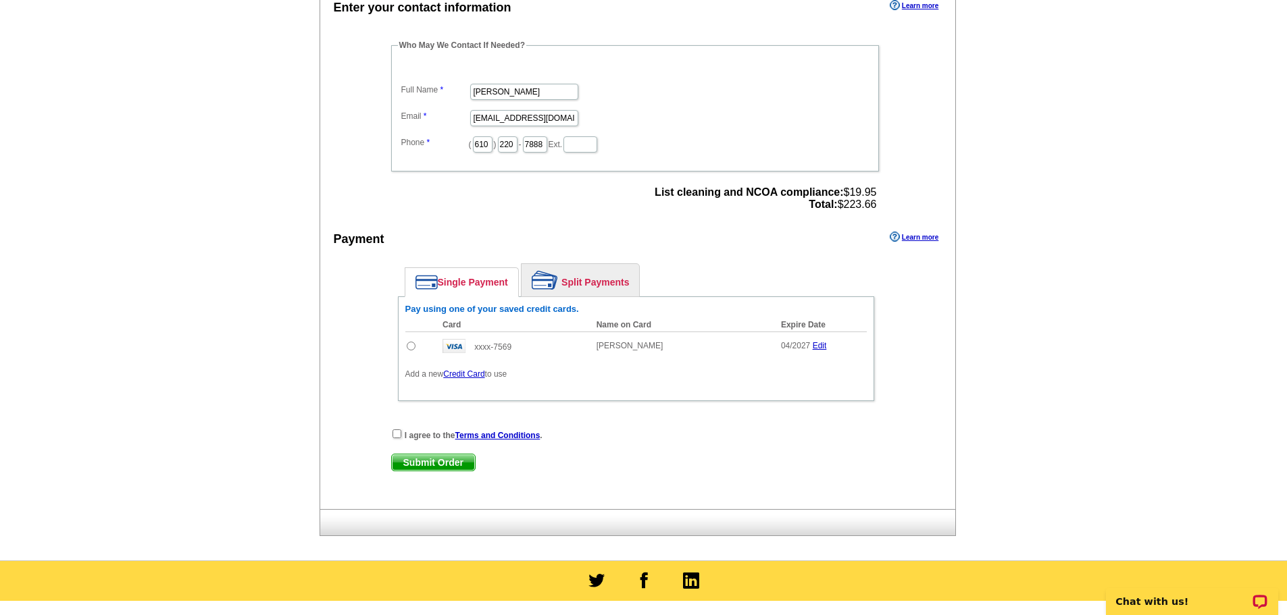
scroll to position [473, 0]
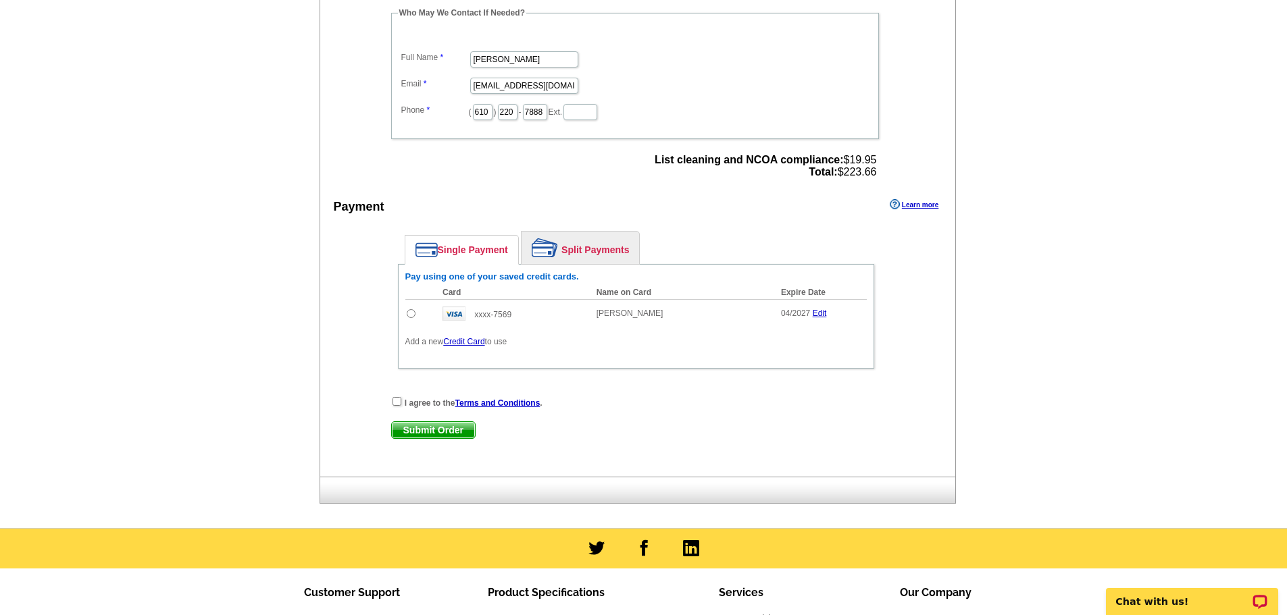
click at [413, 312] on input "radio" at bounding box center [411, 313] width 9 height 9
radio input "true"
drag, startPoint x: 397, startPoint y: 402, endPoint x: 407, endPoint y: 399, distance: 10.0
click at [397, 401] on input "checkbox" at bounding box center [396, 401] width 9 height 9
checkbox input "true"
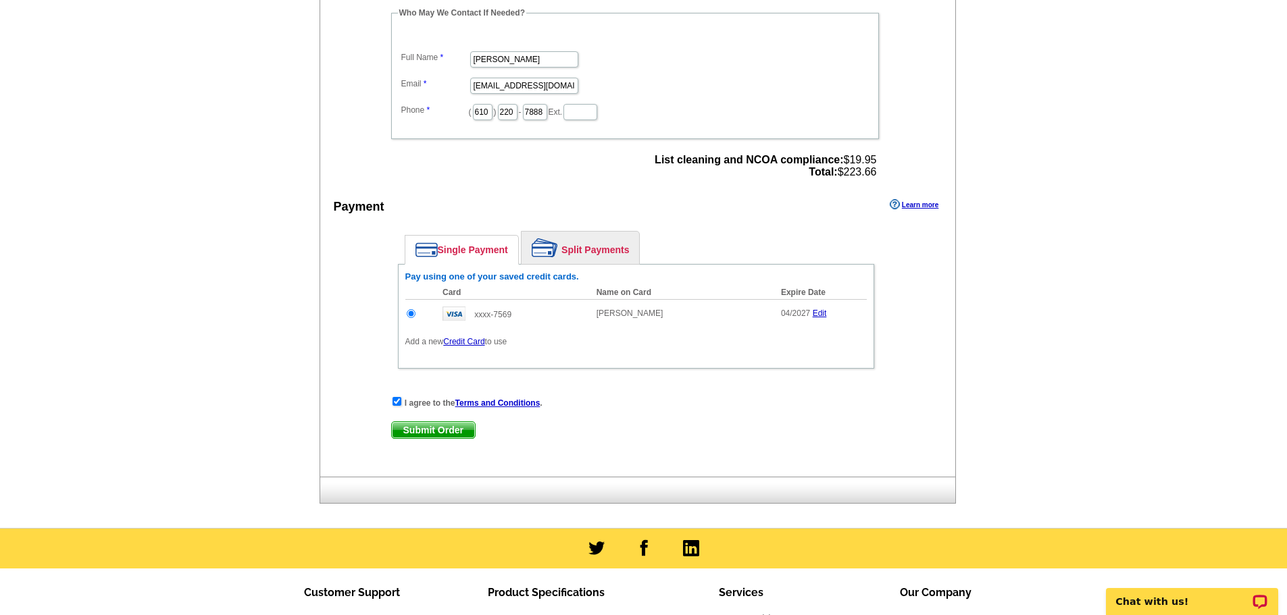
click at [428, 430] on span "Submit Order" at bounding box center [433, 430] width 83 height 16
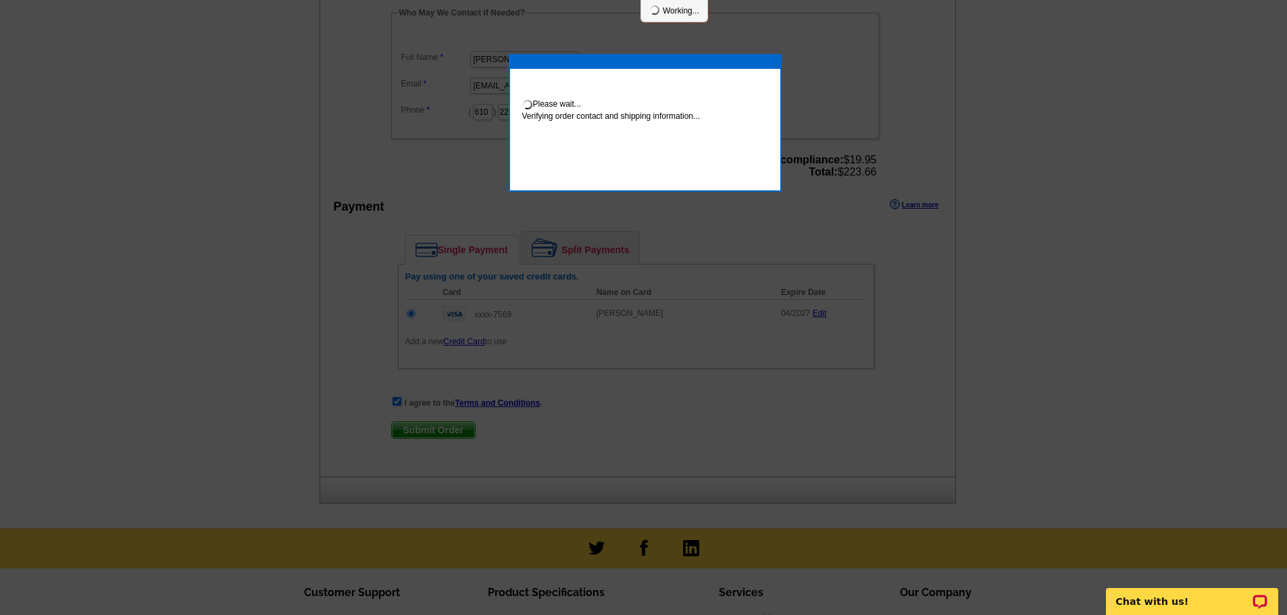
scroll to position [467, 0]
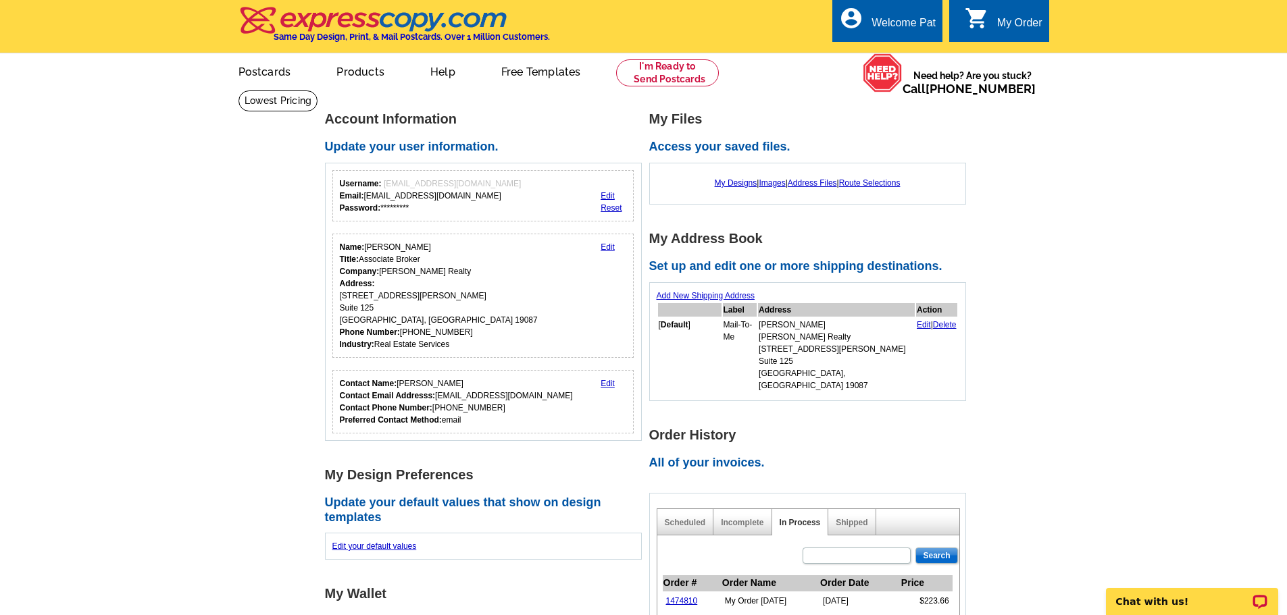
drag, startPoint x: 721, startPoint y: 148, endPoint x: 722, endPoint y: 157, distance: 8.8
click at [721, 154] on h2 "Access your saved files." at bounding box center [811, 147] width 324 height 15
click at [721, 184] on link "My Designs" at bounding box center [736, 182] width 43 height 9
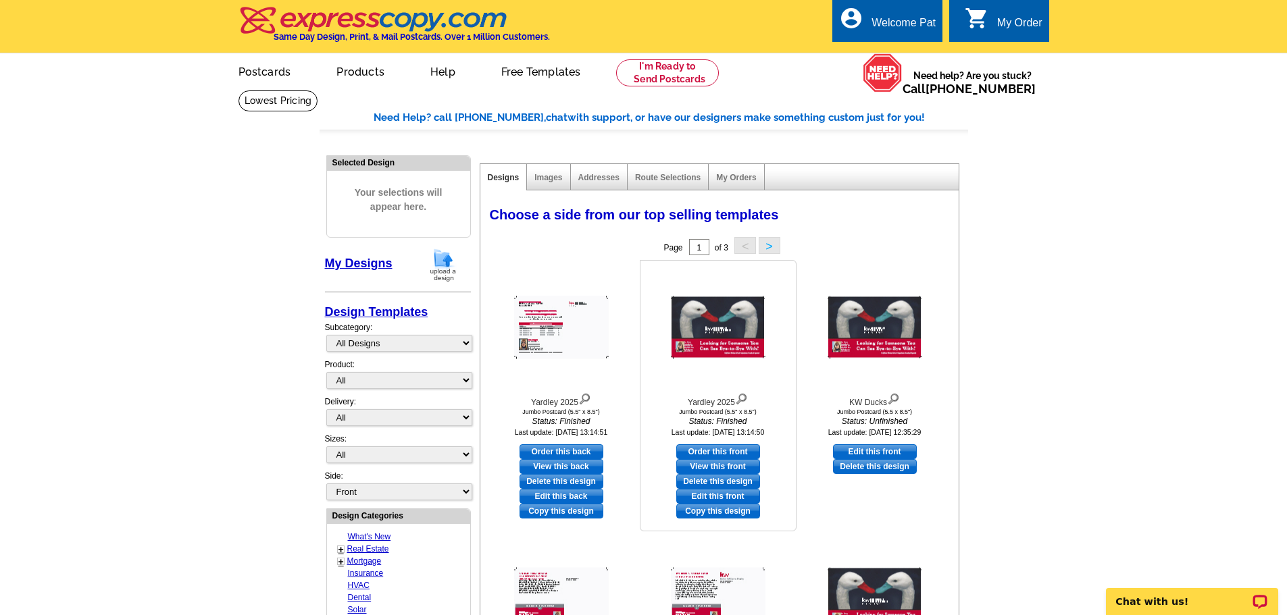
click at [713, 332] on img at bounding box center [718, 328] width 95 height 63
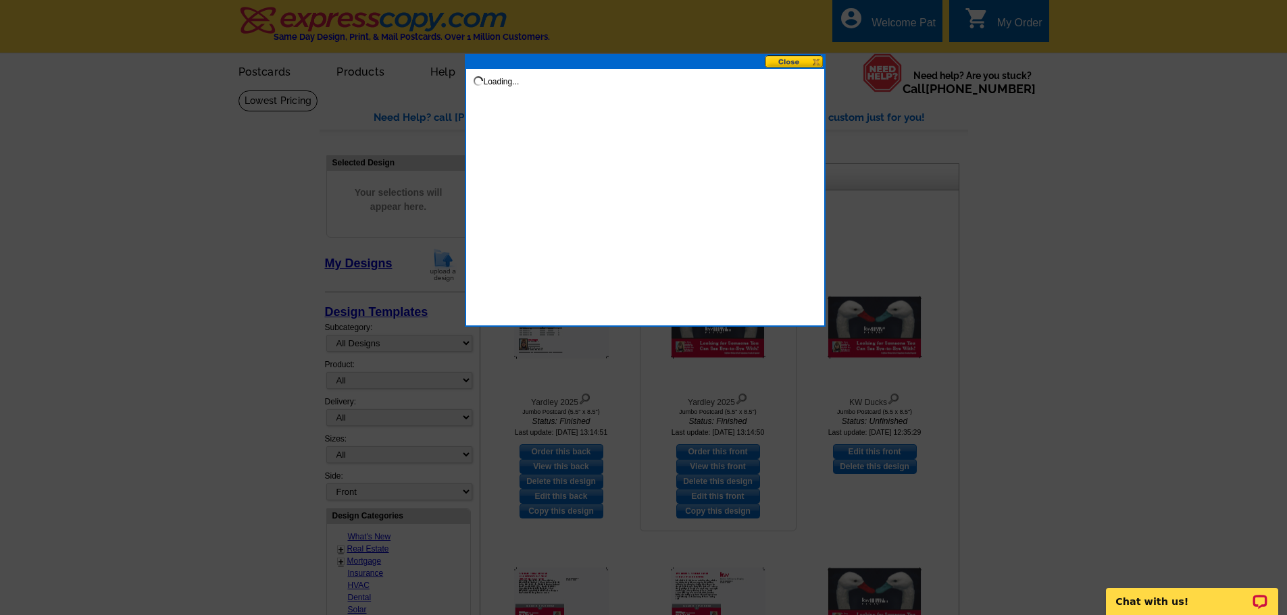
click at [713, 332] on div at bounding box center [643, 307] width 1287 height 615
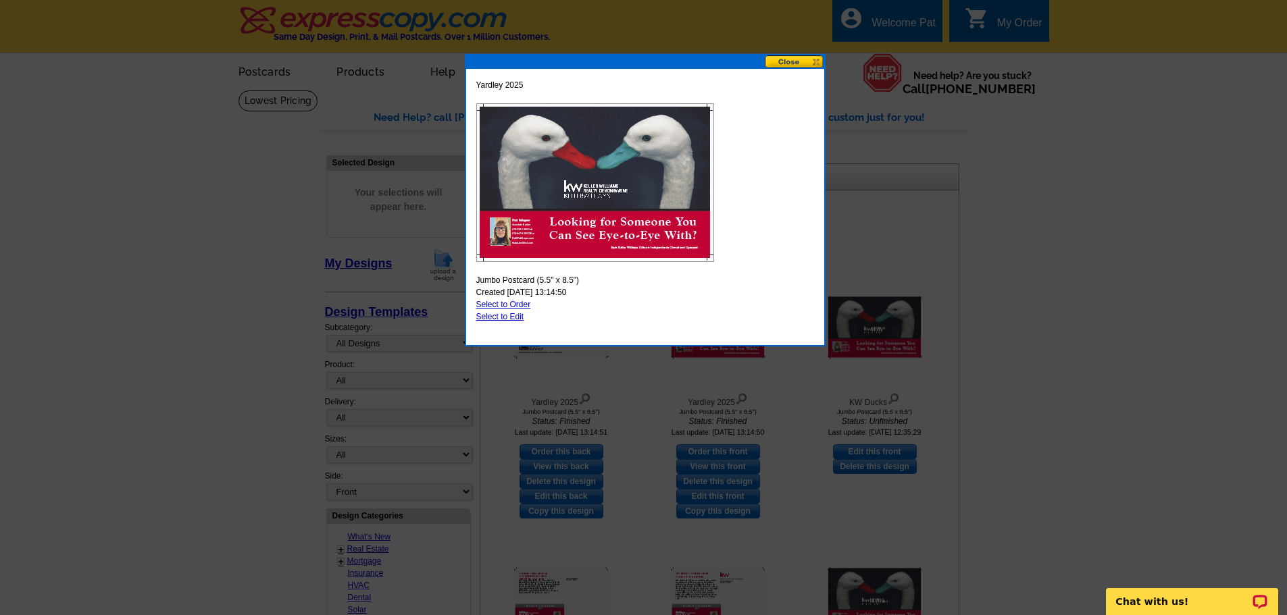
click at [786, 59] on button at bounding box center [794, 61] width 59 height 13
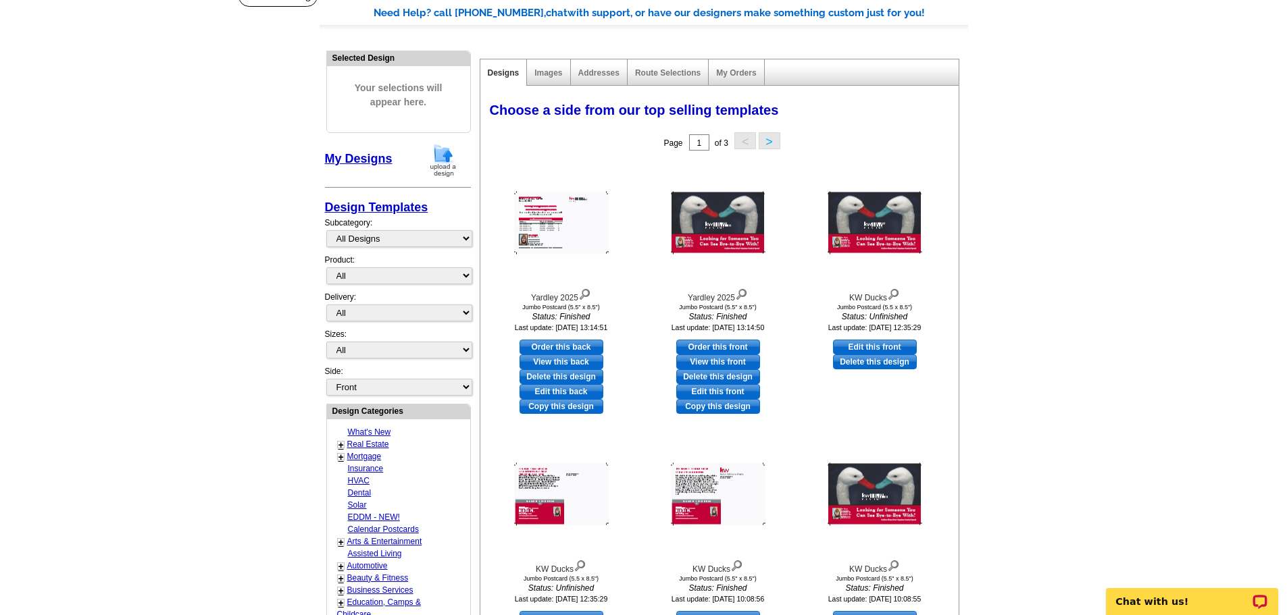
scroll to position [135, 0]
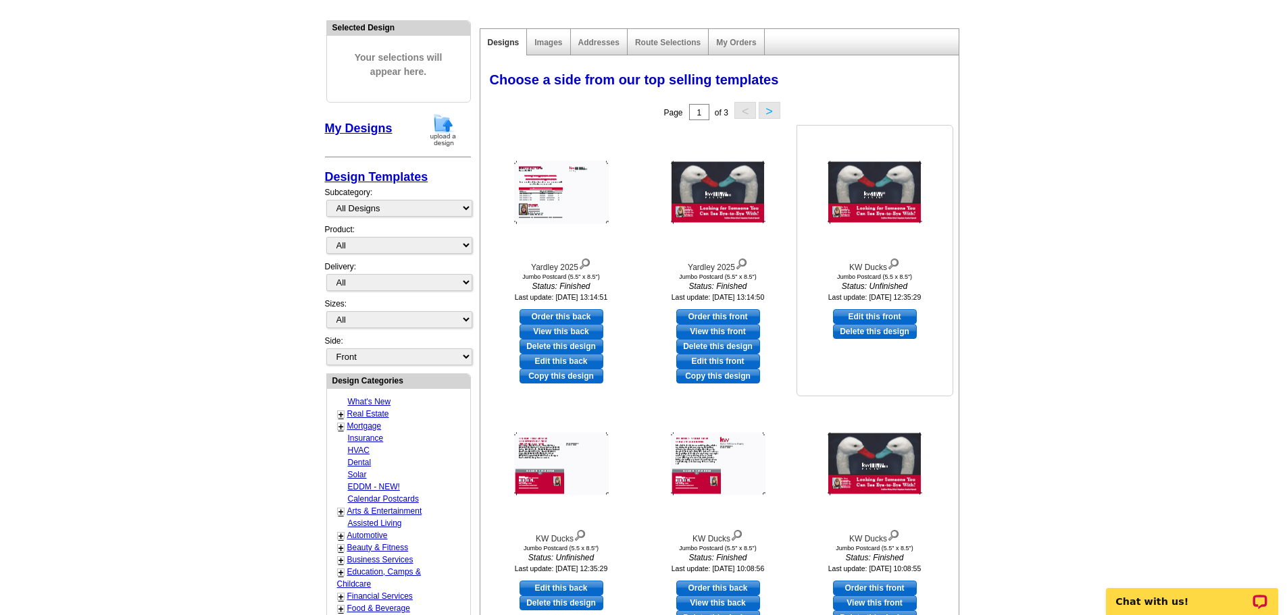
drag, startPoint x: 871, startPoint y: 263, endPoint x: 867, endPoint y: 275, distance: 12.0
click at [867, 275] on div "KW Ducks Jumbo Postcard (5.5 x 8.5") Status: Unfinished Last update: [DATE] 12:…" at bounding box center [874, 217] width 155 height 178
click at [862, 205] on img at bounding box center [875, 192] width 95 height 63
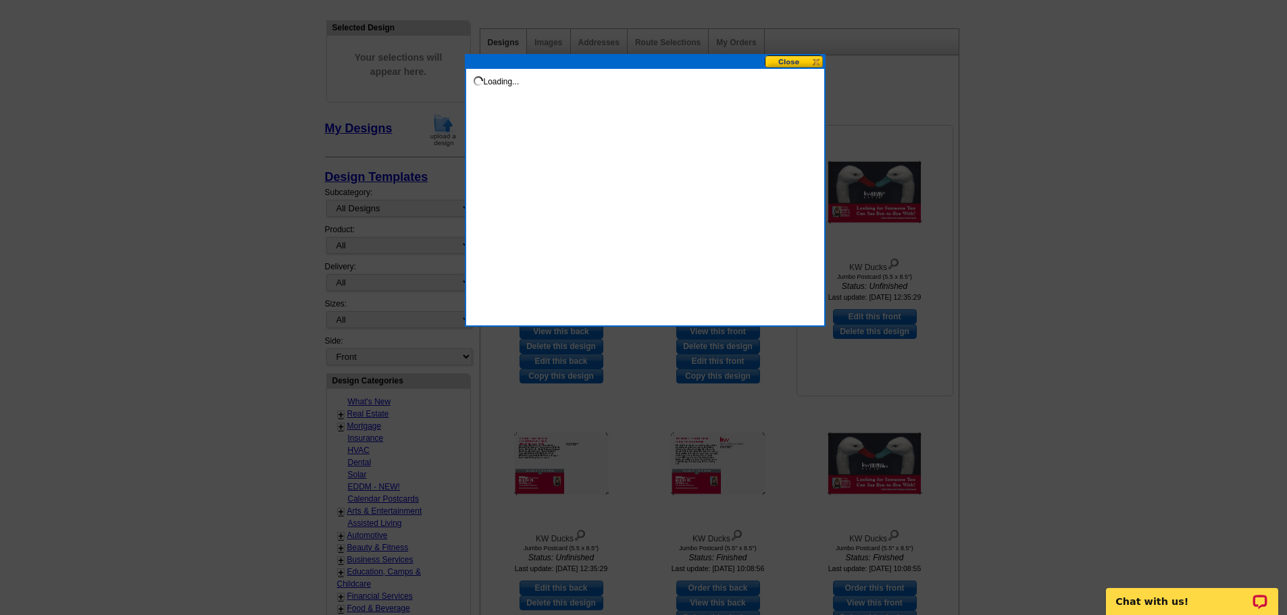
click at [862, 205] on div at bounding box center [643, 240] width 1287 height 751
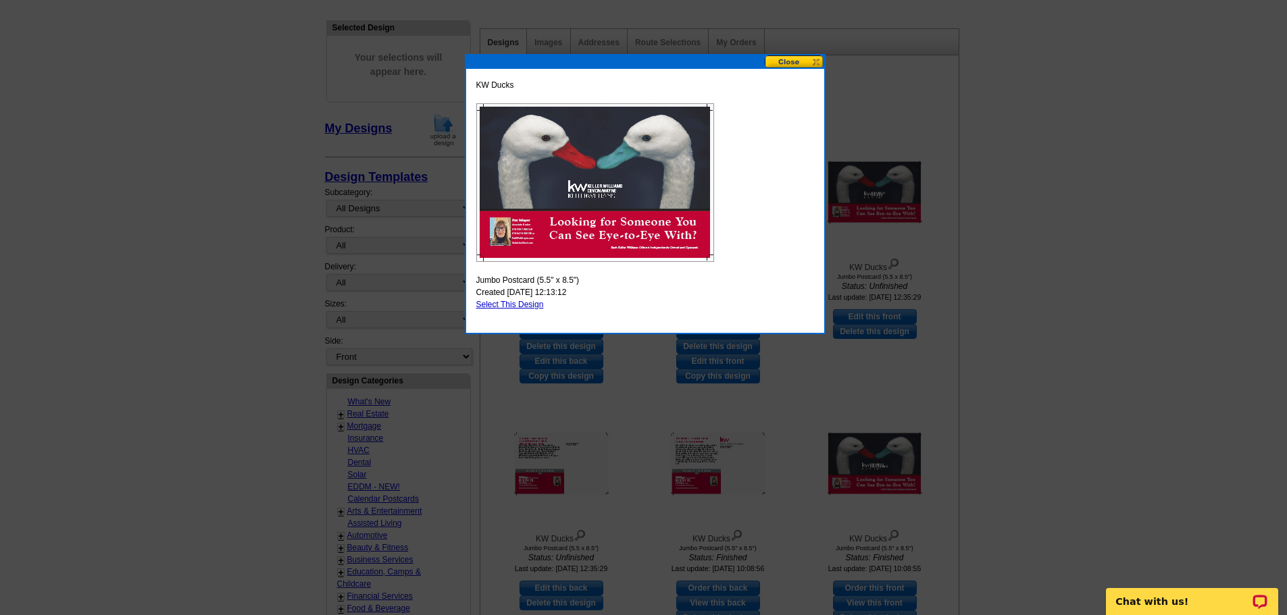
click at [790, 59] on button at bounding box center [794, 61] width 59 height 13
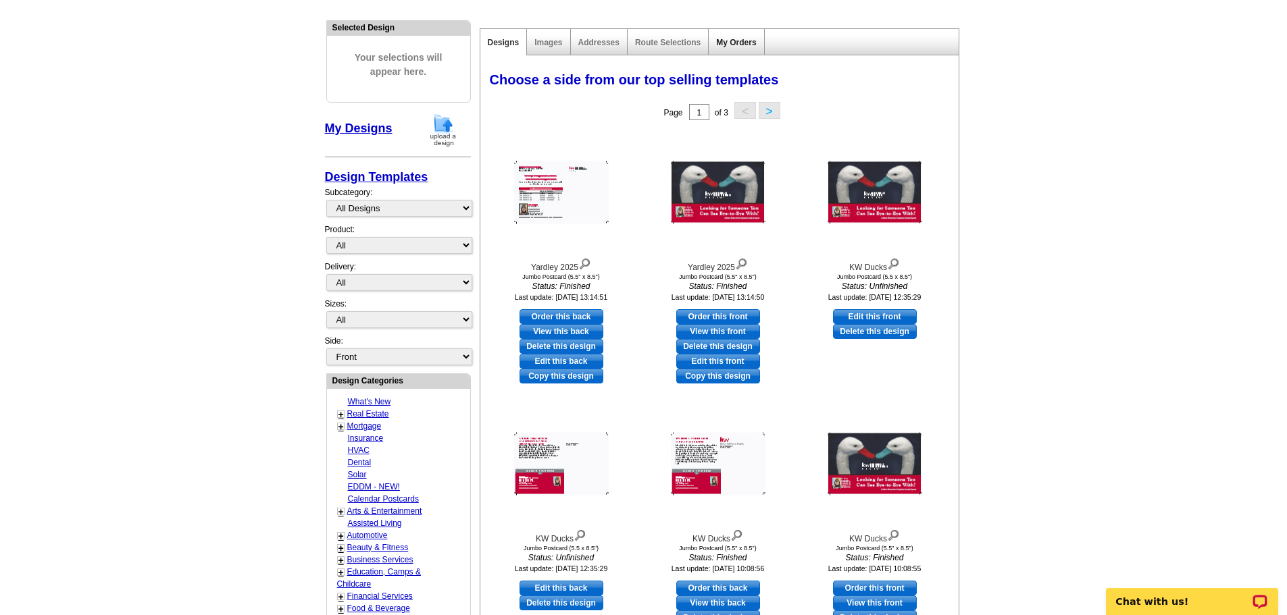
click at [728, 44] on link "My Orders" at bounding box center [736, 42] width 40 height 9
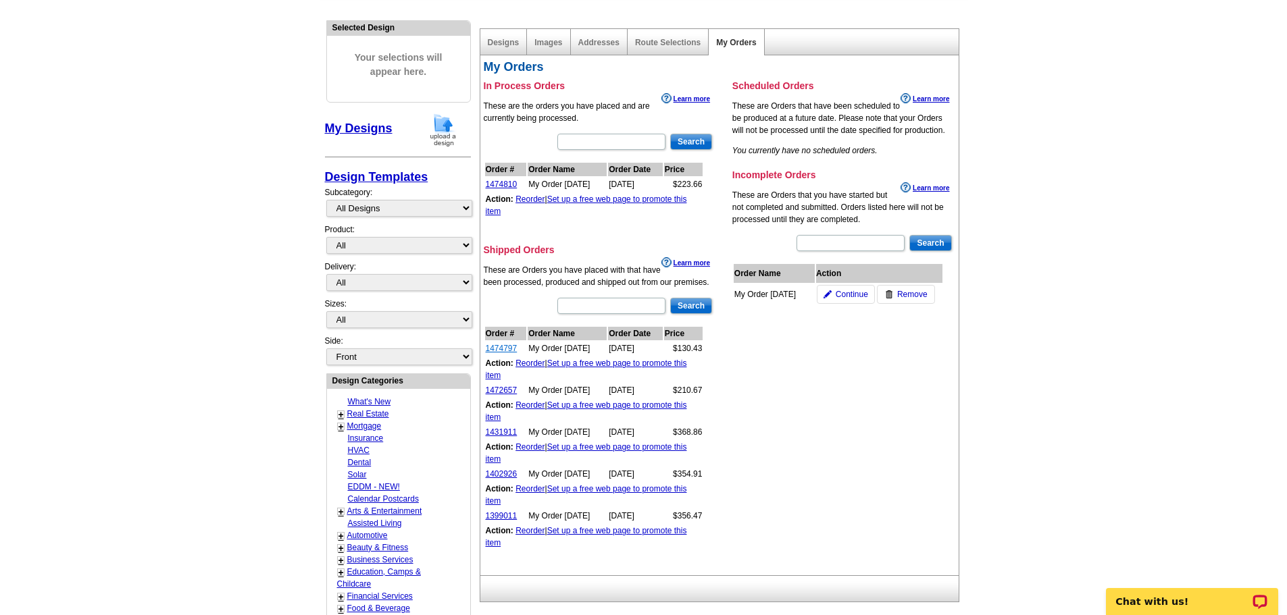
click at [497, 349] on link "1474797" at bounding box center [502, 348] width 32 height 9
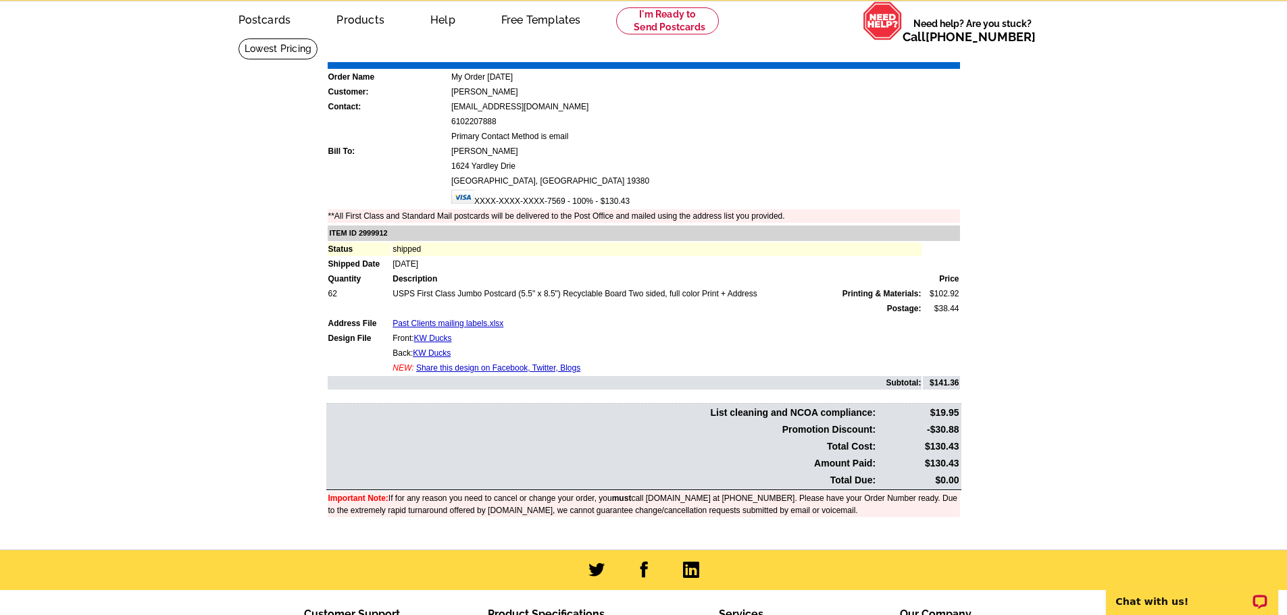
scroll to position [68, 0]
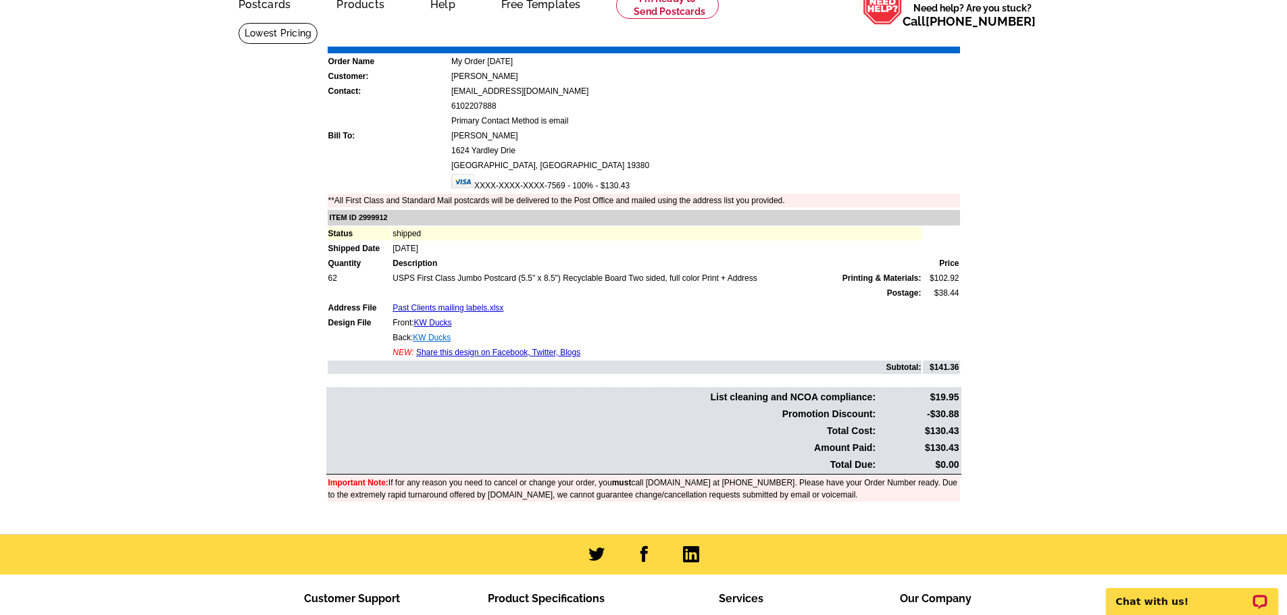
click at [435, 340] on link "KW Ducks" at bounding box center [432, 337] width 38 height 9
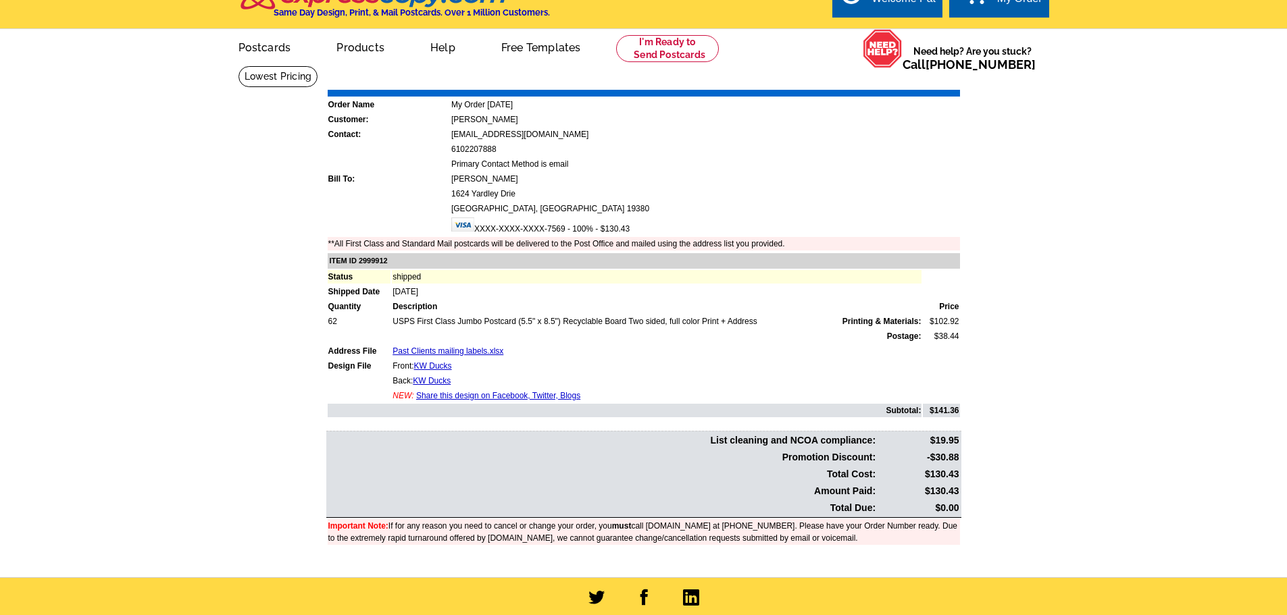
scroll to position [0, 0]
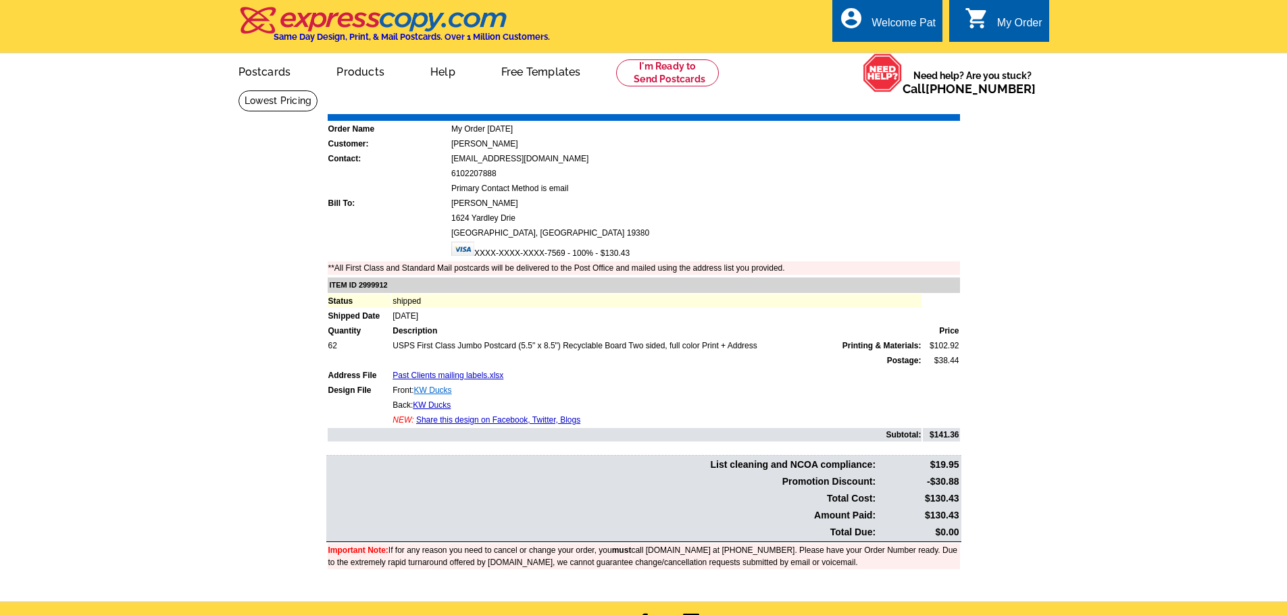
click at [436, 392] on link "KW Ducks" at bounding box center [433, 390] width 38 height 9
